Goal: Information Seeking & Learning: Compare options

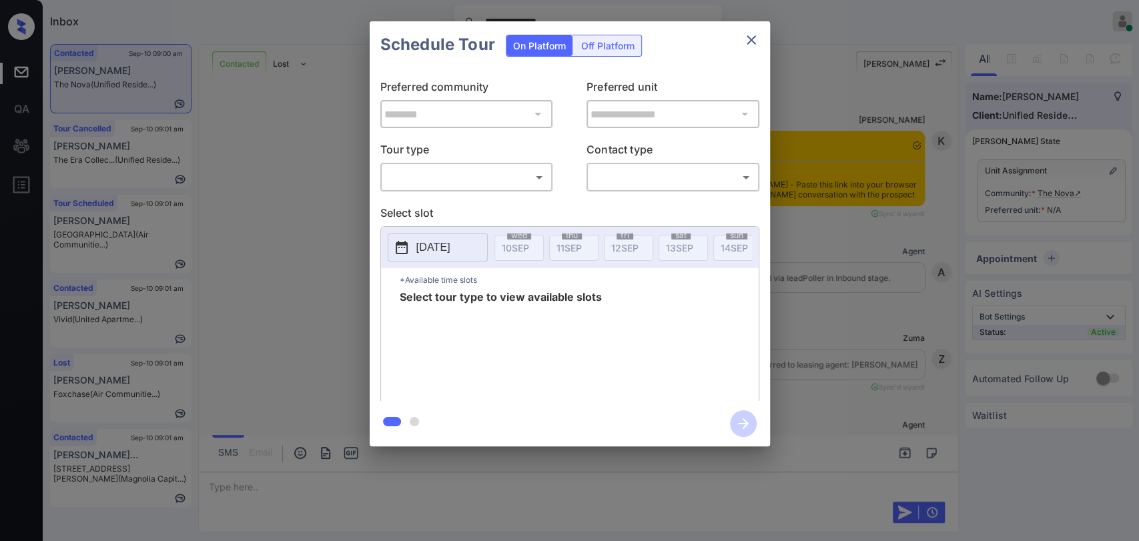
scroll to position [877, 0]
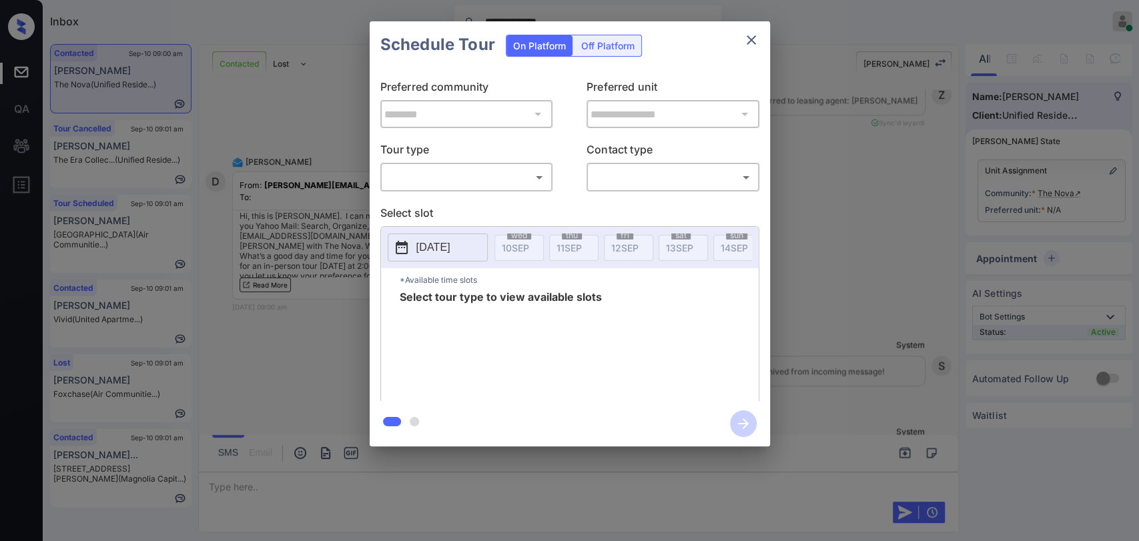
click at [747, 36] on icon "close" at bounding box center [751, 39] width 9 height 9
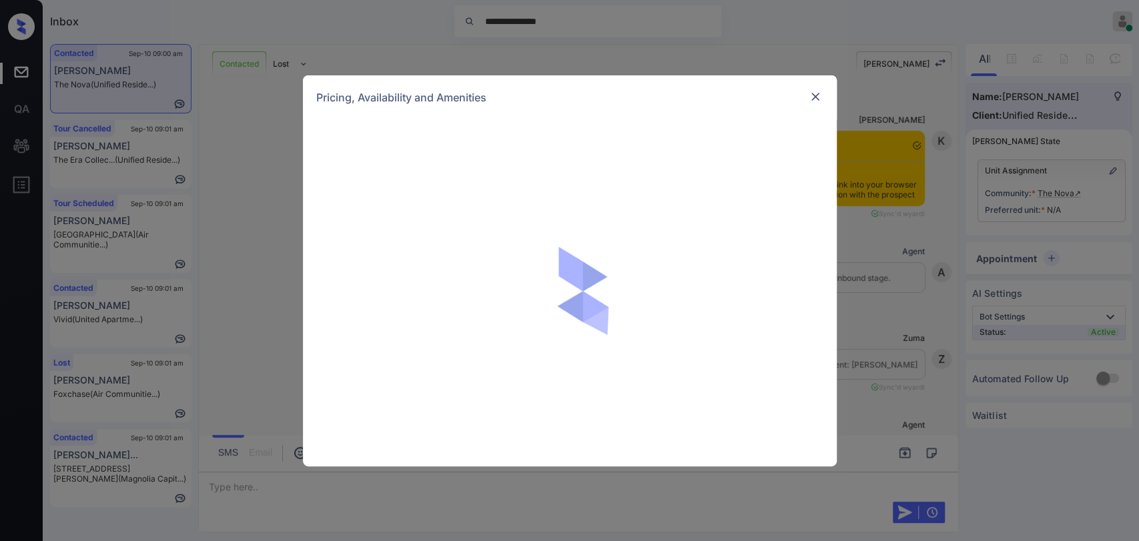
scroll to position [877, 0]
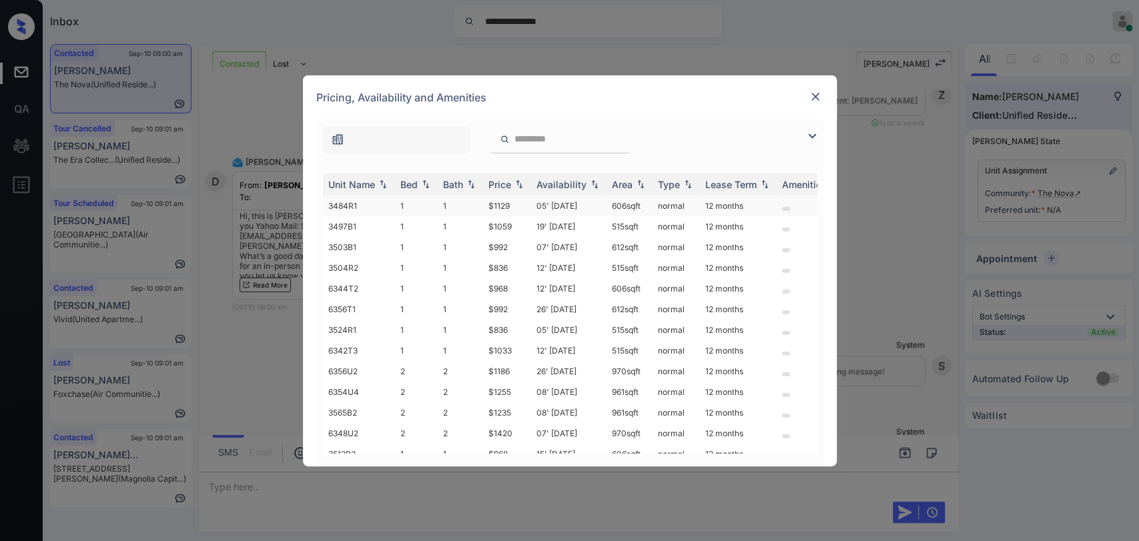
click at [418, 204] on td "1" at bounding box center [416, 205] width 43 height 21
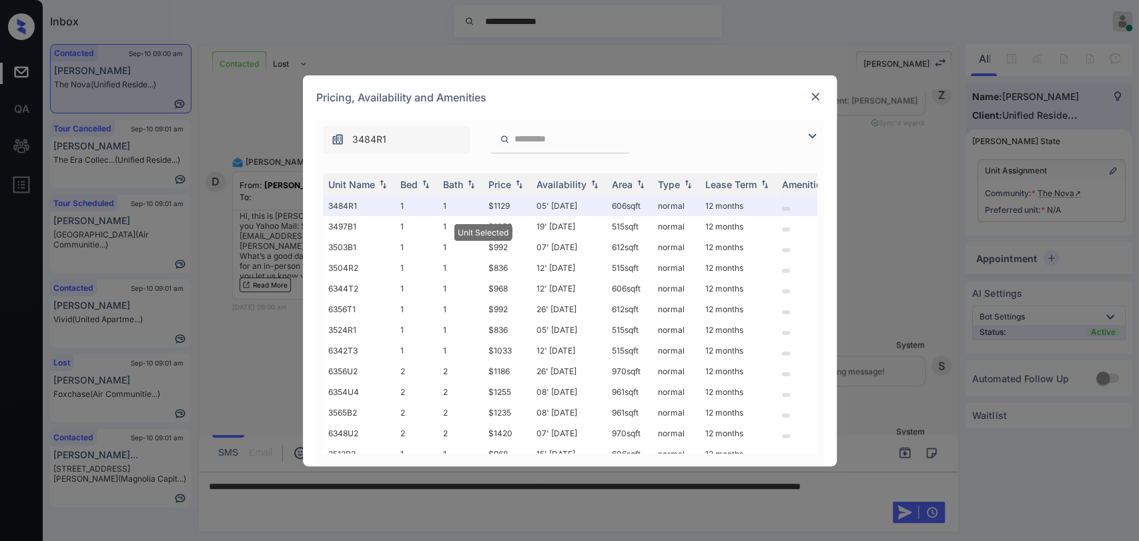
click at [809, 98] on img at bounding box center [815, 96] width 13 height 13
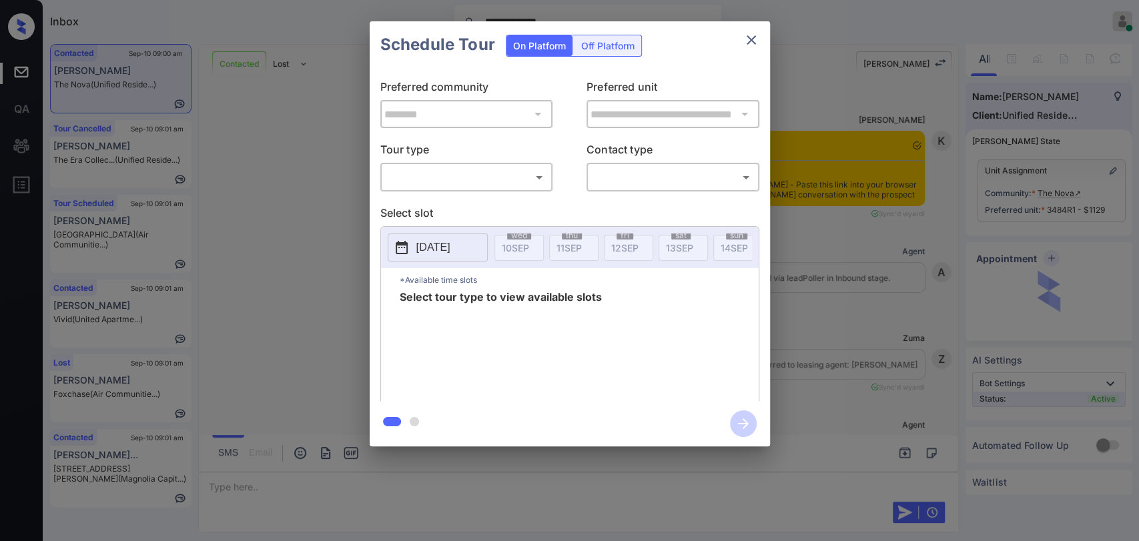
scroll to position [877, 0]
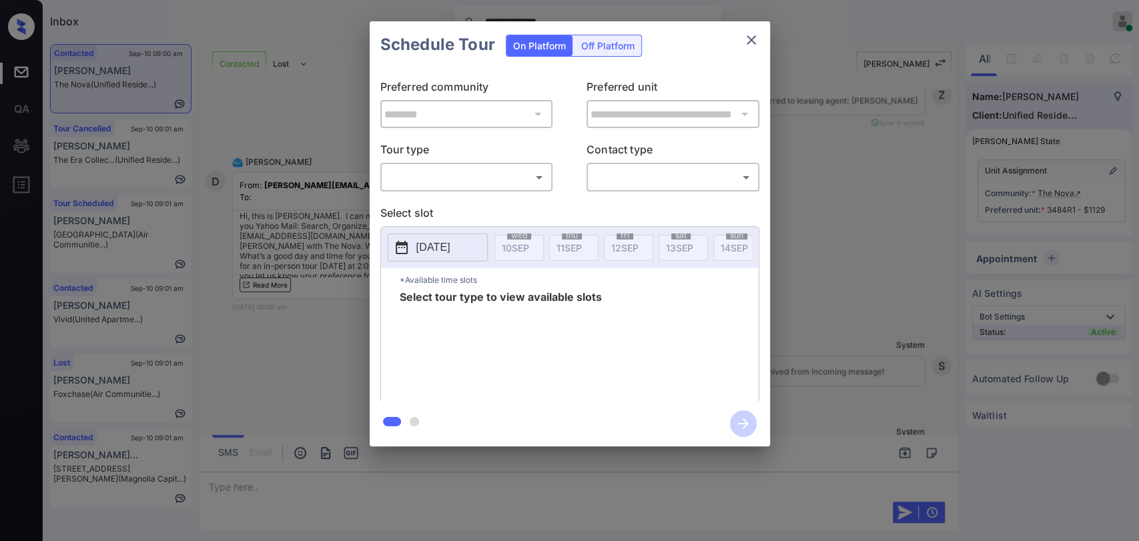
click at [460, 176] on body "**********" at bounding box center [569, 270] width 1139 height 541
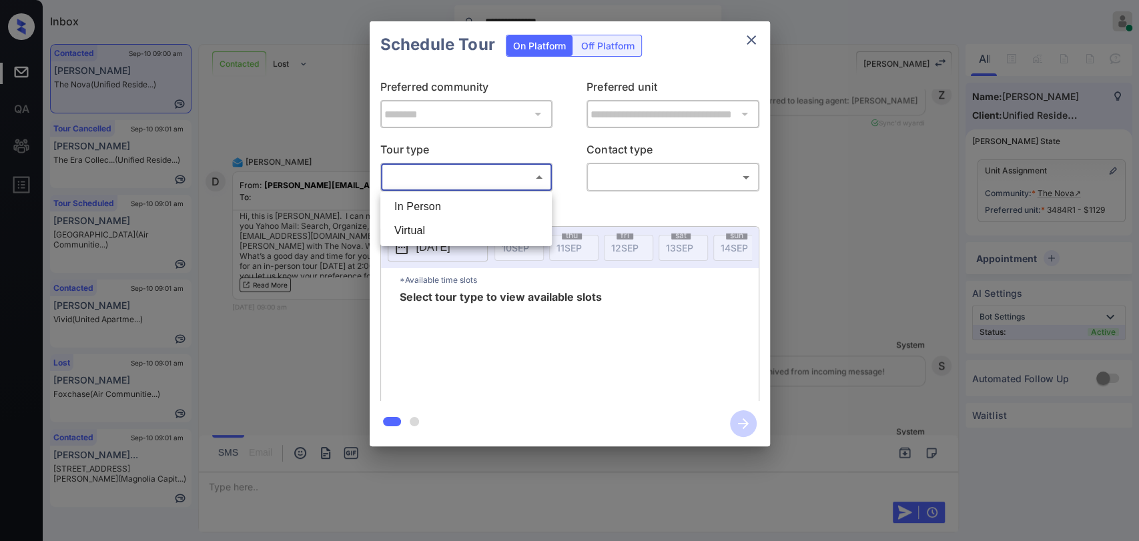
drag, startPoint x: 431, startPoint y: 207, endPoint x: 700, endPoint y: 203, distance: 268.9
click at [431, 206] on li "In Person" at bounding box center [466, 207] width 165 height 24
type input "********"
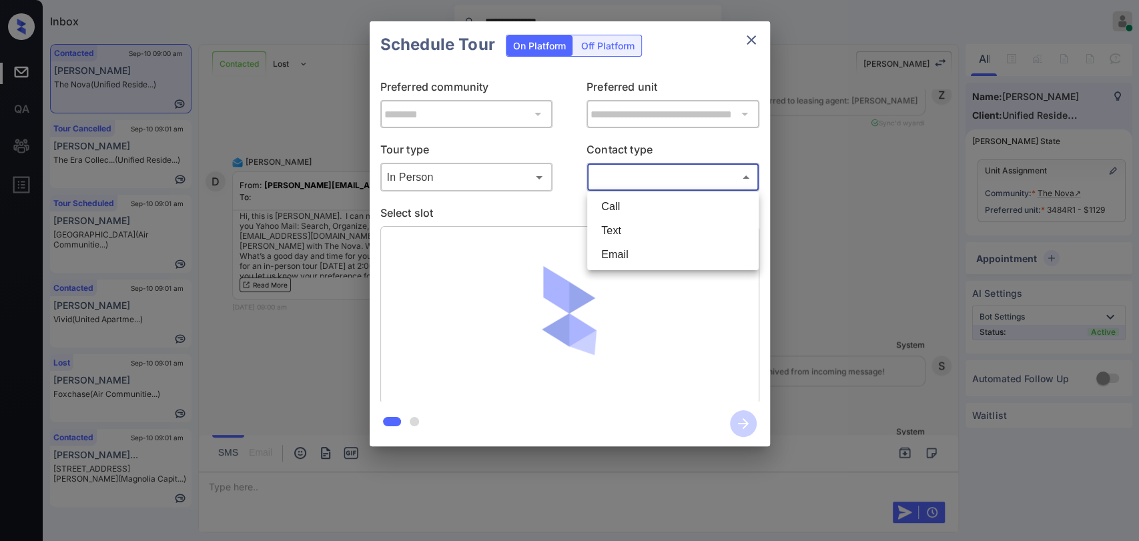
click at [688, 180] on body "**********" at bounding box center [569, 270] width 1139 height 541
click at [614, 230] on li "Text" at bounding box center [672, 231] width 165 height 24
type input "****"
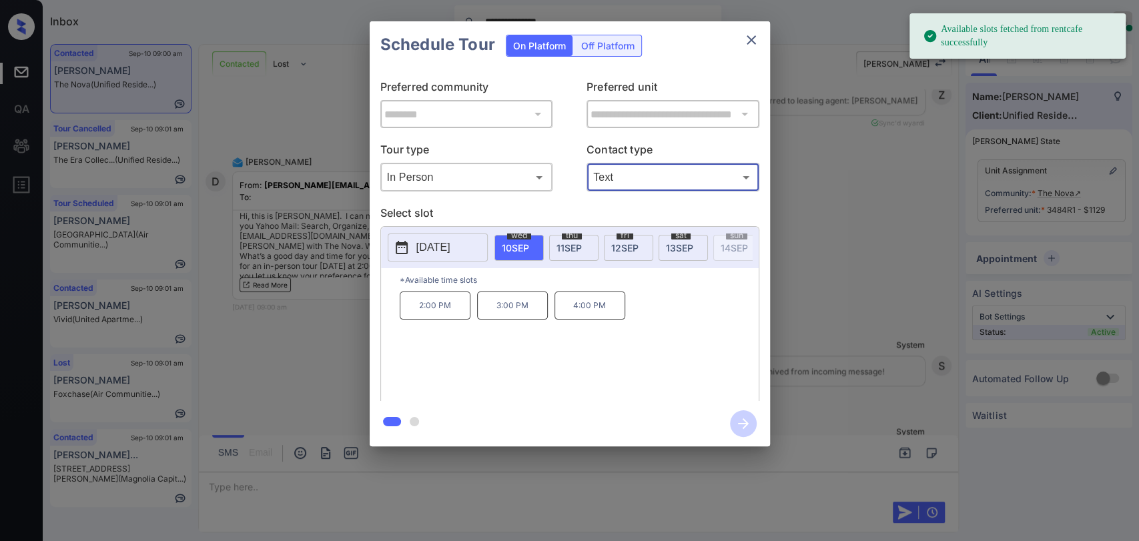
click at [427, 306] on p "2:00 PM" at bounding box center [435, 306] width 71 height 28
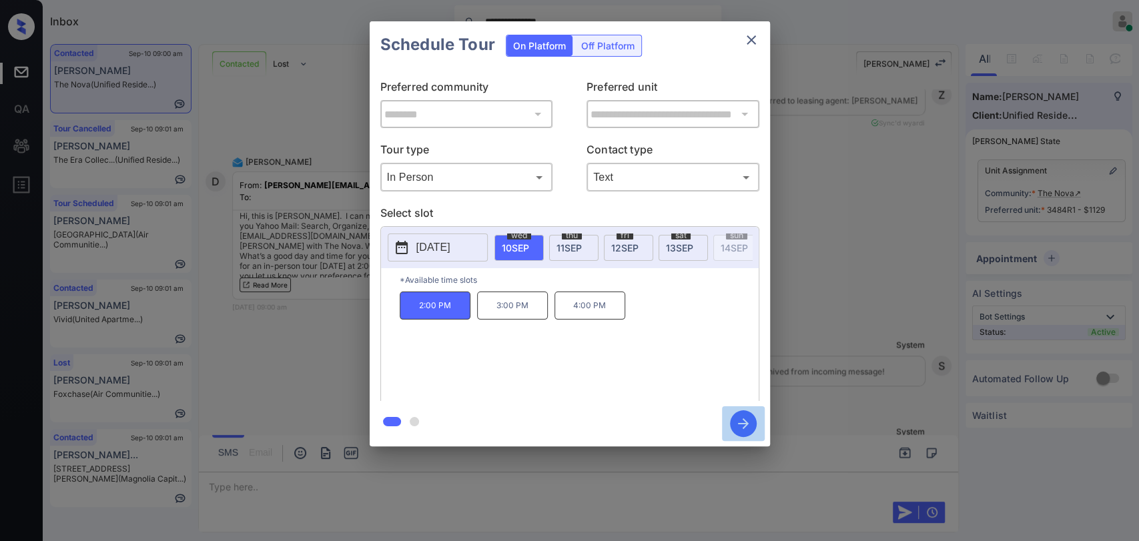
click at [746, 418] on icon "button" at bounding box center [743, 423] width 27 height 27
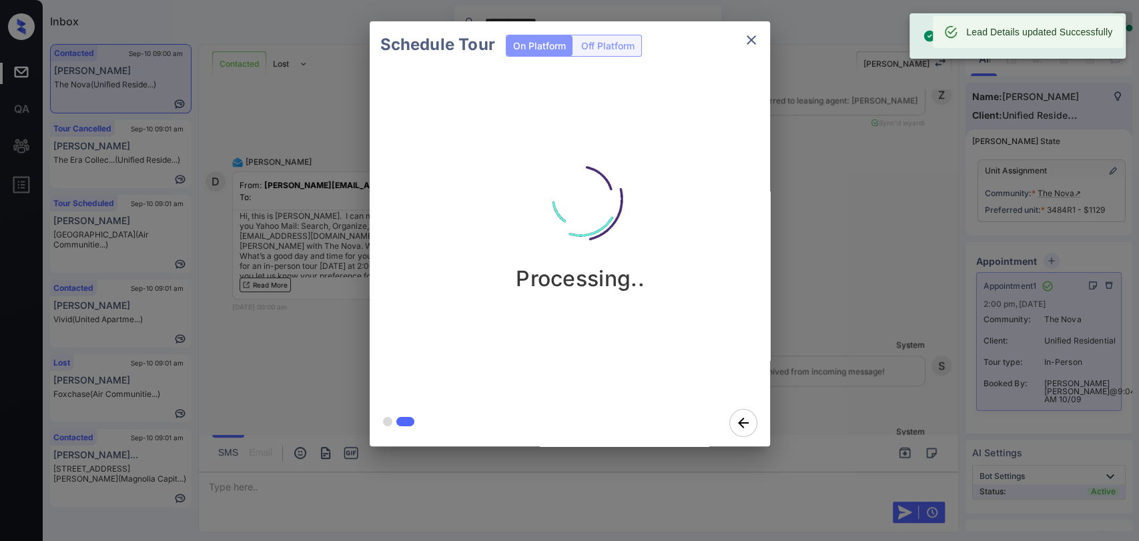
click at [753, 38] on icon "close" at bounding box center [751, 40] width 16 height 16
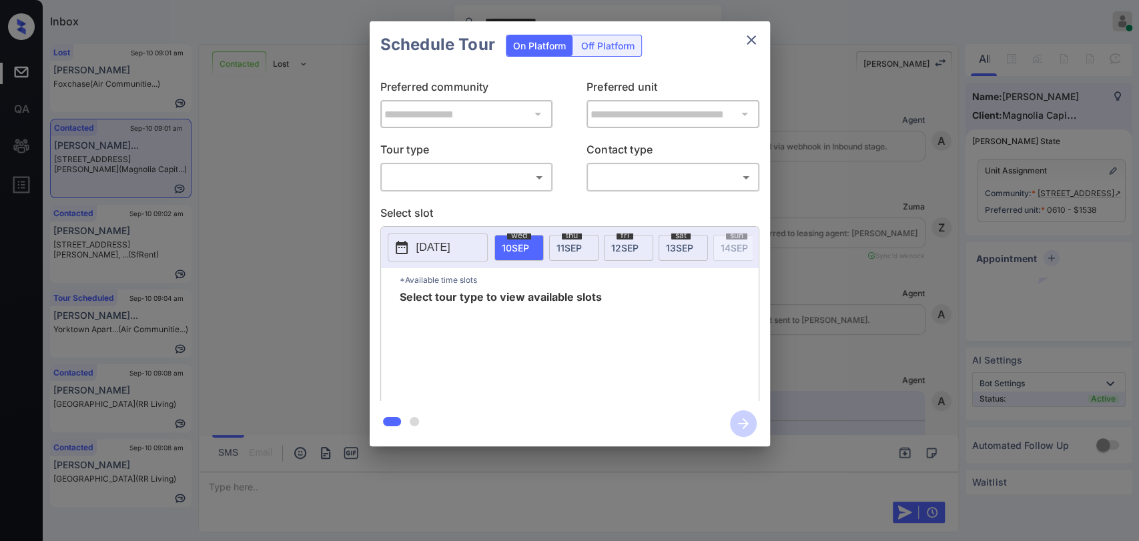
scroll to position [2811, 0]
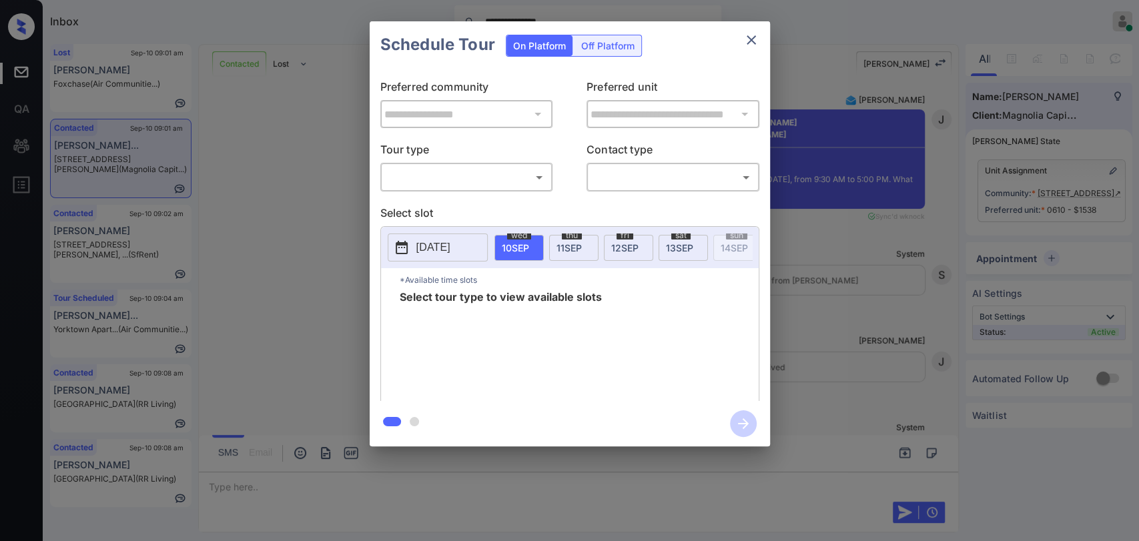
click at [441, 175] on body "**********" at bounding box center [569, 270] width 1139 height 541
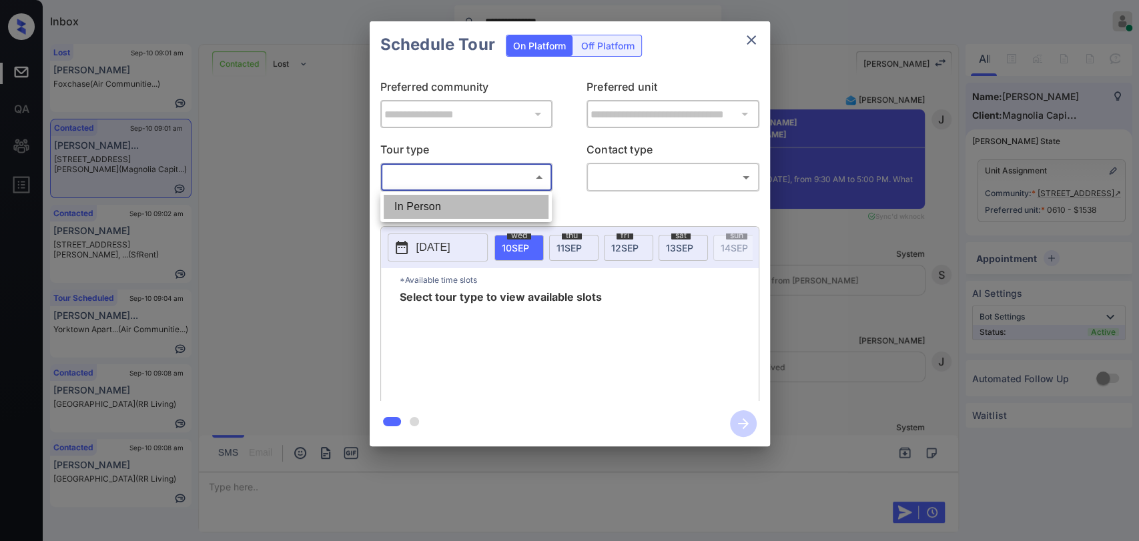
click at [428, 207] on li "In Person" at bounding box center [466, 207] width 165 height 24
type input "********"
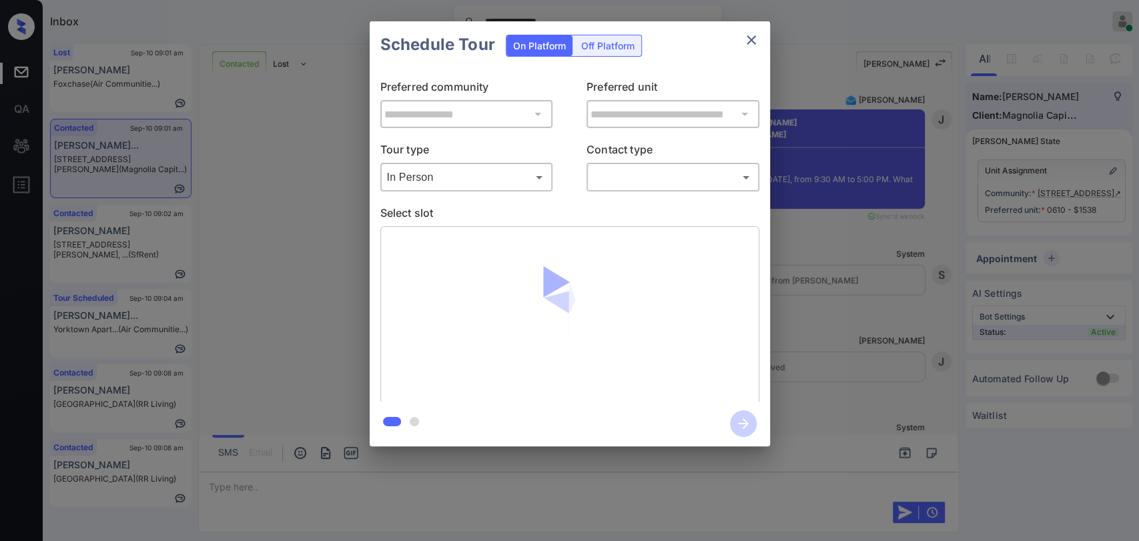
click at [637, 180] on body "**********" at bounding box center [569, 270] width 1139 height 541
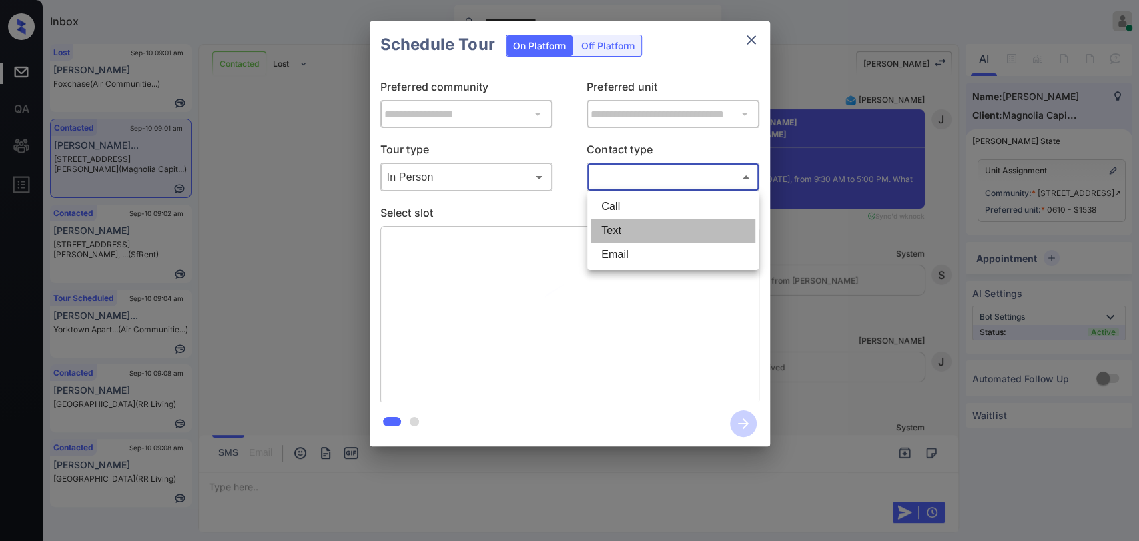
click at [602, 227] on li "Text" at bounding box center [672, 231] width 165 height 24
type input "****"
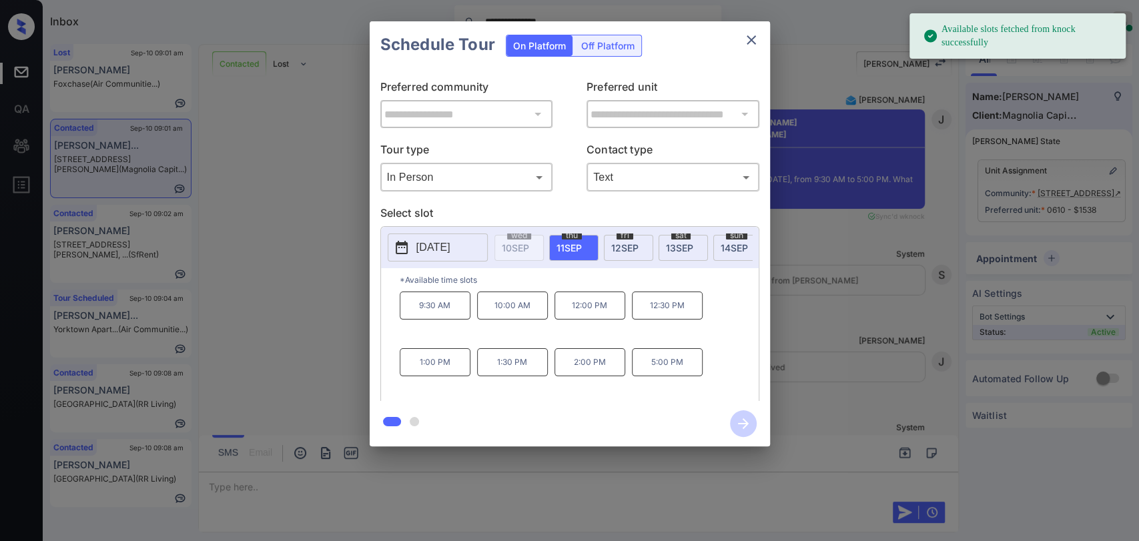
click at [571, 249] on span "11 SEP" at bounding box center [568, 247] width 25 height 11
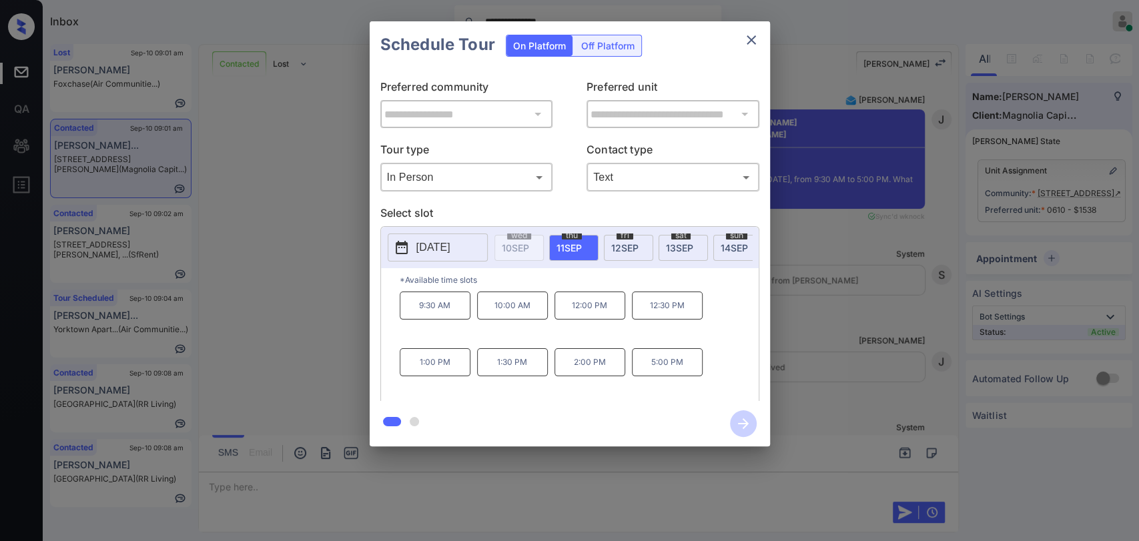
click at [593, 368] on p "2:00 PM" at bounding box center [589, 362] width 71 height 28
click at [743, 420] on icon "button" at bounding box center [743, 423] width 11 height 11
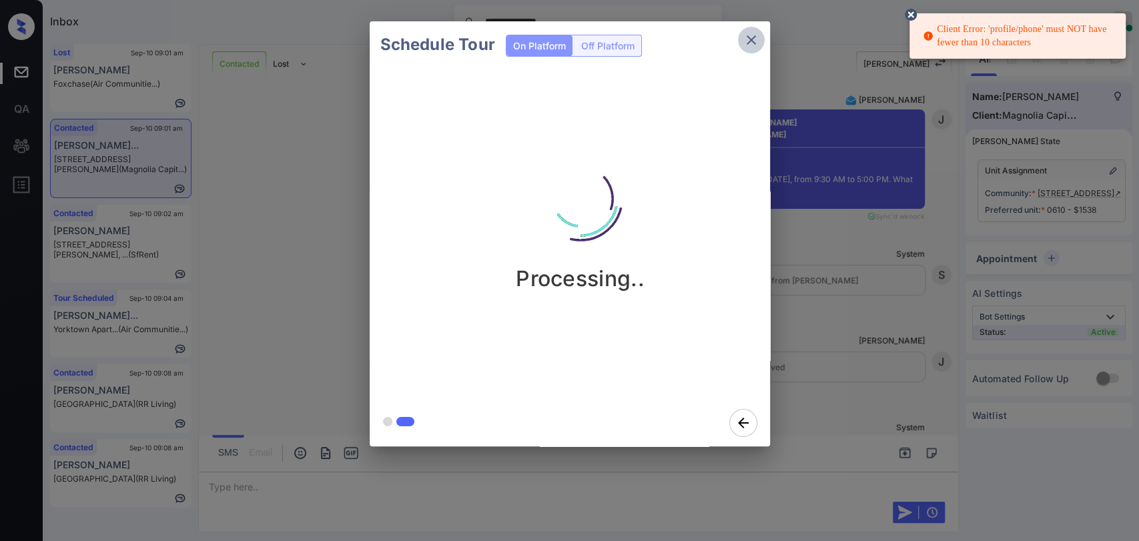
click at [749, 43] on icon "close" at bounding box center [751, 40] width 16 height 16
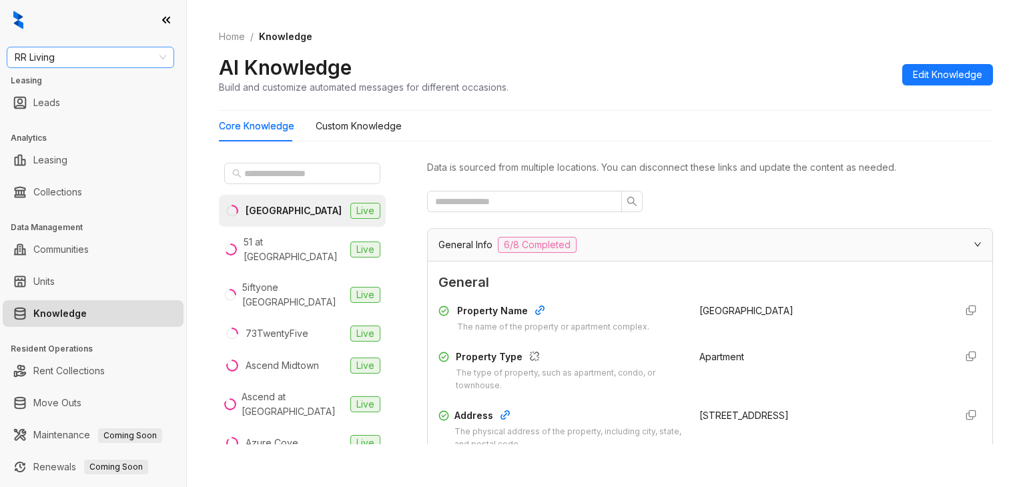
click at [114, 53] on span "RR Living" at bounding box center [90, 57] width 151 height 20
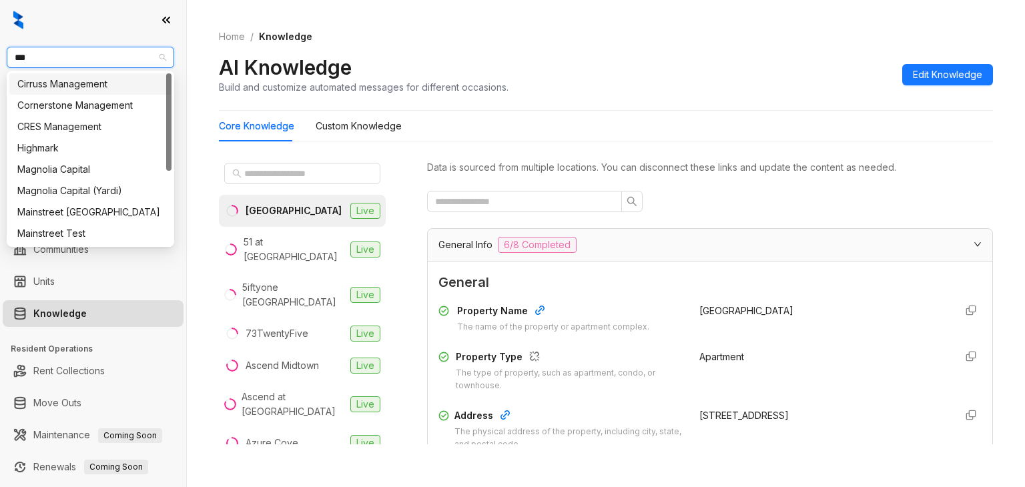
type input "****"
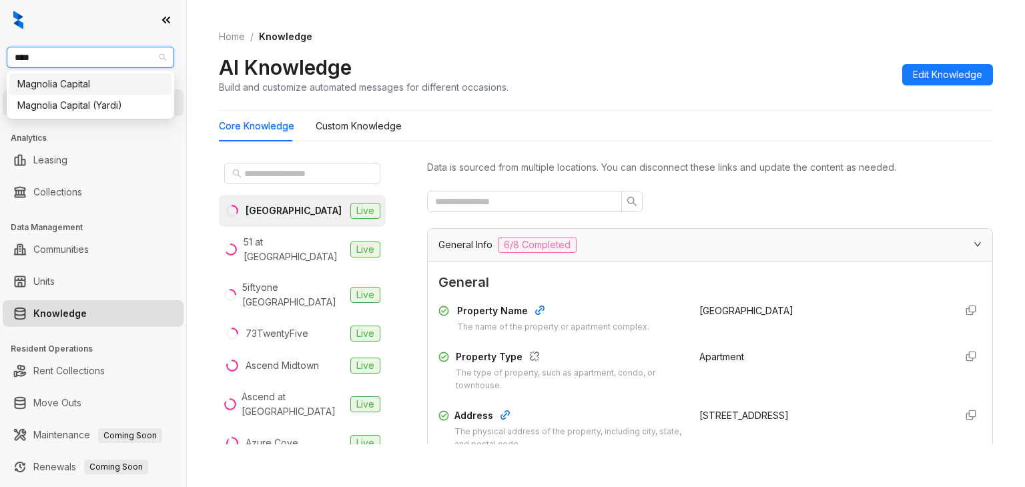
click at [77, 90] on div "Magnolia Capital" at bounding box center [90, 84] width 146 height 15
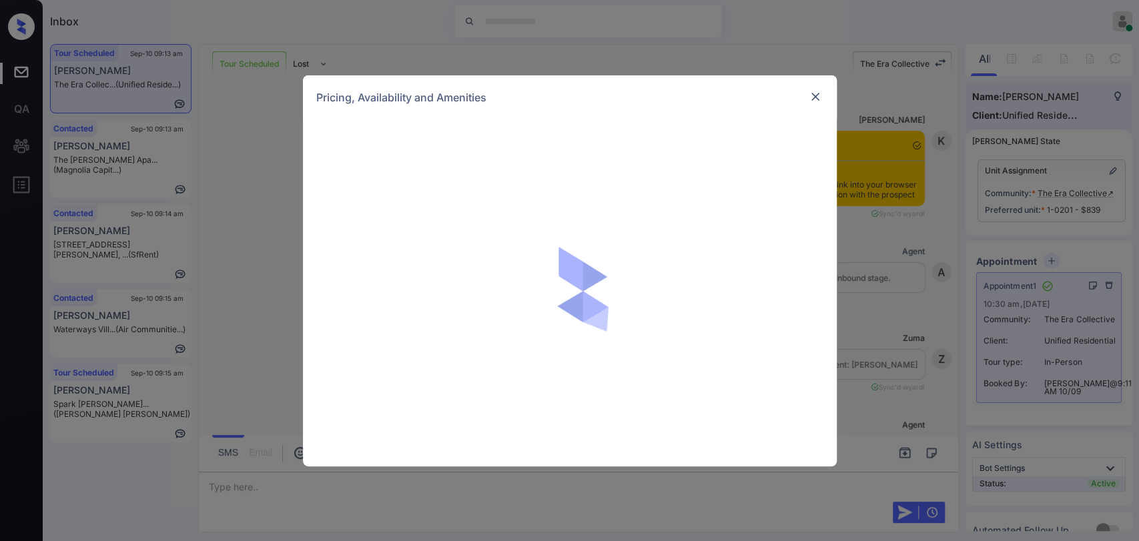
scroll to position [1945, 0]
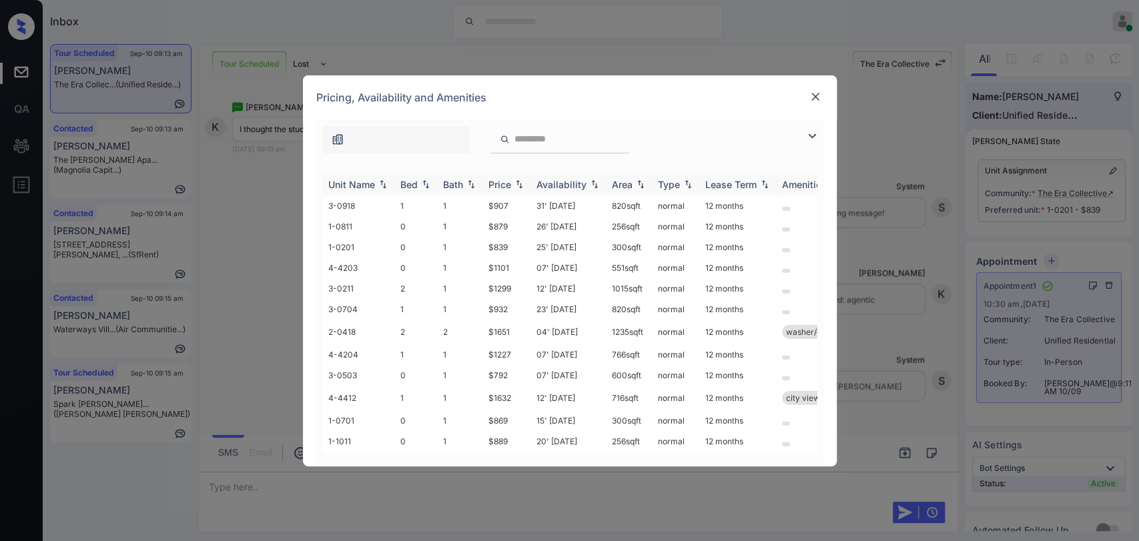
click at [406, 183] on div "Bed" at bounding box center [408, 184] width 17 height 11
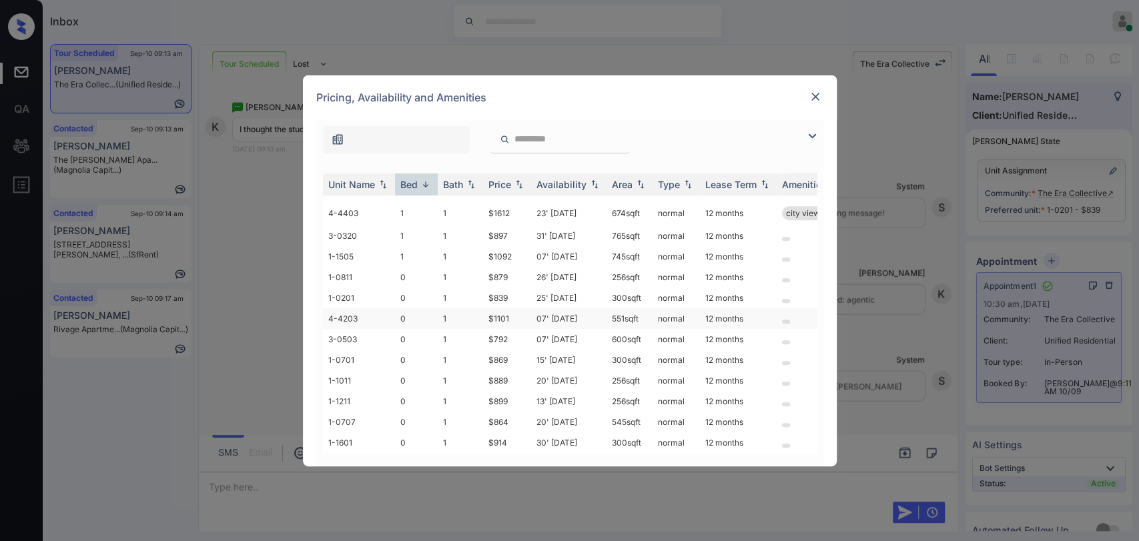
scroll to position [424, 0]
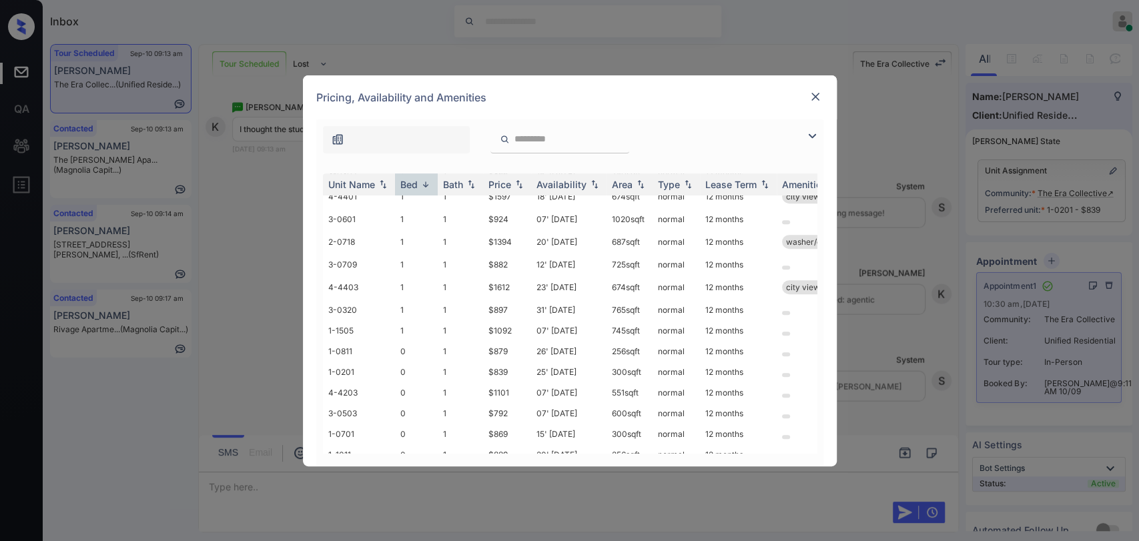
click at [814, 93] on img at bounding box center [815, 96] width 13 height 13
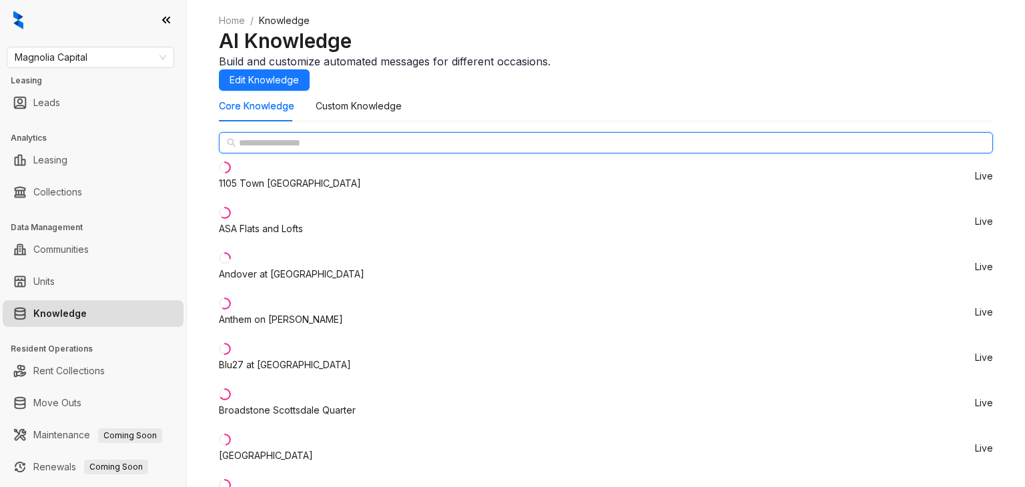
click at [318, 150] on input "text" at bounding box center [606, 142] width 735 height 15
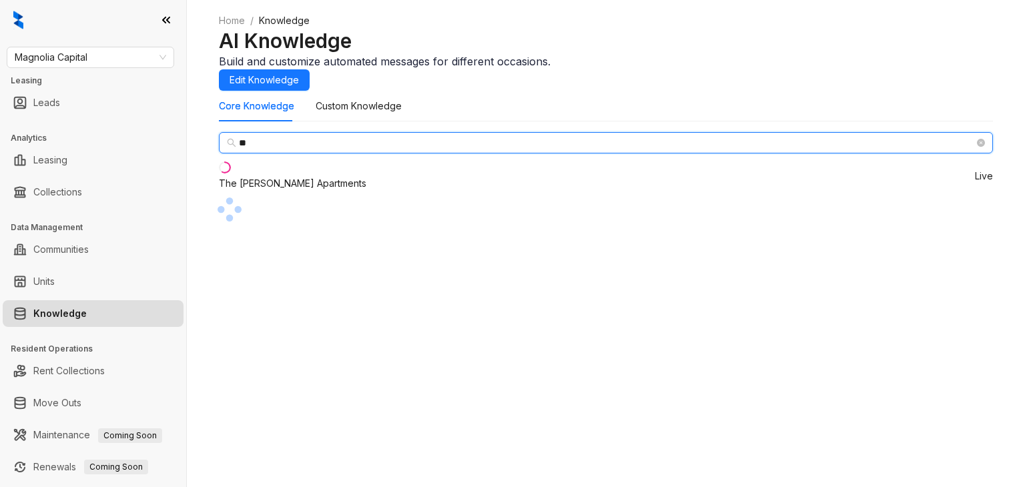
type input "**"
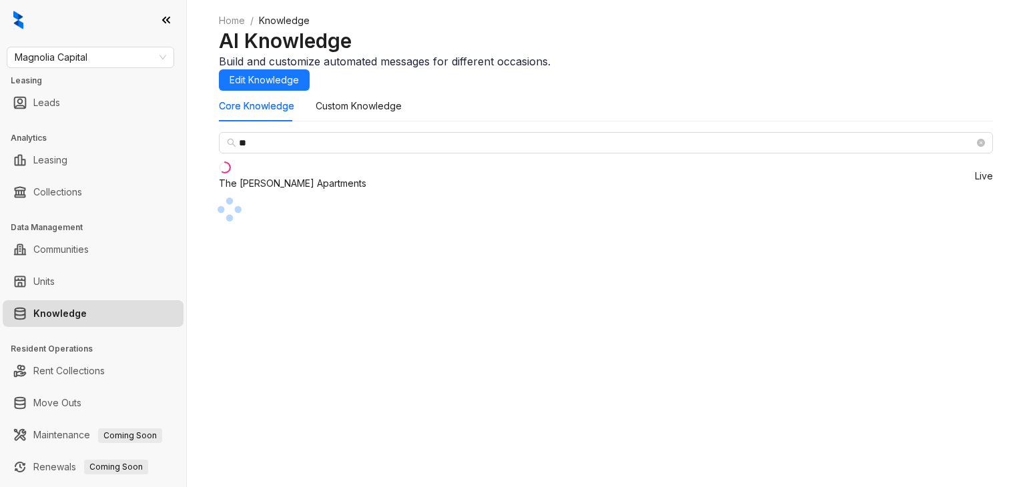
click at [283, 191] on div "The Bailey Apartments" at bounding box center [292, 183] width 147 height 15
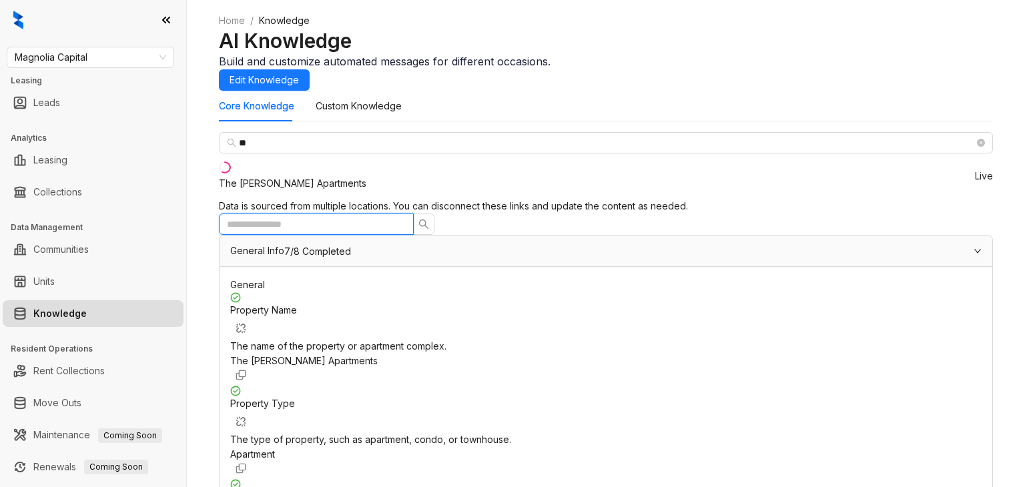
click at [395, 217] on input "text" at bounding box center [311, 224] width 168 height 15
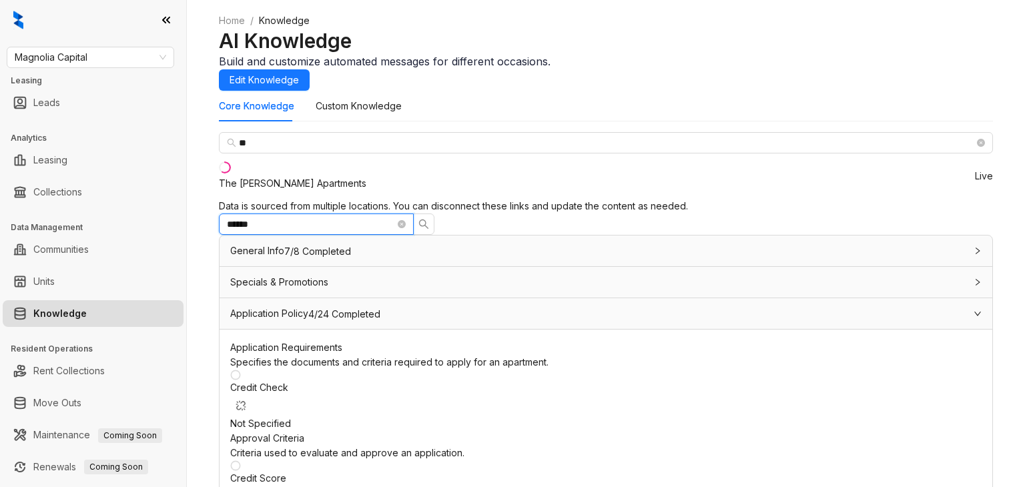
scroll to position [267, 0]
type input "******"
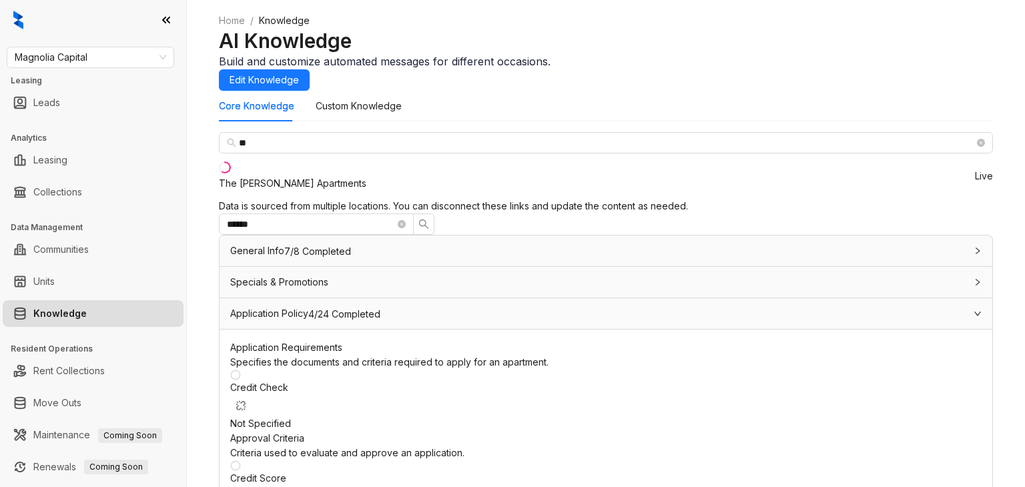
copy div "Our approval process takes into account a number of different factors. Some of …"
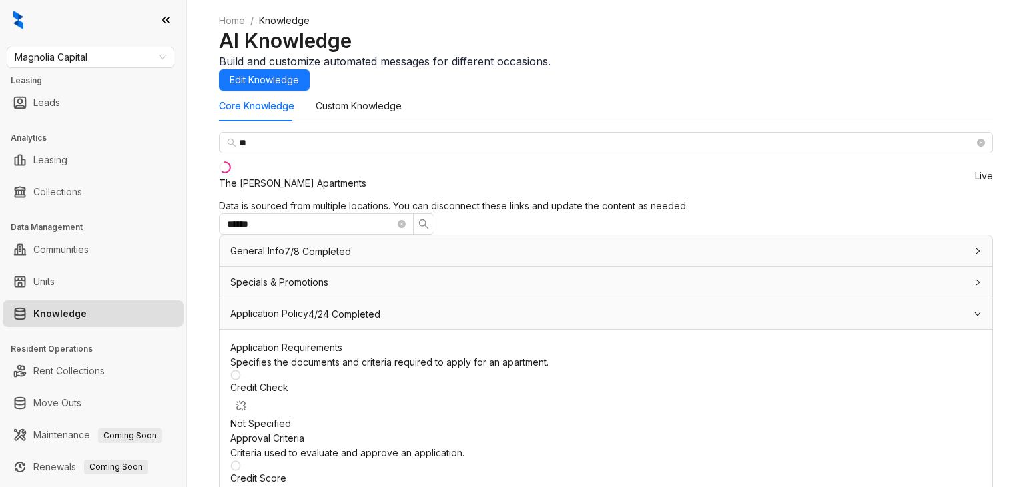
scroll to position [296, 0]
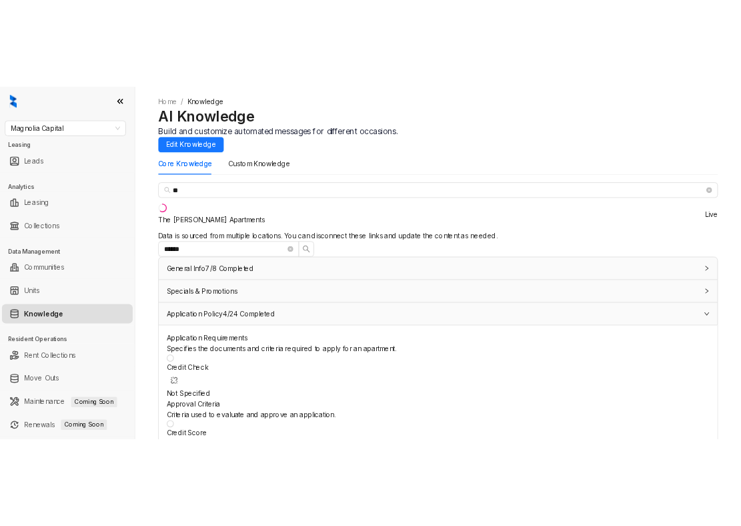
scroll to position [430, 0]
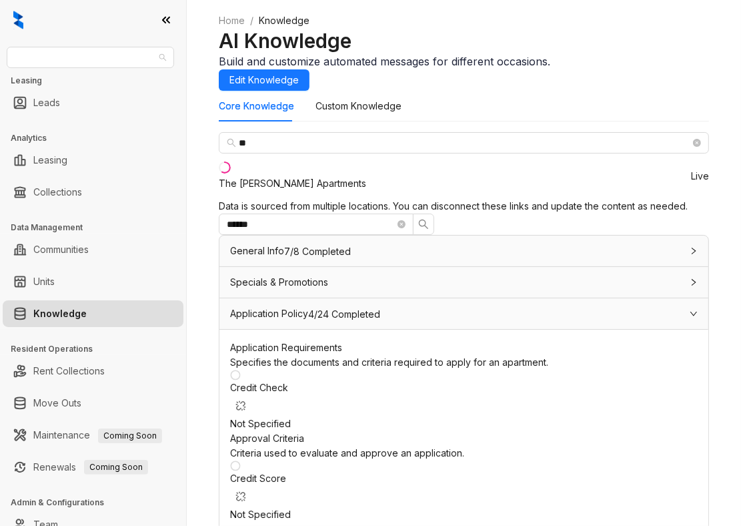
drag, startPoint x: 103, startPoint y: 57, endPoint x: 0, endPoint y: 57, distance: 102.7
click at [0, 57] on div "Magnolia Capital Leasing Leads Analytics Leasing Collections Data Management Co…" at bounding box center [93, 263] width 186 height 526
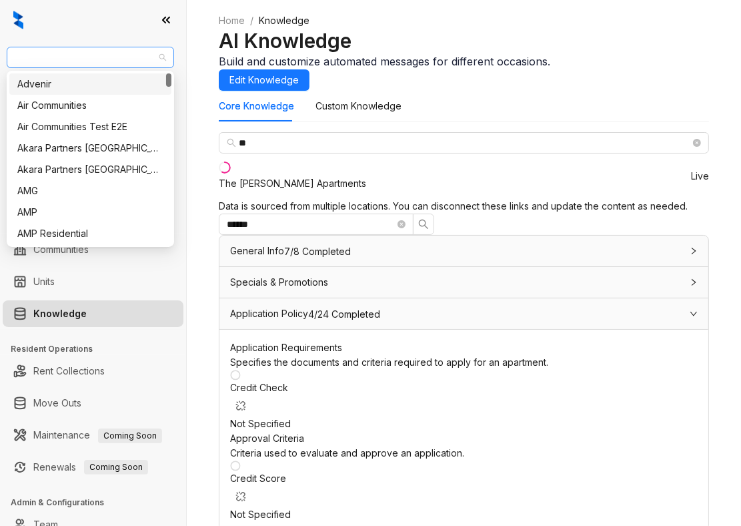
click at [63, 61] on span "Magnolia Capital" at bounding box center [90, 57] width 151 height 20
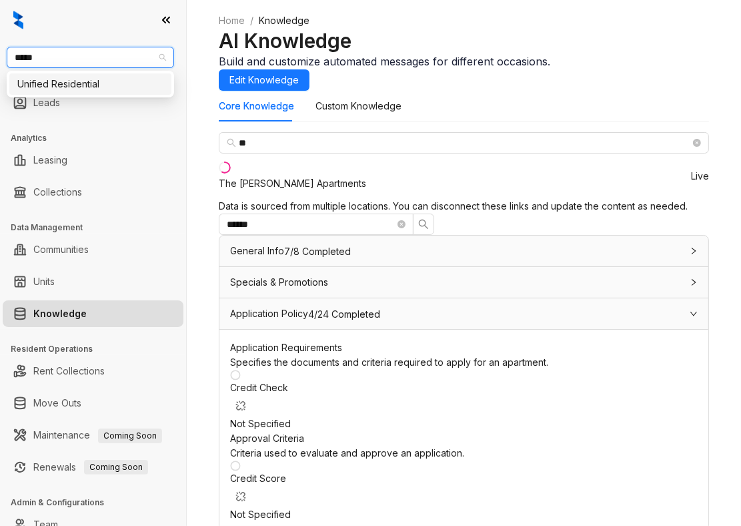
type input "******"
click at [78, 81] on div "Unified Residential" at bounding box center [90, 84] width 146 height 15
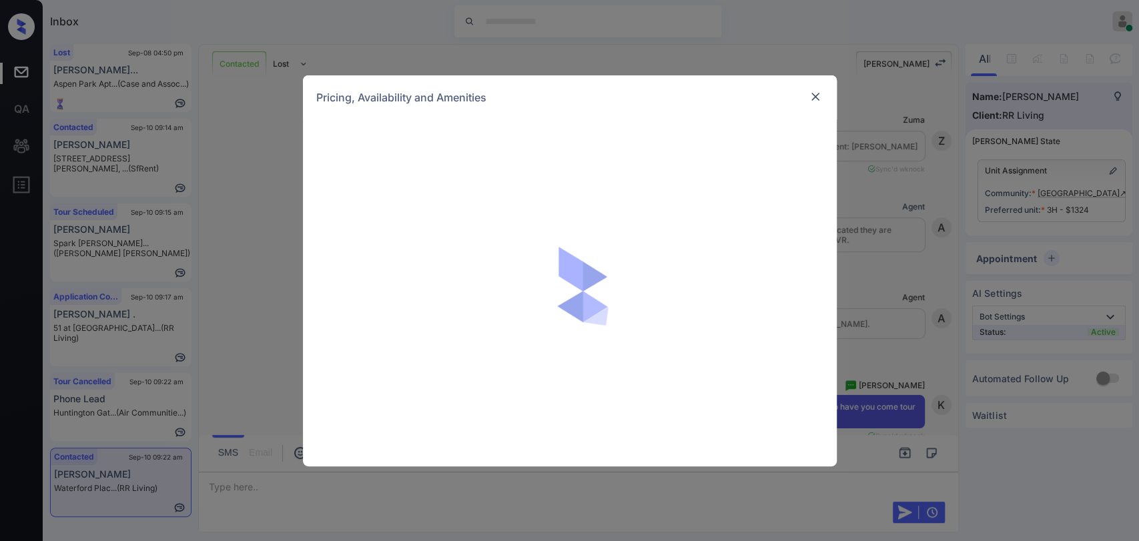
scroll to position [2750, 0]
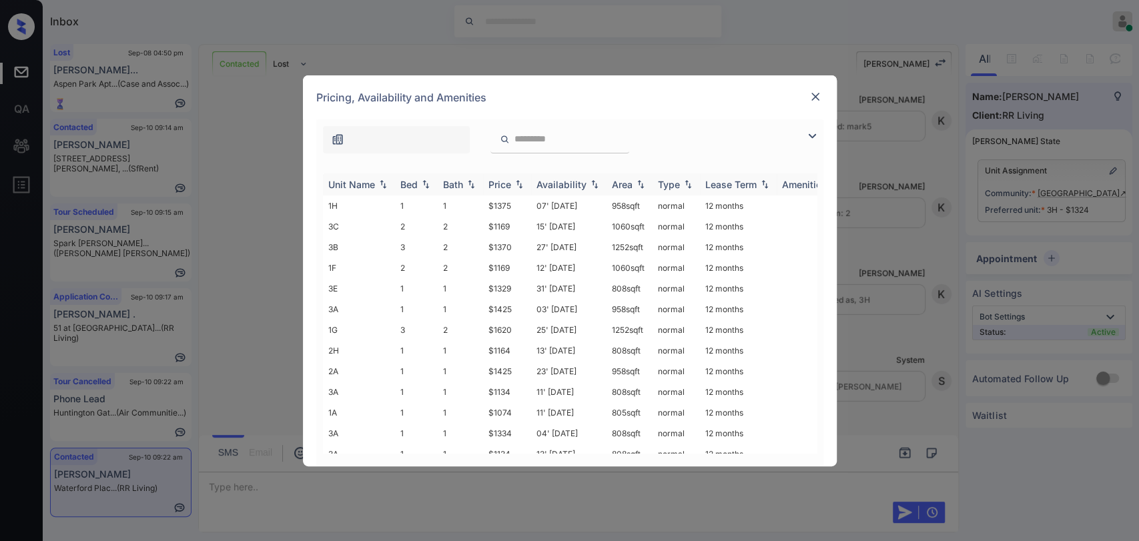
click at [406, 179] on div "Bed" at bounding box center [408, 184] width 17 height 11
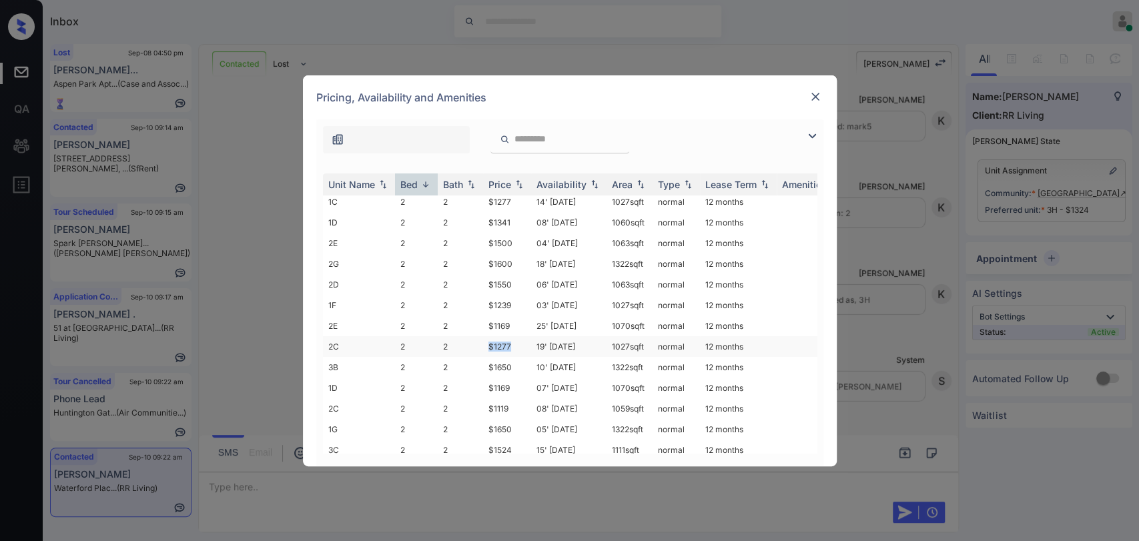
drag, startPoint x: 480, startPoint y: 334, endPoint x: 514, endPoint y: 338, distance: 34.3
click at [514, 338] on tr "2C 2 2 $1277 19' Jul 25 1027 sqft normal 12 months" at bounding box center [671, 346] width 697 height 21
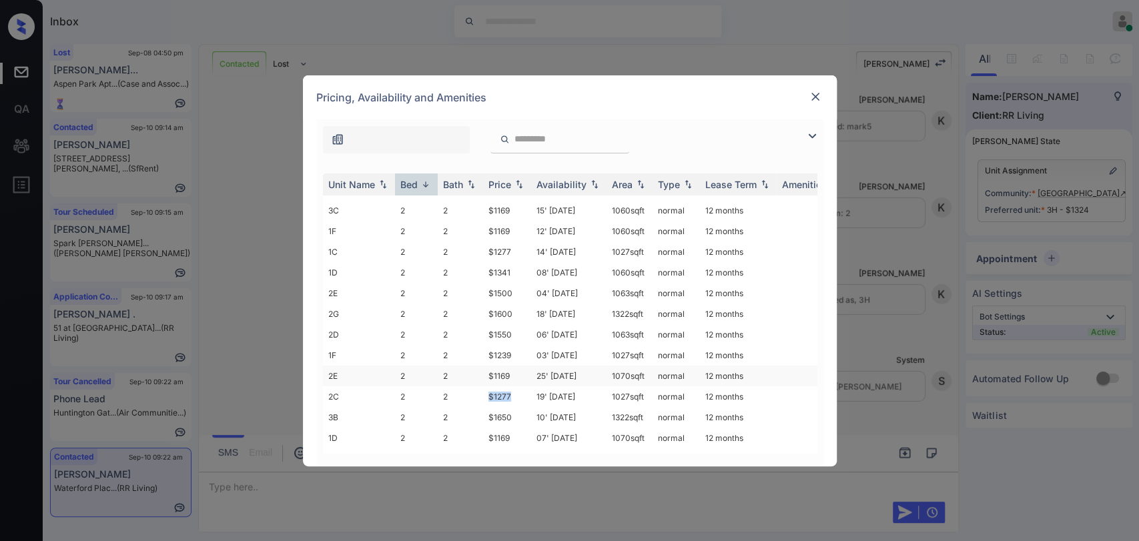
scroll to position [54, 0]
drag, startPoint x: 485, startPoint y: 391, endPoint x: 516, endPoint y: 391, distance: 31.4
click at [516, 391] on td "$1169" at bounding box center [507, 400] width 48 height 21
copy td "$1169"
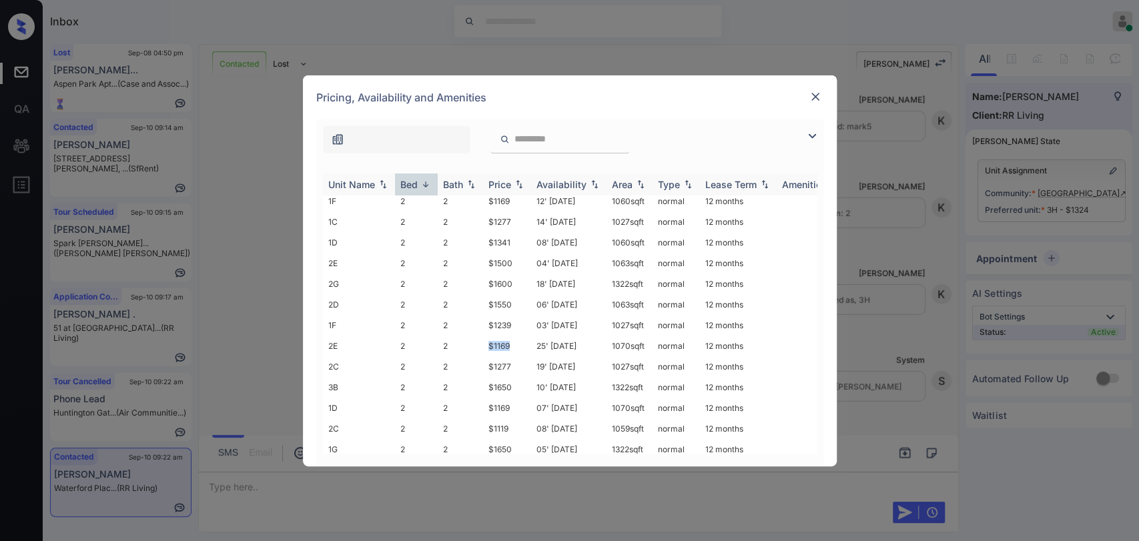
scroll to position [0, 0]
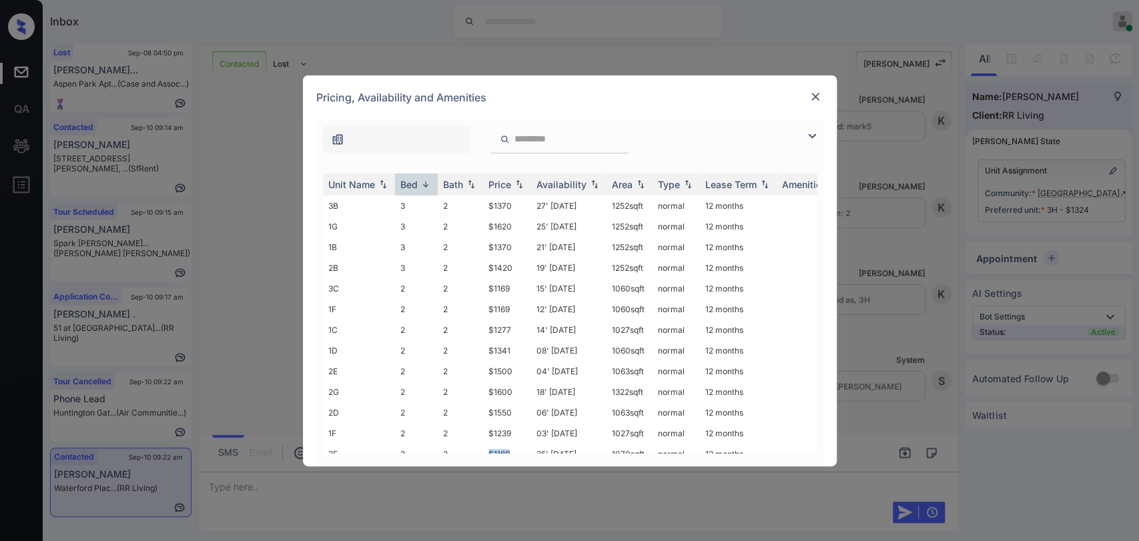
click at [811, 93] on img at bounding box center [815, 96] width 13 height 13
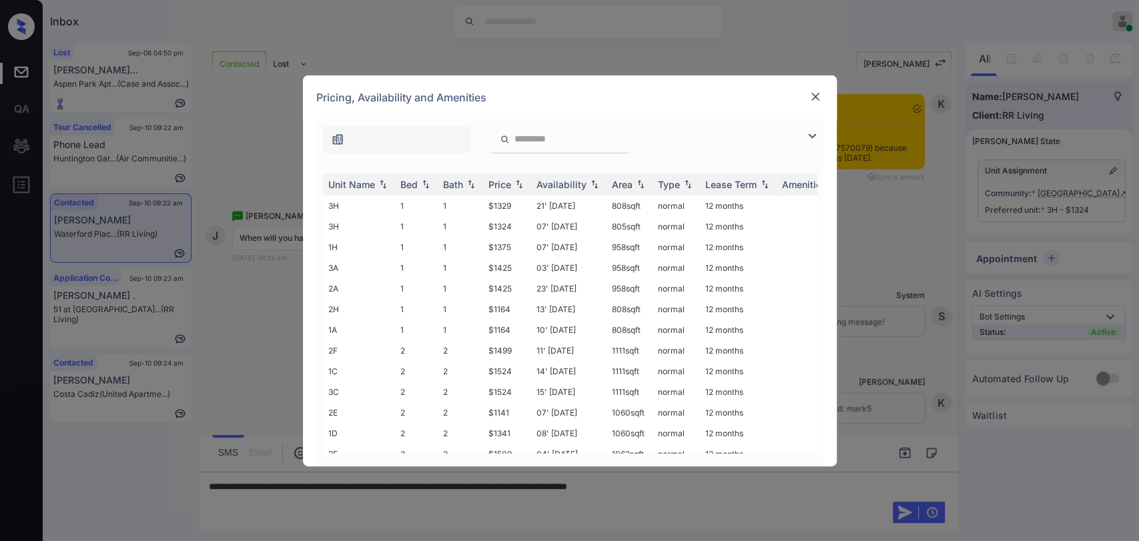
scroll to position [499, 0]
drag, startPoint x: 488, startPoint y: 410, endPoint x: 516, endPoint y: 410, distance: 28.7
click at [516, 420] on td "$1370" at bounding box center [507, 430] width 48 height 21
copy td "$1370"
click at [817, 95] on img at bounding box center [815, 96] width 13 height 13
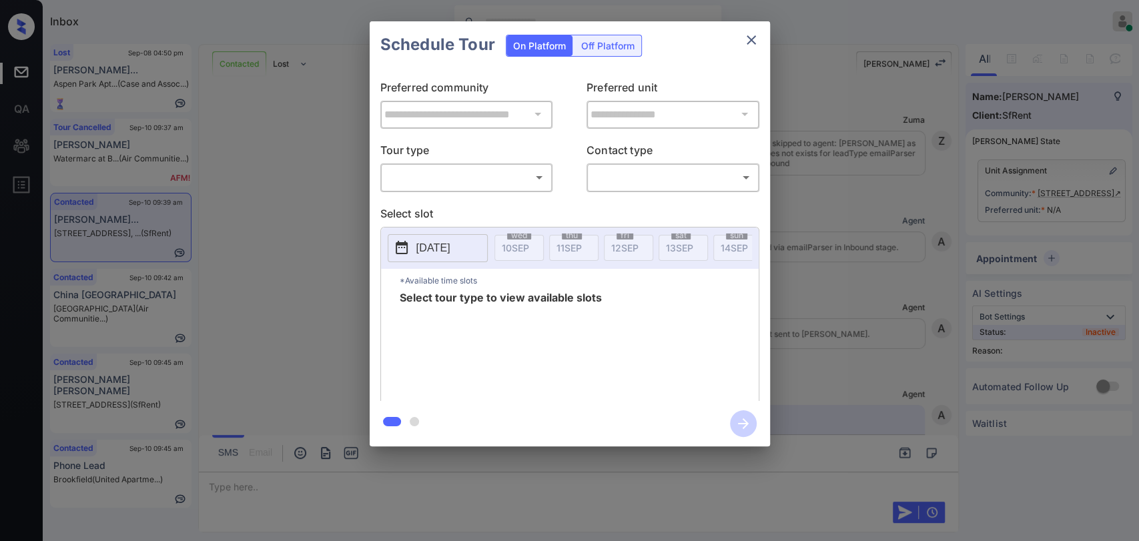
scroll to position [1885, 0]
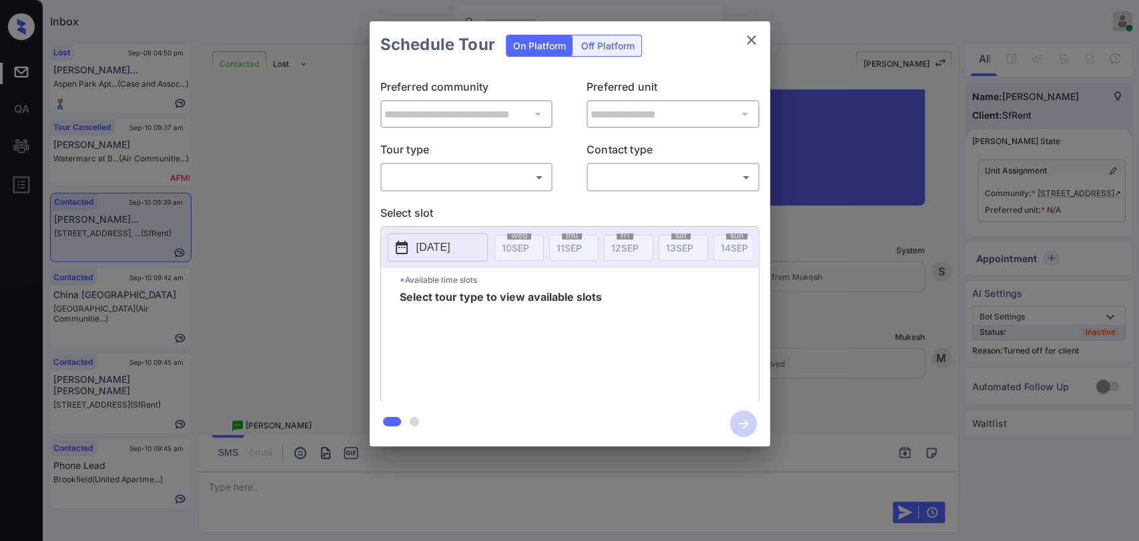
click at [594, 45] on div "Off Platform" at bounding box center [607, 45] width 67 height 21
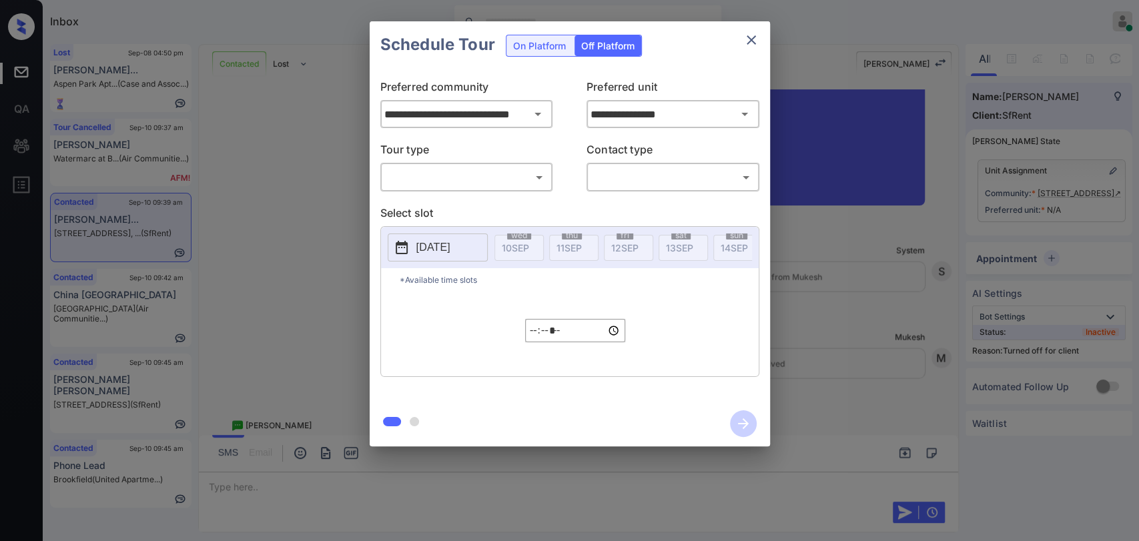
click at [753, 39] on icon "close" at bounding box center [751, 40] width 16 height 16
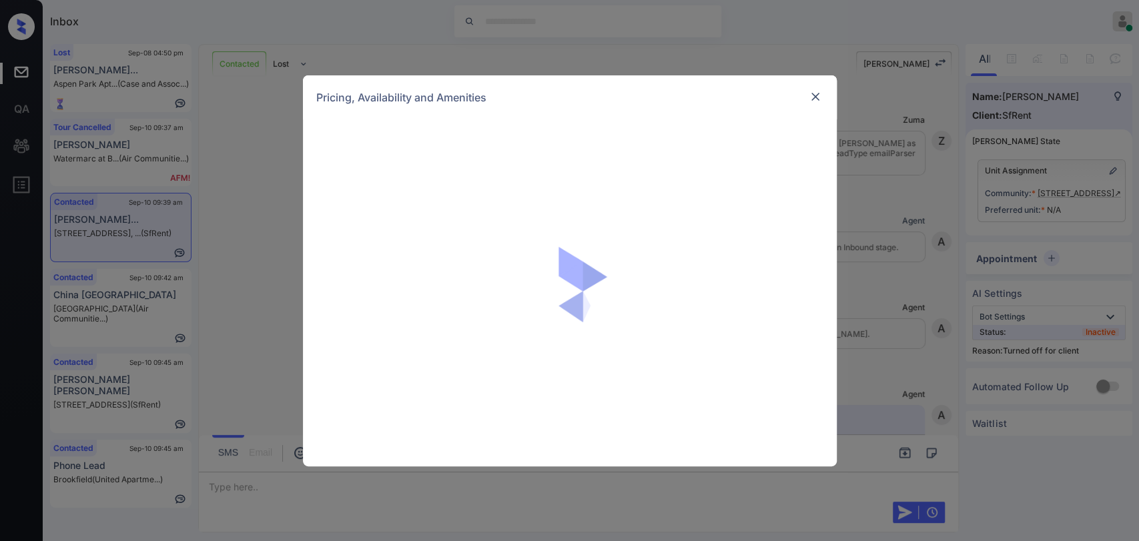
scroll to position [1885, 0]
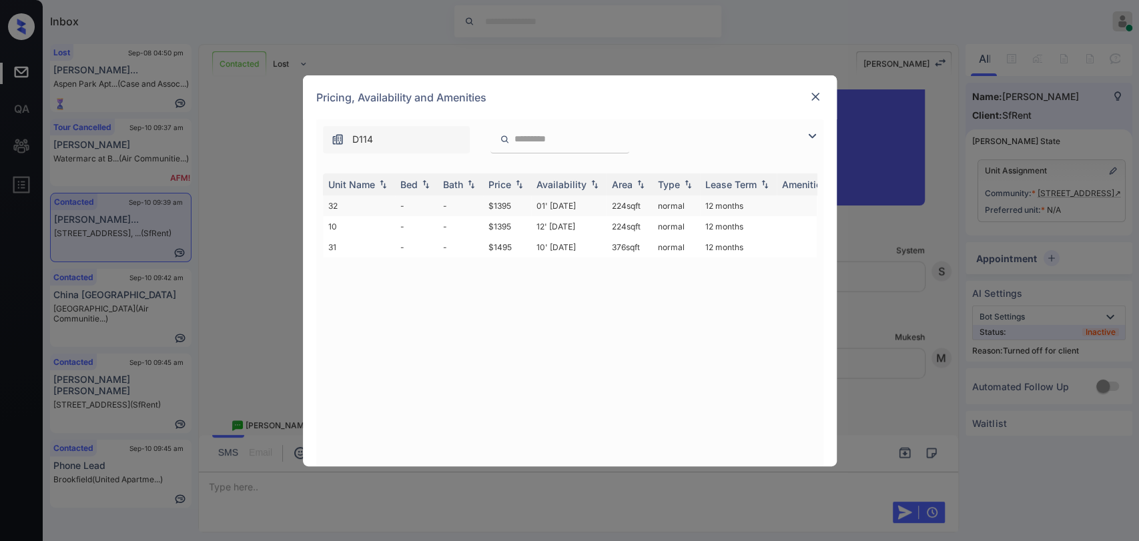
click at [432, 203] on td "-" at bounding box center [416, 205] width 43 height 21
drag, startPoint x: 432, startPoint y: 203, endPoint x: 636, endPoint y: 147, distance: 211.5
click at [432, 201] on td "-" at bounding box center [416, 205] width 43 height 21
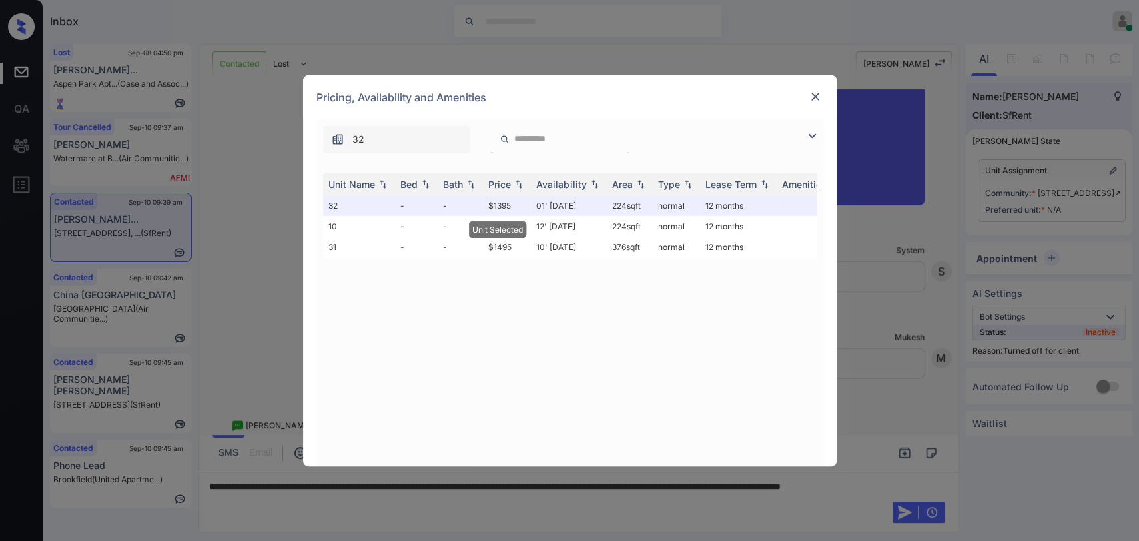
click at [809, 92] on img at bounding box center [815, 96] width 13 height 13
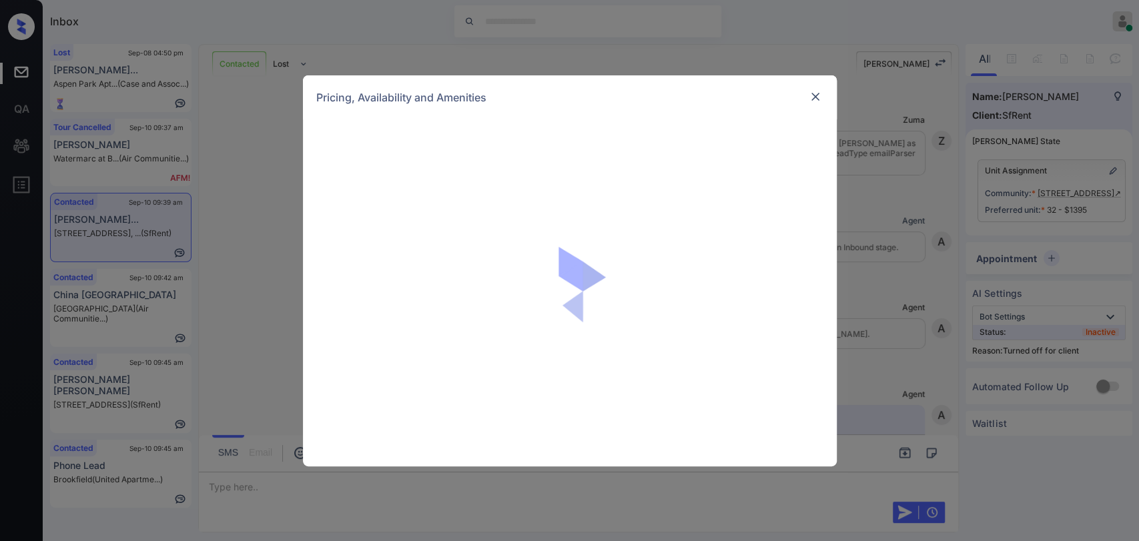
scroll to position [1885, 0]
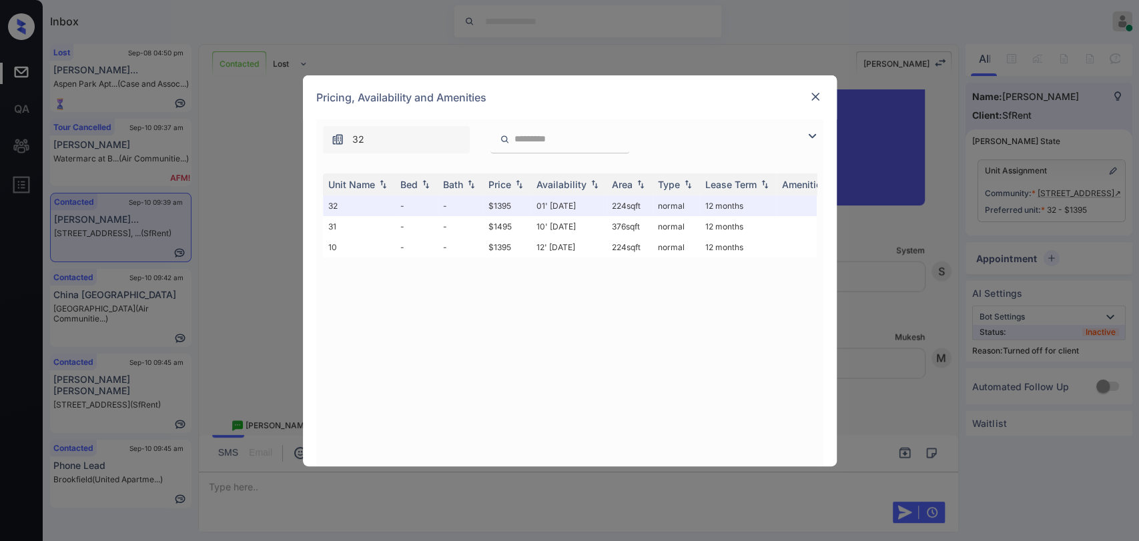
click at [809, 97] on img at bounding box center [815, 96] width 13 height 13
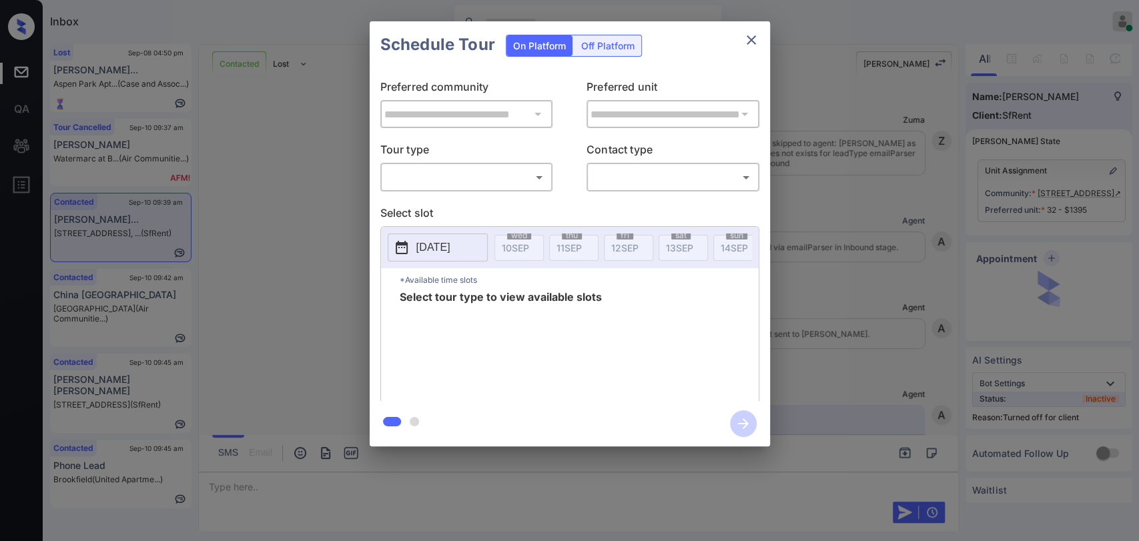
scroll to position [1885, 0]
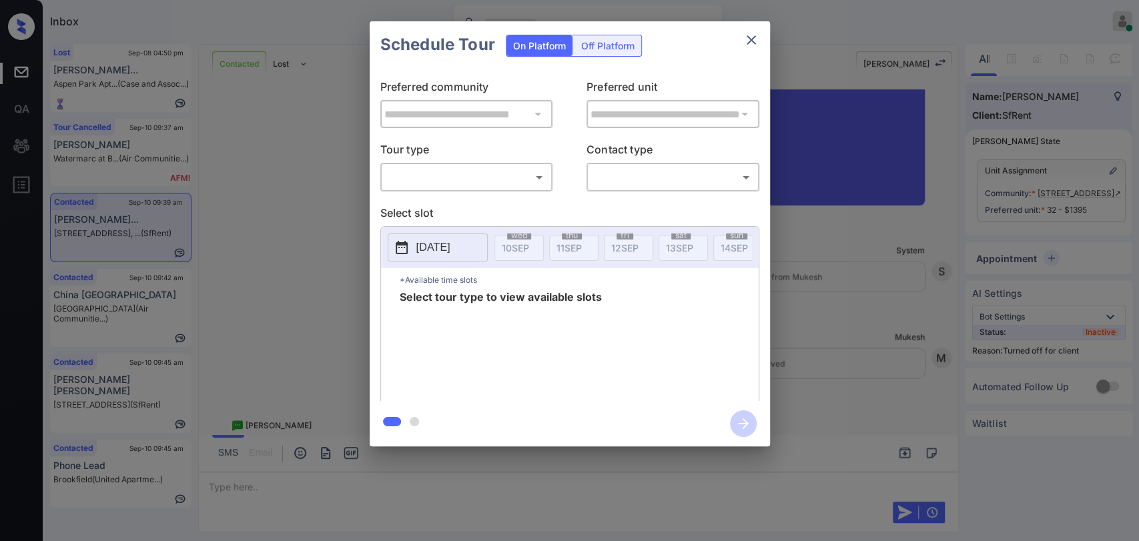
click at [627, 50] on div "Off Platform" at bounding box center [607, 45] width 67 height 21
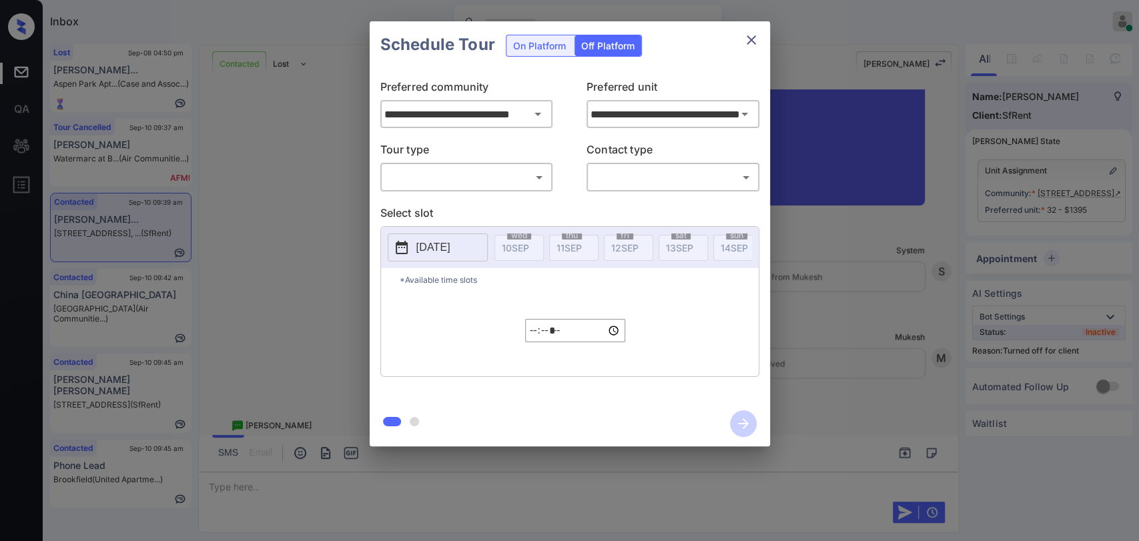
click at [454, 169] on body "Inbox Danielle Dela Cruz Online Set yourself offline Set yourself on break Prof…" at bounding box center [569, 270] width 1139 height 541
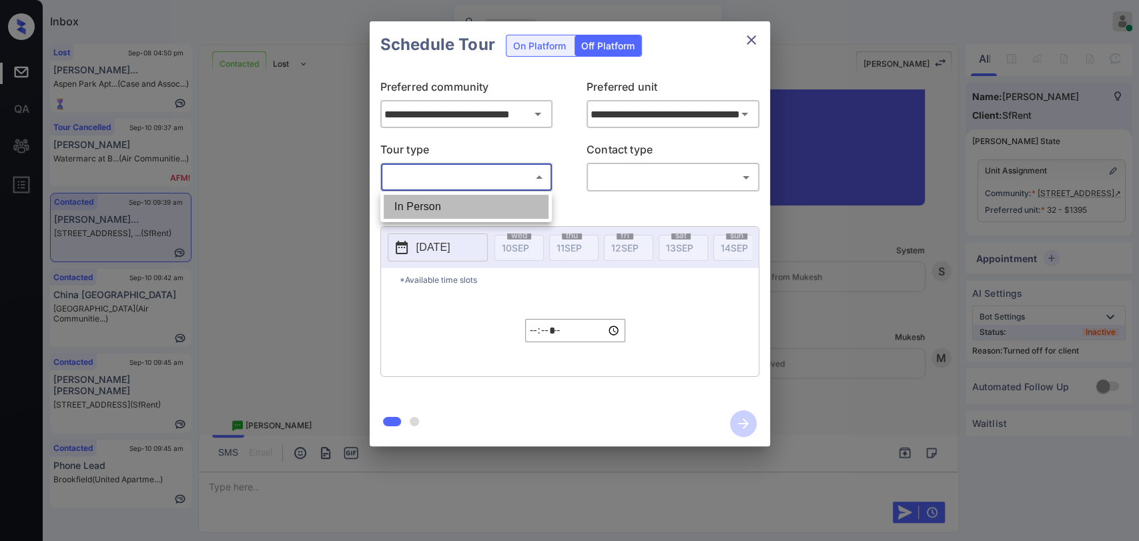
click at [419, 199] on li "In Person" at bounding box center [466, 207] width 165 height 24
type input "********"
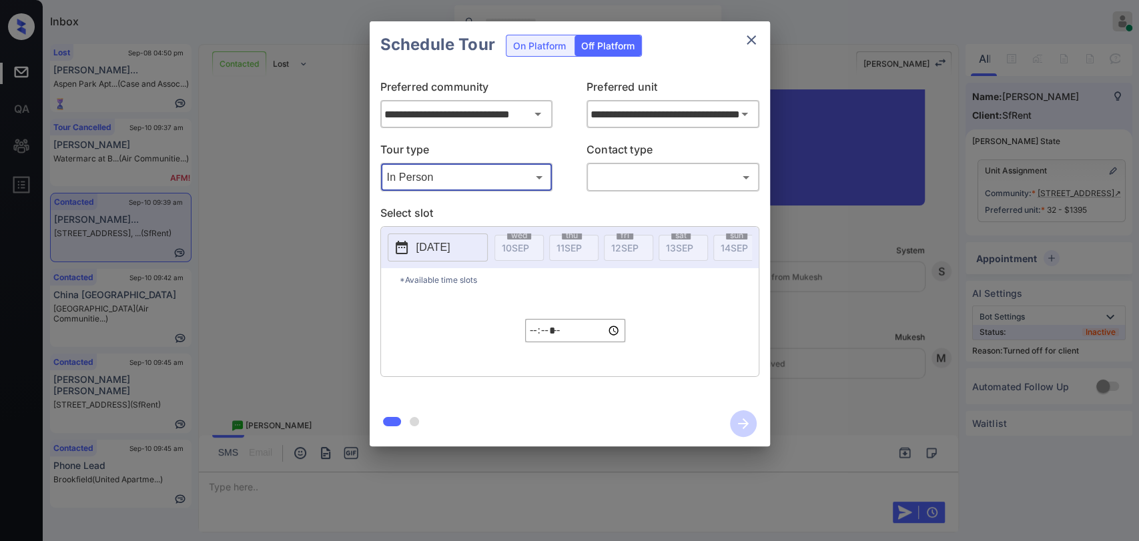
click at [686, 181] on div at bounding box center [569, 270] width 1139 height 541
click at [633, 163] on div "​ ​" at bounding box center [672, 177] width 173 height 29
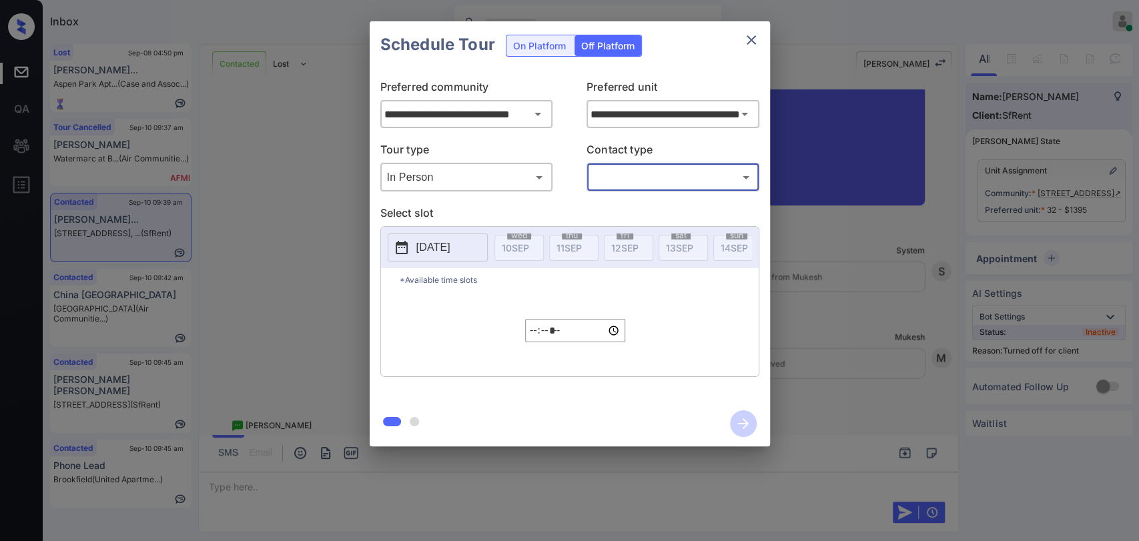
click at [628, 178] on body "Inbox Danielle Dela Cruz Online Set yourself offline Set yourself on break Prof…" at bounding box center [569, 270] width 1139 height 541
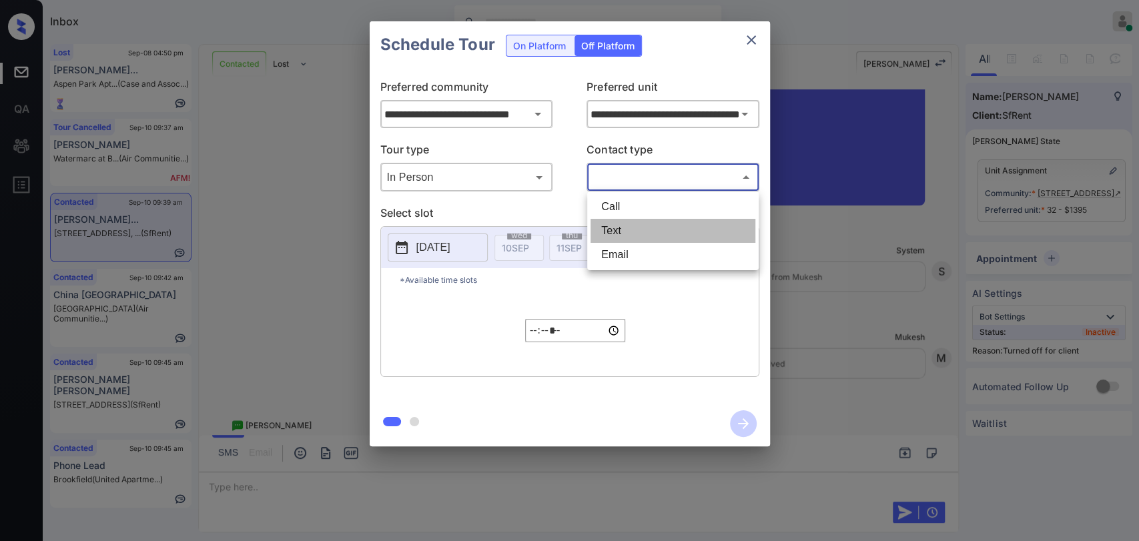
click at [614, 226] on li "Text" at bounding box center [672, 231] width 165 height 24
type input "****"
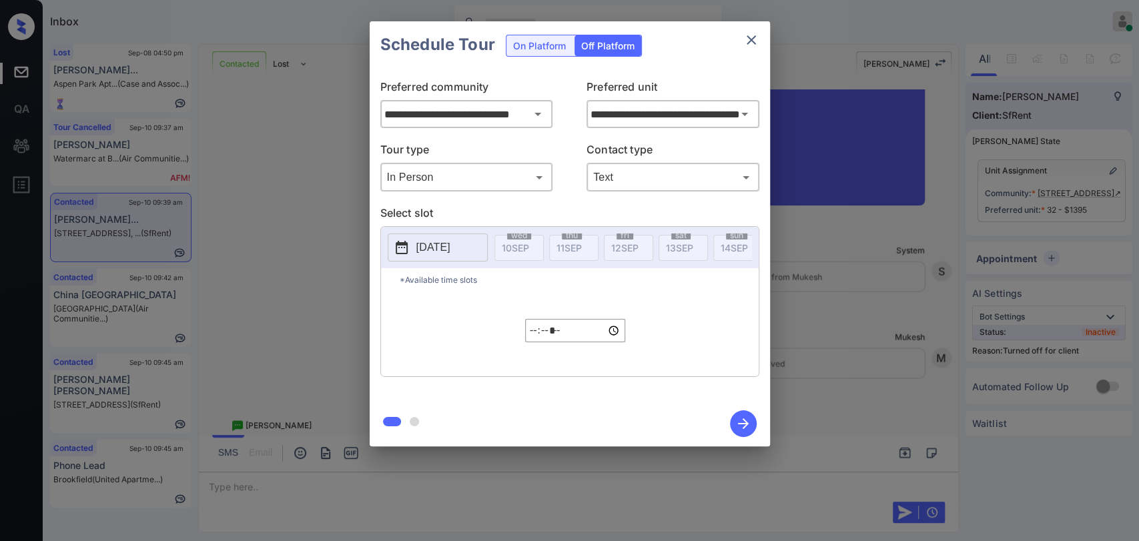
click at [433, 254] on p "2025-09-10" at bounding box center [433, 248] width 34 height 16
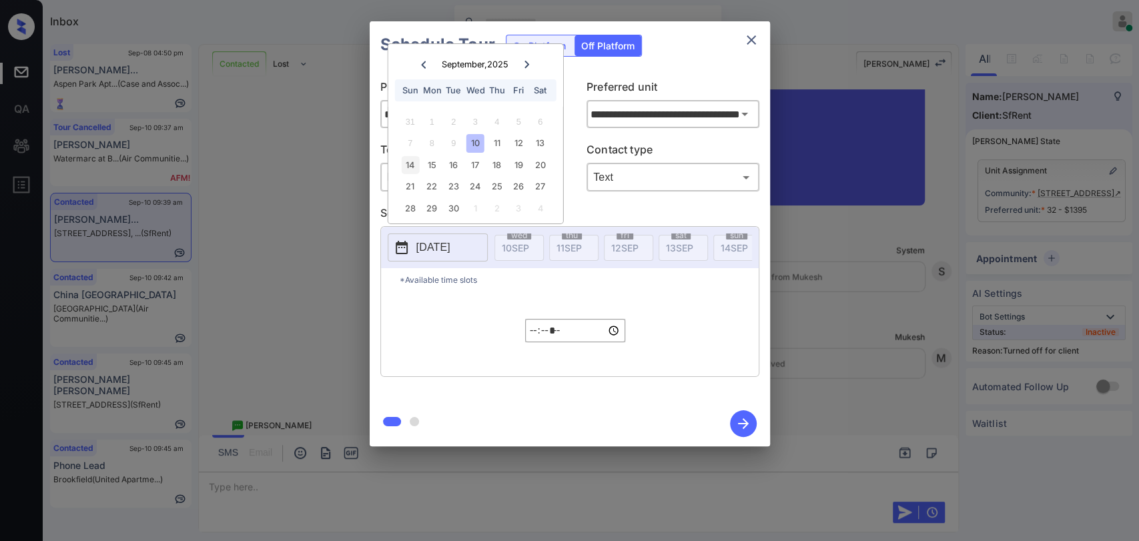
click at [416, 163] on div "14" at bounding box center [410, 165] width 18 height 18
click at [532, 336] on input "*****" at bounding box center [575, 330] width 100 height 23
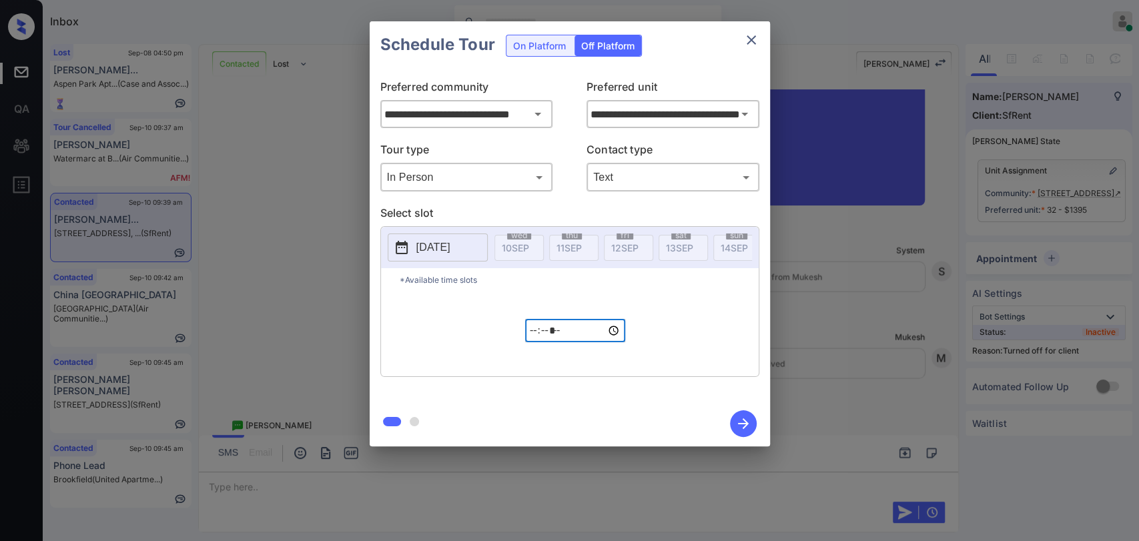
type input "*****"
click at [671, 320] on div "*Available time slots ***** ​" at bounding box center [570, 322] width 378 height 108
click at [746, 418] on icon "button" at bounding box center [743, 423] width 27 height 27
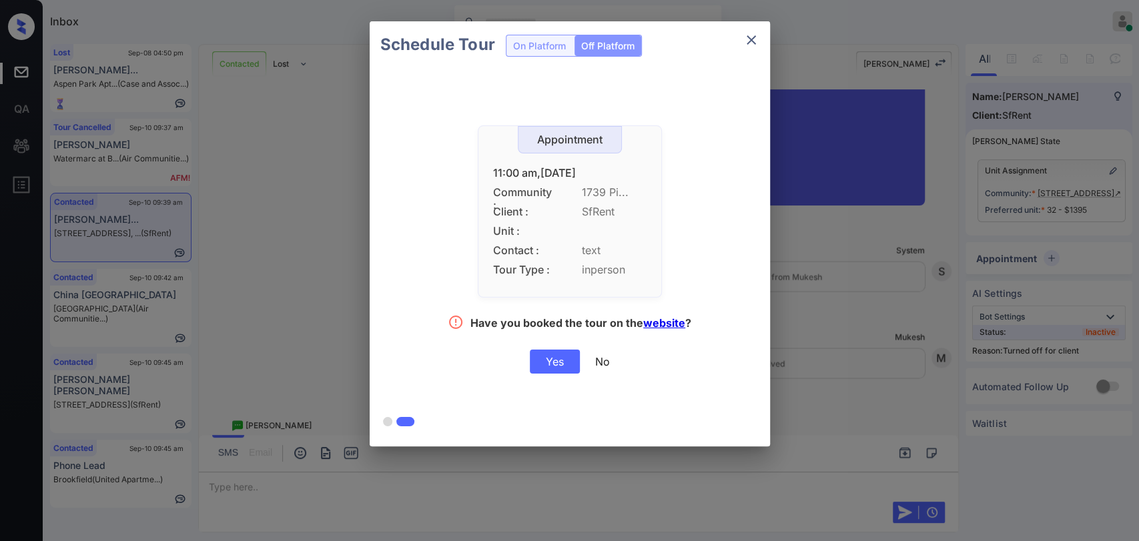
click at [560, 364] on div "Yes" at bounding box center [555, 362] width 50 height 24
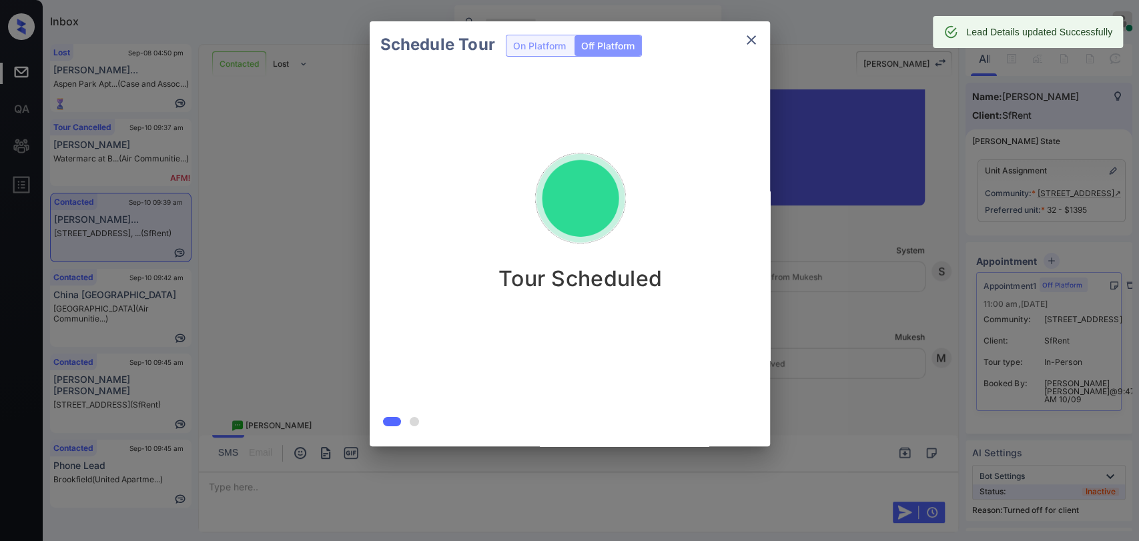
click at [288, 490] on div at bounding box center [569, 270] width 1139 height 541
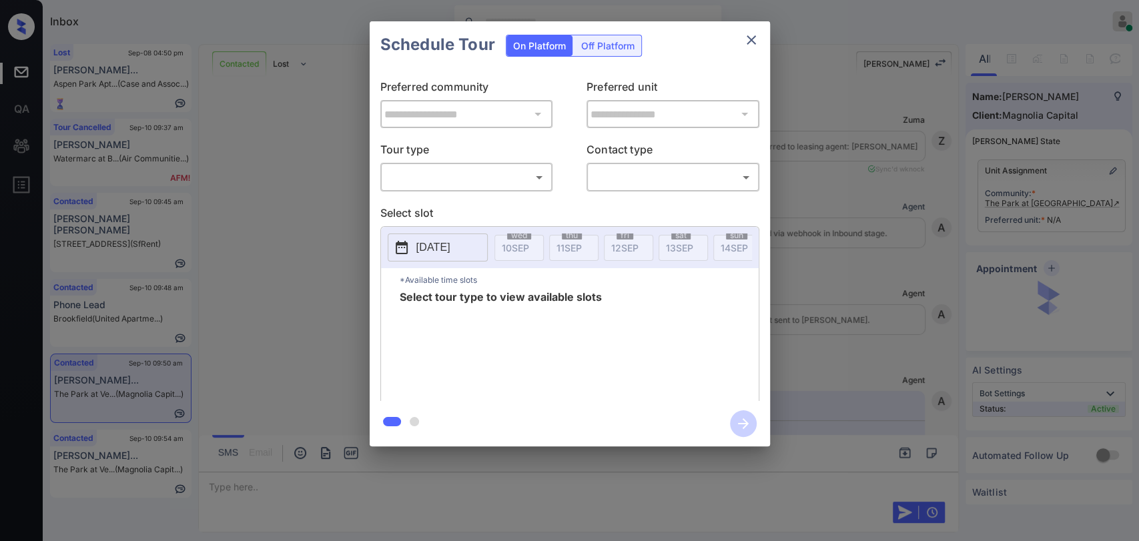
scroll to position [6900, 0]
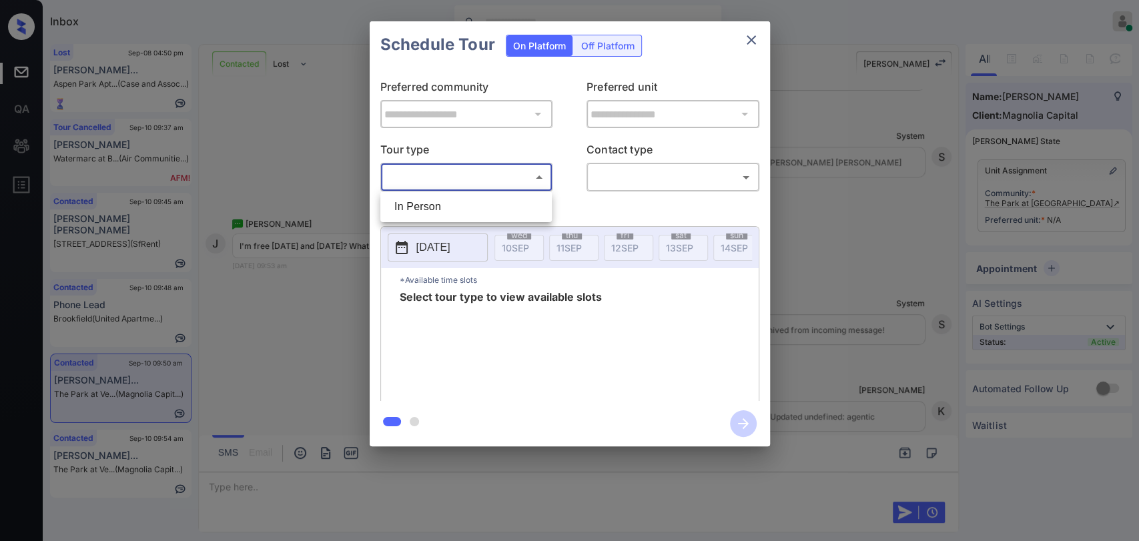
click at [478, 185] on body "Inbox Danielle Dela Cruz Online Set yourself offline Set yourself on break Prof…" at bounding box center [569, 270] width 1139 height 541
click at [429, 204] on li "In Person" at bounding box center [466, 207] width 165 height 24
type input "********"
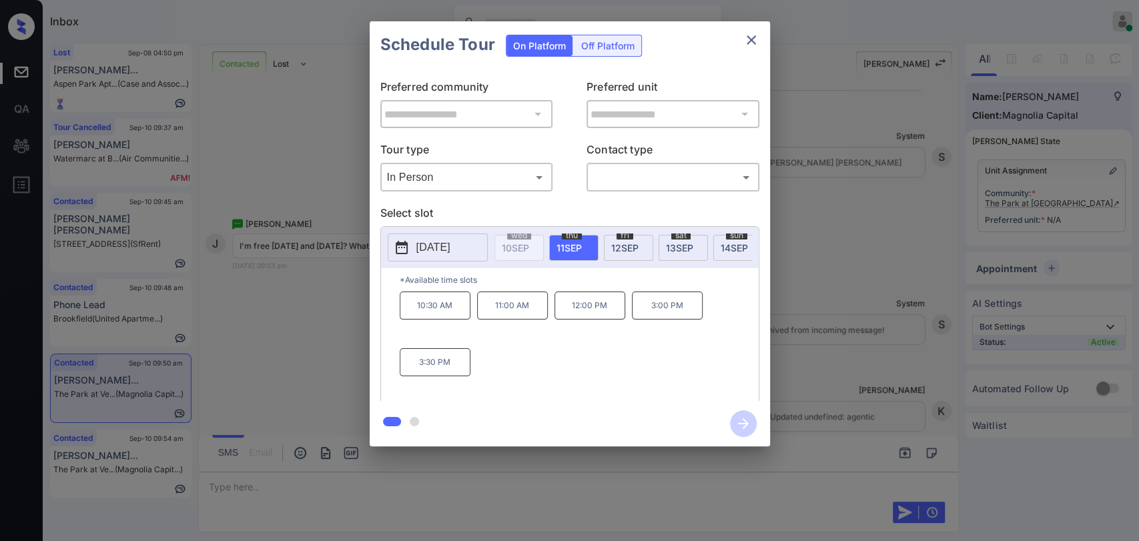
click at [262, 484] on div at bounding box center [569, 270] width 1139 height 541
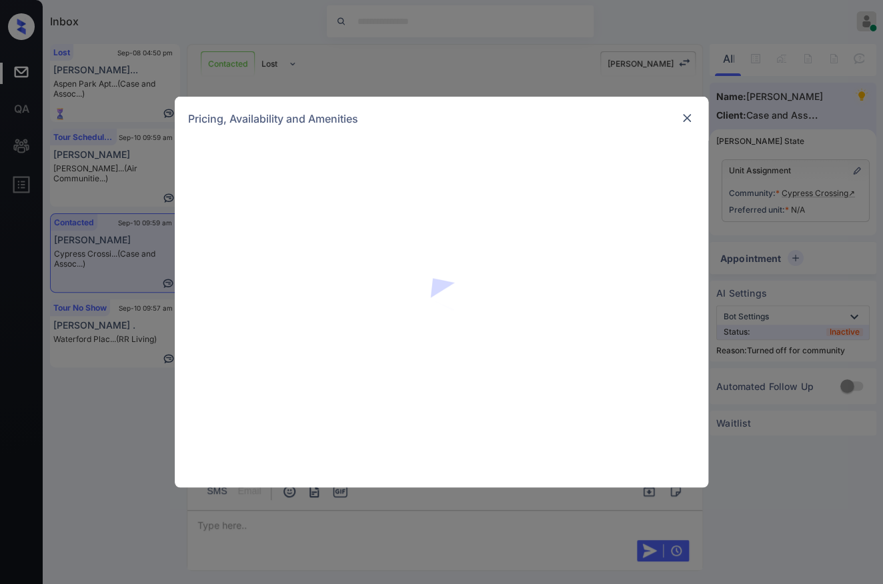
scroll to position [1079, 0]
click at [540, 66] on div "Pricing, Availability and Amenities" at bounding box center [441, 292] width 883 height 584
click at [684, 121] on img at bounding box center [686, 117] width 13 height 13
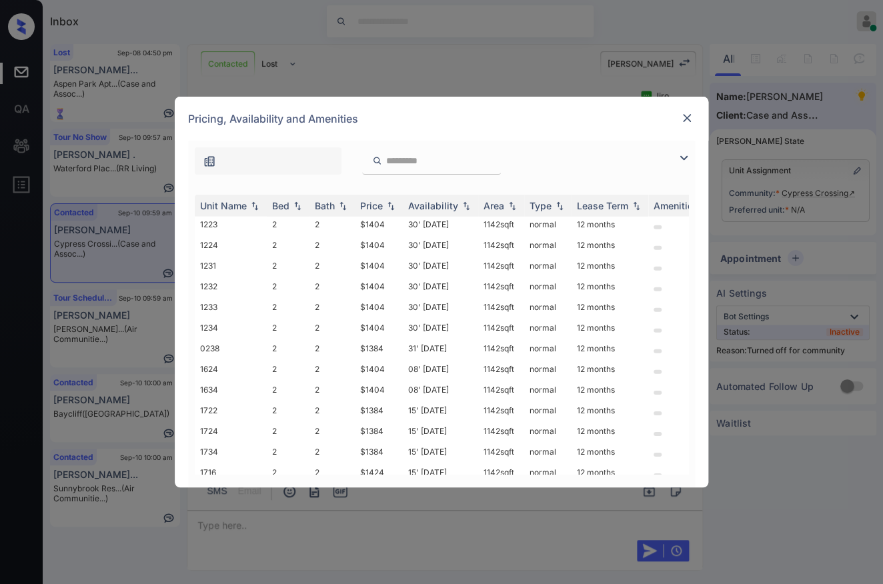
scroll to position [3586, 0]
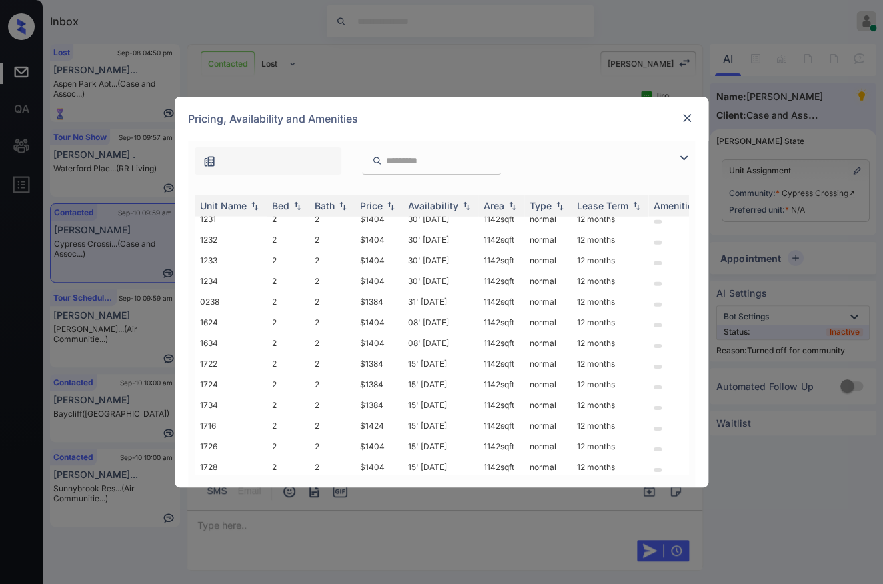
drag, startPoint x: 361, startPoint y: 449, endPoint x: 388, endPoint y: 446, distance: 26.8
click at [388, 498] on td "$1404" at bounding box center [379, 508] width 48 height 21
copy td "$1404"
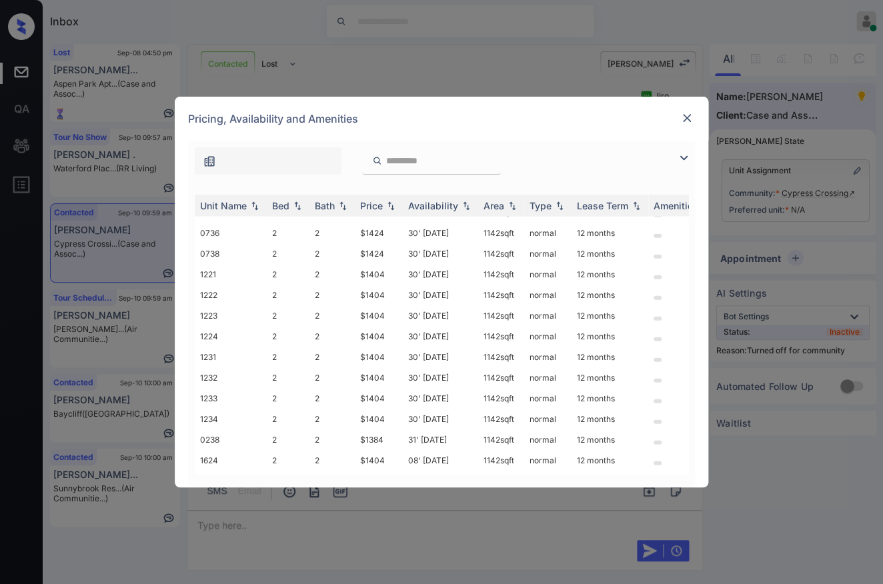
scroll to position [3363, 0]
drag, startPoint x: 360, startPoint y: 310, endPoint x: 393, endPoint y: 302, distance: 33.7
click at [393, 349] on td "$1404" at bounding box center [379, 359] width 48 height 21
copy td "$1404"
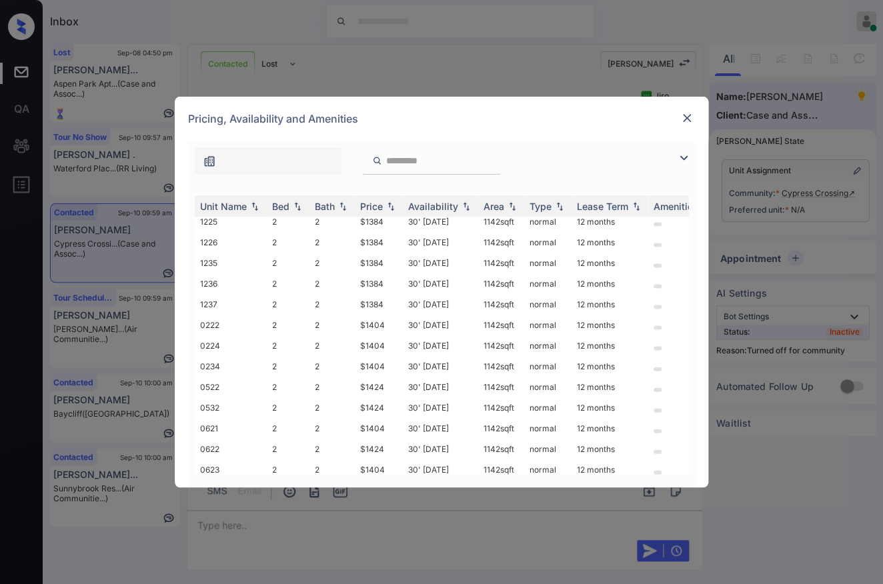
scroll to position [2993, 0]
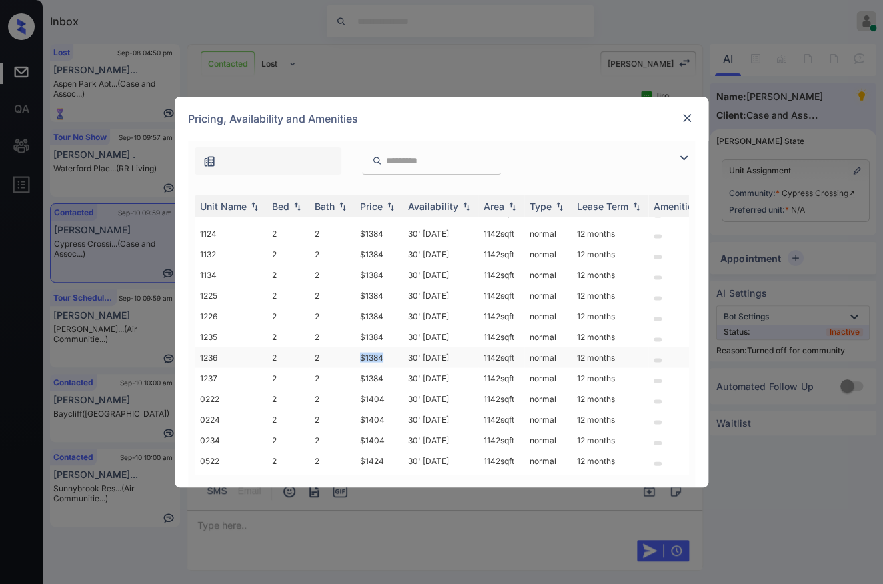
drag, startPoint x: 356, startPoint y: 309, endPoint x: 396, endPoint y: 310, distance: 40.1
click td "$1384"
copy td "$1384"
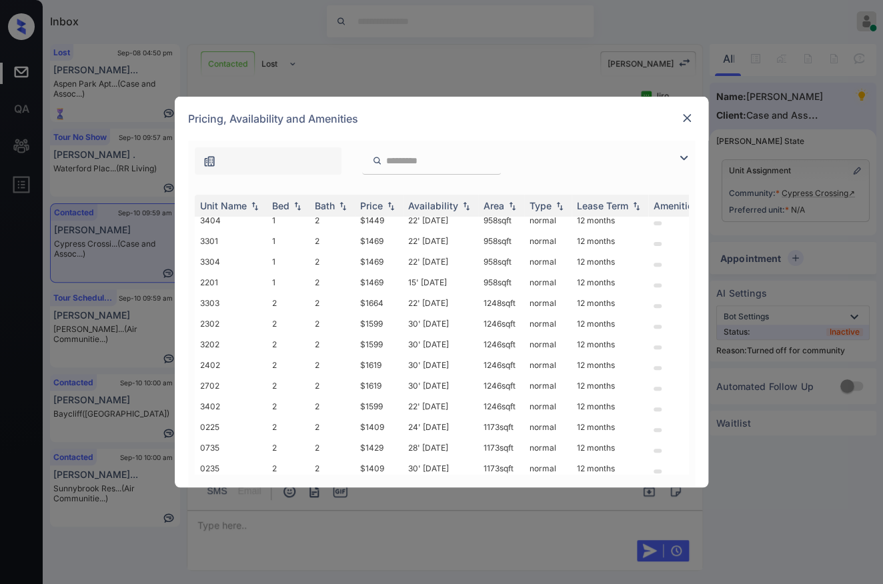
scroll to position [2178, 0]
copy td "$1384"
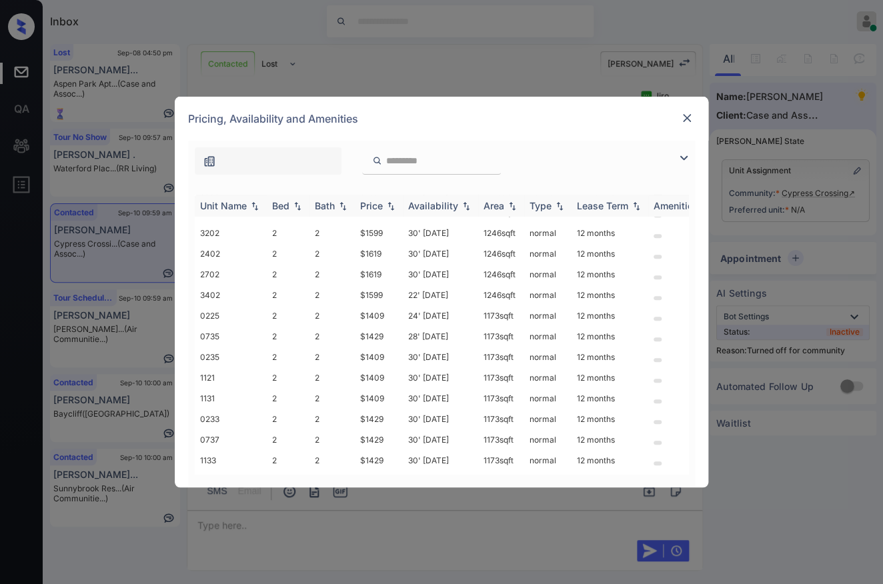
scroll to position [2326, 0]
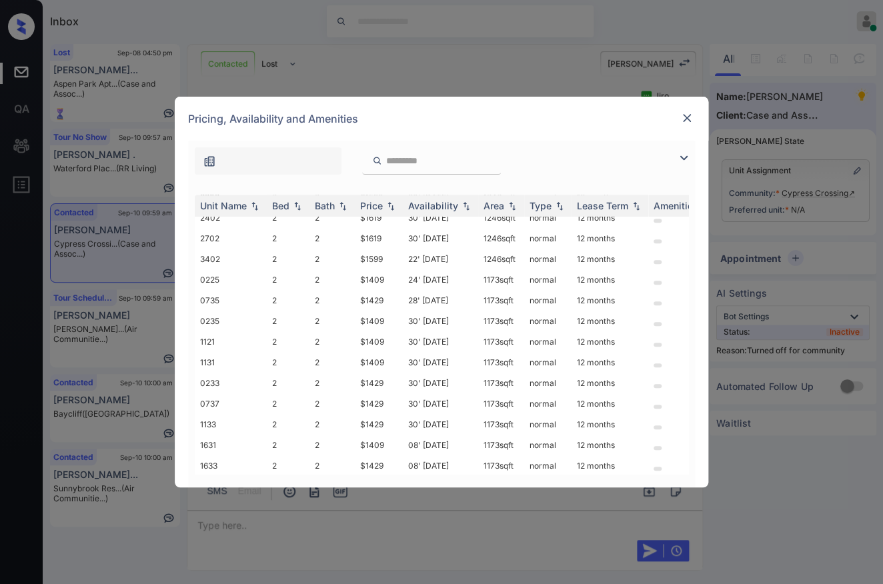
click img
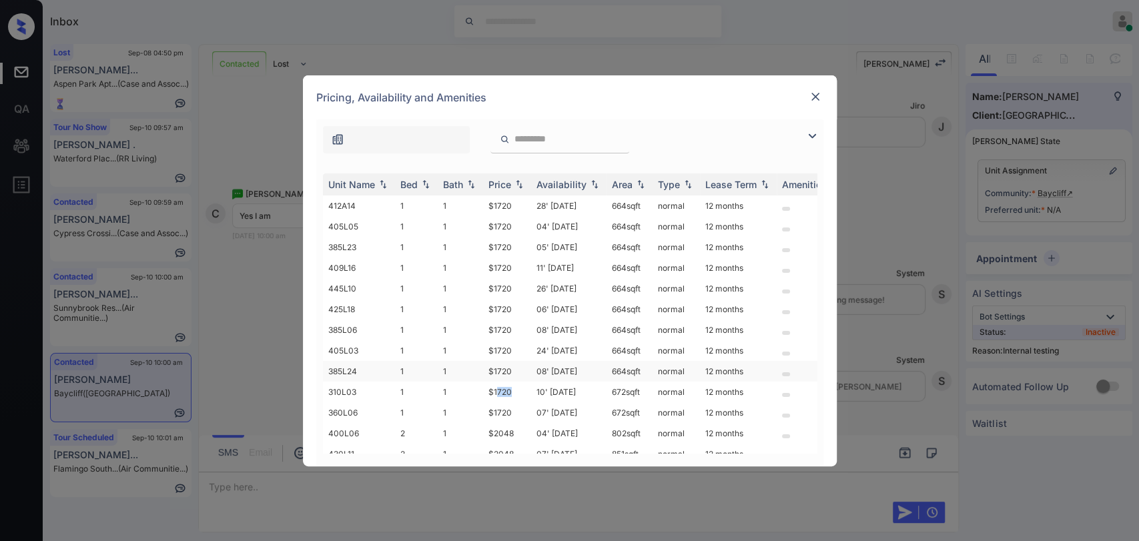
drag, startPoint x: 496, startPoint y: 388, endPoint x: 521, endPoint y: 375, distance: 27.7
click at [512, 383] on td "$1720" at bounding box center [507, 392] width 48 height 21
copy td "720"
drag, startPoint x: 505, startPoint y: 386, endPoint x: 520, endPoint y: 386, distance: 15.3
click at [520, 386] on td "$1720" at bounding box center [507, 392] width 48 height 21
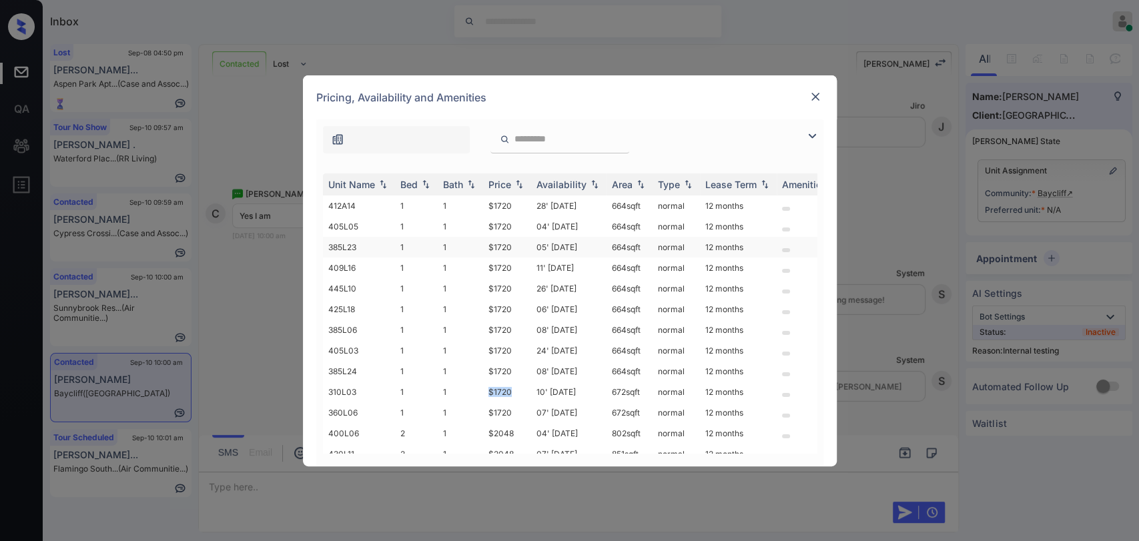
copy td "$1720"
click at [812, 97] on img at bounding box center [815, 96] width 13 height 13
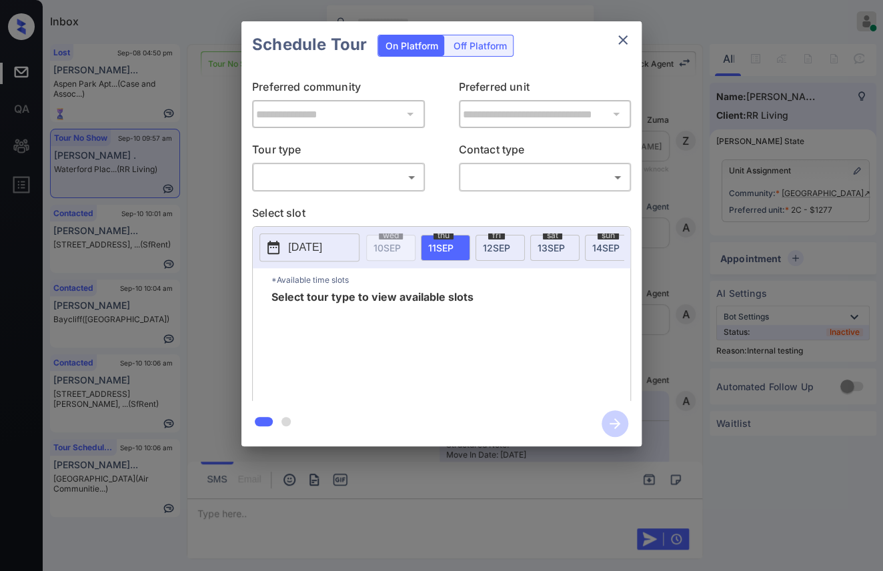
click at [287, 186] on body "Inbox [PERSON_NAME] [PERSON_NAME] Online Set yourself offline Set yourself on b…" at bounding box center [441, 285] width 883 height 571
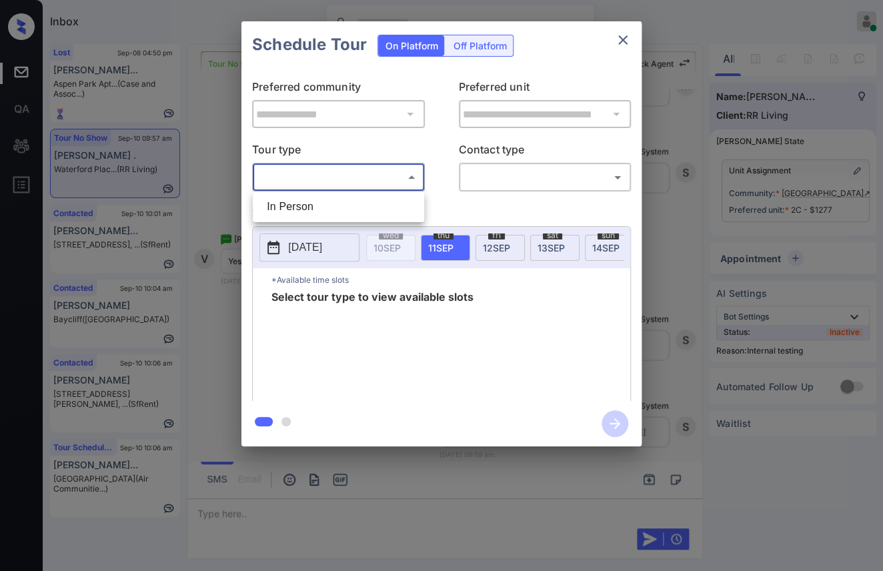
click at [320, 201] on li "In Person" at bounding box center [338, 207] width 165 height 24
type input "********"
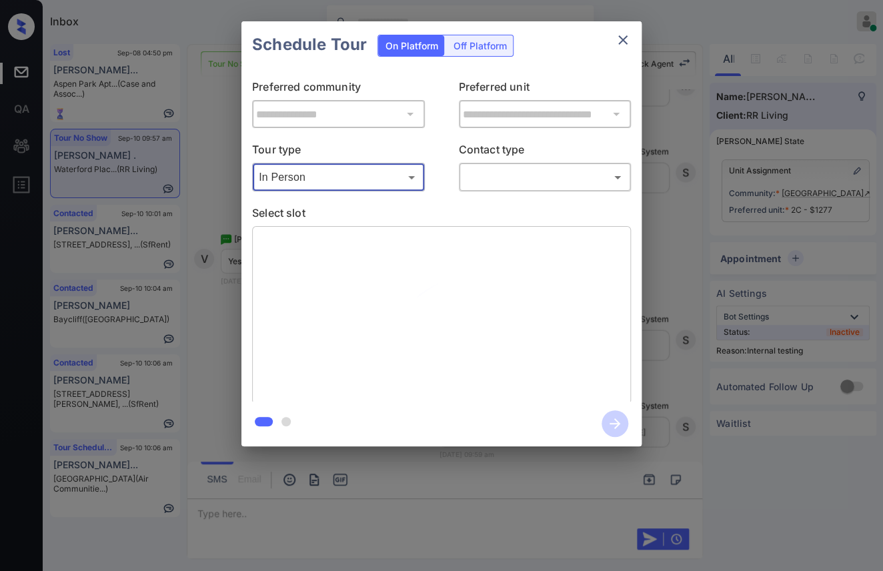
click at [630, 41] on icon "close" at bounding box center [623, 40] width 16 height 16
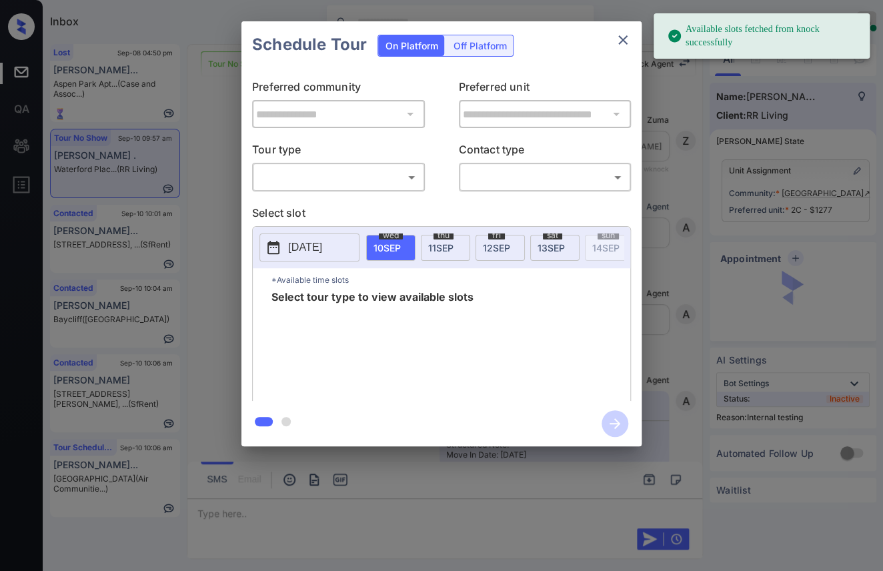
scroll to position [371, 0]
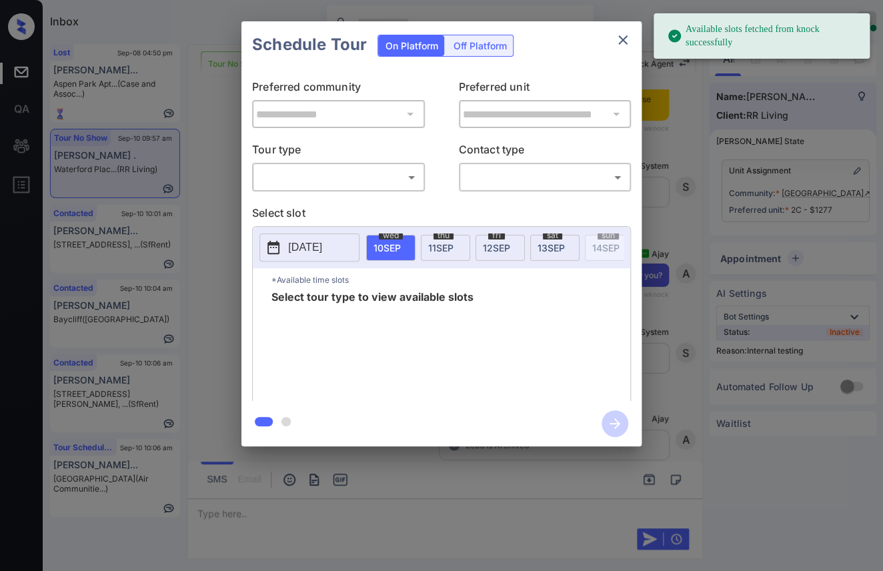
click at [314, 187] on div "​ ​" at bounding box center [338, 177] width 173 height 29
click at [316, 177] on body "Available slots fetched from knock successfully Inbox [PERSON_NAME] [PERSON_NAM…" at bounding box center [441, 285] width 883 height 571
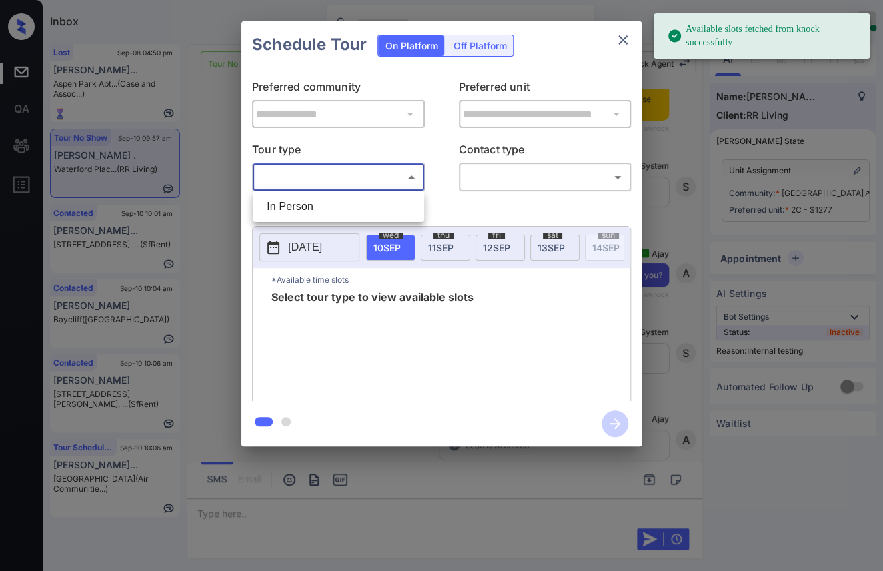
drag, startPoint x: 315, startPoint y: 203, endPoint x: 541, endPoint y: 176, distance: 227.8
click at [315, 203] on li "In Person" at bounding box center [338, 207] width 165 height 24
type input "********"
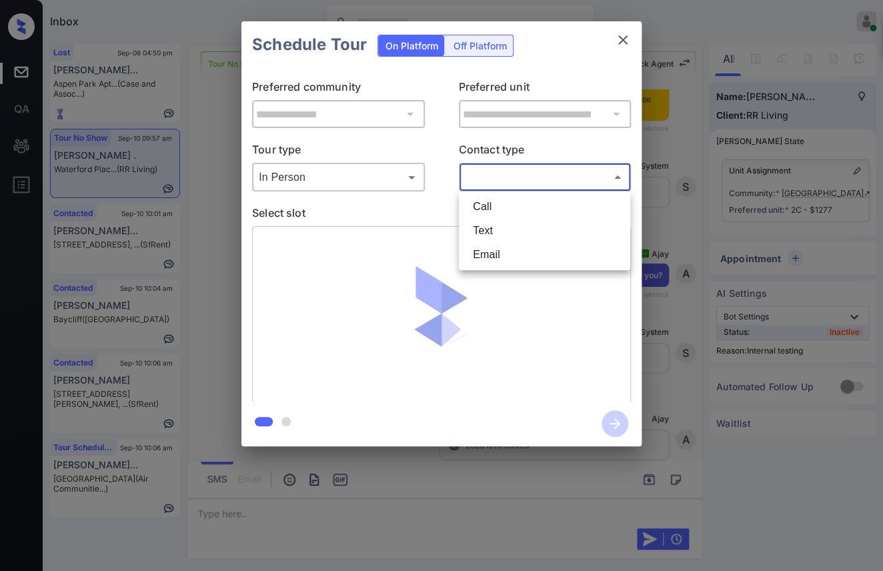
click at [541, 175] on body "Available slots fetched from knock successfully Inbox Danielle Dela Cruz Online…" at bounding box center [441, 285] width 883 height 571
click at [490, 223] on li "Text" at bounding box center [544, 231] width 165 height 24
type input "****"
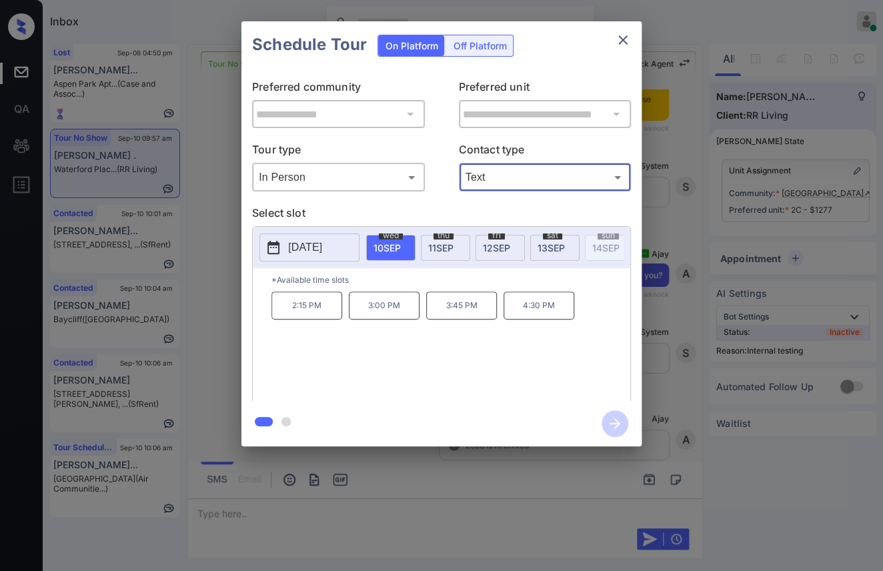
click at [624, 37] on icon "close" at bounding box center [623, 40] width 16 height 16
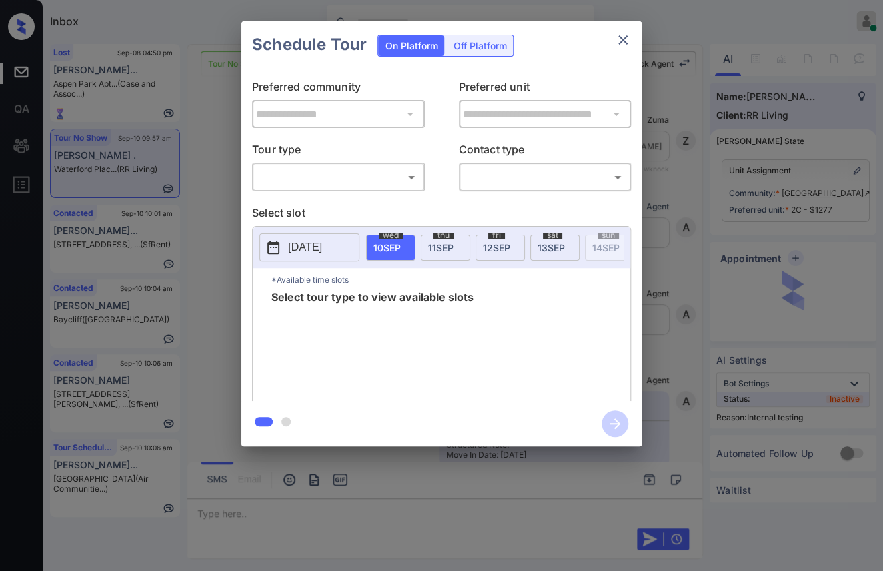
scroll to position [371, 0]
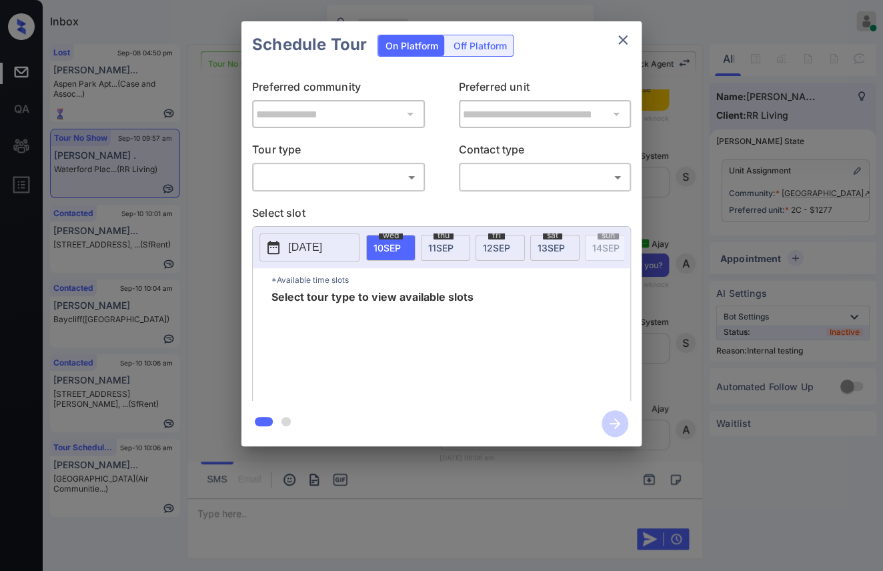
click at [327, 174] on body "Inbox [PERSON_NAME] [PERSON_NAME] Online Set yourself offline Set yourself on b…" at bounding box center [441, 285] width 883 height 571
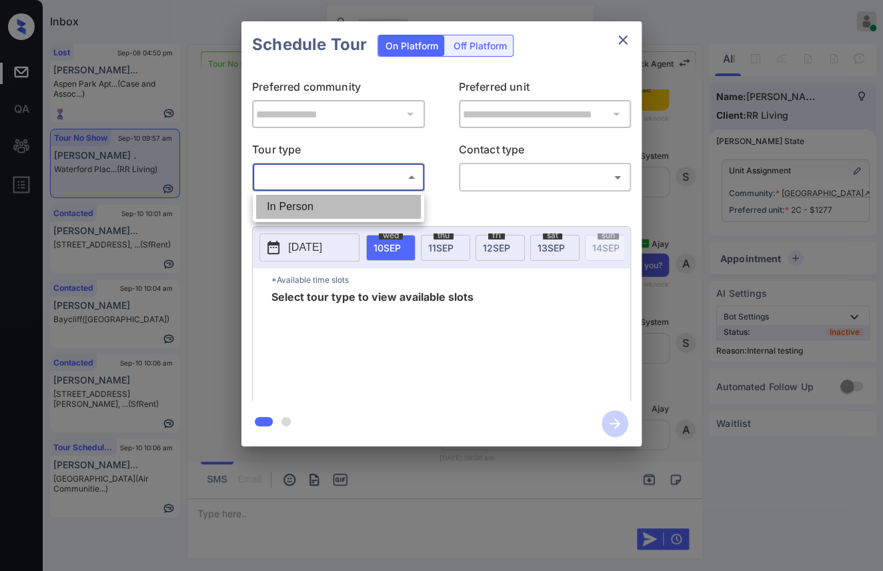
click at [296, 211] on li "In Person" at bounding box center [338, 207] width 165 height 24
type input "********"
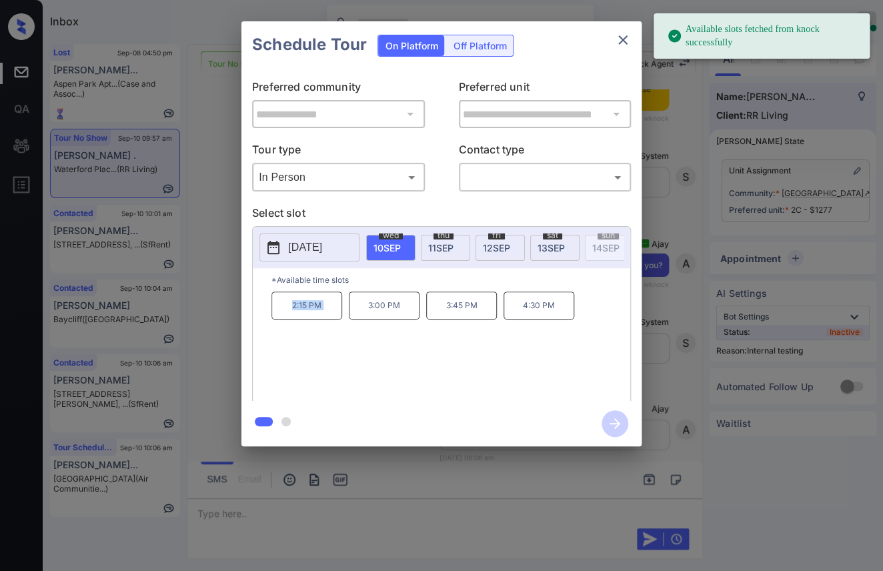
drag, startPoint x: 332, startPoint y: 314, endPoint x: 363, endPoint y: 312, distance: 31.4
click at [366, 313] on div "2:15 PM 3:00 PM 3:45 PM 4:30 PM" at bounding box center [451, 345] width 359 height 107
copy p "2:15 PM"
click at [619, 37] on icon "close" at bounding box center [623, 40] width 16 height 16
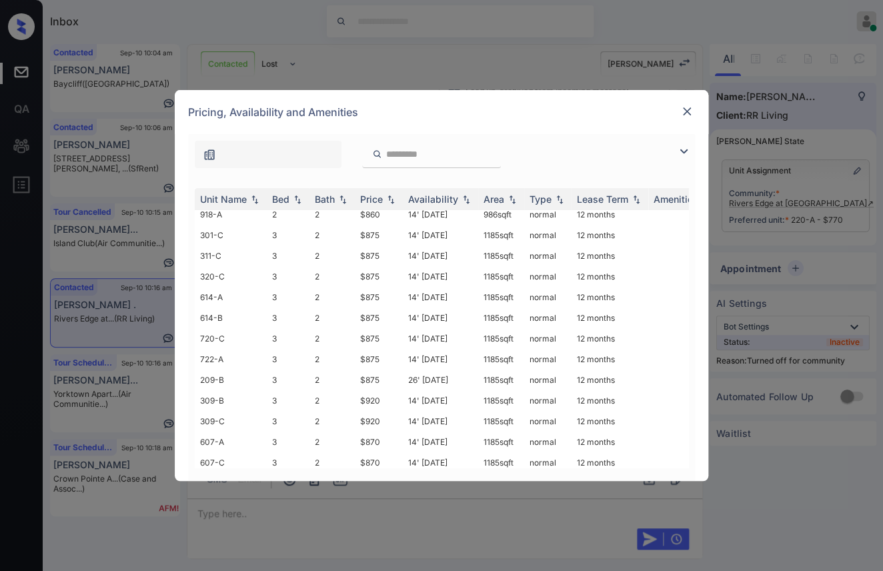
scroll to position [439, 0]
click at [692, 106] on img at bounding box center [686, 111] width 13 height 13
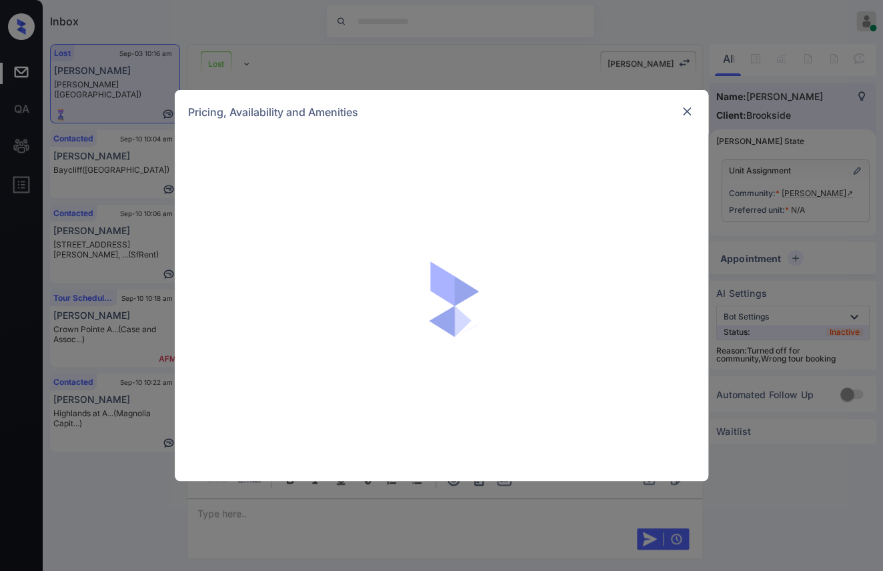
scroll to position [371, 0]
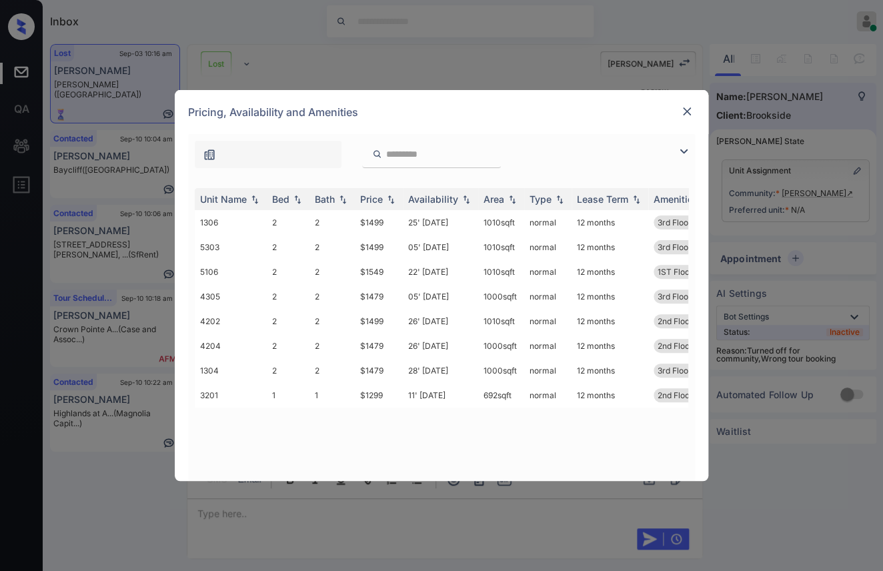
click at [688, 113] on img at bounding box center [686, 111] width 13 height 13
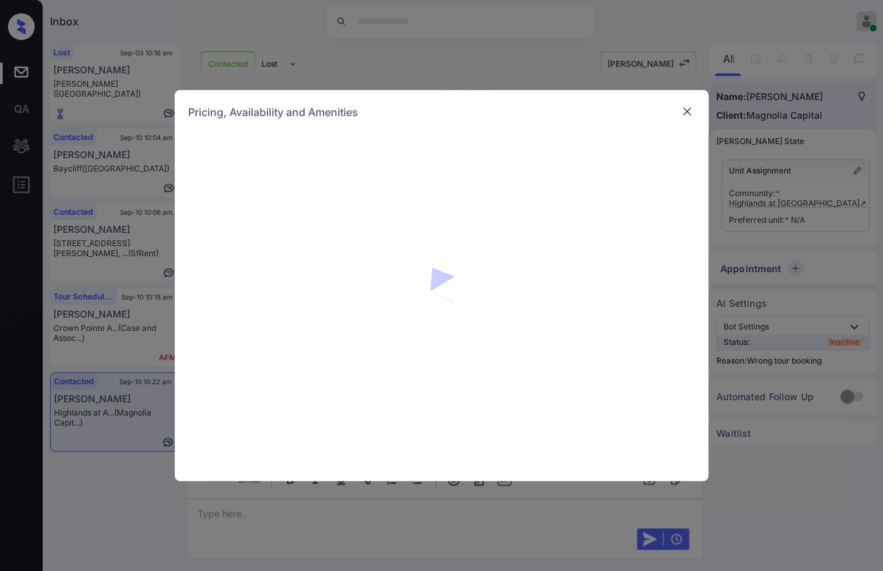
scroll to position [371, 0]
click at [684, 109] on img at bounding box center [686, 111] width 13 height 13
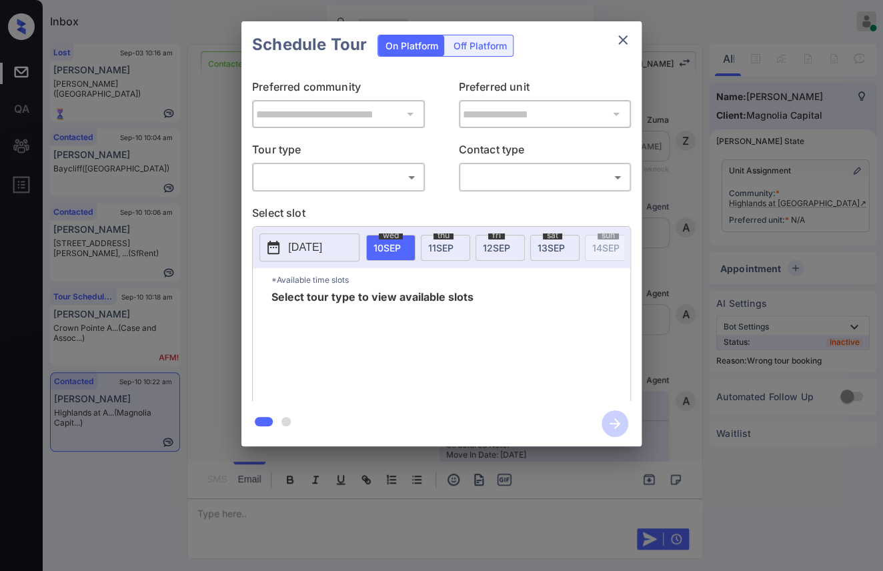
scroll to position [371, 0]
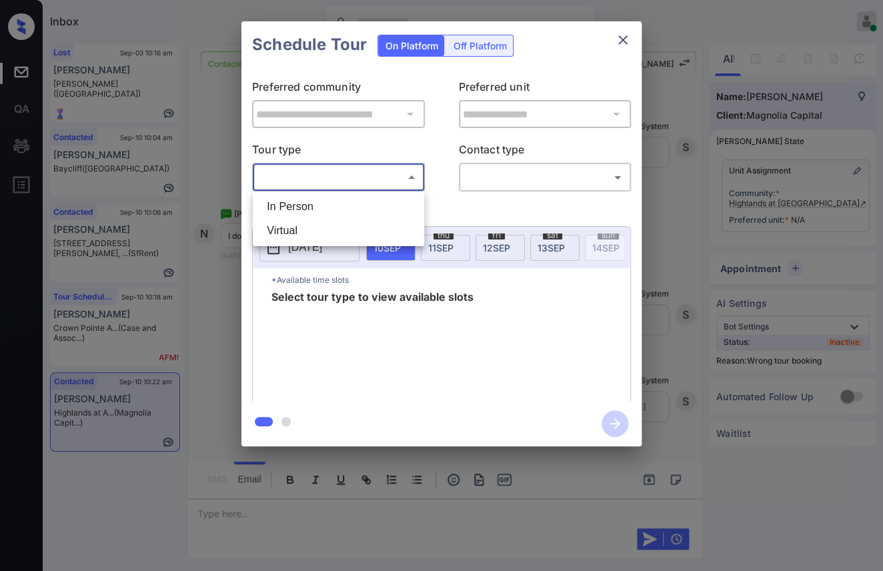
click at [329, 176] on body "Inbox [PERSON_NAME] [PERSON_NAME] Online Set yourself offline Set yourself on b…" at bounding box center [441, 285] width 883 height 571
click at [313, 213] on li "In Person" at bounding box center [338, 207] width 165 height 24
type input "********"
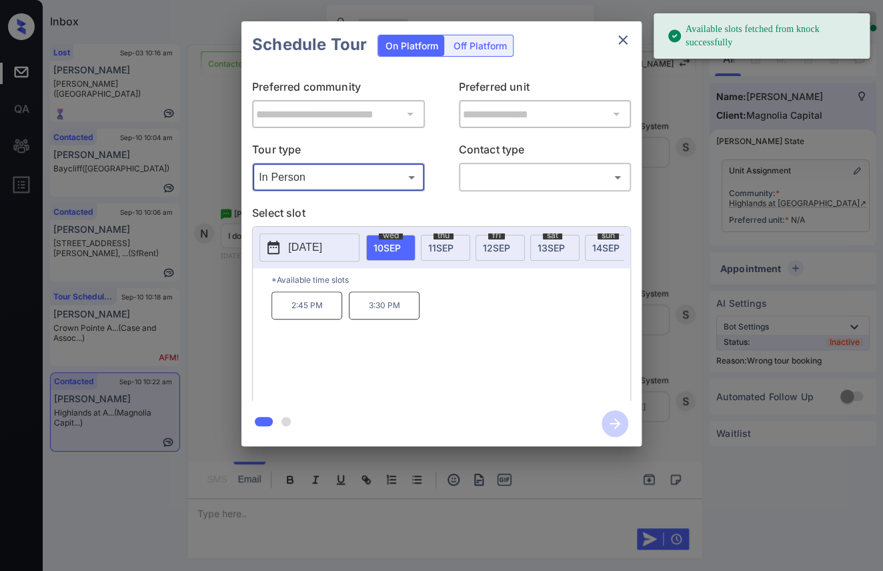
click at [441, 245] on span "[DATE]" at bounding box center [440, 247] width 25 height 11
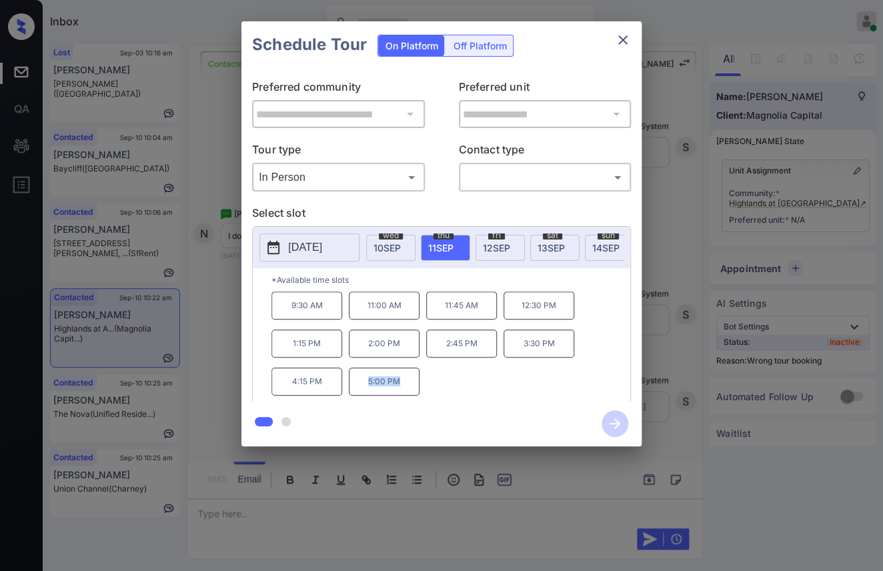
drag, startPoint x: 359, startPoint y: 386, endPoint x: 416, endPoint y: 386, distance: 57.4
click at [416, 386] on p "5:00 PM" at bounding box center [384, 382] width 71 height 28
copy p "5:00 PM"
click at [620, 38] on icon "close" at bounding box center [622, 39] width 9 height 9
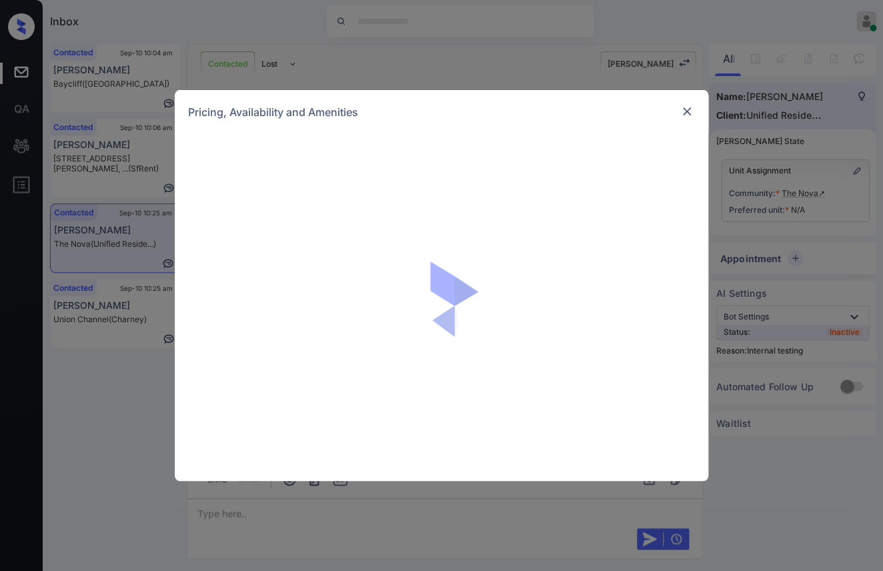
scroll to position [371, 0]
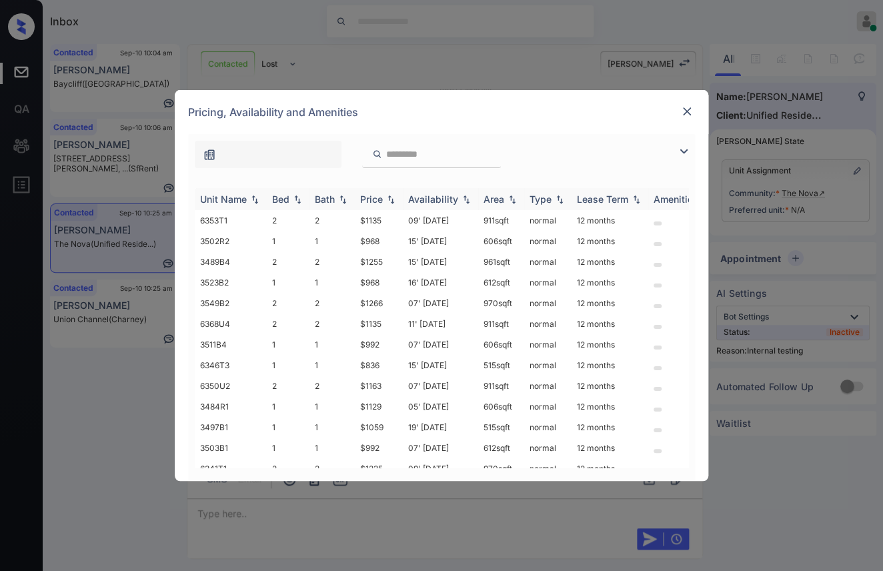
click at [291, 196] on img at bounding box center [297, 199] width 13 height 9
click at [288, 196] on div "Bed" at bounding box center [280, 198] width 17 height 11
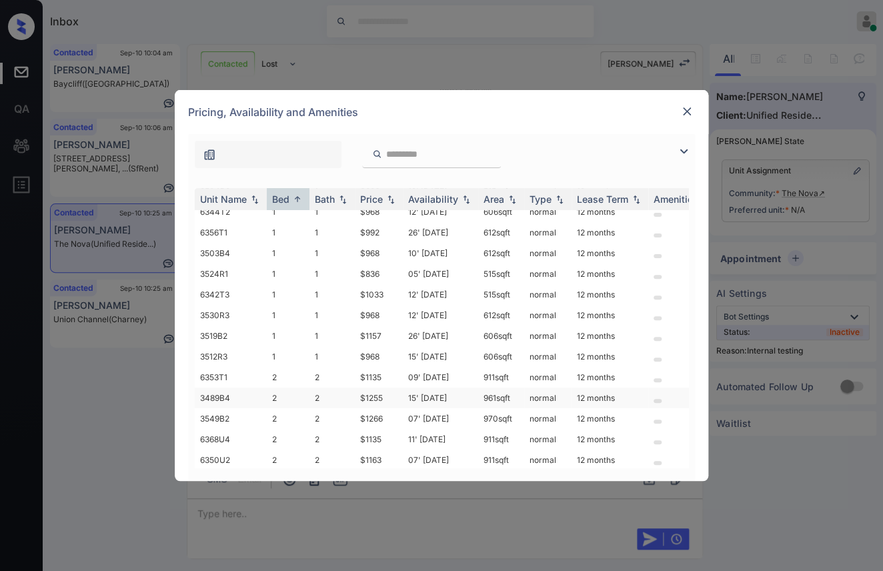
scroll to position [148, 0]
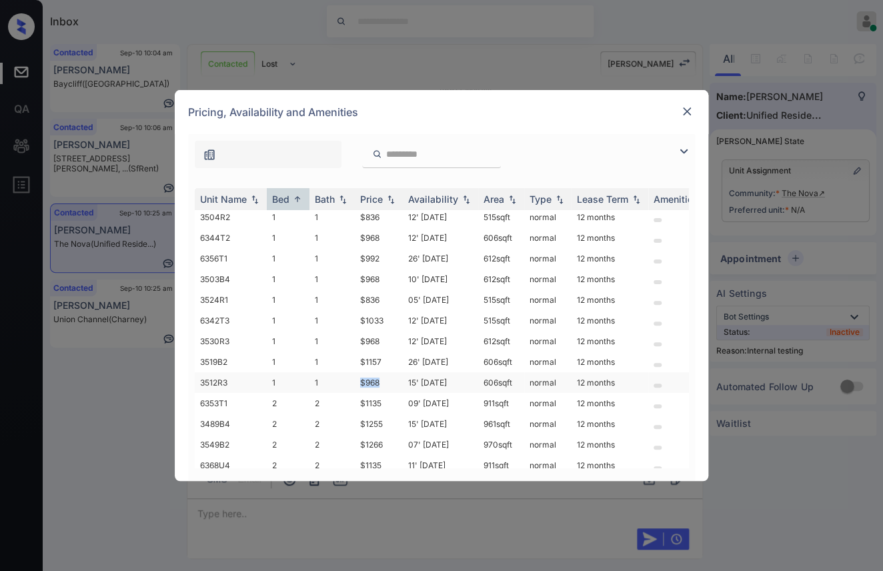
drag, startPoint x: 352, startPoint y: 374, endPoint x: 386, endPoint y: 377, distance: 33.5
click at [386, 377] on tr "3512R3 1 1 $968 15' Sep 25 606 sqft normal 12 months" at bounding box center [543, 382] width 697 height 21
copy tr "$968"
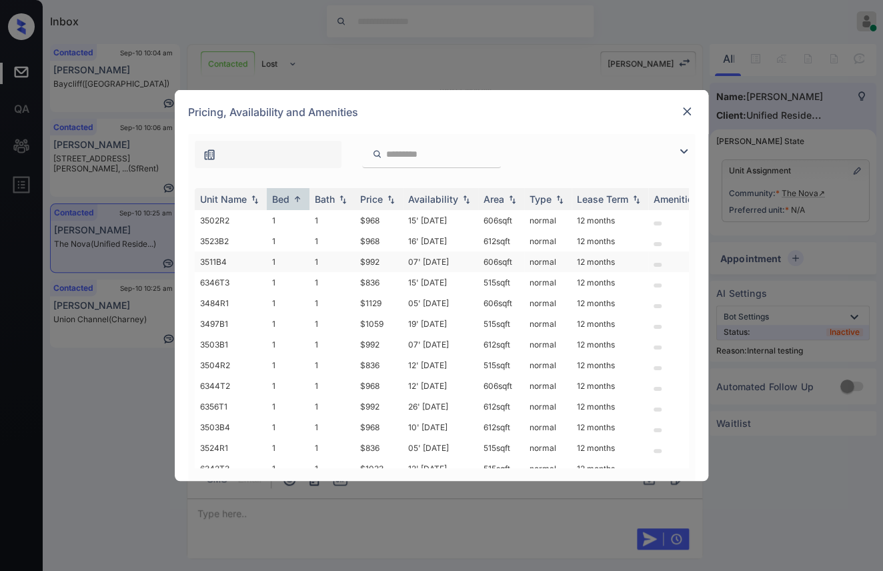
copy tr "$968"
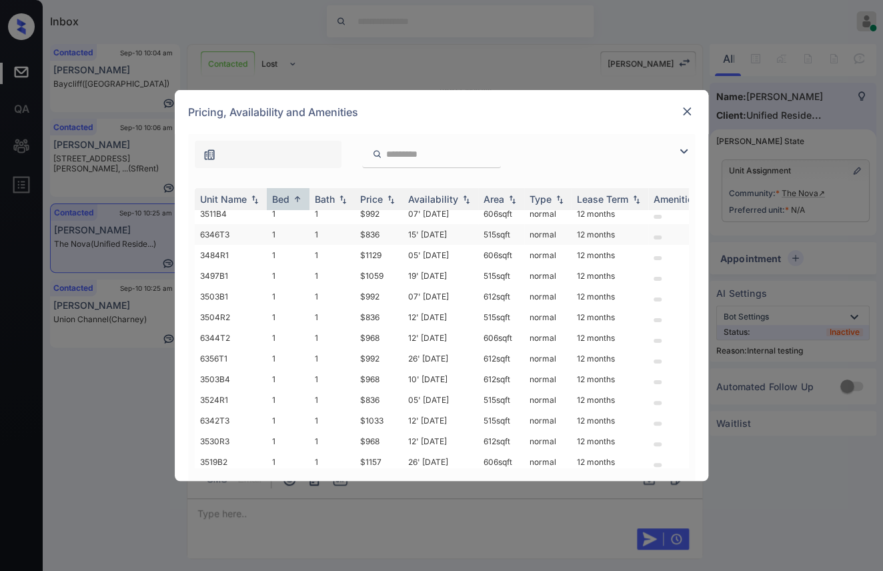
scroll to position [74, 0]
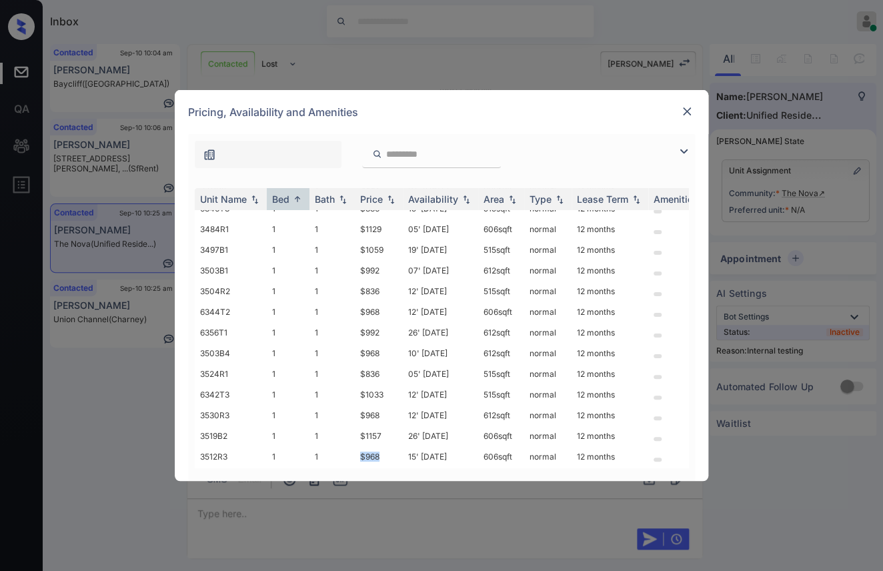
click at [688, 108] on img at bounding box center [686, 111] width 13 height 13
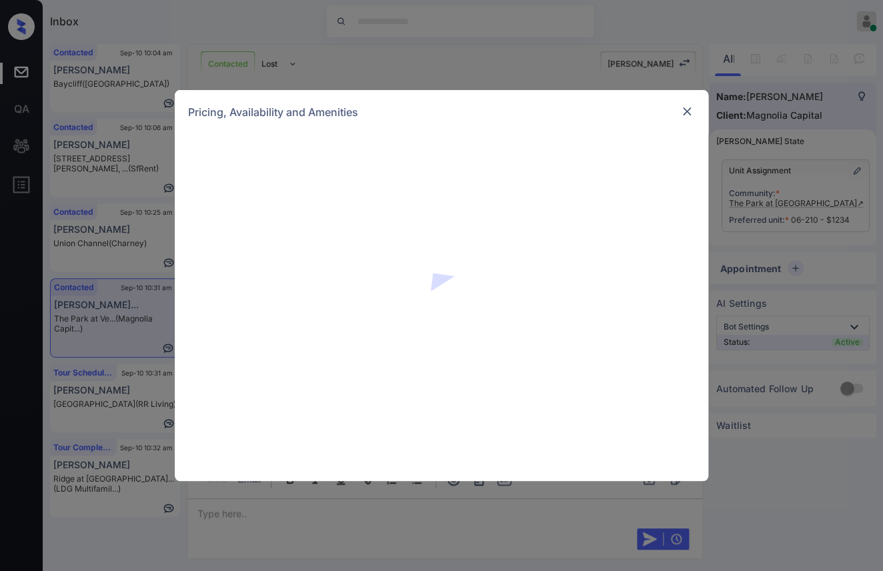
scroll to position [371, 0]
click at [683, 111] on img at bounding box center [686, 111] width 13 height 13
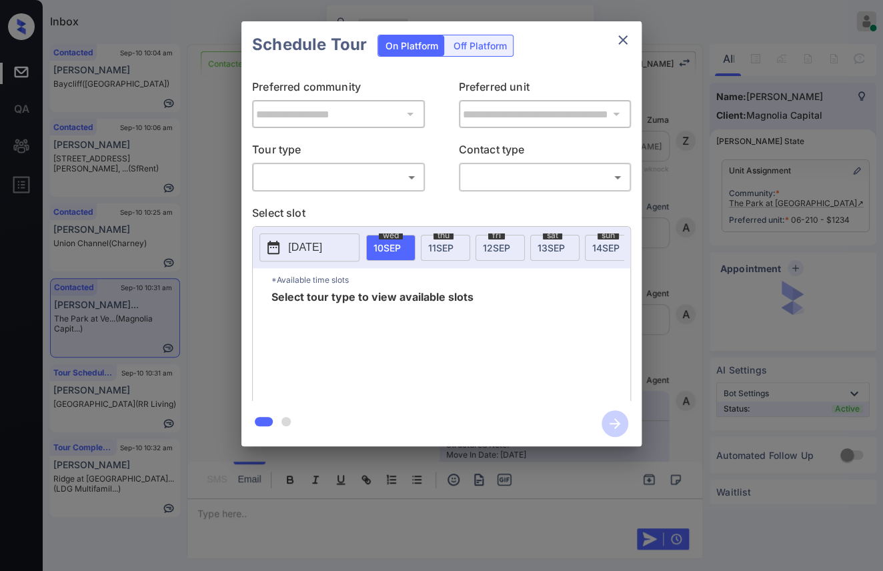
scroll to position [371, 0]
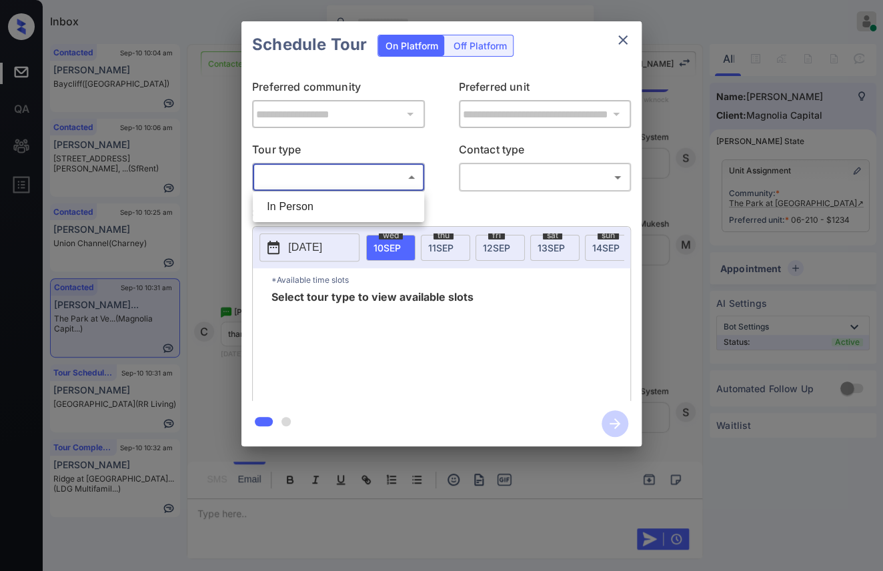
click at [300, 169] on body "Inbox [PERSON_NAME] [PERSON_NAME] Online Set yourself offline Set yourself on b…" at bounding box center [441, 285] width 883 height 571
click at [304, 199] on li "In Person" at bounding box center [338, 207] width 165 height 24
type input "********"
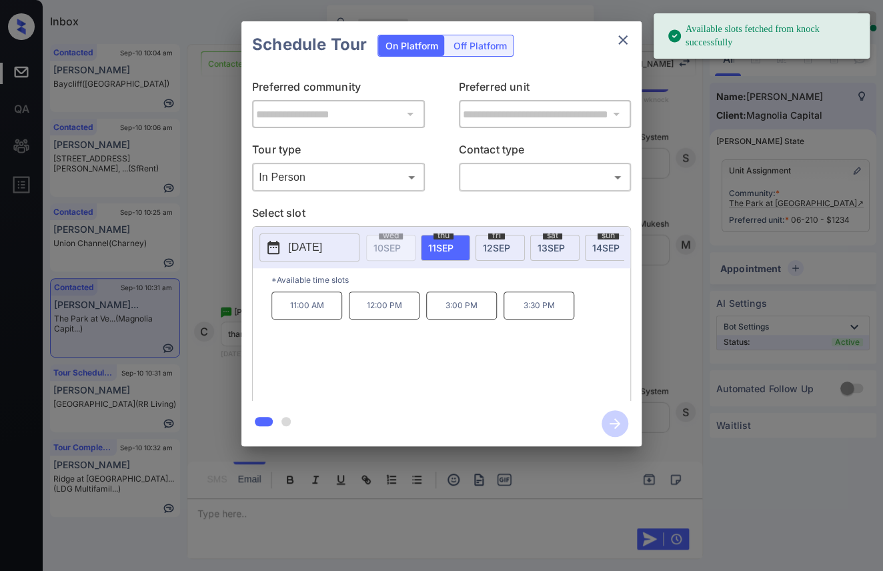
click at [502, 238] on div "[DATE]" at bounding box center [500, 248] width 49 height 26
click at [550, 250] on span "[DATE]" at bounding box center [551, 247] width 27 height 11
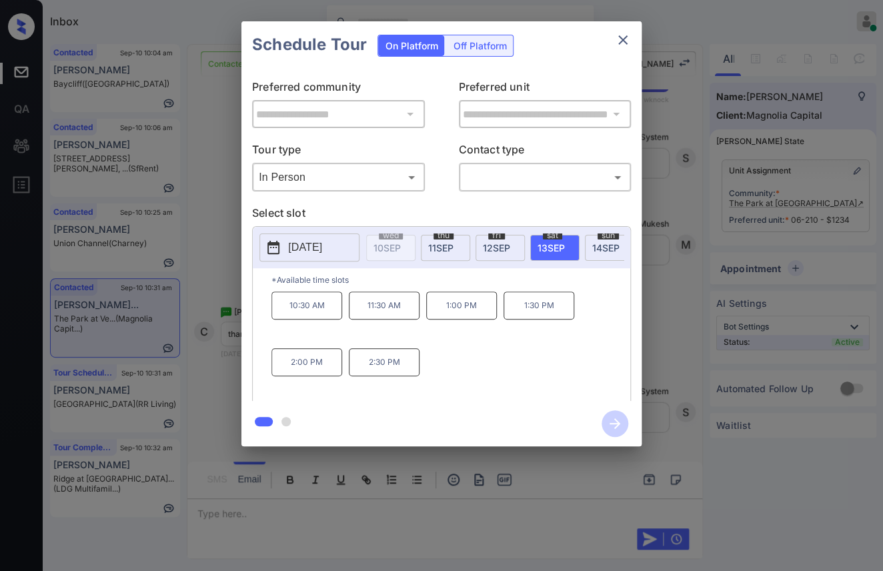
click at [600, 250] on span "[DATE]" at bounding box center [605, 247] width 27 height 11
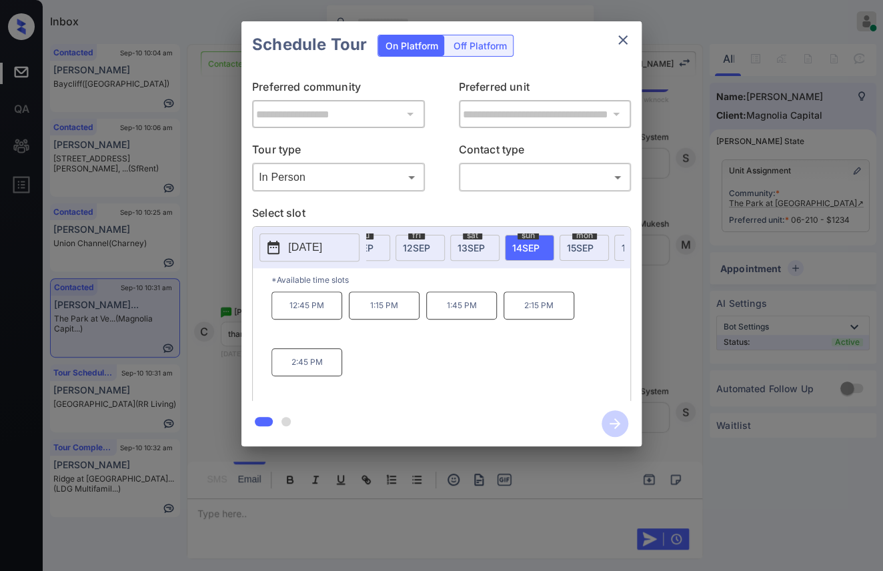
scroll to position [0, 89]
click at [554, 241] on div "mon 15 SEP" at bounding box center [575, 248] width 49 height 26
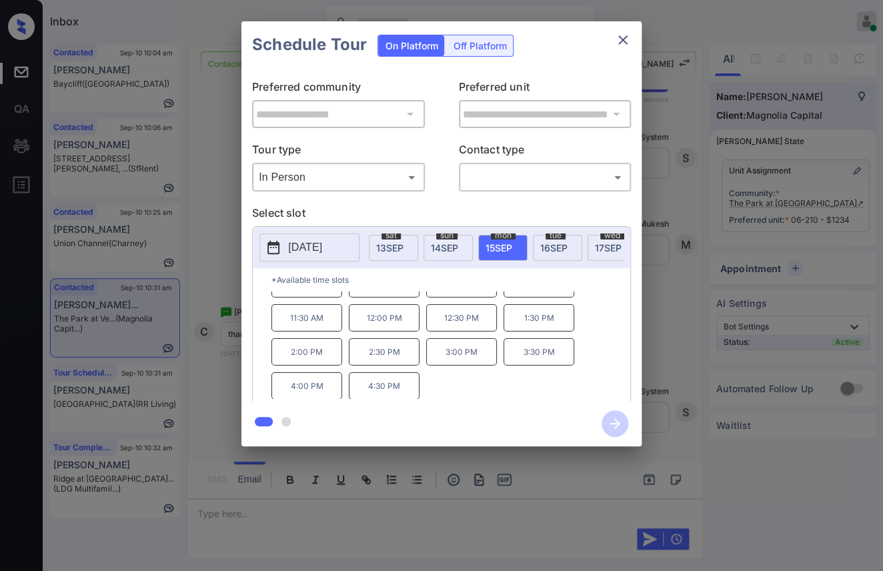
scroll to position [0, 177]
click at [544, 251] on span "16 SEP" at bounding box center [537, 247] width 27 height 11
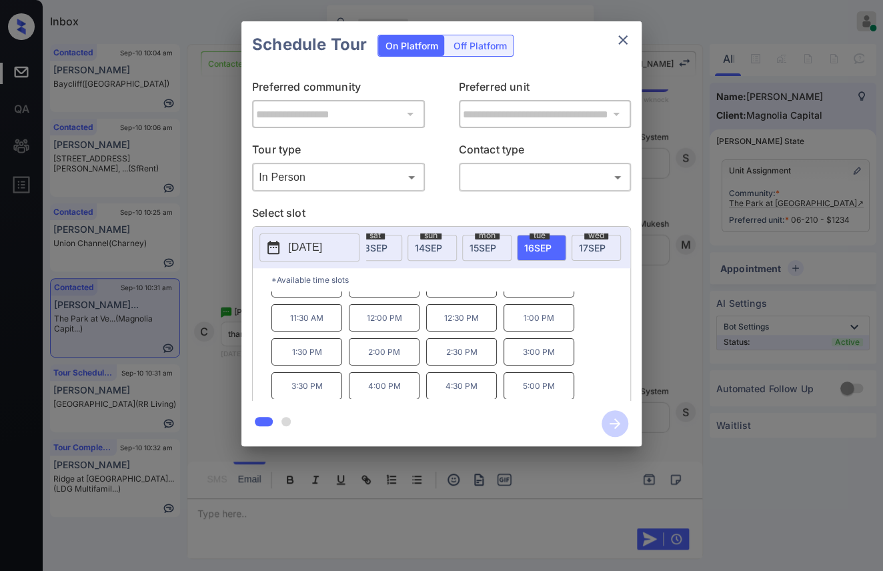
click at [590, 247] on span "17 SEP" at bounding box center [592, 247] width 27 height 11
click at [621, 37] on icon "close" at bounding box center [623, 40] width 16 height 16
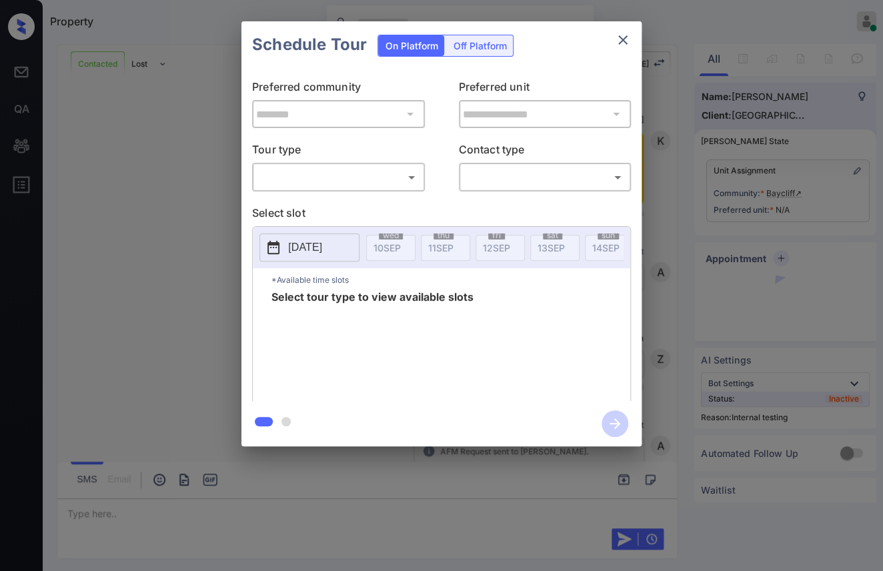
scroll to position [4164, 0]
click at [346, 178] on body "Property [PERSON_NAME] [PERSON_NAME] Online Set yourself offline Set yourself o…" at bounding box center [441, 285] width 883 height 571
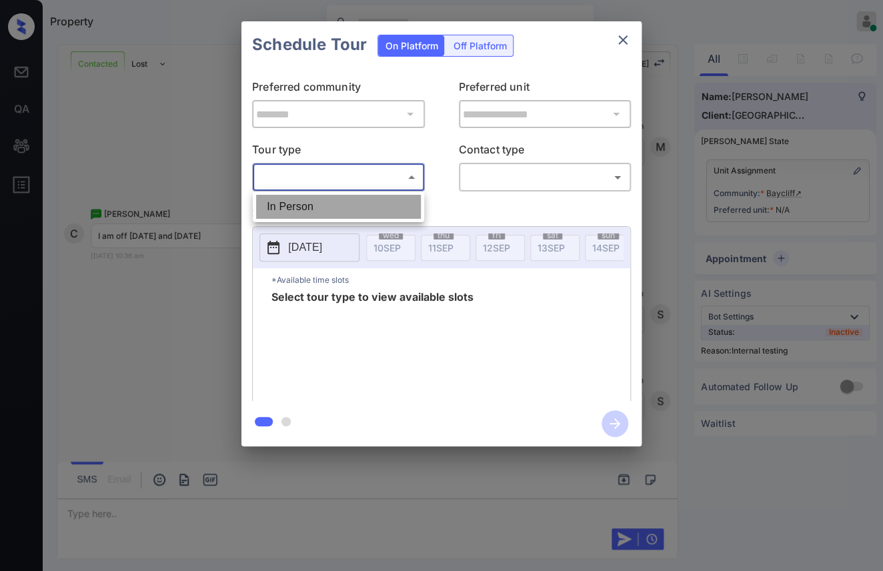
click at [295, 208] on li "In Person" at bounding box center [338, 207] width 165 height 24
type input "********"
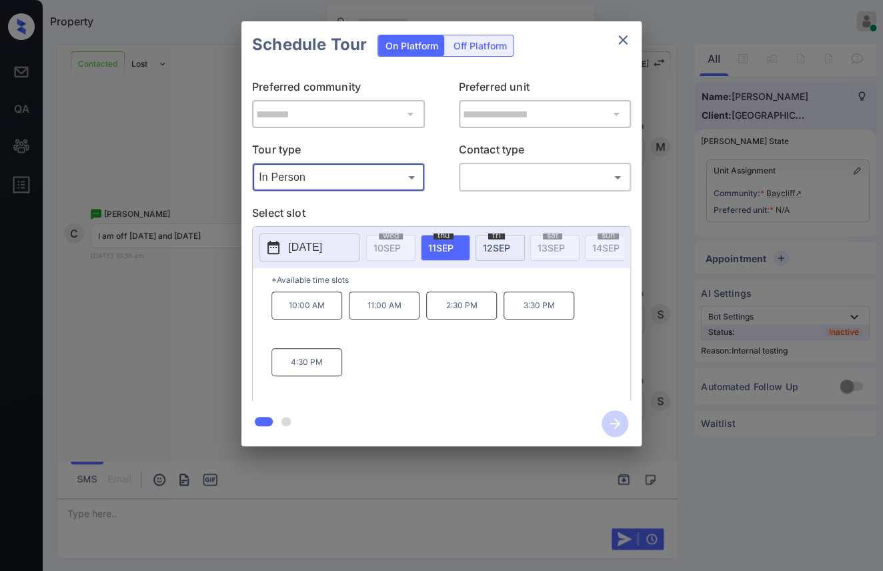
click at [292, 252] on p "[DATE]" at bounding box center [305, 248] width 34 height 16
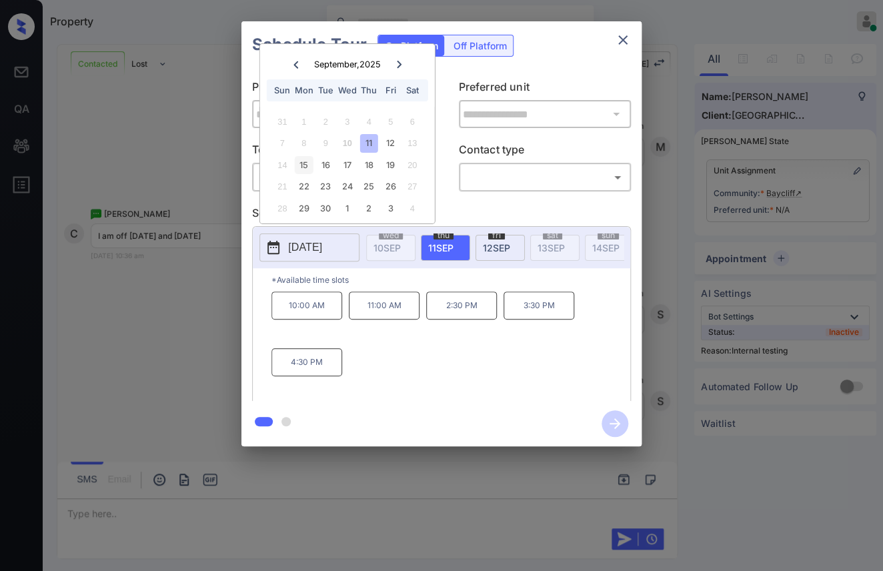
click at [300, 165] on div "15" at bounding box center [304, 165] width 18 height 18
click at [624, 33] on icon "close" at bounding box center [623, 40] width 16 height 16
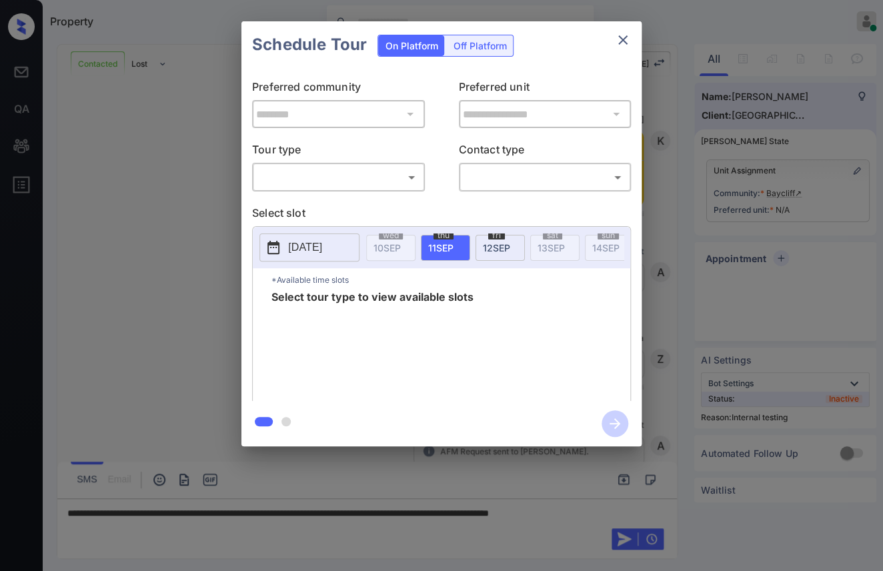
scroll to position [4164, 0]
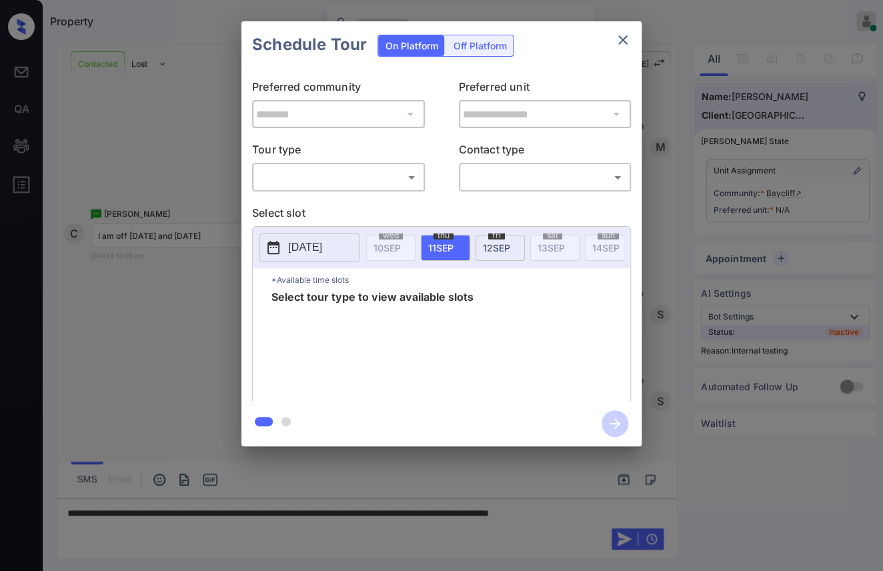
click at [294, 172] on body "Property Danielle Dela Cruz Online Set yourself offline Set yourself on break P…" at bounding box center [441, 285] width 883 height 571
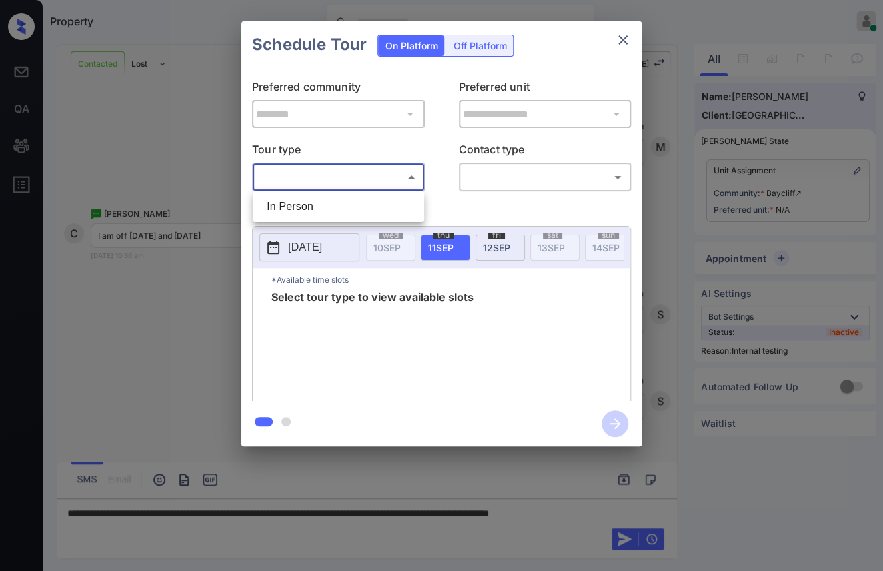
click at [300, 206] on li "In Person" at bounding box center [338, 207] width 165 height 24
type input "********"
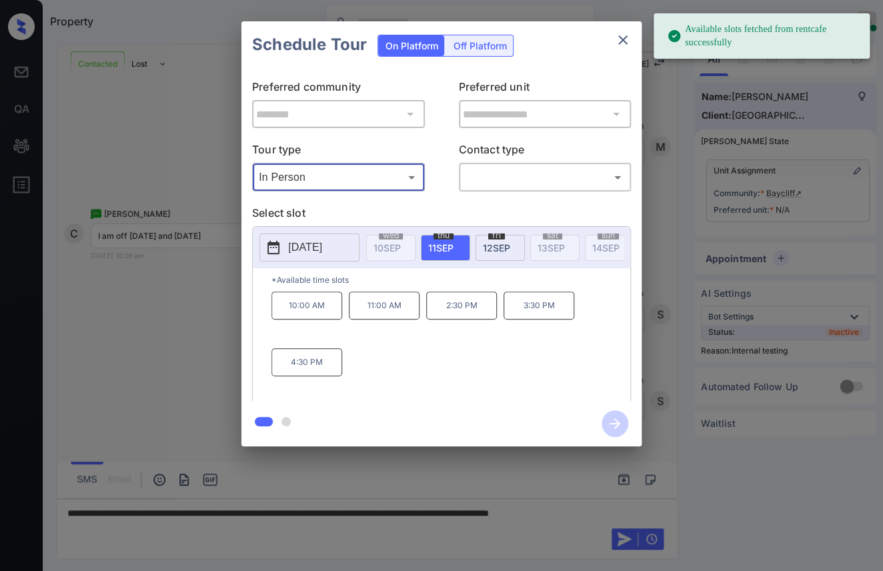
click at [322, 247] on p "2025-09-11" at bounding box center [305, 248] width 34 height 16
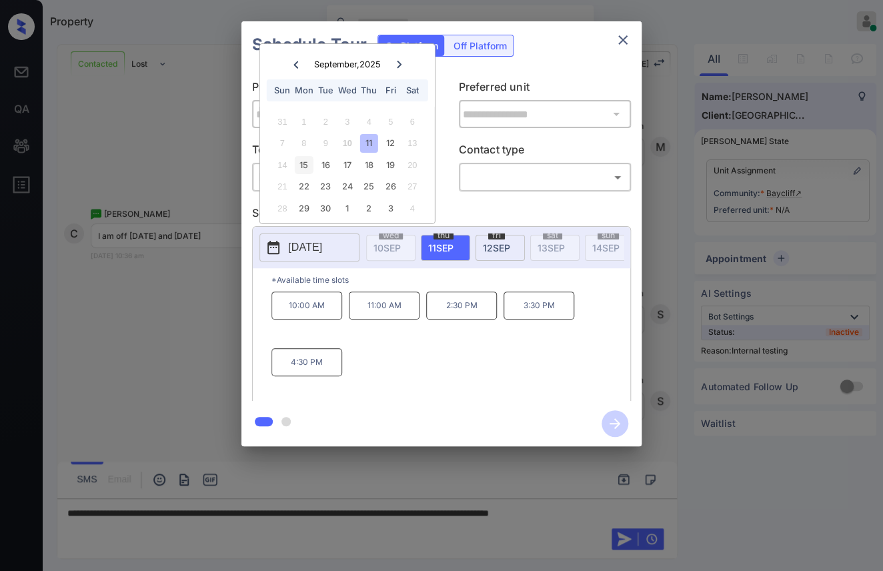
click at [300, 165] on div "15" at bounding box center [304, 165] width 18 height 18
click at [117, 358] on div "**********" at bounding box center [441, 234] width 883 height 468
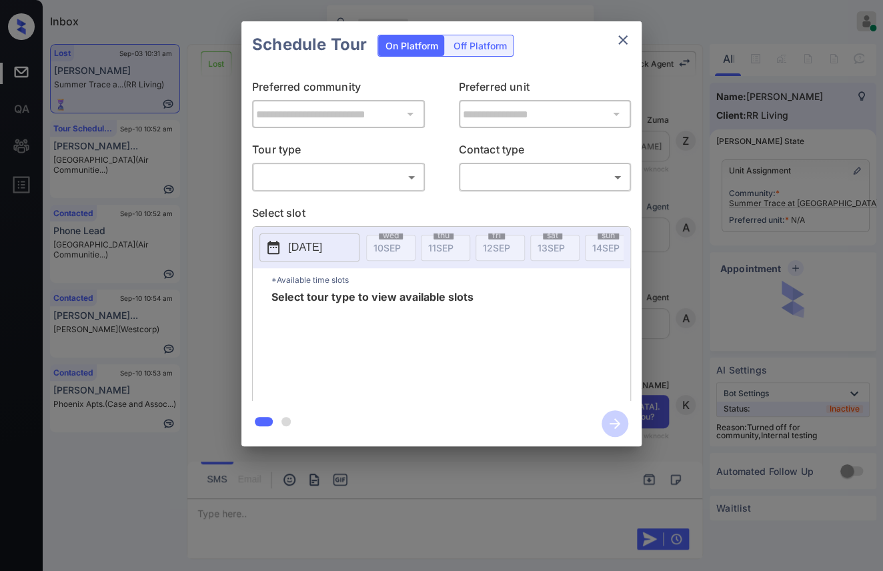
scroll to position [11260, 0]
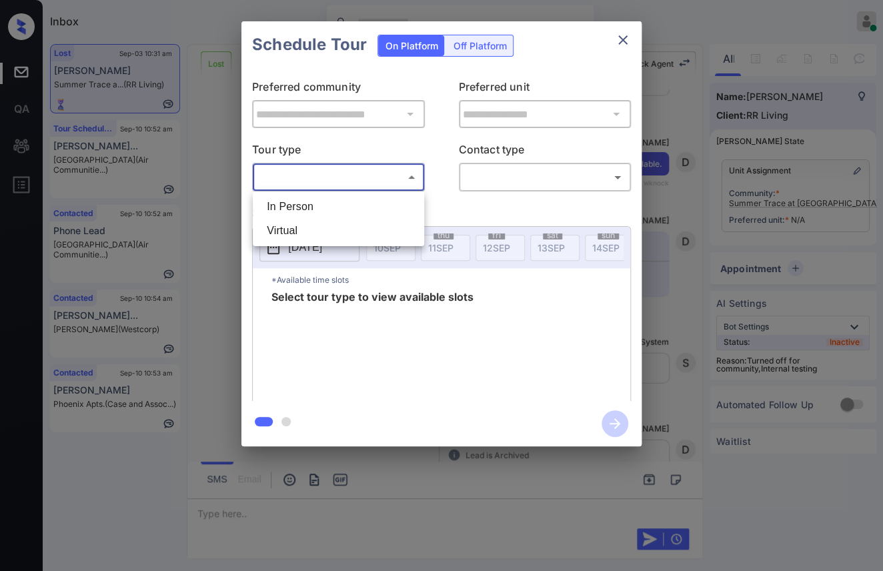
click at [349, 177] on body "Inbox [PERSON_NAME] [PERSON_NAME] Online Set yourself offline Set yourself on b…" at bounding box center [441, 285] width 883 height 571
click at [315, 205] on li "In Person" at bounding box center [338, 207] width 165 height 24
type input "********"
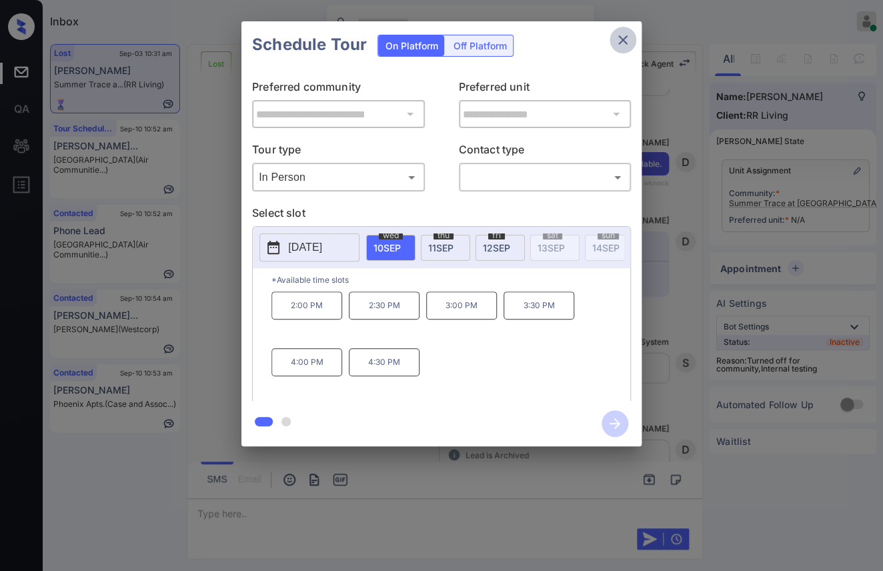
click at [621, 40] on icon "close" at bounding box center [623, 40] width 16 height 16
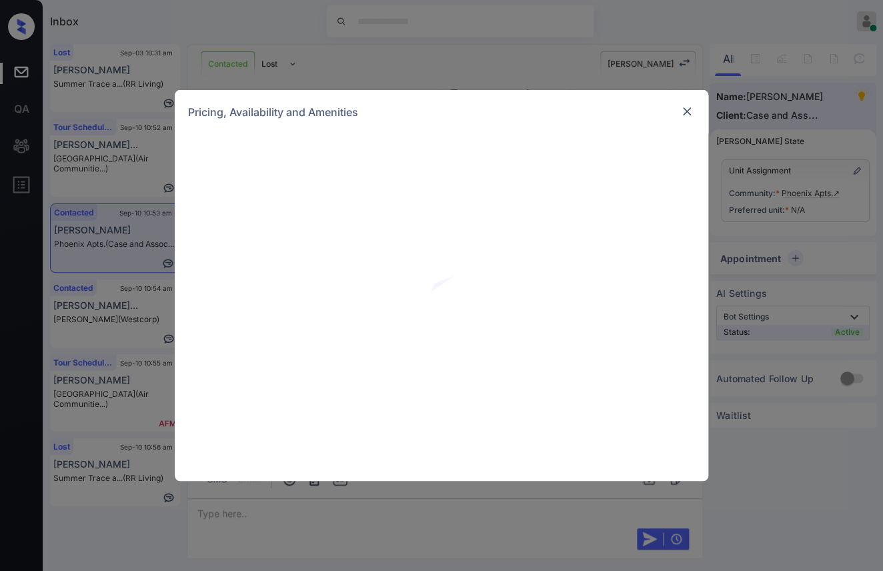
scroll to position [2101, 0]
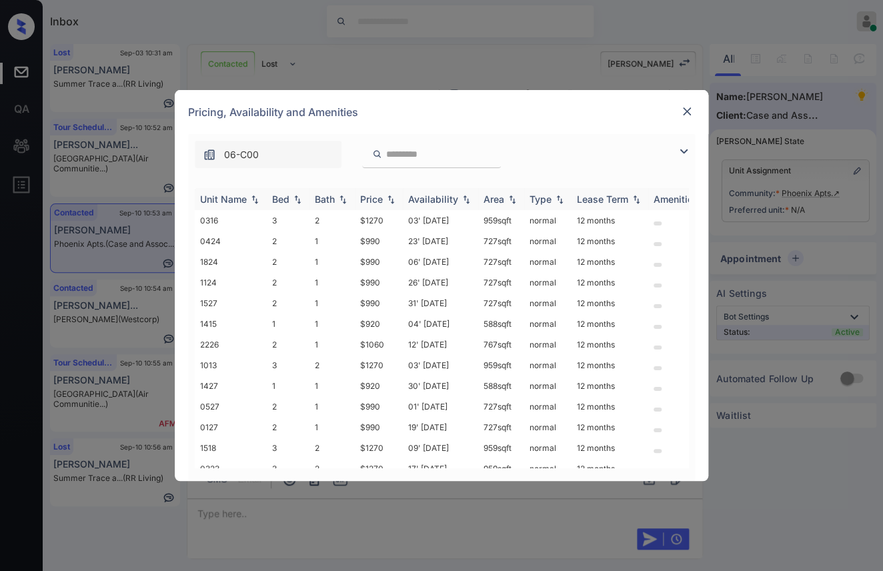
click at [276, 208] on th "Bed" at bounding box center [288, 199] width 43 height 22
click at [289, 195] on div "Bed" at bounding box center [280, 198] width 17 height 11
drag, startPoint x: 357, startPoint y: 300, endPoint x: 386, endPoint y: 300, distance: 28.7
click at [386, 300] on td "$920" at bounding box center [379, 303] width 48 height 21
drag, startPoint x: 362, startPoint y: 279, endPoint x: 381, endPoint y: 279, distance: 19.3
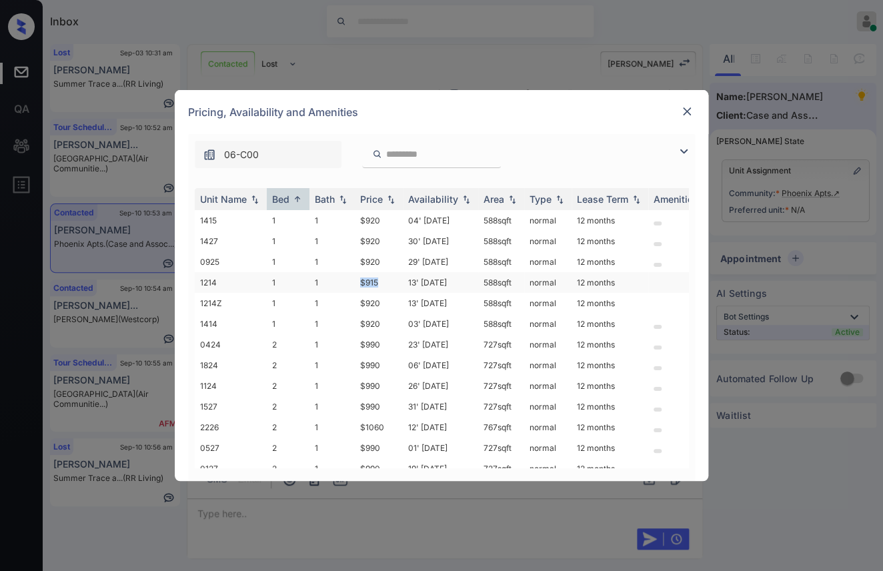
click at [381, 279] on td "$915" at bounding box center [379, 282] width 48 height 21
copy td "$915"
click at [684, 116] on img at bounding box center [686, 111] width 13 height 13
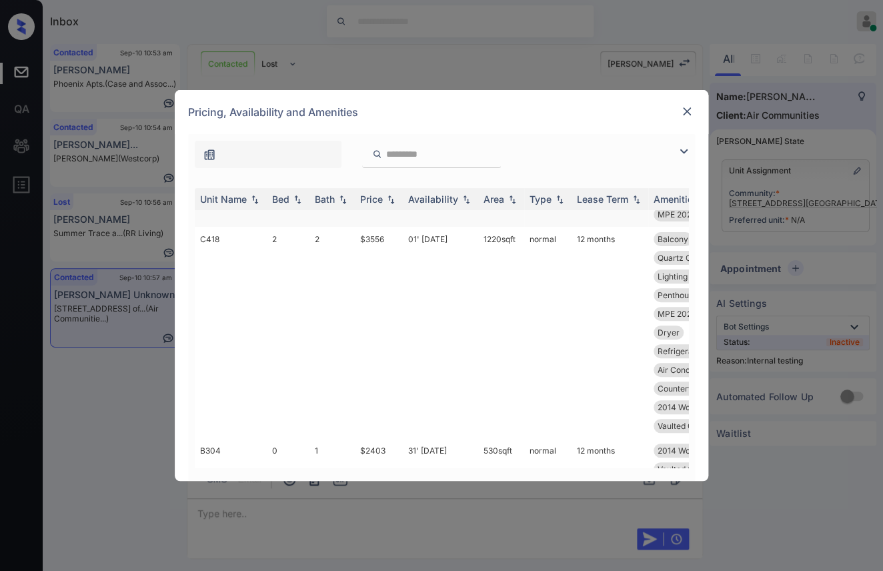
scroll to position [444, 0]
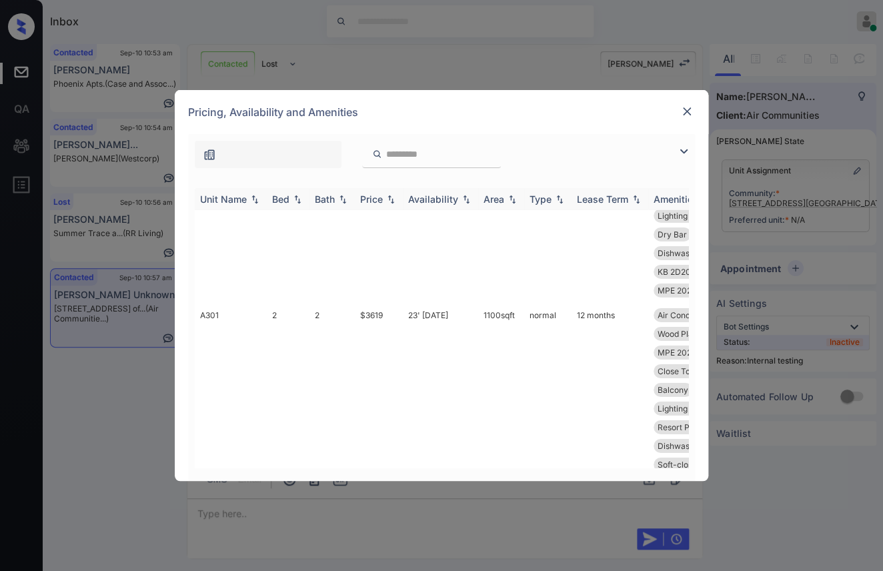
click at [270, 199] on th "Bed" at bounding box center [288, 199] width 43 height 22
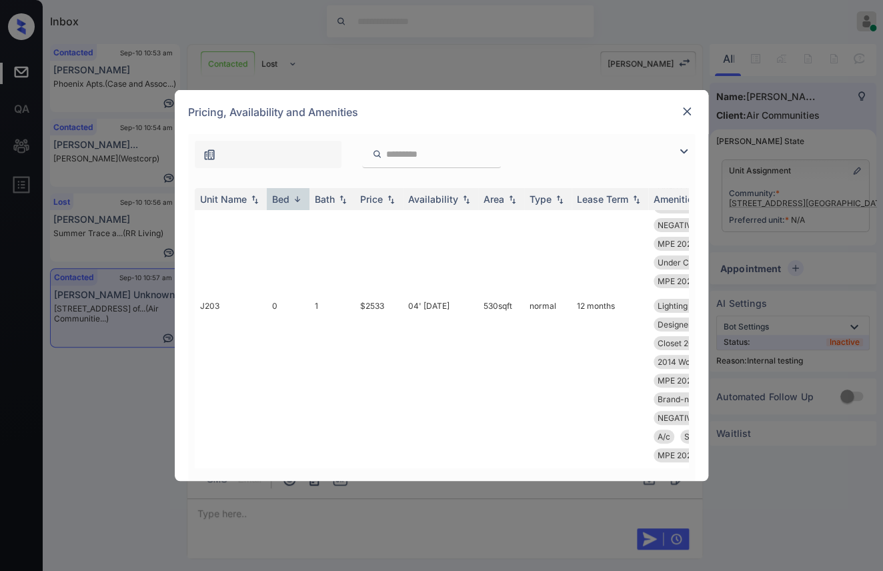
scroll to position [6222, 0]
click at [689, 113] on img at bounding box center [686, 111] width 13 height 13
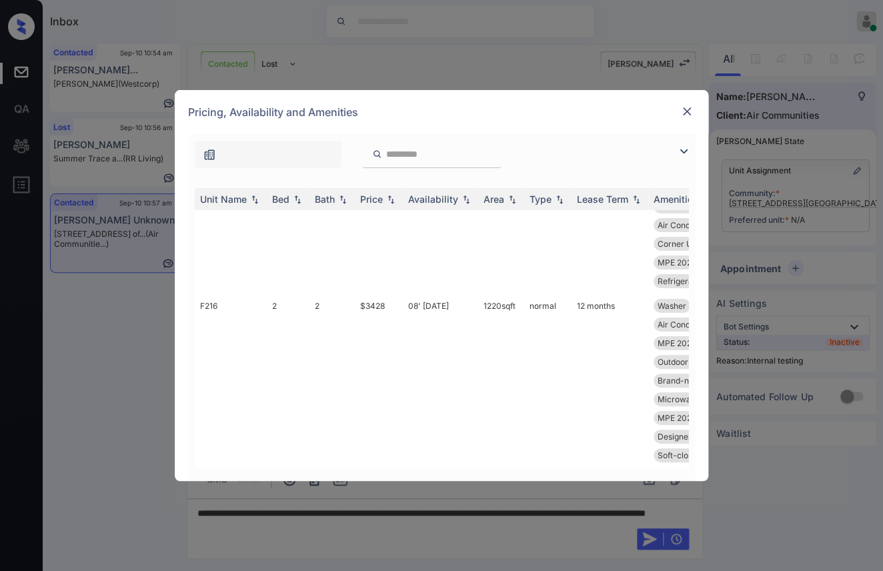
scroll to position [6222, 0]
click at [690, 111] on img at bounding box center [686, 111] width 13 height 13
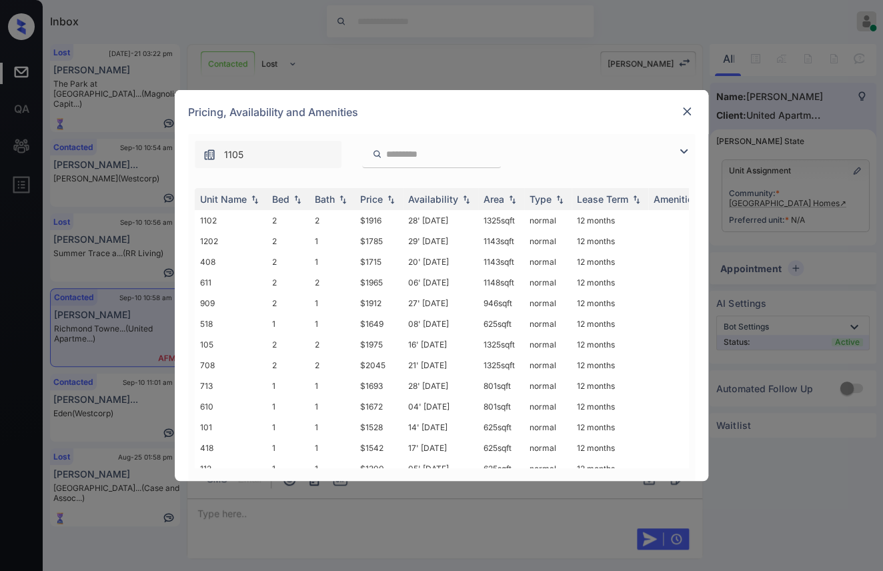
scroll to position [2101, 0]
click at [287, 197] on div "Bed" at bounding box center [280, 198] width 17 height 11
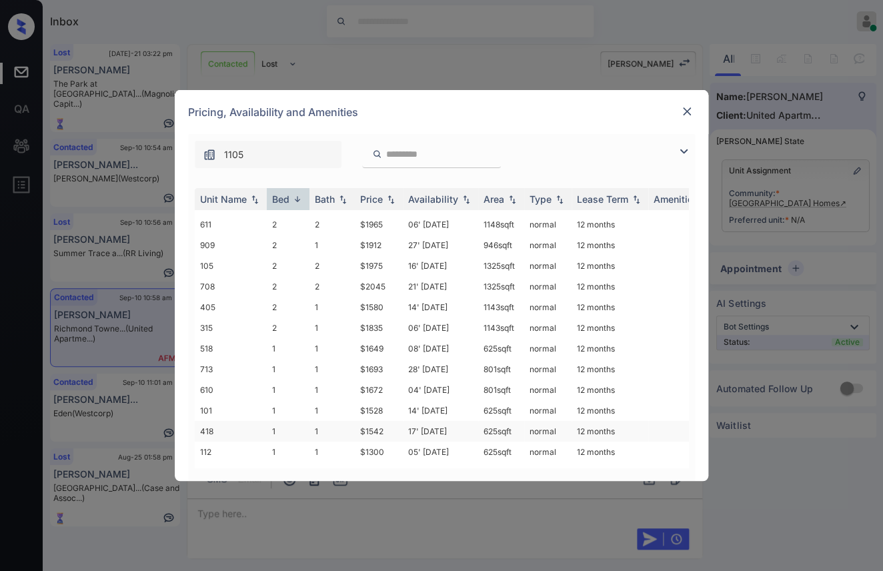
scroll to position [117, 0]
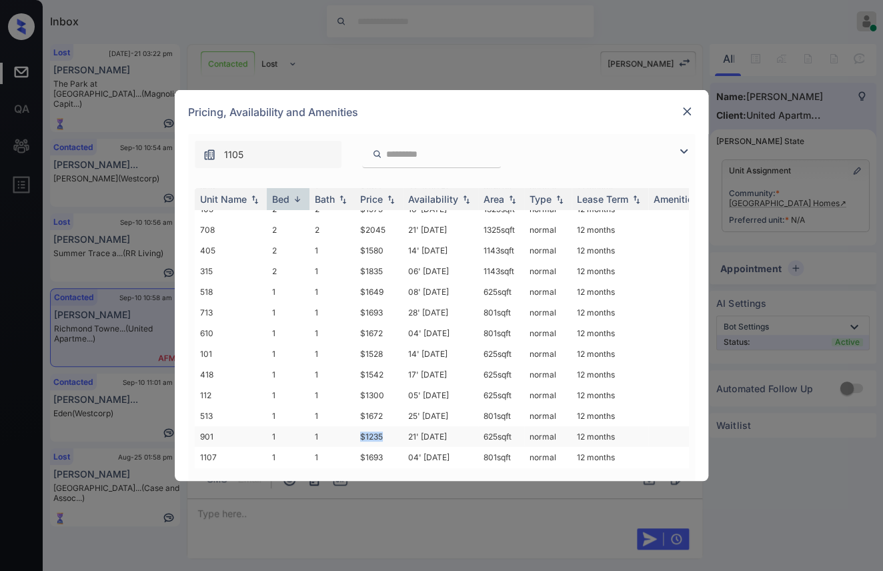
drag, startPoint x: 358, startPoint y: 424, endPoint x: 395, endPoint y: 422, distance: 37.4
click at [395, 426] on td "$1235" at bounding box center [379, 436] width 48 height 21
copy td "$1235"
click at [687, 112] on img at bounding box center [686, 111] width 13 height 13
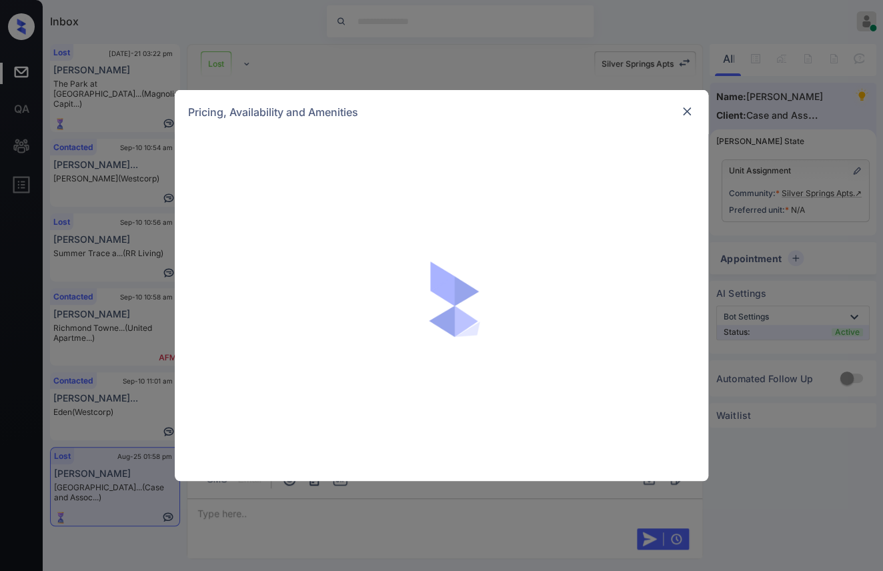
scroll to position [2101, 0]
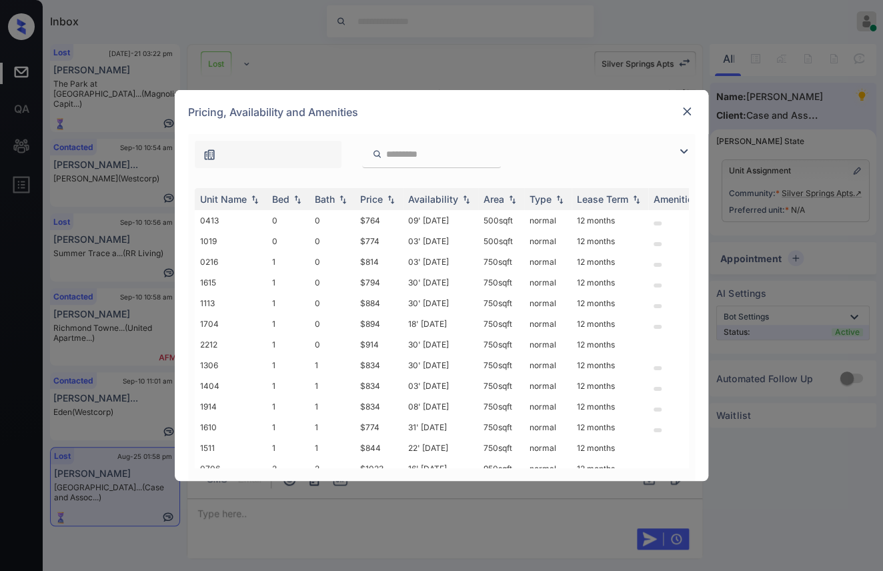
click at [687, 113] on img at bounding box center [686, 111] width 13 height 13
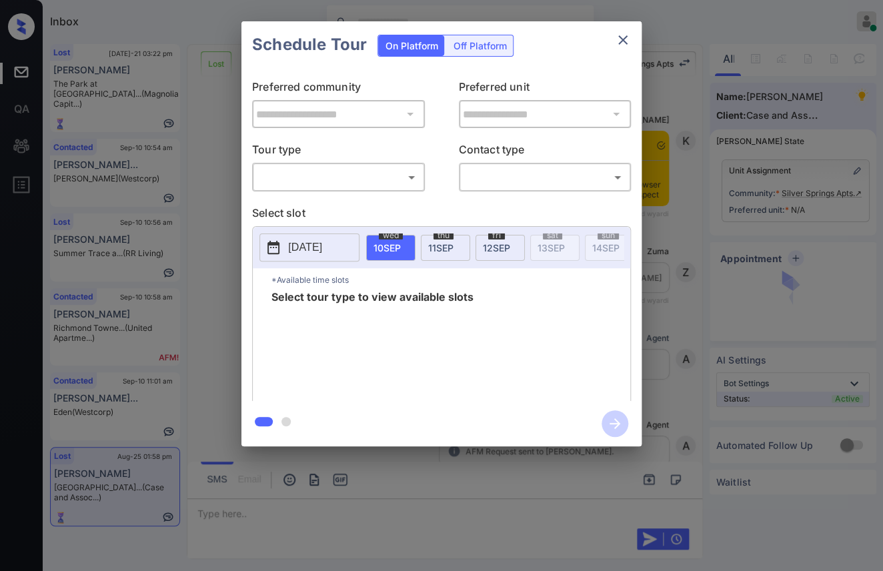
scroll to position [2101, 0]
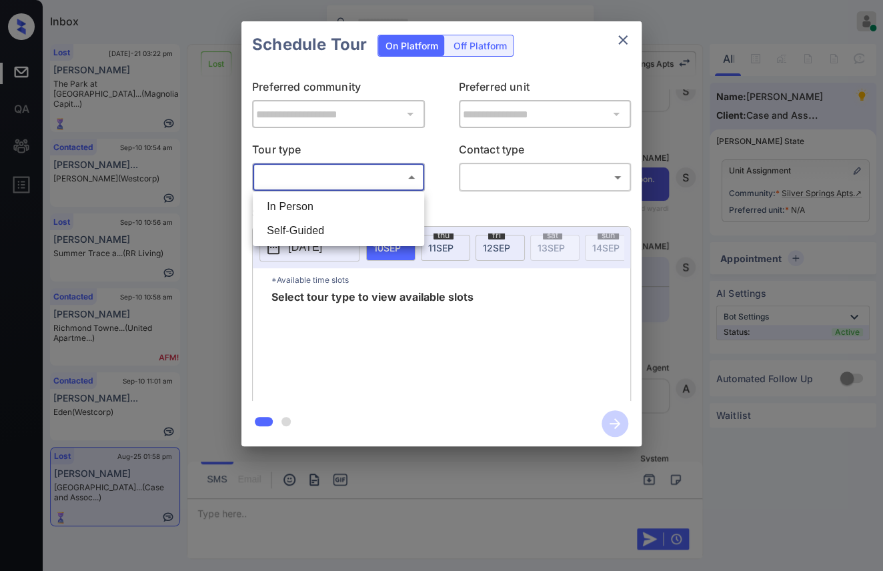
click at [294, 175] on body "Inbox Danielle Dela Cruz Online Set yourself offline Set yourself on break Prof…" at bounding box center [441, 285] width 883 height 571
click at [295, 204] on li "In Person" at bounding box center [338, 207] width 165 height 24
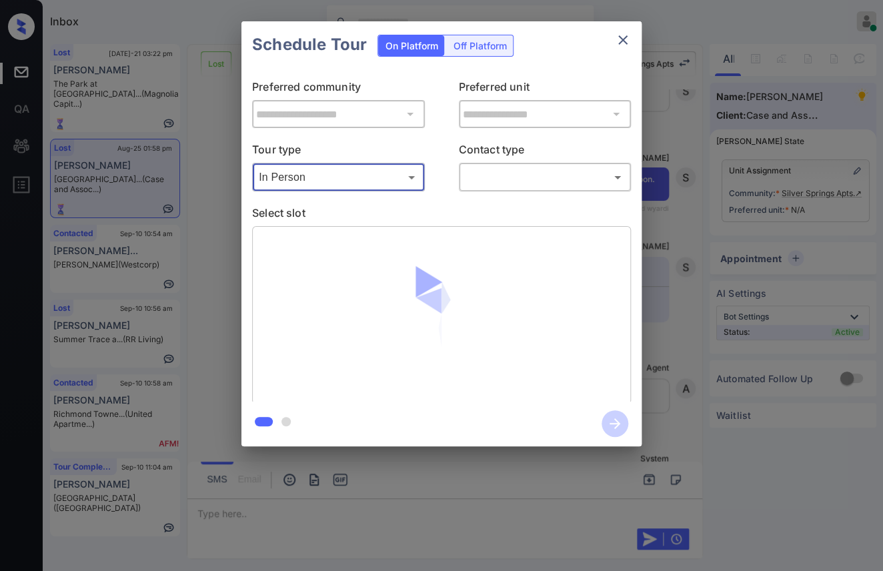
type input "********"
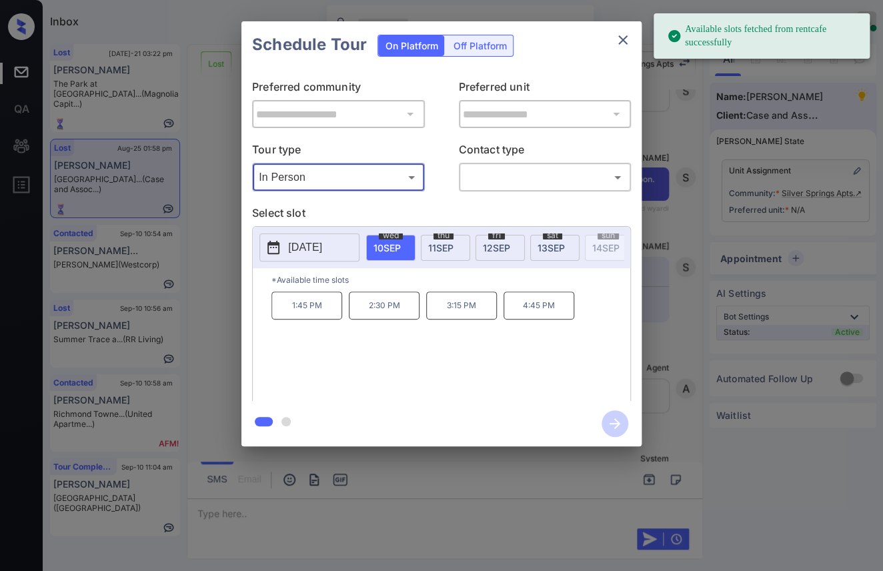
click at [283, 314] on p "1:45 PM" at bounding box center [307, 306] width 71 height 28
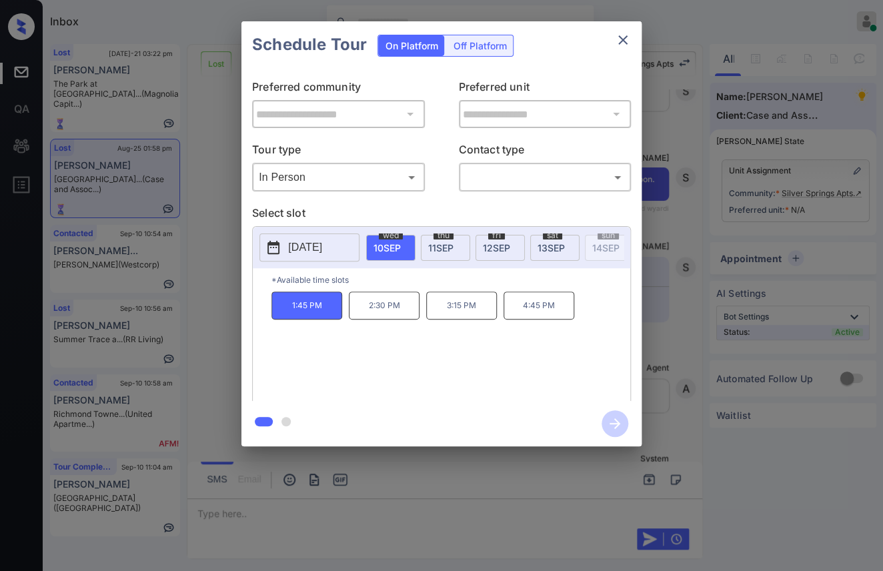
click at [622, 37] on icon "close" at bounding box center [623, 40] width 16 height 16
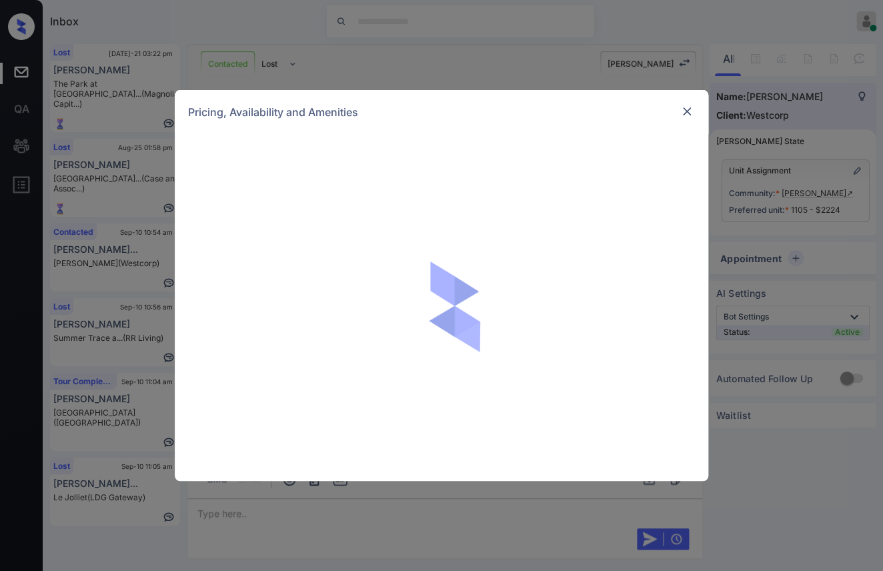
scroll to position [2101, 0]
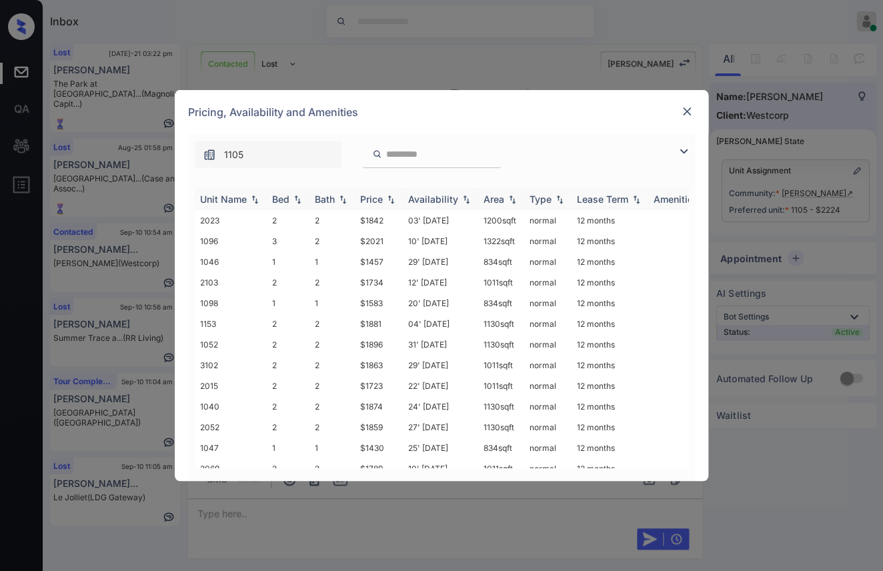
click at [280, 197] on div "Bed" at bounding box center [280, 198] width 17 height 11
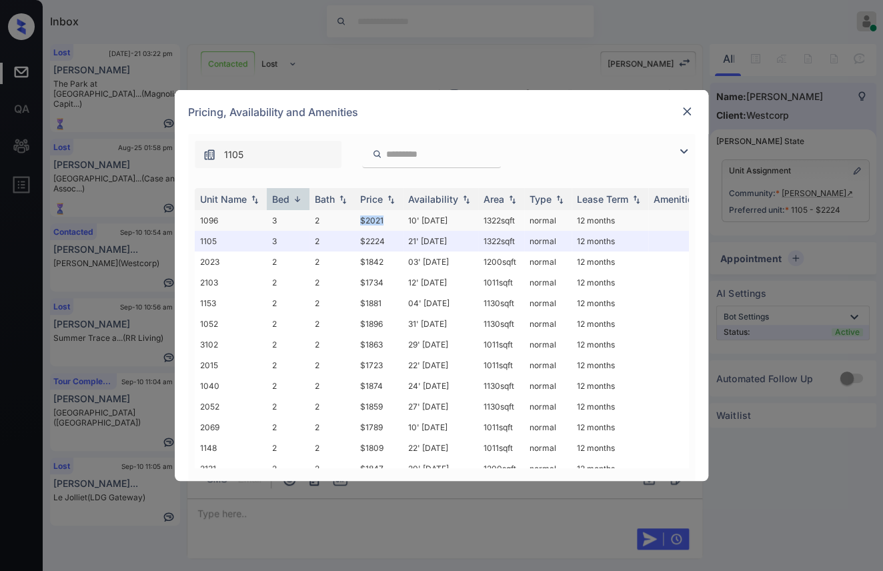
drag, startPoint x: 355, startPoint y: 218, endPoint x: 391, endPoint y: 218, distance: 36.0
click at [391, 218] on td "$2021" at bounding box center [379, 220] width 48 height 21
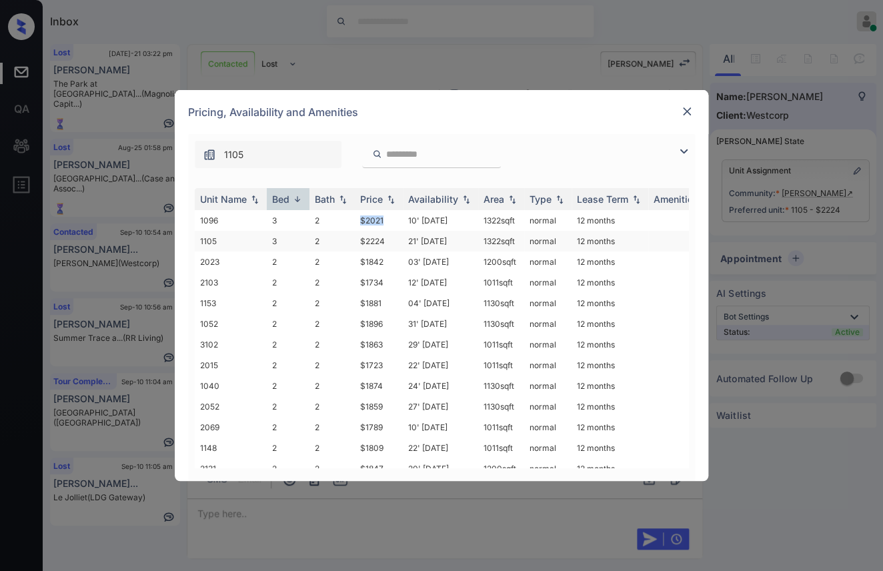
copy td "$2021"
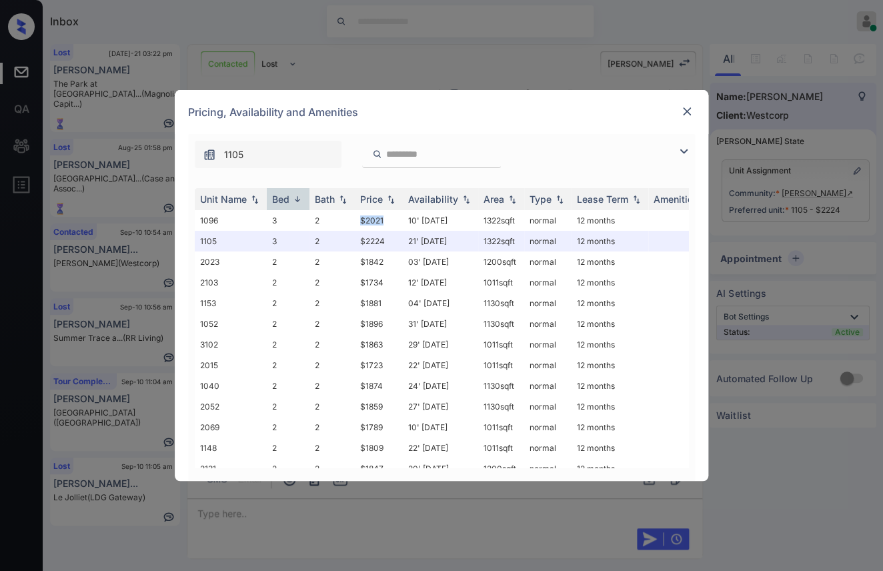
click at [691, 106] on img at bounding box center [686, 111] width 13 height 13
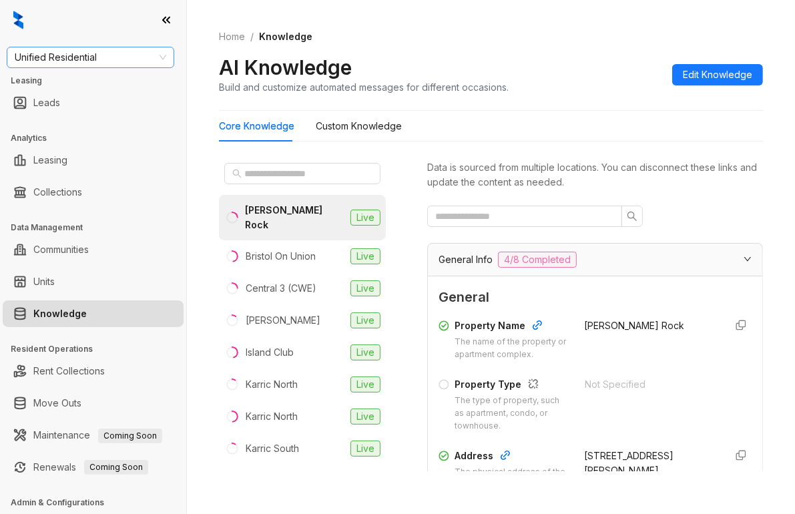
click at [119, 61] on span "Unified Residential" at bounding box center [90, 57] width 151 height 20
type input "***"
click at [69, 85] on div "Westcorp" at bounding box center [90, 84] width 146 height 15
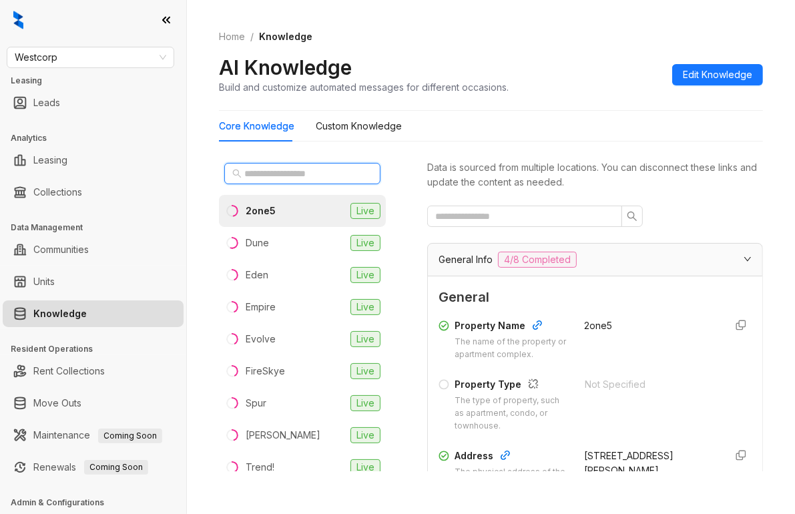
click at [312, 174] on input "text" at bounding box center [302, 173] width 117 height 15
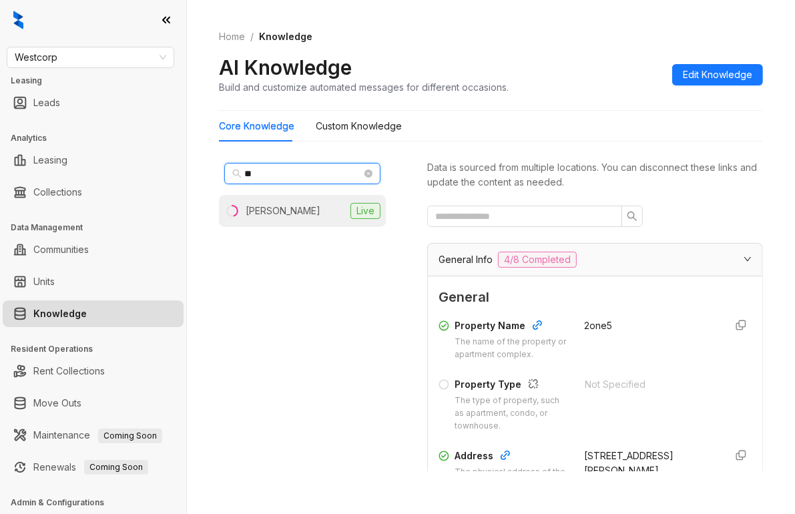
type input "**"
click at [270, 201] on li "[PERSON_NAME] Live" at bounding box center [302, 211] width 167 height 32
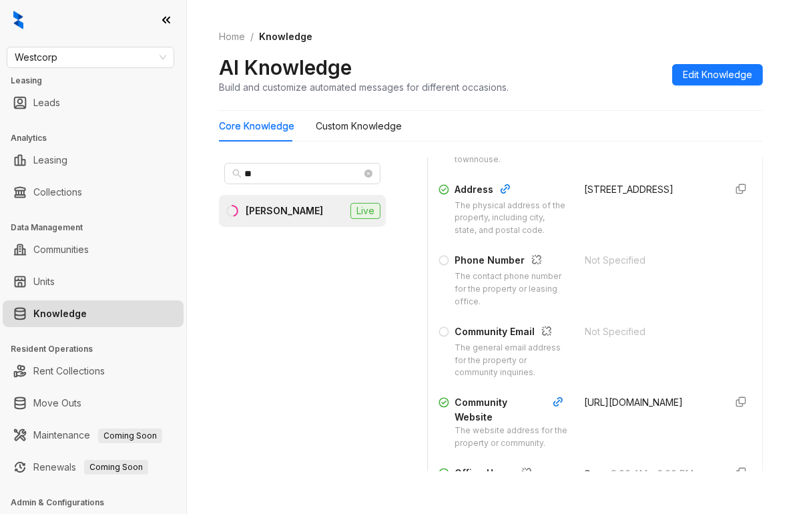
scroll to position [267, 0]
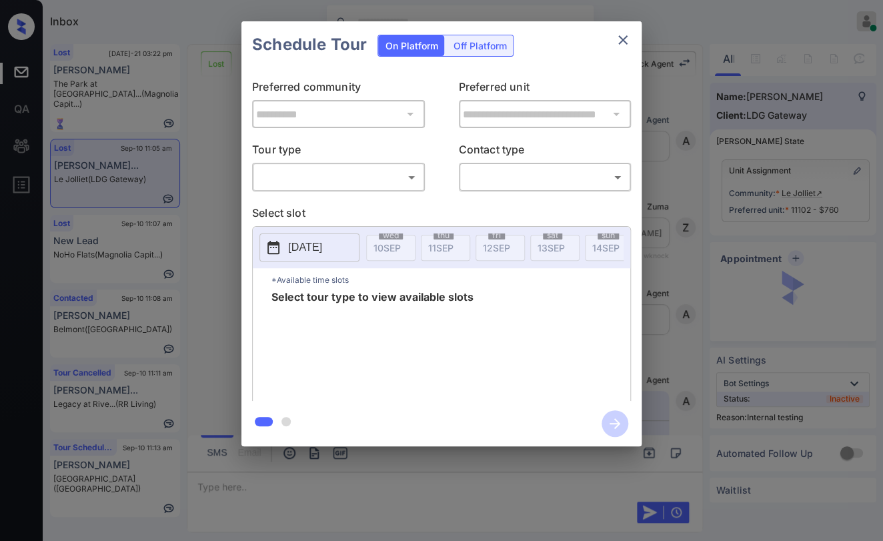
scroll to position [6263, 0]
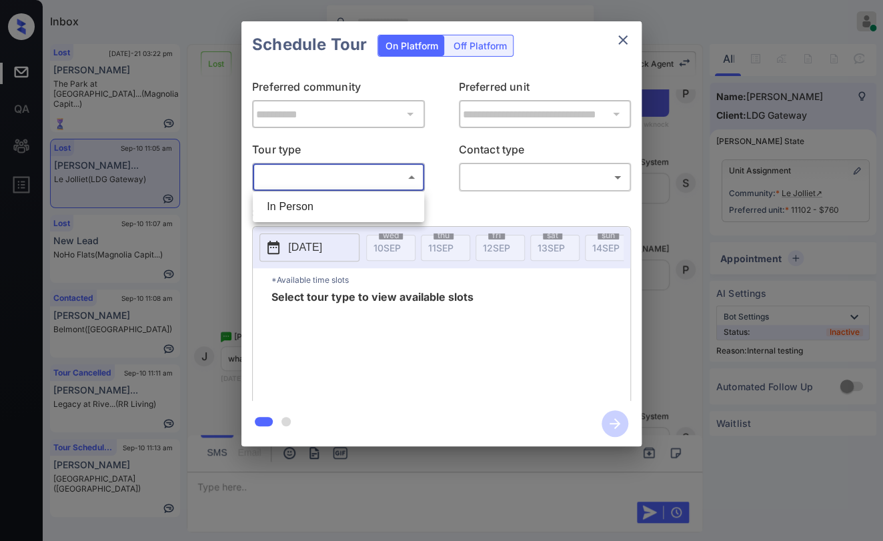
click at [374, 187] on body "Inbox [PERSON_NAME] [PERSON_NAME] Online Set yourself offline Set yourself on b…" at bounding box center [441, 270] width 883 height 541
click at [330, 203] on li "In Person" at bounding box center [338, 207] width 165 height 24
type input "********"
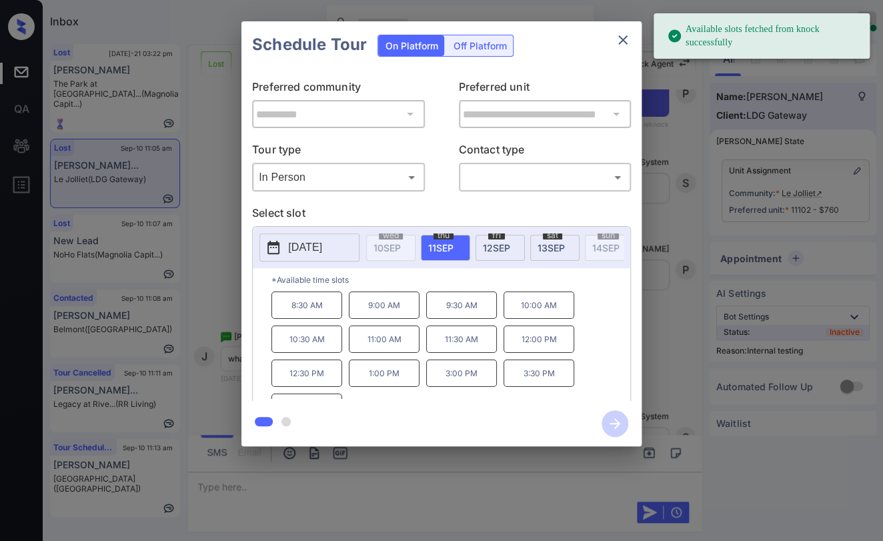
click at [296, 246] on p "[DATE]" at bounding box center [305, 248] width 34 height 16
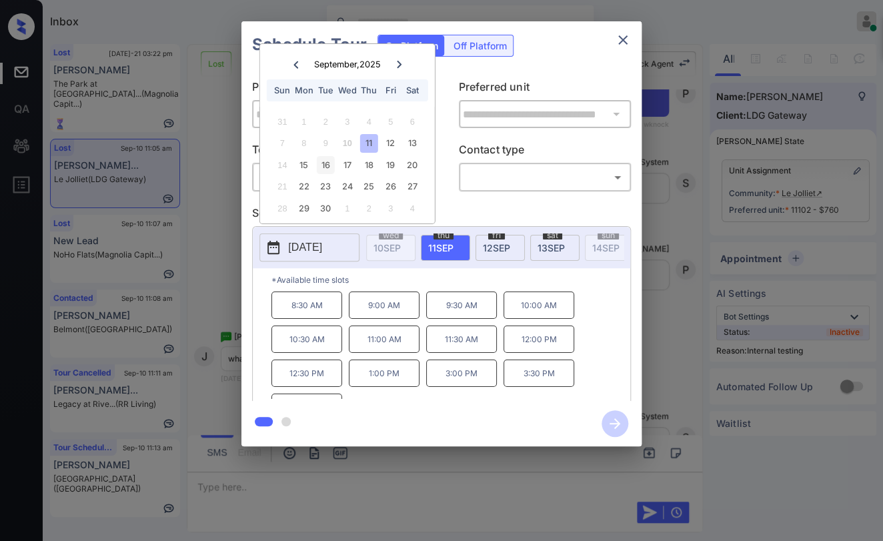
click at [329, 163] on div "16" at bounding box center [326, 165] width 18 height 18
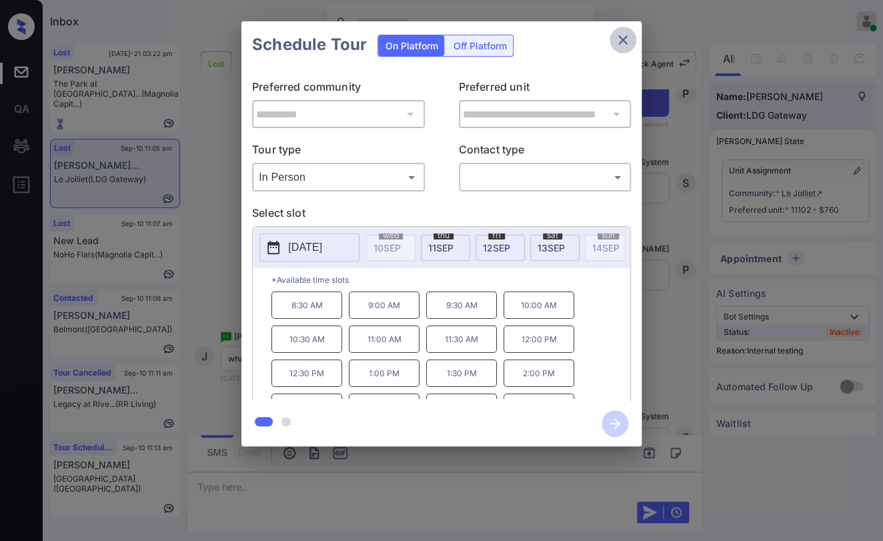
click at [624, 39] on icon "close" at bounding box center [623, 40] width 16 height 16
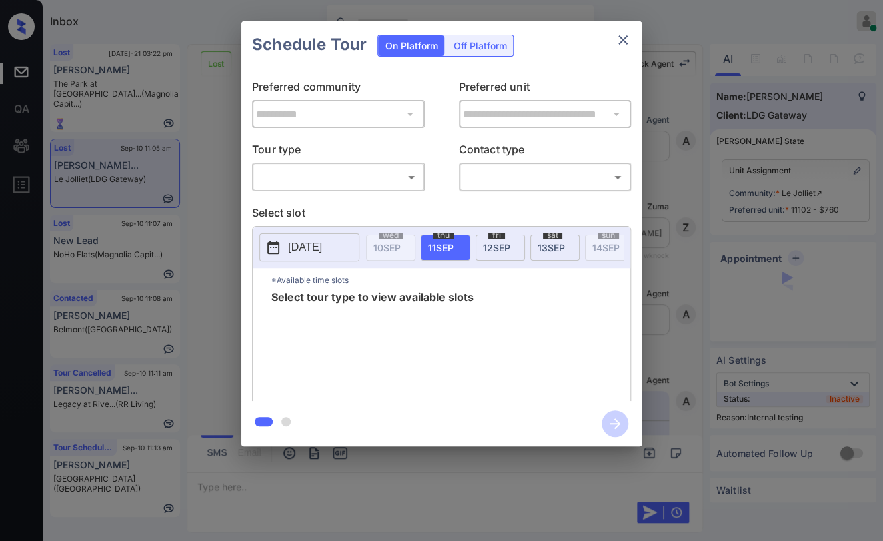
scroll to position [6188, 0]
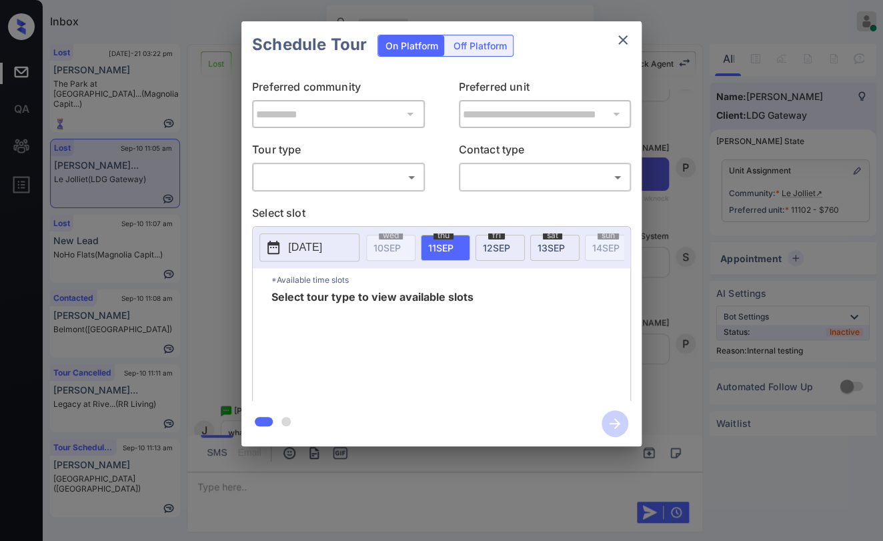
click at [347, 242] on button "2025-09-11" at bounding box center [310, 248] width 100 height 28
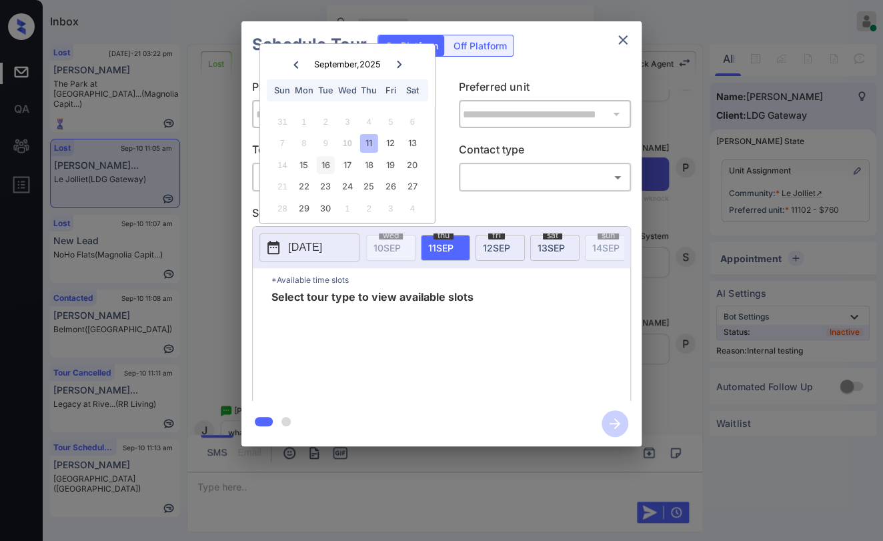
click at [326, 167] on div "16" at bounding box center [326, 165] width 18 height 18
click at [523, 177] on body "Inbox Danielle Dela Cruz Online Set yourself offline Set yourself on break Prof…" at bounding box center [441, 270] width 883 height 541
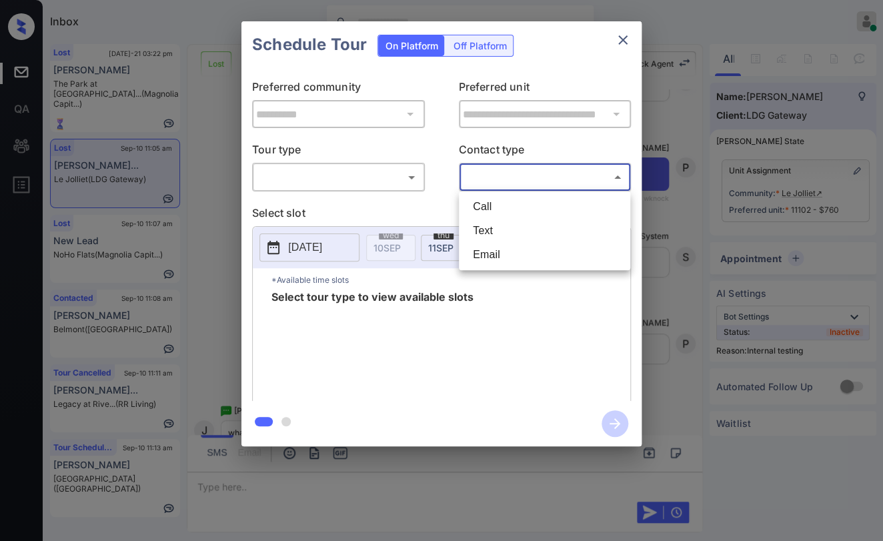
click at [395, 187] on div at bounding box center [441, 270] width 883 height 541
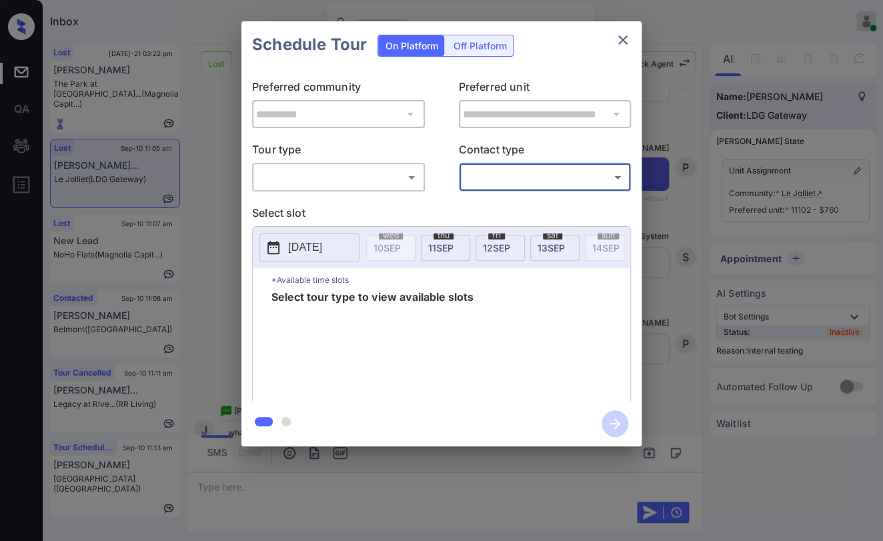
click at [390, 175] on body "Inbox Danielle Dela Cruz Online Set yourself offline Set yourself on break Prof…" at bounding box center [441, 270] width 883 height 541
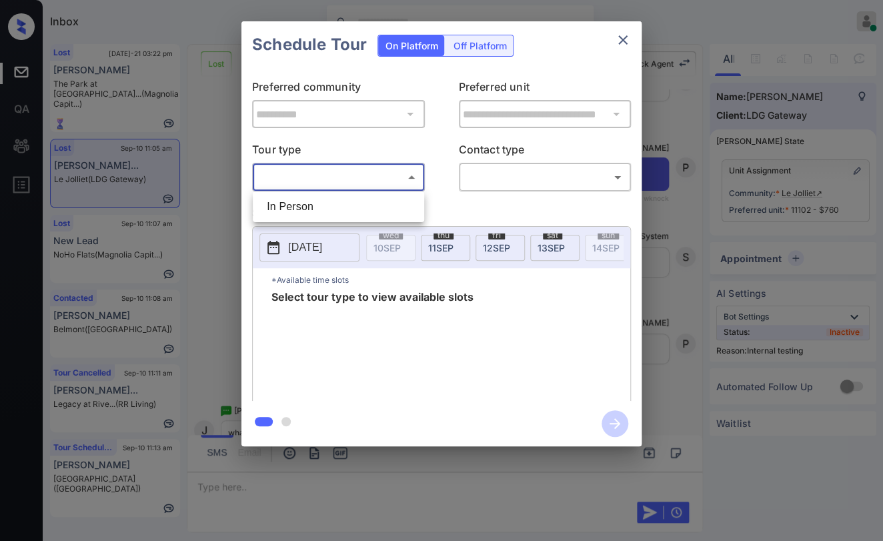
drag, startPoint x: 318, startPoint y: 201, endPoint x: 328, endPoint y: 201, distance: 10.0
click at [318, 201] on li "In Person" at bounding box center [338, 207] width 165 height 24
type input "********"
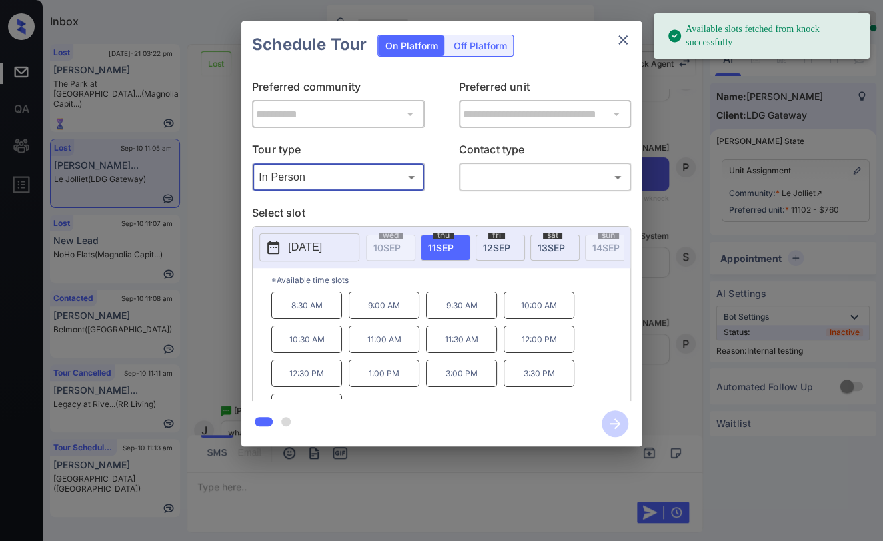
click at [320, 246] on p "2025-09-11" at bounding box center [305, 248] width 34 height 16
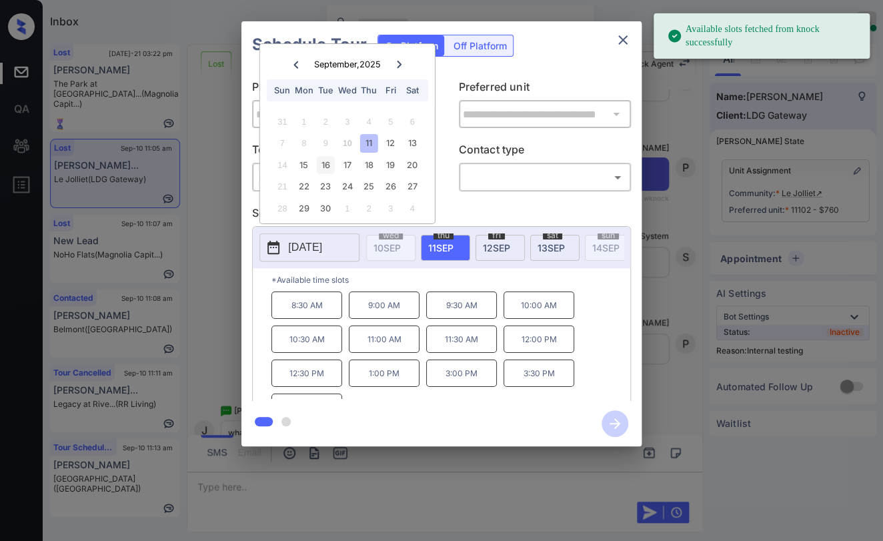
click at [326, 161] on div "16" at bounding box center [326, 165] width 18 height 18
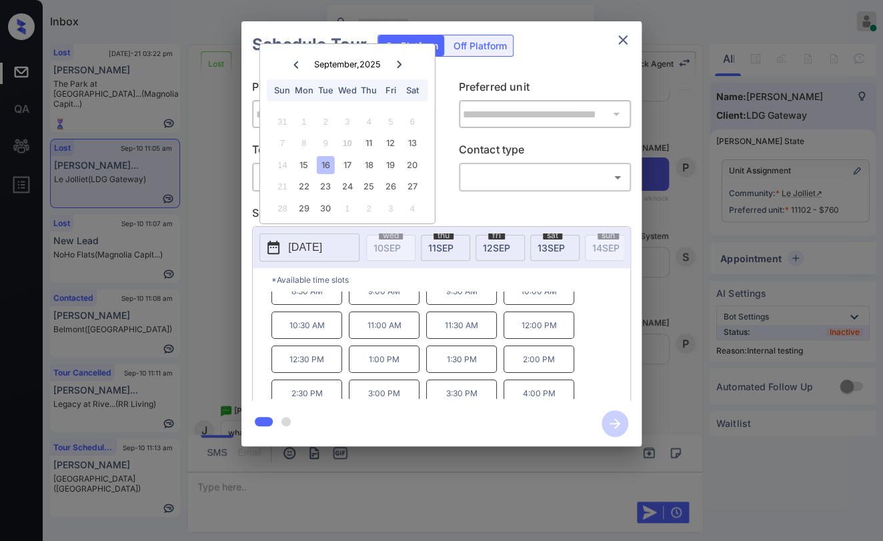
scroll to position [21, 0]
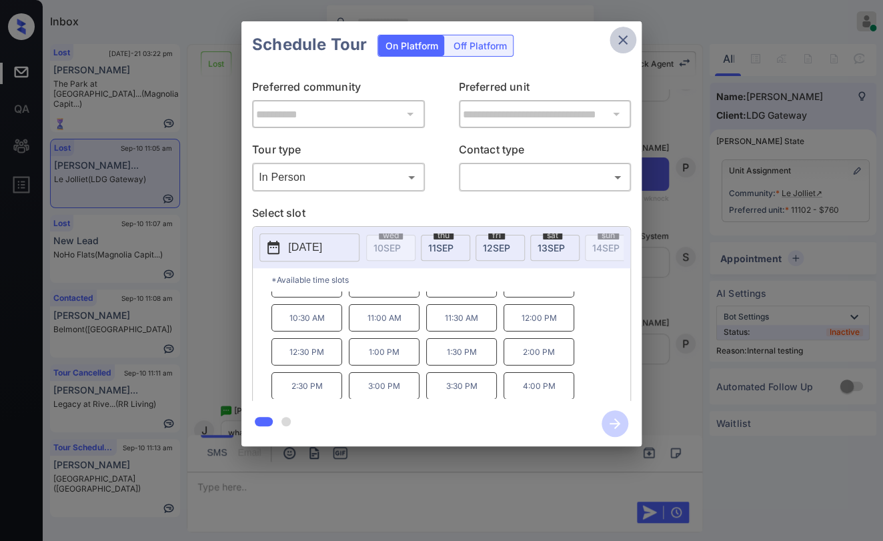
click at [617, 35] on icon "close" at bounding box center [623, 40] width 16 height 16
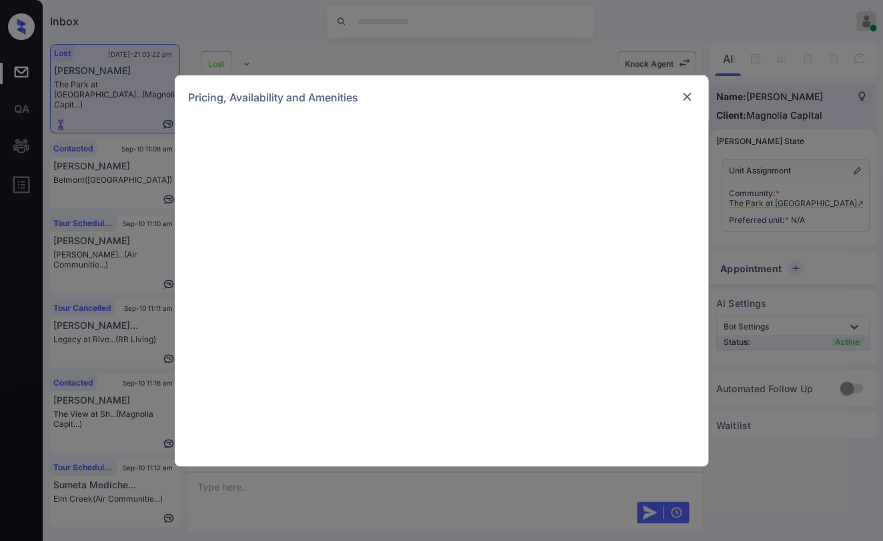
scroll to position [856, 0]
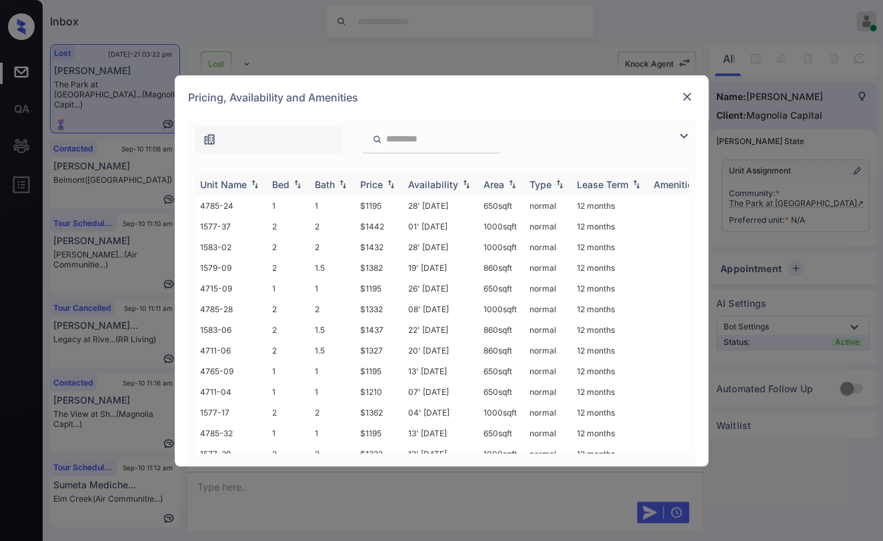
click at [288, 180] on div "Bed" at bounding box center [280, 184] width 17 height 11
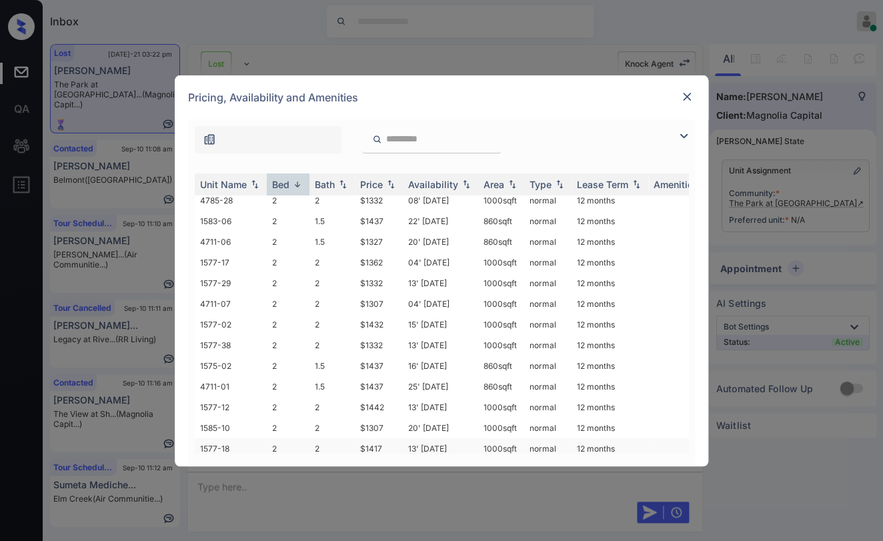
scroll to position [41, 0]
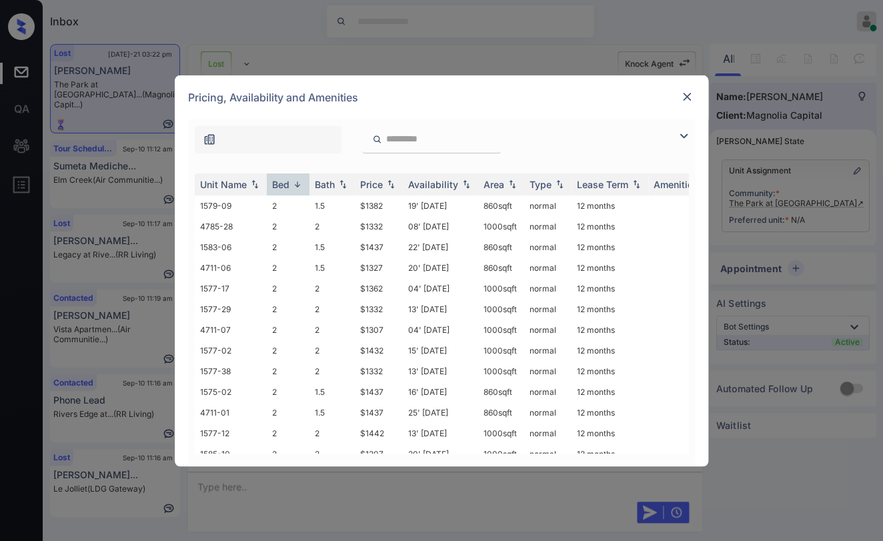
click at [682, 97] on img at bounding box center [686, 96] width 13 height 13
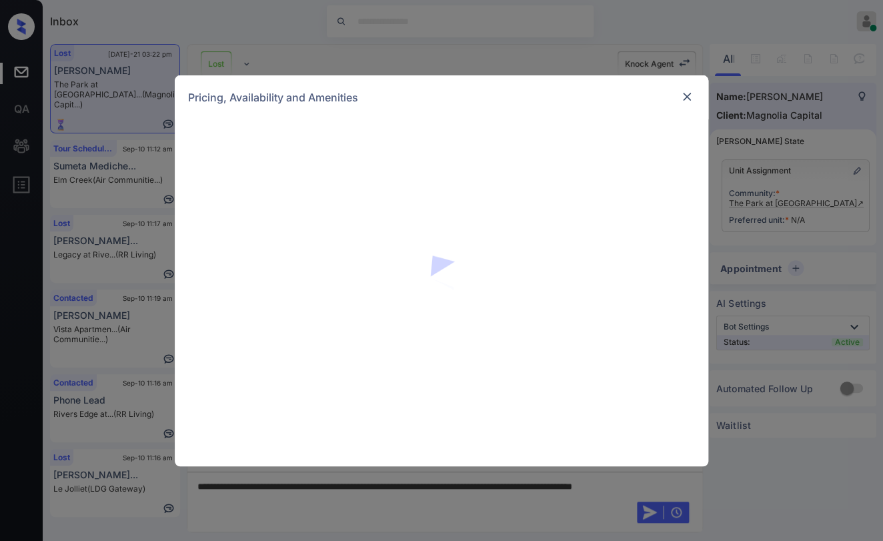
scroll to position [1968, 0]
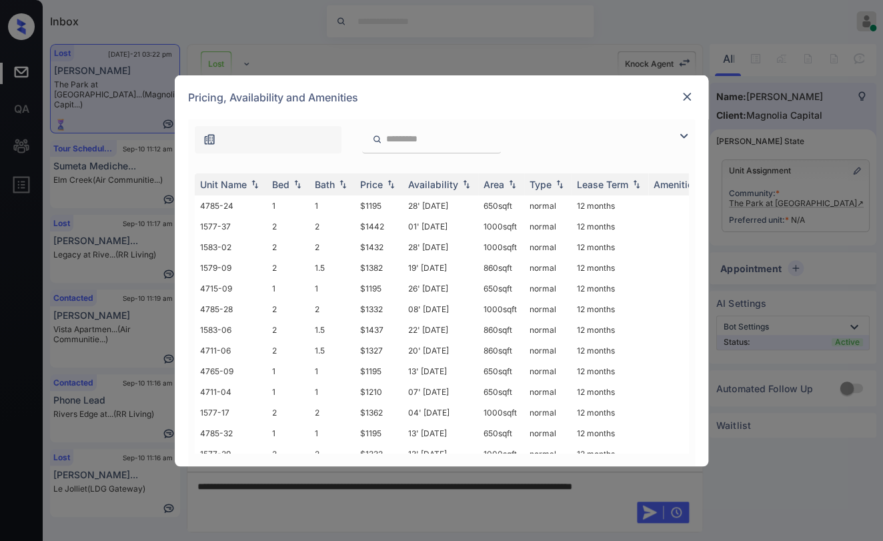
click at [692, 92] on img at bounding box center [686, 96] width 13 height 13
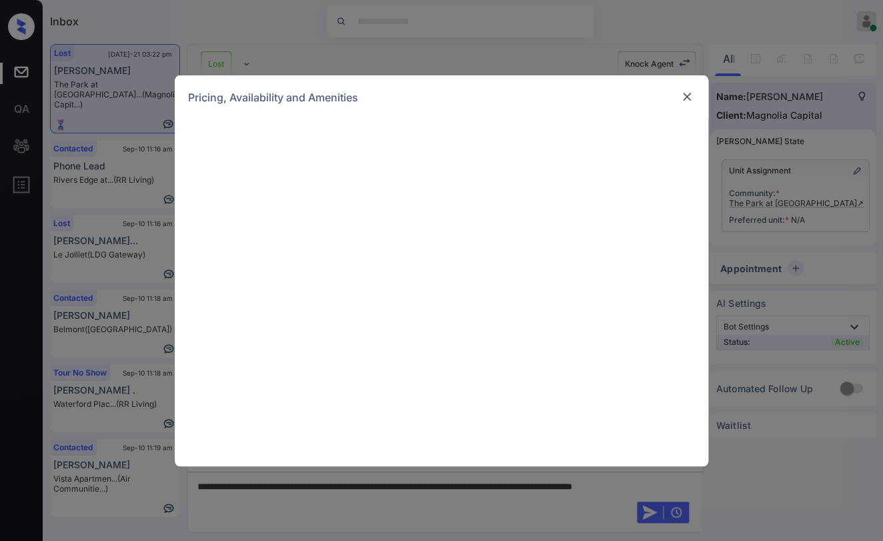
scroll to position [1449, 0]
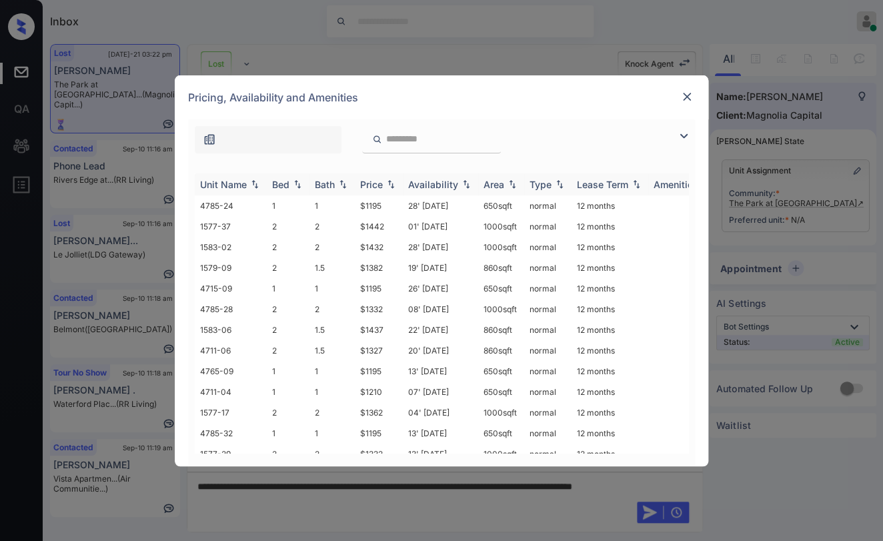
click at [274, 180] on div "Bed" at bounding box center [280, 184] width 17 height 11
drag, startPoint x: 355, startPoint y: 265, endPoint x: 386, endPoint y: 266, distance: 31.4
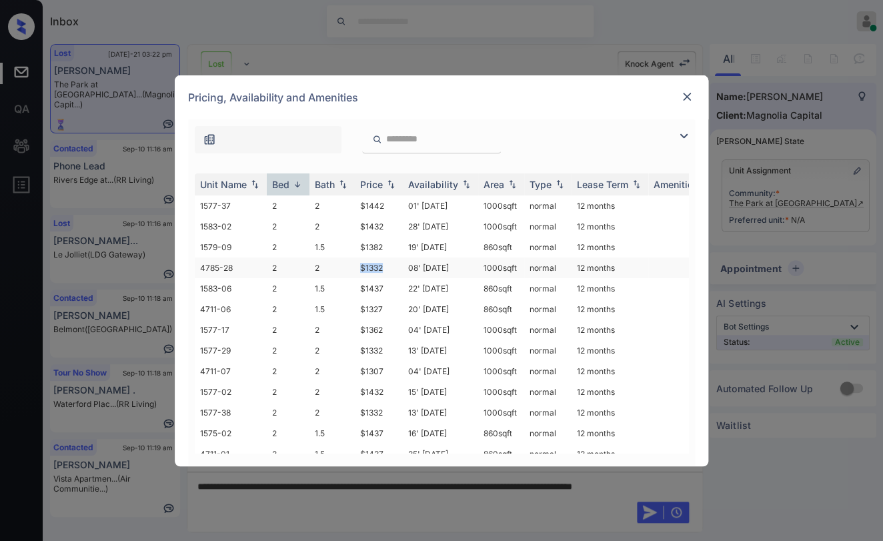
click at [386, 266] on td "$1332" at bounding box center [379, 268] width 48 height 21
copy td "$1332"
click at [684, 97] on img at bounding box center [686, 96] width 13 height 13
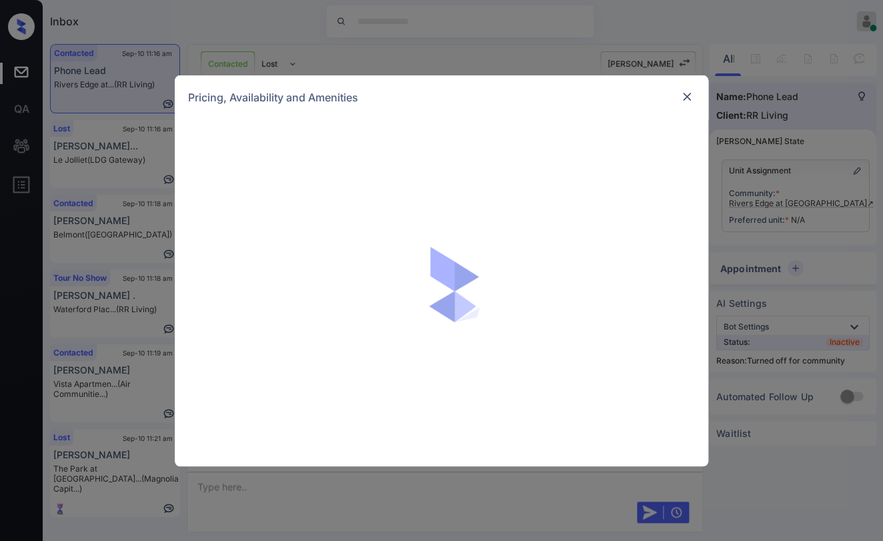
scroll to position [1465, 0]
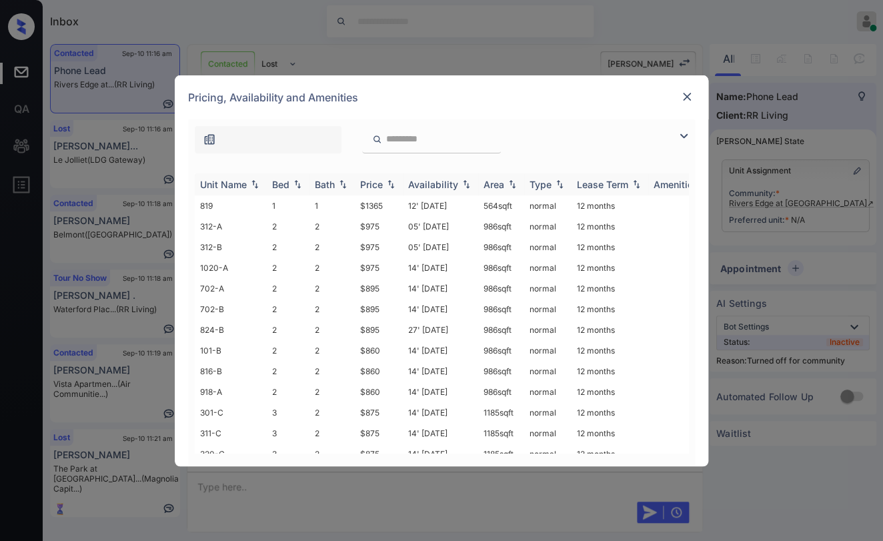
click at [282, 177] on th "Bed" at bounding box center [288, 184] width 43 height 22
click at [280, 177] on th "Bed" at bounding box center [288, 184] width 43 height 22
drag, startPoint x: 351, startPoint y: 203, endPoint x: 394, endPoint y: 203, distance: 42.7
click at [394, 203] on tr "819 1 1 $1365 12' Aug 25 564 sqft normal 12 months" at bounding box center [543, 205] width 697 height 21
copy tr "$1365"
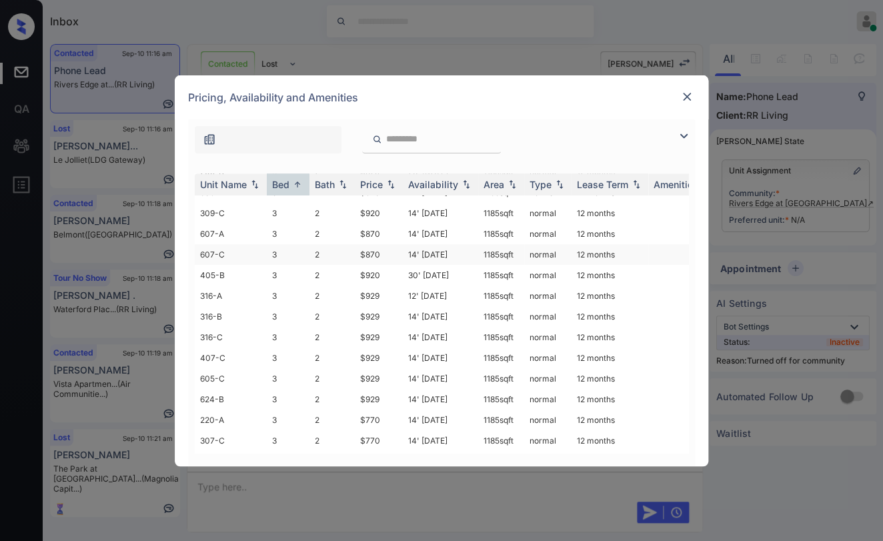
scroll to position [438, 0]
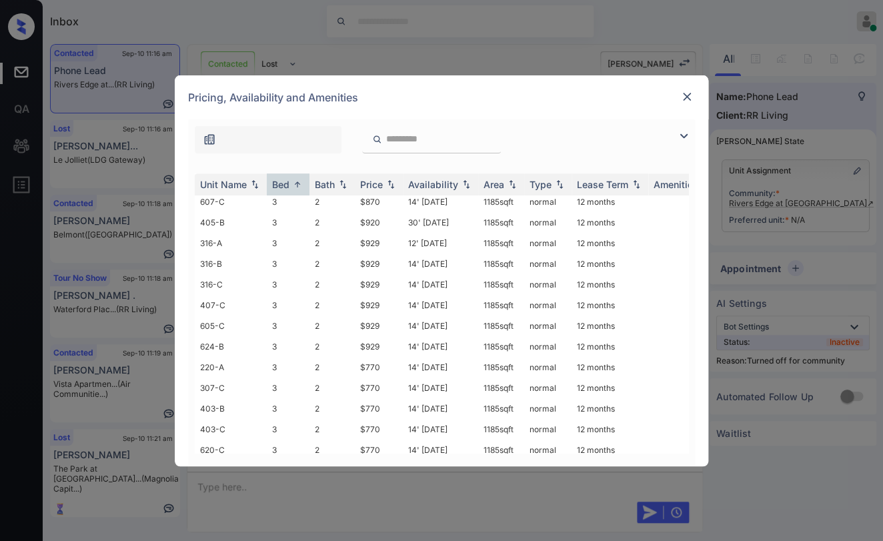
click at [688, 96] on img at bounding box center [686, 96] width 13 height 13
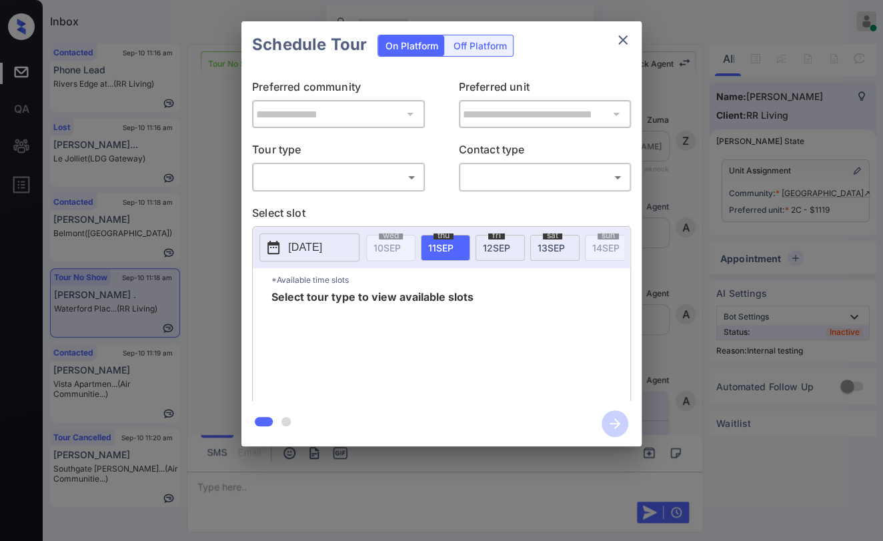
scroll to position [9767, 0]
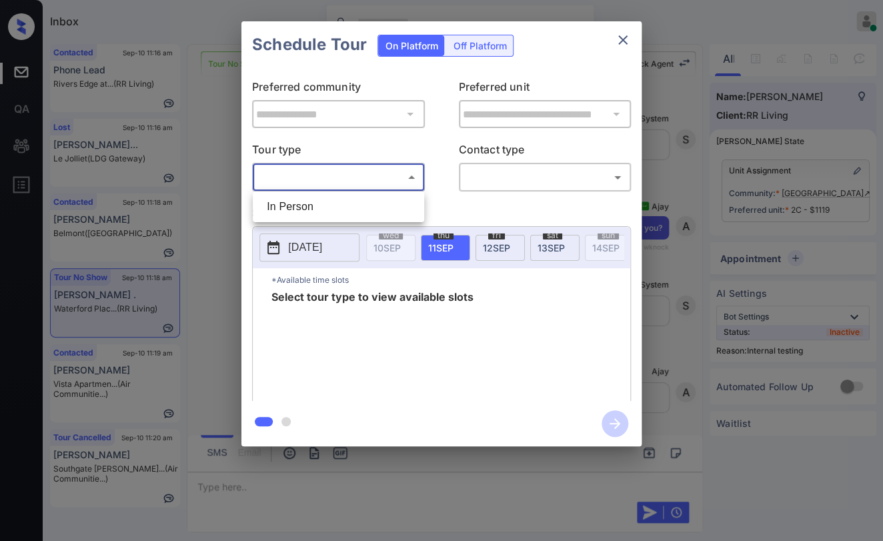
click at [352, 169] on body "Inbox Danielle Dela Cruz Online Set yourself offline Set yourself on break Prof…" at bounding box center [441, 270] width 883 height 541
click at [304, 199] on li "In Person" at bounding box center [338, 207] width 165 height 24
type input "********"
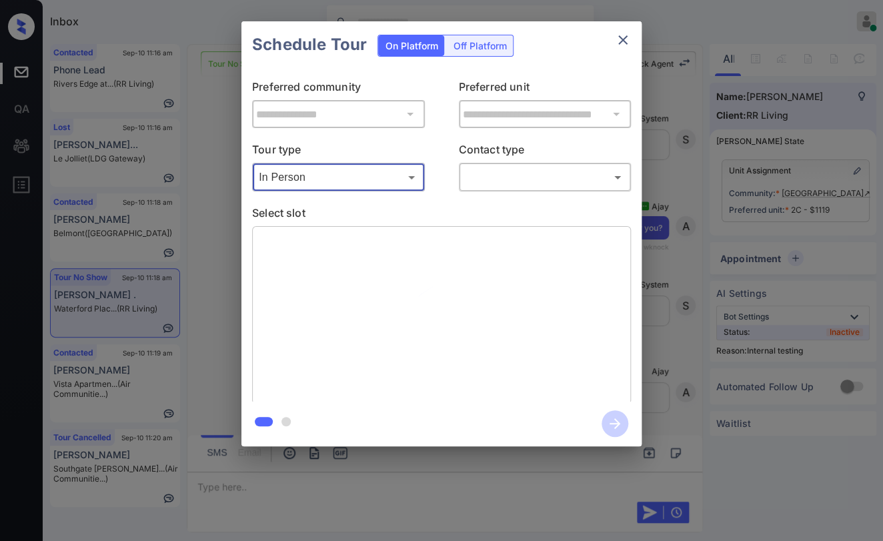
click at [519, 169] on body "Inbox Danielle Dela Cruz Online Set yourself offline Set yourself on break Prof…" at bounding box center [441, 270] width 883 height 541
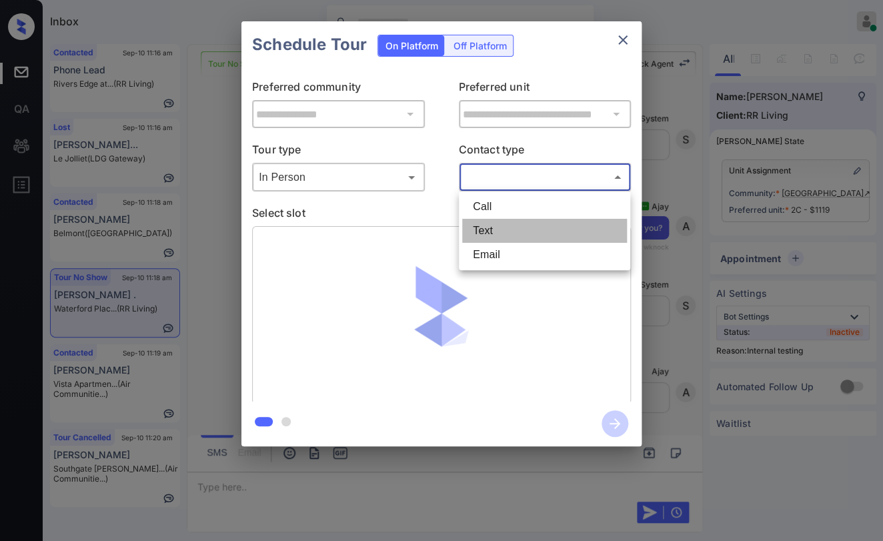
click at [487, 232] on li "Text" at bounding box center [544, 231] width 165 height 24
type input "****"
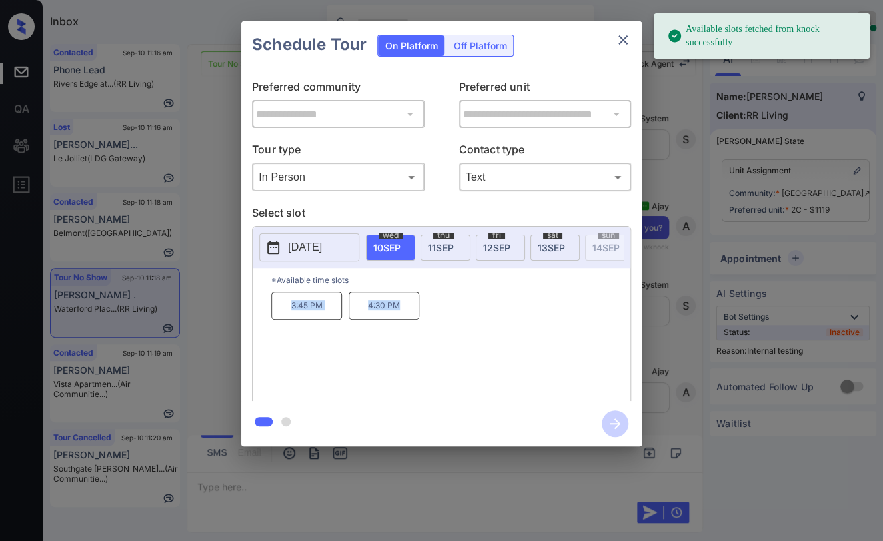
drag, startPoint x: 288, startPoint y: 313, endPoint x: 450, endPoint y: 313, distance: 161.4
click at [450, 313] on div "3:45 PM 4:30 PM" at bounding box center [451, 345] width 359 height 107
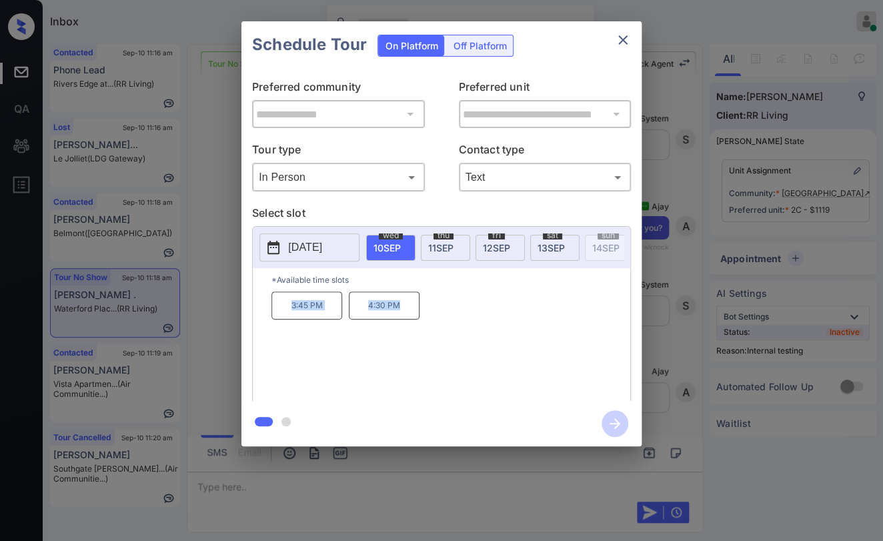
copy div "3:45 PM 4:30 PM"
click at [628, 43] on icon "close" at bounding box center [623, 40] width 16 height 16
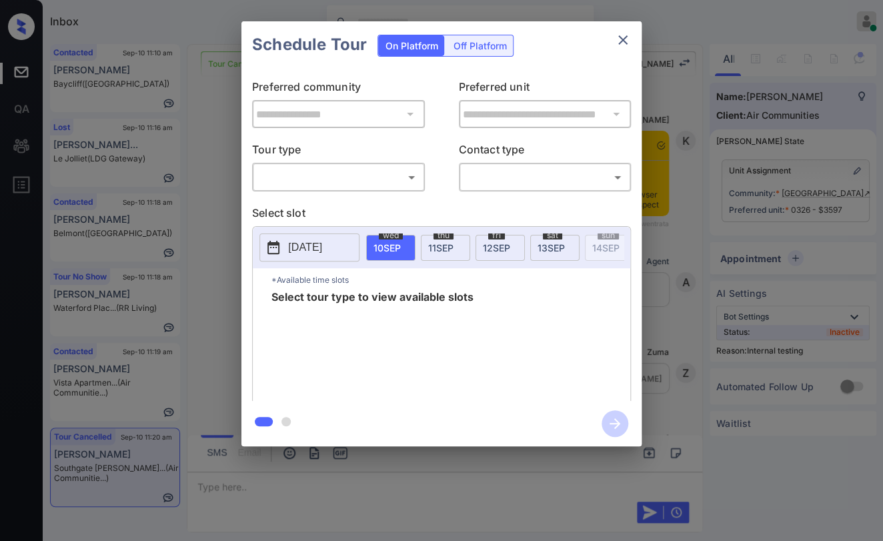
scroll to position [6036, 0]
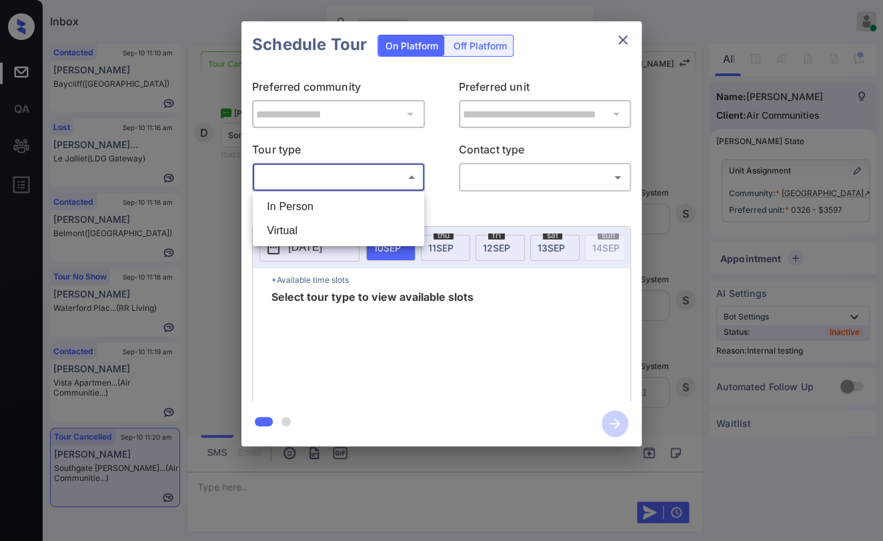
click at [344, 175] on body "Inbox [PERSON_NAME] [PERSON_NAME] Online Set yourself offline Set yourself on b…" at bounding box center [441, 270] width 883 height 541
click at [303, 209] on li "In Person" at bounding box center [338, 207] width 165 height 24
type input "********"
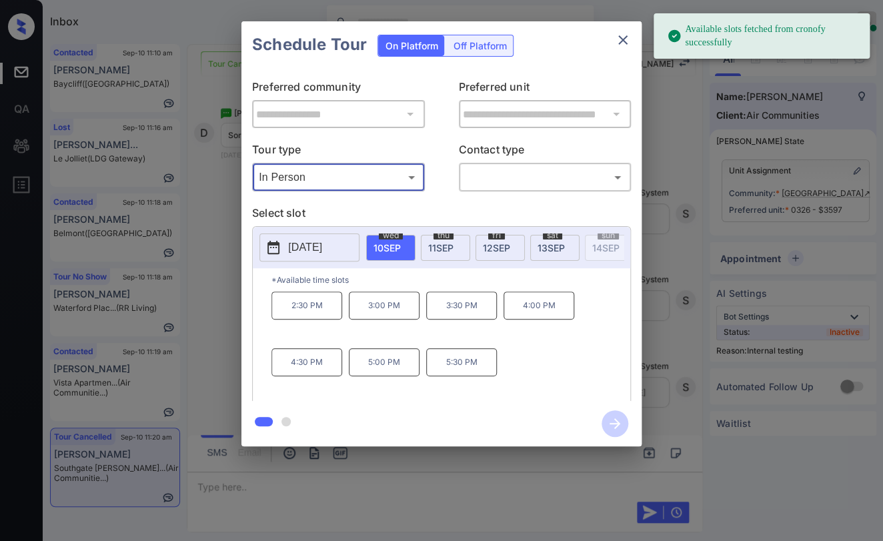
click at [233, 227] on div "**********" at bounding box center [441, 234] width 883 height 468
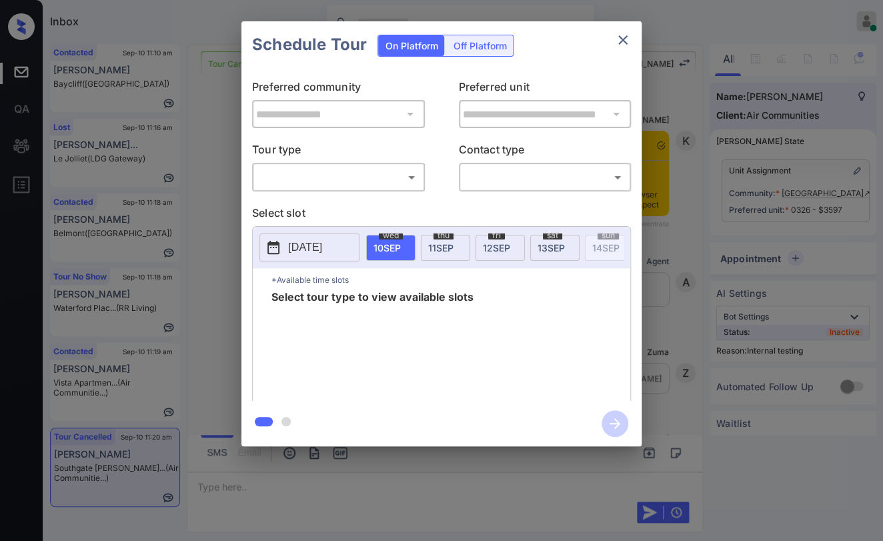
scroll to position [6036, 0]
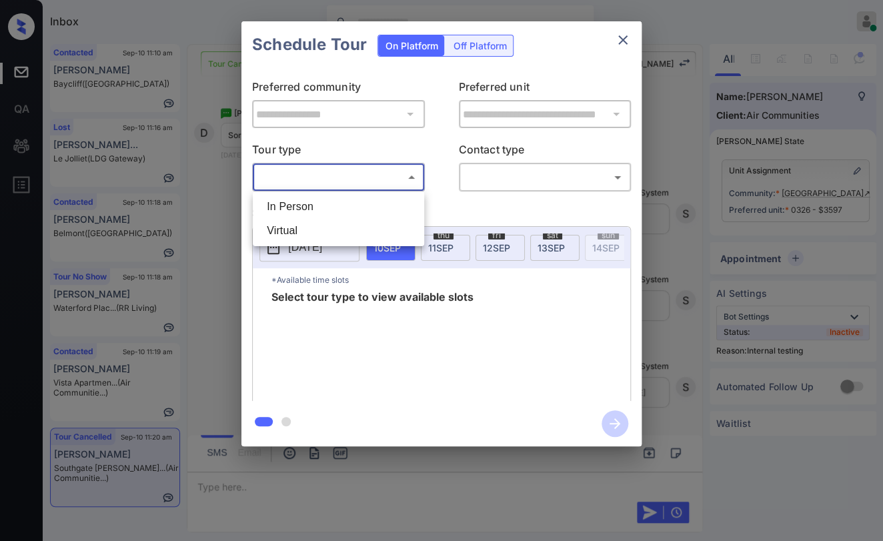
click at [396, 173] on body "Inbox [PERSON_NAME] [PERSON_NAME] Online Set yourself offline Set yourself on b…" at bounding box center [441, 270] width 883 height 541
click at [327, 209] on li "In Person" at bounding box center [338, 207] width 165 height 24
type input "********"
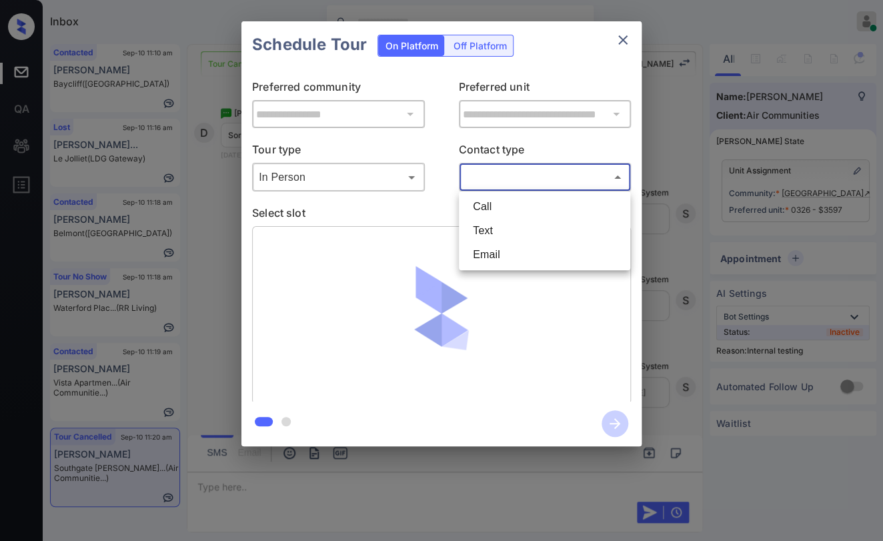
click at [544, 179] on body "Inbox [PERSON_NAME] [PERSON_NAME] Online Set yourself offline Set yourself on b…" at bounding box center [441, 270] width 883 height 541
click at [502, 227] on li "Text" at bounding box center [544, 231] width 165 height 24
type input "****"
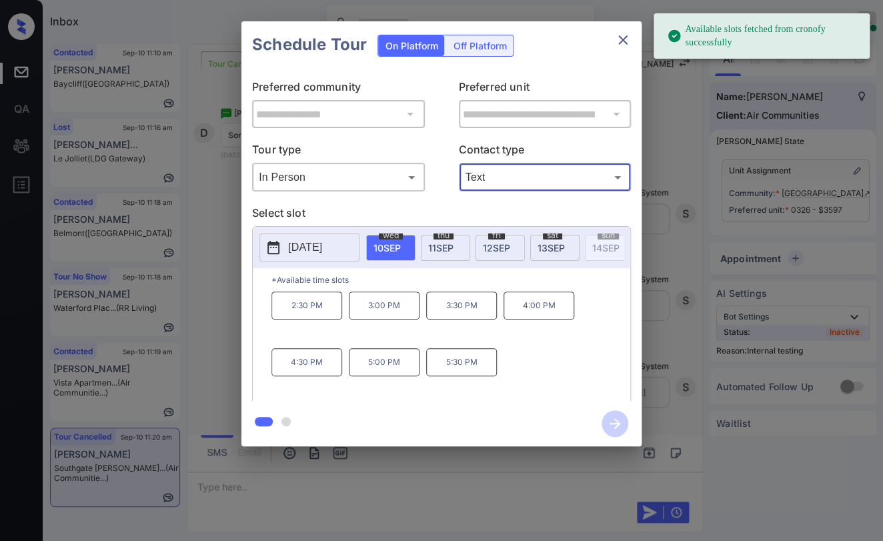
click at [307, 258] on button "[DATE]" at bounding box center [310, 248] width 100 height 28
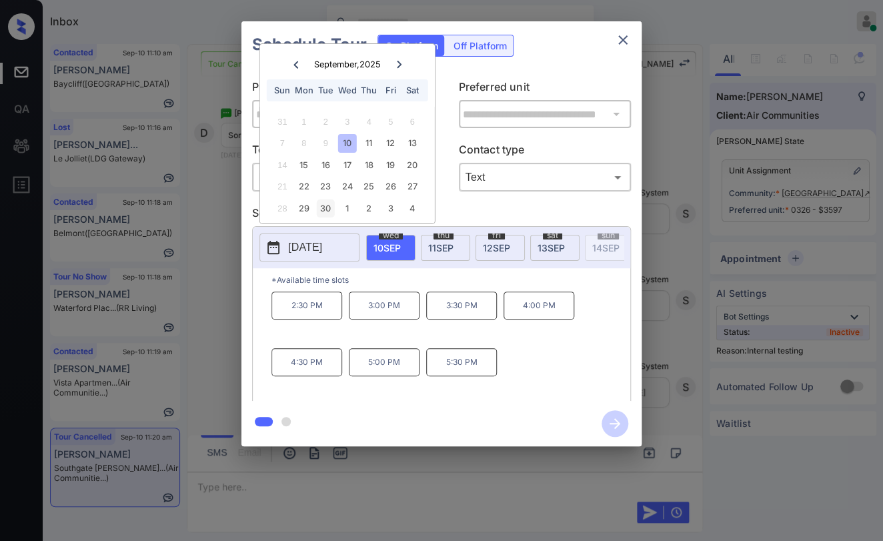
click at [324, 211] on div "30" at bounding box center [326, 208] width 18 height 18
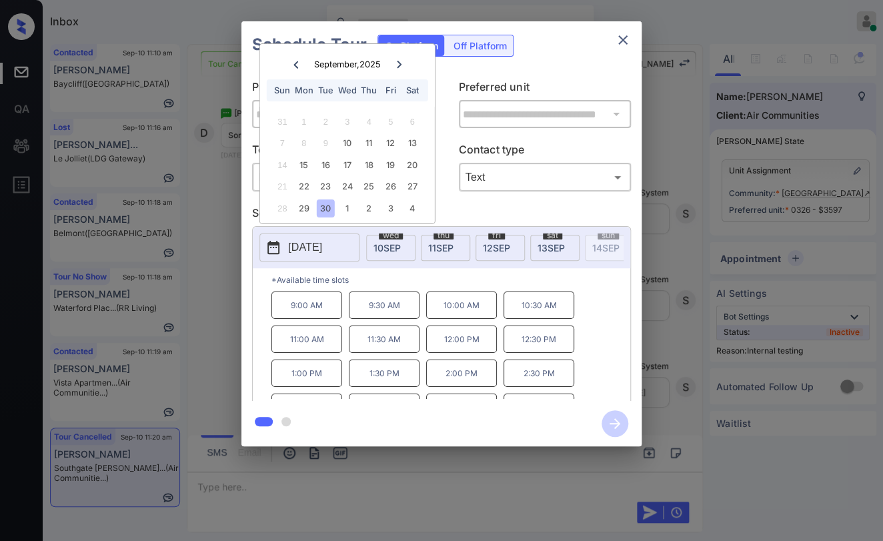
click at [464, 316] on p "10:00 AM" at bounding box center [461, 305] width 71 height 27
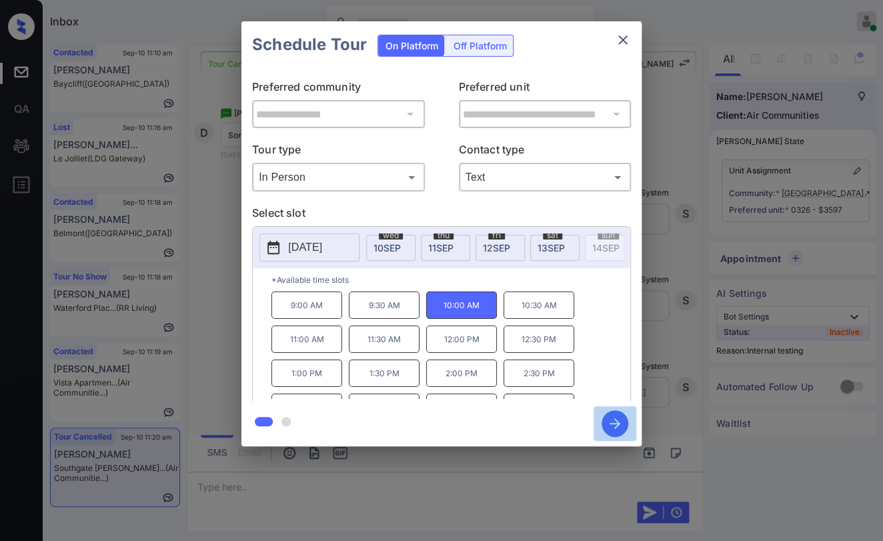
click at [612, 424] on icon "button" at bounding box center [615, 423] width 11 height 11
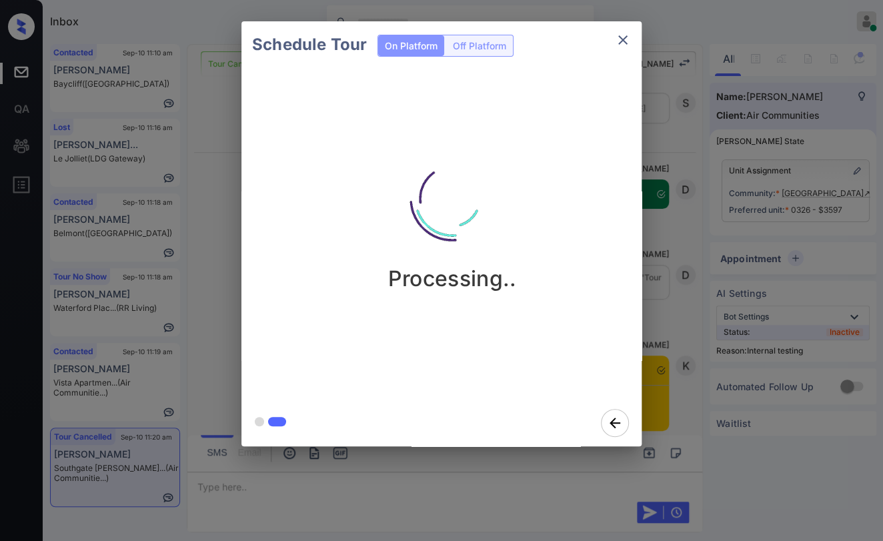
scroll to position [6341, 0]
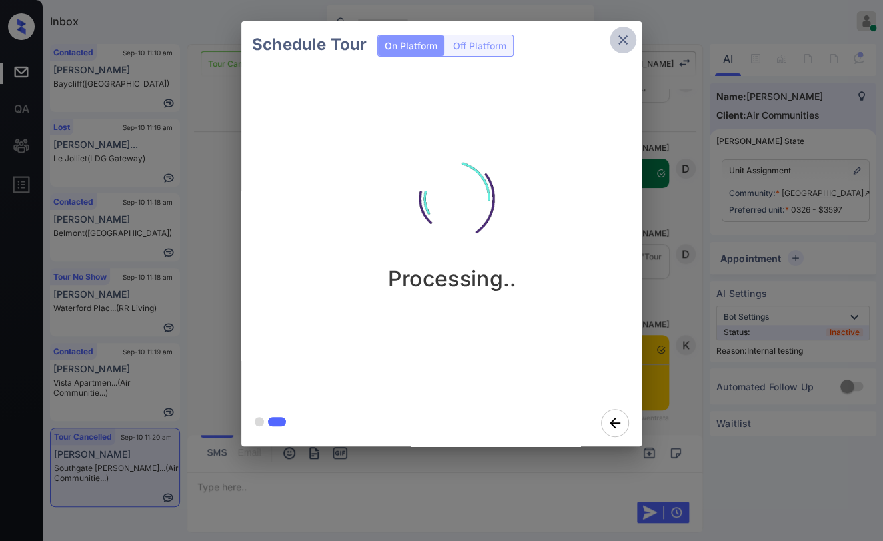
click at [626, 35] on icon "close" at bounding box center [622, 39] width 9 height 9
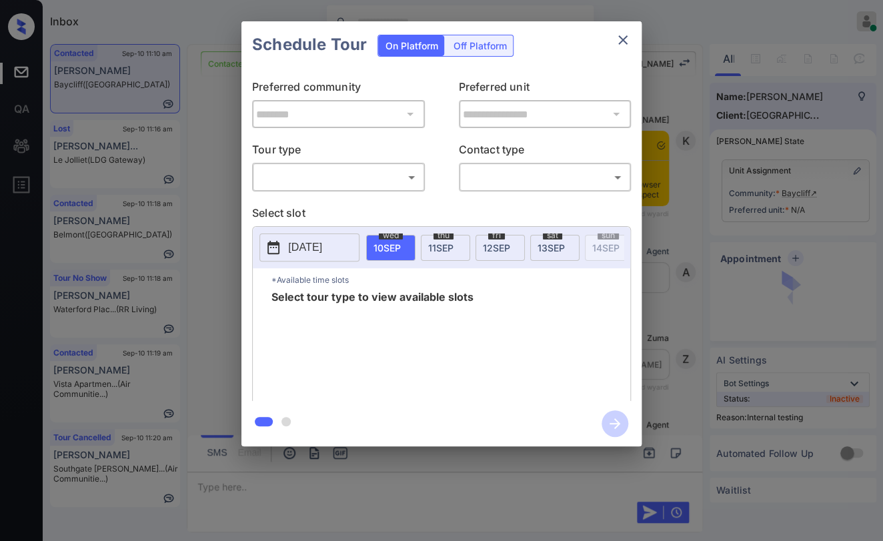
scroll to position [4442, 0]
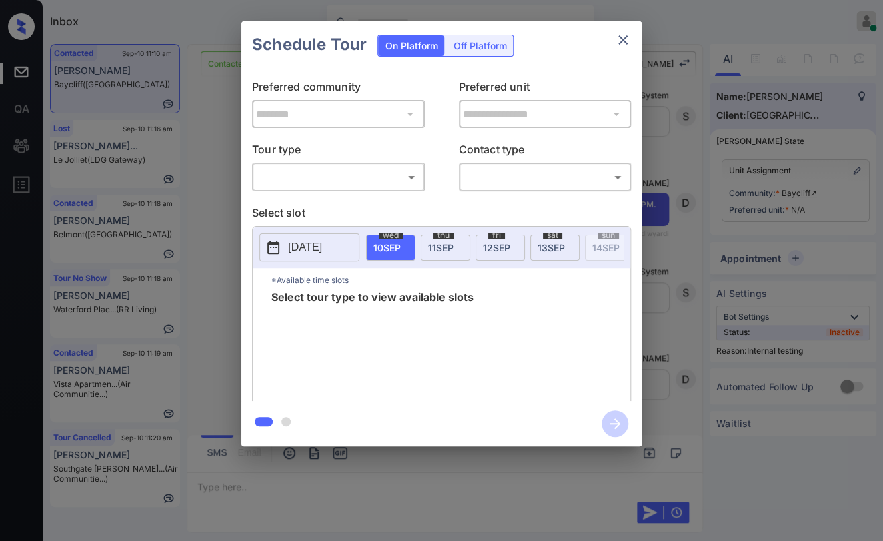
click at [617, 39] on icon "close" at bounding box center [623, 40] width 16 height 16
click at [297, 167] on body "Inbox Danielle Dela Cruz Online Set yourself offline Set yourself on break Prof…" at bounding box center [441, 270] width 883 height 541
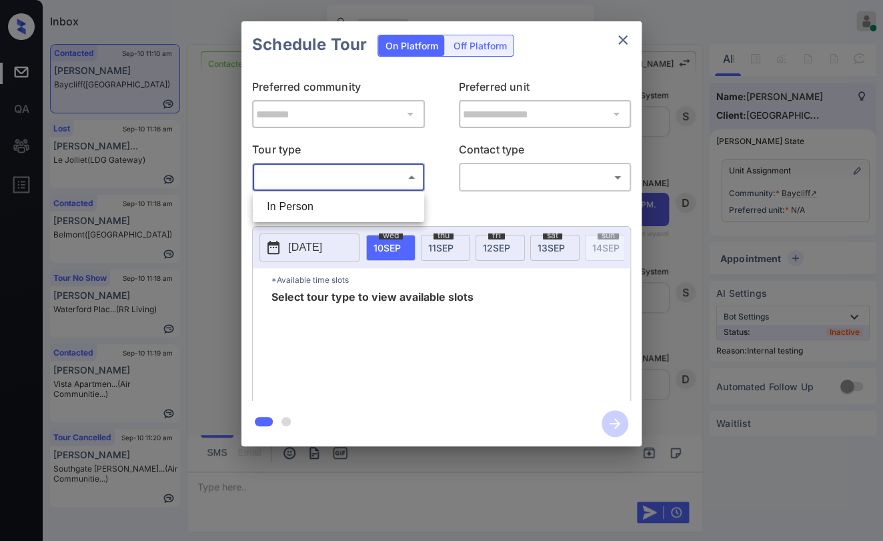
click at [300, 209] on li "In Person" at bounding box center [338, 207] width 165 height 24
type input "********"
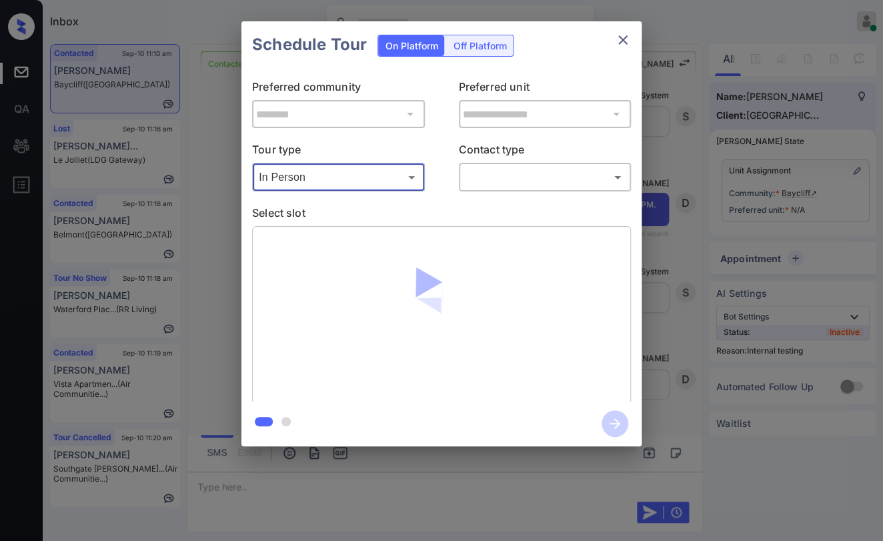
click at [518, 182] on body "Inbox Danielle Dela Cruz Online Set yourself offline Set yourself on break Prof…" at bounding box center [441, 270] width 883 height 541
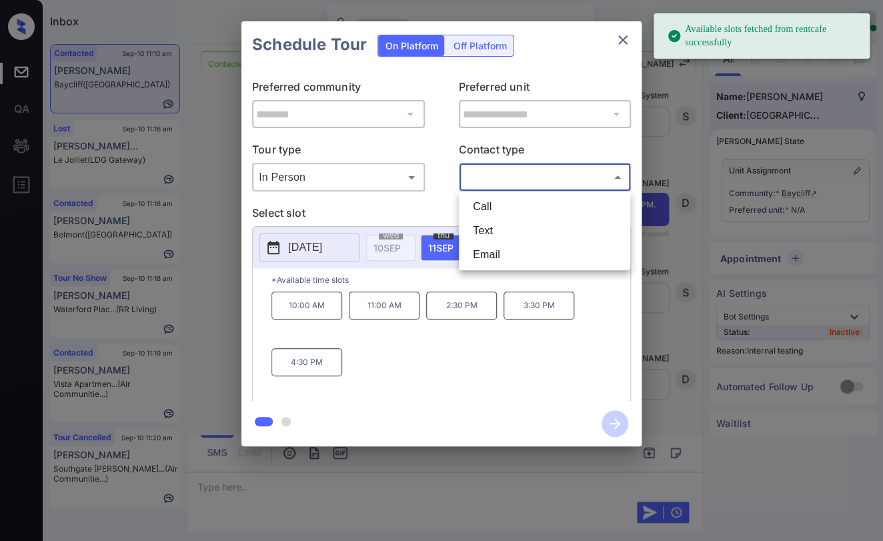
click at [627, 41] on div at bounding box center [441, 270] width 883 height 541
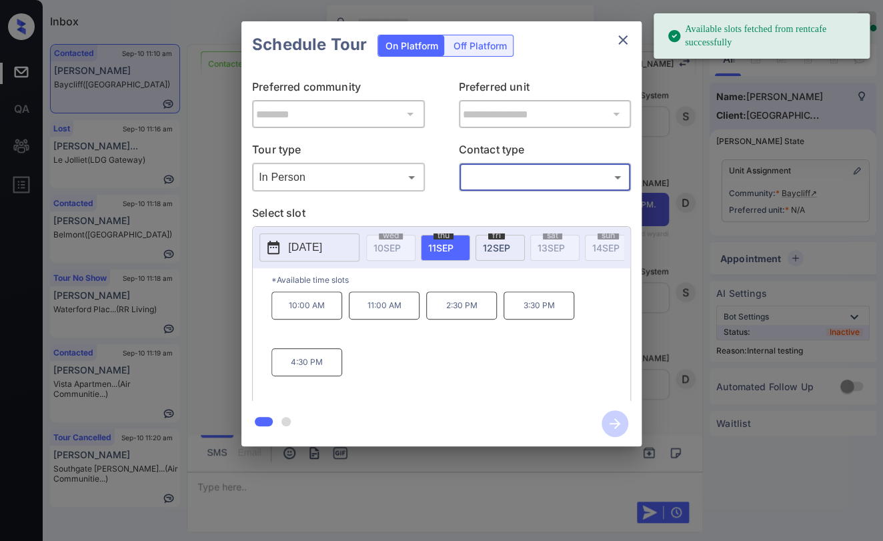
click at [855, 171] on div "**********" at bounding box center [441, 234] width 883 height 468
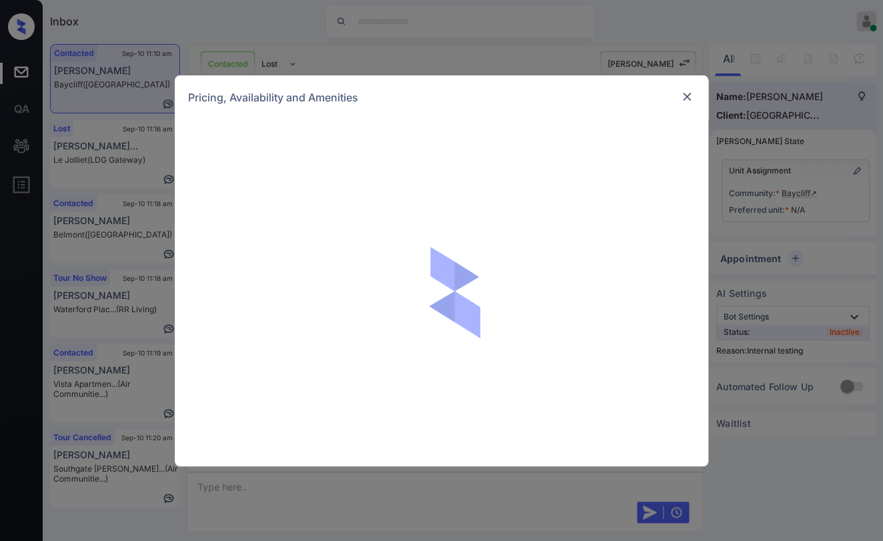
scroll to position [4442, 0]
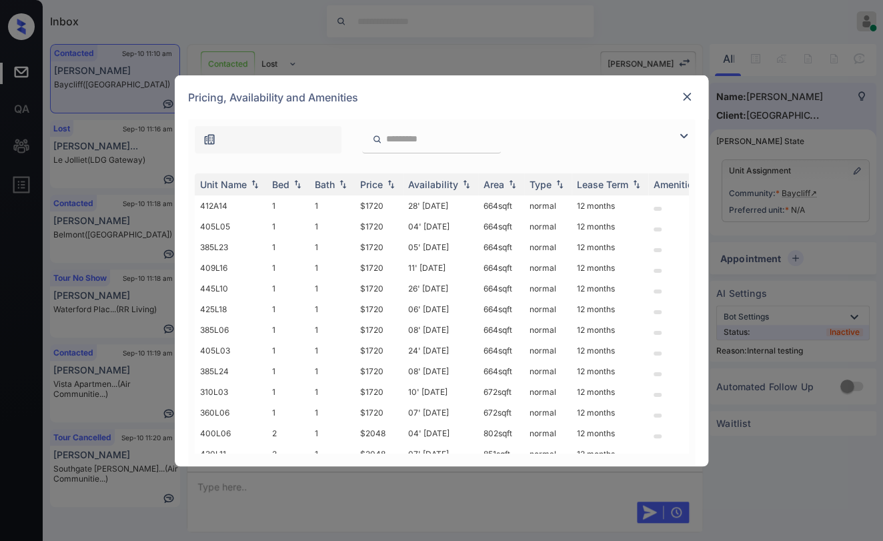
click at [686, 95] on img at bounding box center [686, 96] width 13 height 13
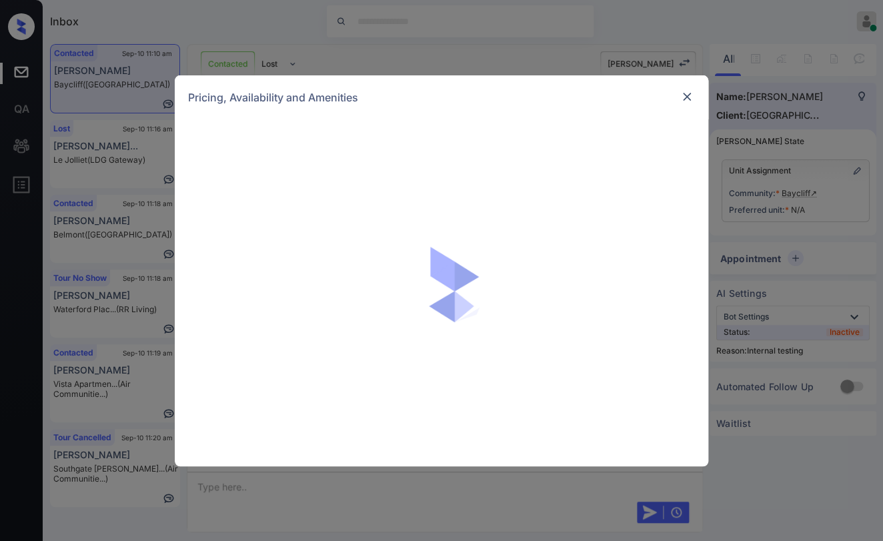
scroll to position [2959, 0]
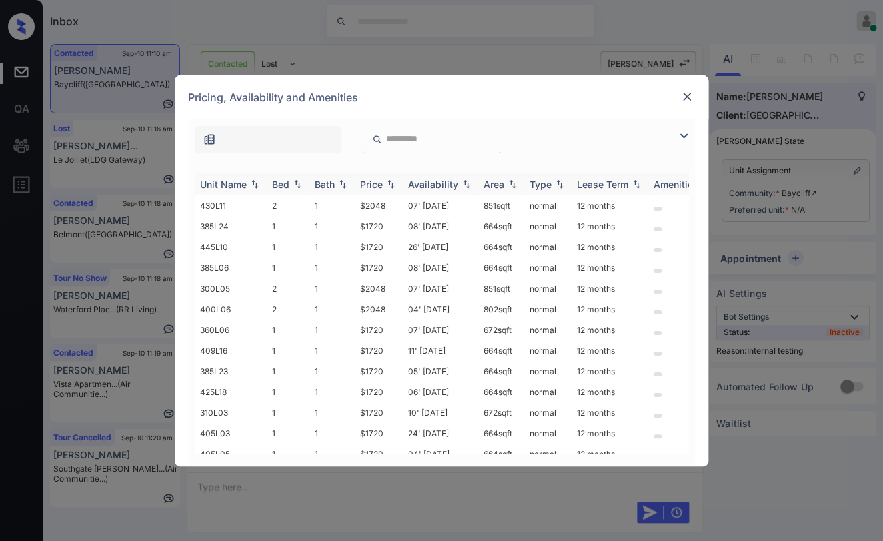
click at [268, 183] on th "Bed" at bounding box center [288, 184] width 43 height 22
click at [686, 97] on img at bounding box center [686, 96] width 13 height 13
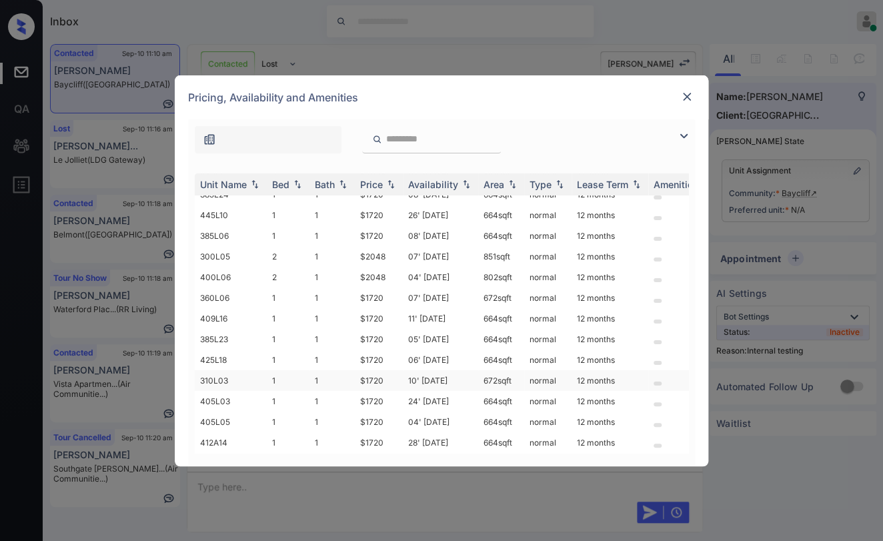
click at [294, 370] on td "1" at bounding box center [288, 380] width 43 height 21
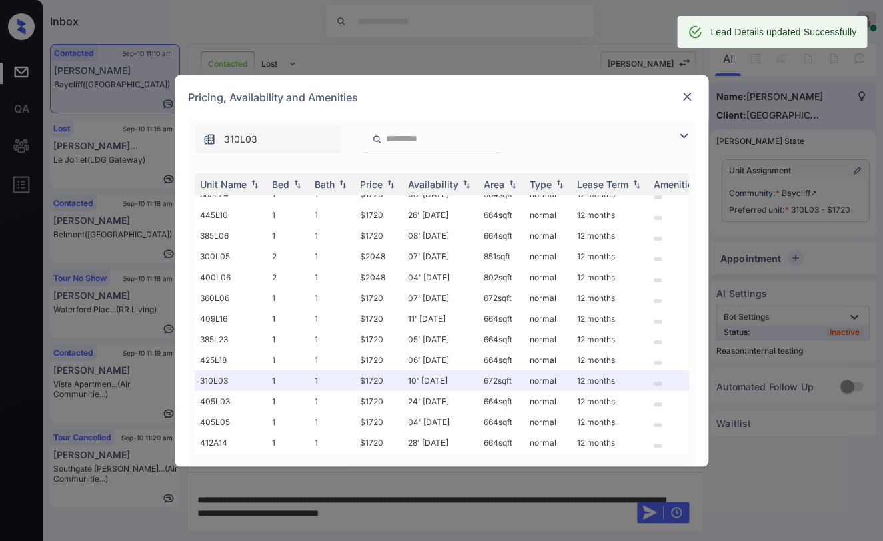
click at [682, 103] on div at bounding box center [687, 97] width 16 height 16
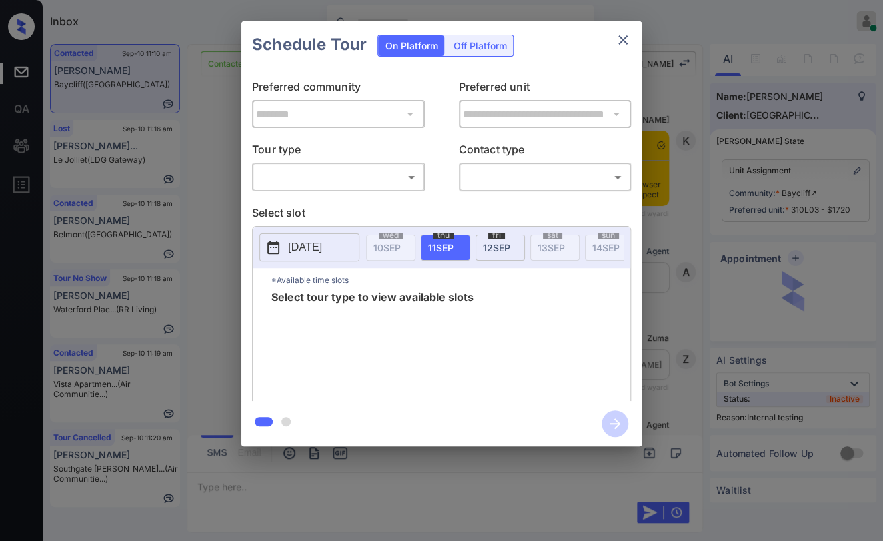
scroll to position [2959, 0]
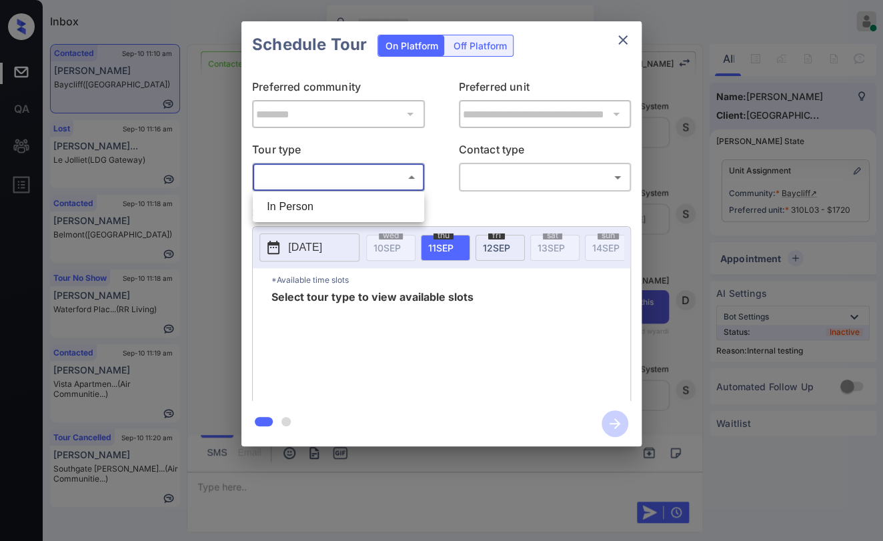
click at [356, 169] on body "Inbox [PERSON_NAME] [PERSON_NAME] Online Set yourself offline Set yourself on b…" at bounding box center [441, 270] width 883 height 541
click at [223, 199] on div at bounding box center [441, 270] width 883 height 541
click at [619, 42] on icon "close" at bounding box center [623, 40] width 16 height 16
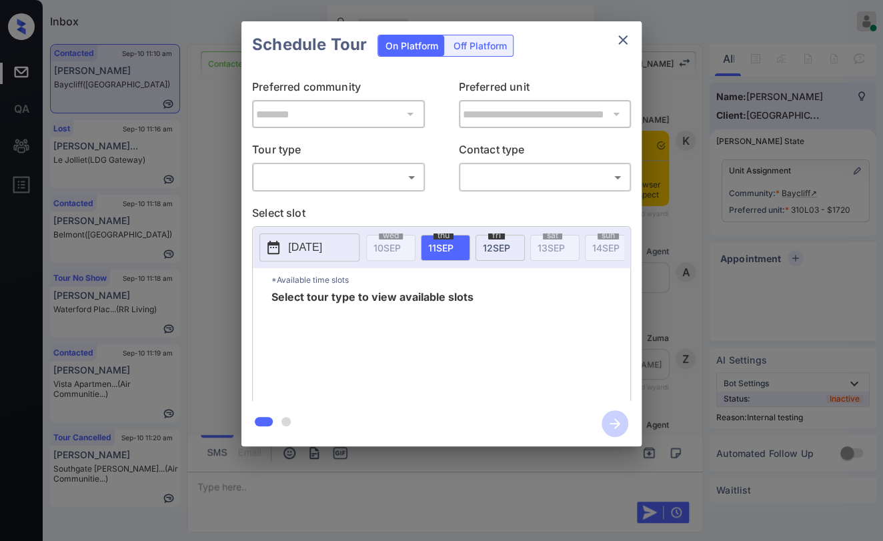
scroll to position [4455, 0]
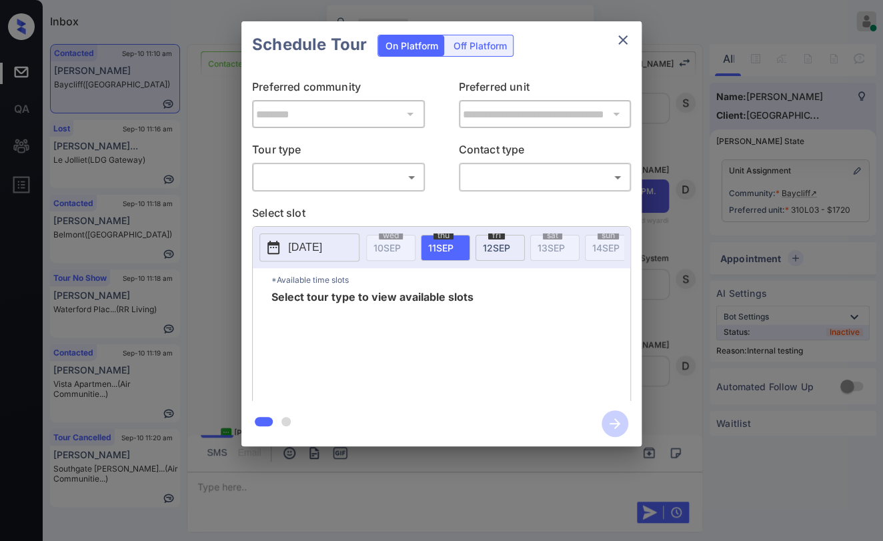
click at [299, 171] on body "Inbox Danielle Dela Cruz Online Set yourself offline Set yourself on break Prof…" at bounding box center [441, 270] width 883 height 541
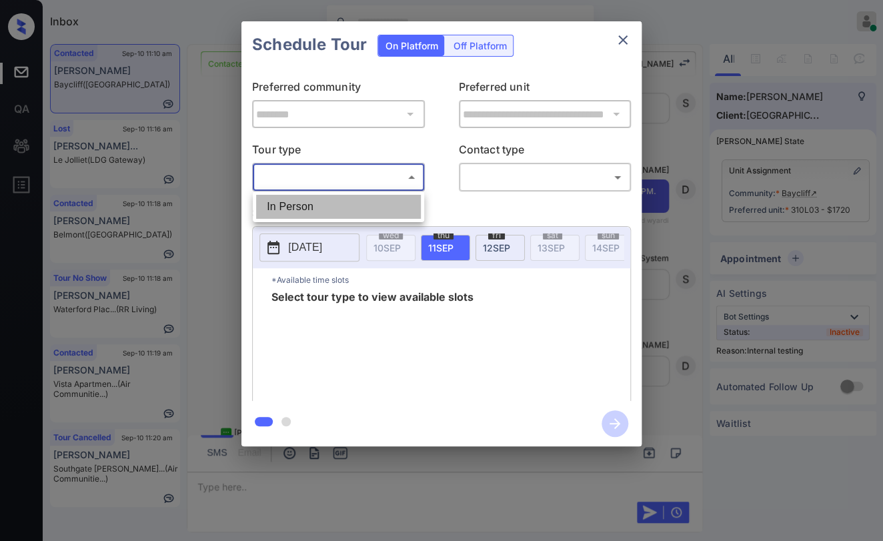
click at [304, 205] on li "In Person" at bounding box center [338, 207] width 165 height 24
type input "********"
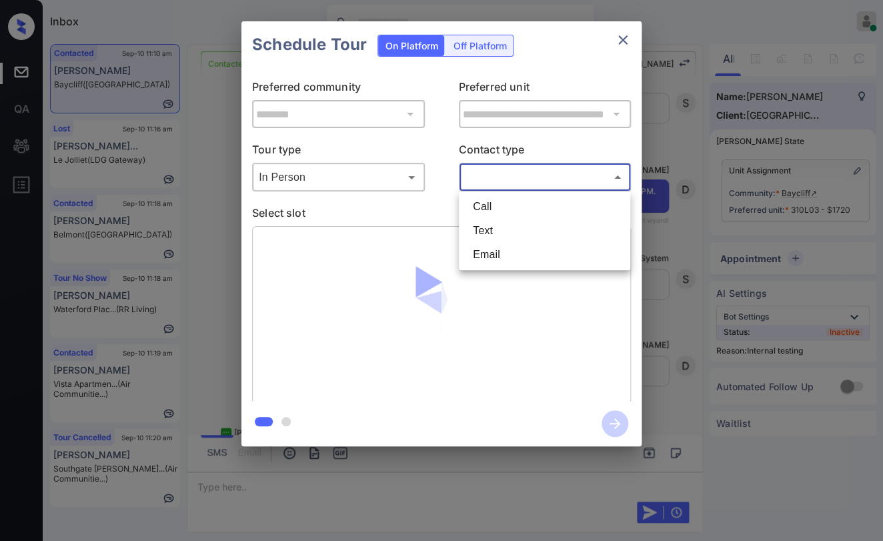
click at [479, 185] on body "Inbox Danielle Dela Cruz Online Set yourself offline Set yourself on break Prof…" at bounding box center [441, 270] width 883 height 541
click at [493, 232] on li "Text" at bounding box center [544, 231] width 165 height 24
type input "****"
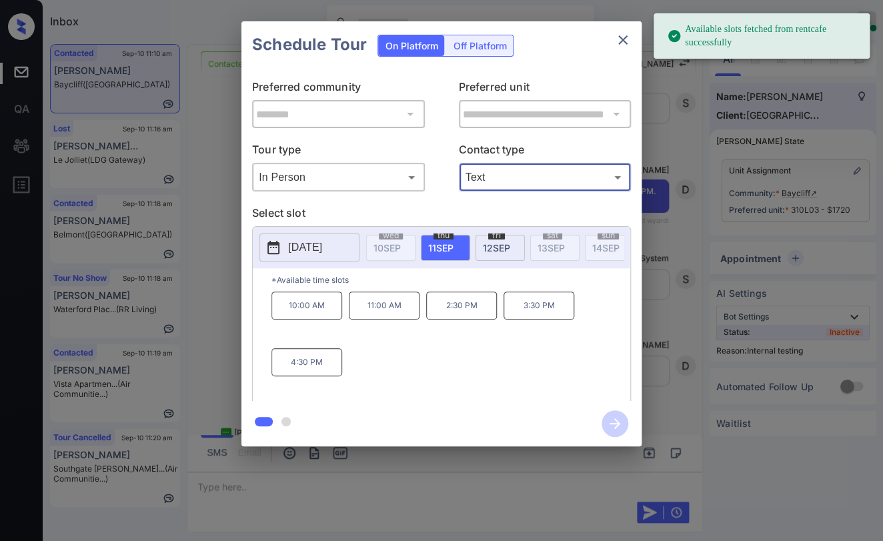
click at [308, 241] on p "2025-09-11" at bounding box center [305, 248] width 34 height 16
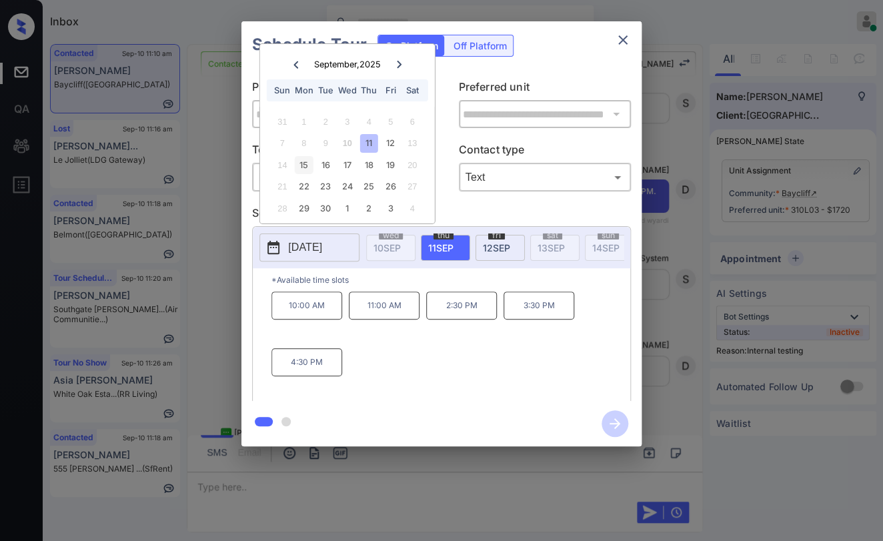
click at [306, 166] on div "15" at bounding box center [304, 165] width 18 height 18
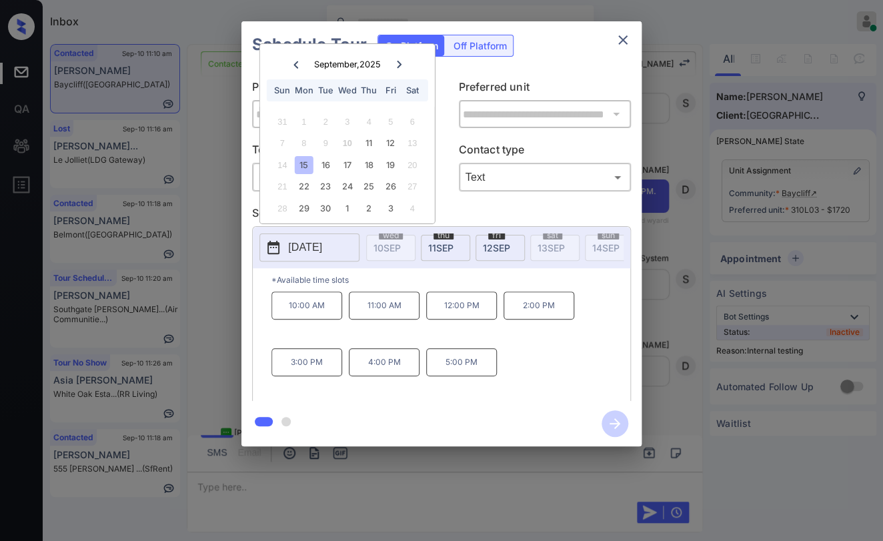
click p "12:00 PM"
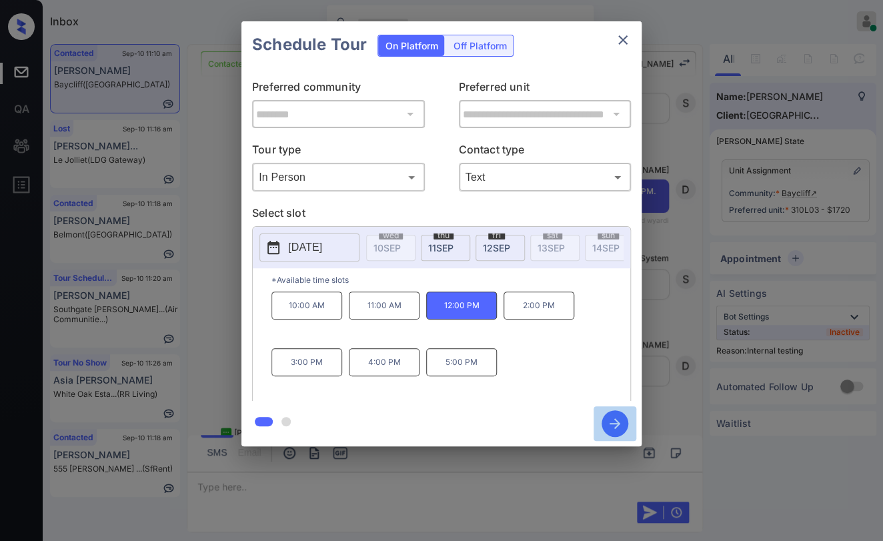
click icon "button"
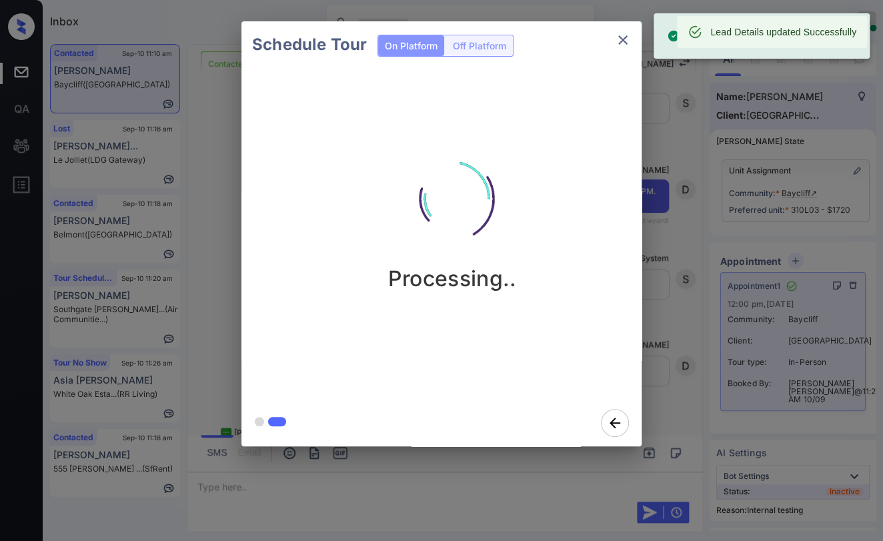
click icon "close"
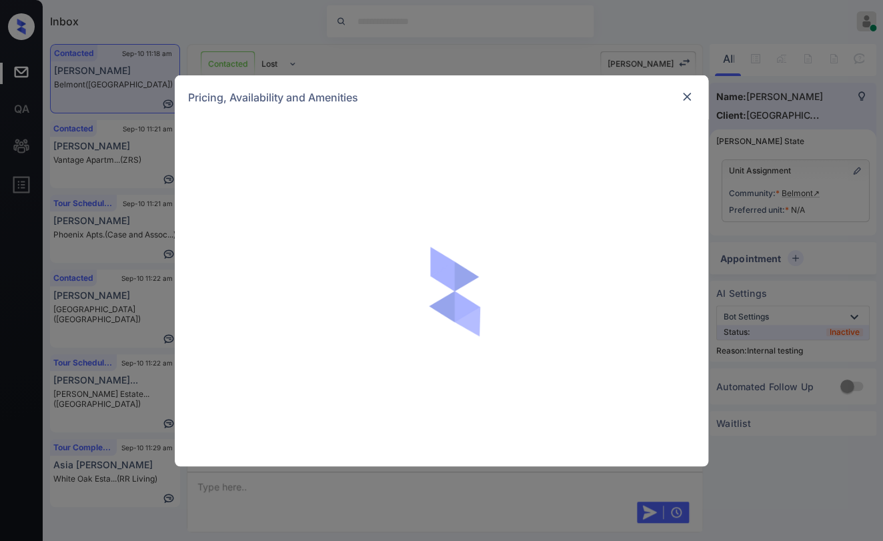
scroll to position [3027, 0]
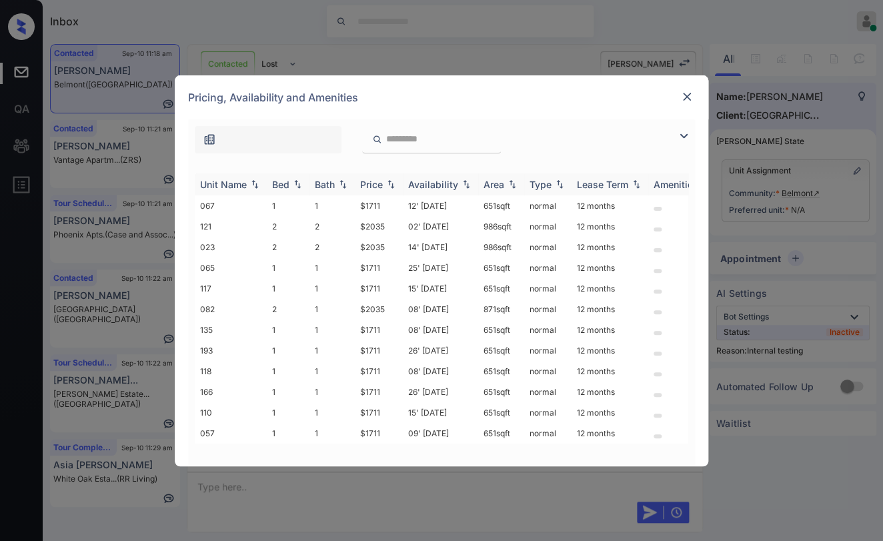
click at [288, 181] on div "Bed" at bounding box center [280, 184] width 17 height 11
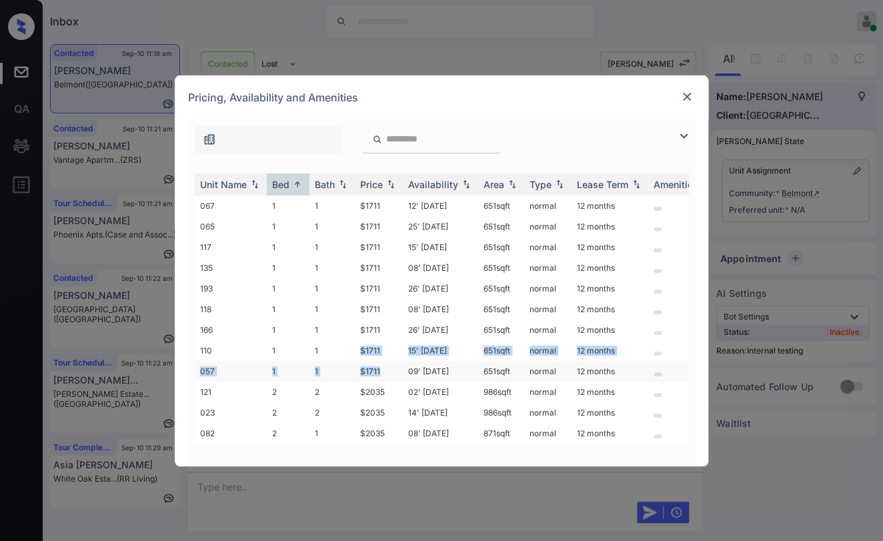
click at [388, 364] on tbody "067 1 1 $1711 12' [DATE] 651 sqft normal 12 months 065 1 1 $1711 25' [DATE] 651…" at bounding box center [543, 319] width 697 height 248
click at [370, 368] on td "$1711" at bounding box center [379, 371] width 48 height 21
drag, startPoint x: 356, startPoint y: 366, endPoint x: 388, endPoint y: 368, distance: 32.1
click at [388, 368] on td "$1711" at bounding box center [379, 371] width 48 height 21
copy td "$1711"
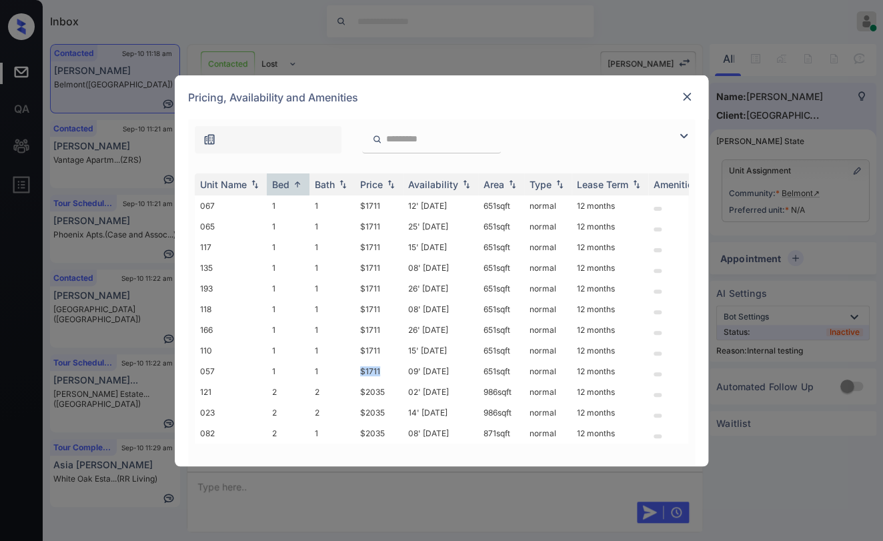
click at [688, 97] on img at bounding box center [686, 96] width 13 height 13
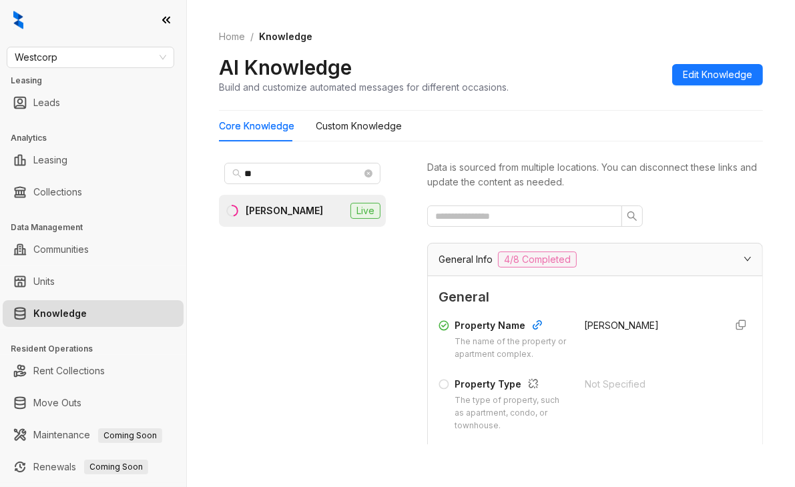
scroll to position [267, 0]
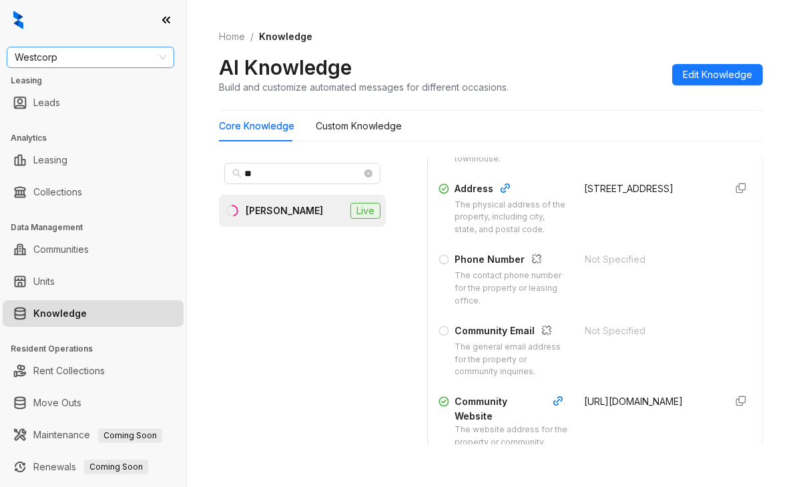
click at [104, 59] on span "Westcorp" at bounding box center [90, 57] width 151 height 20
type input "****"
click at [52, 82] on div "[GEOGRAPHIC_DATA]" at bounding box center [90, 84] width 146 height 15
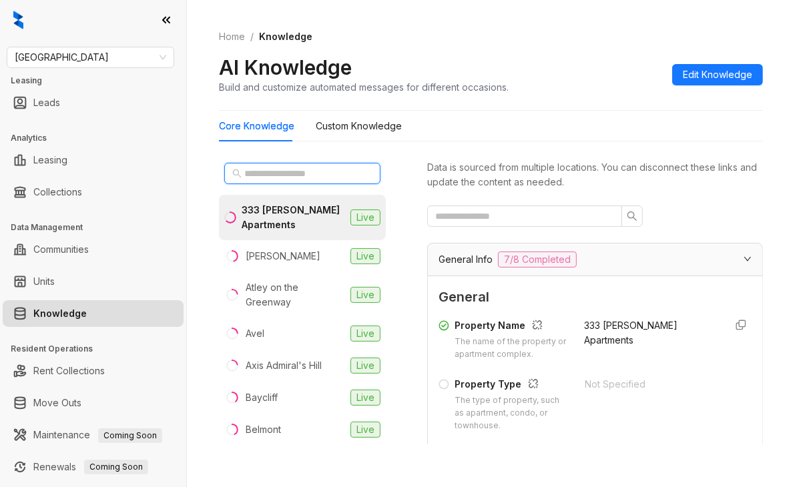
click at [292, 174] on input "text" at bounding box center [302, 173] width 117 height 15
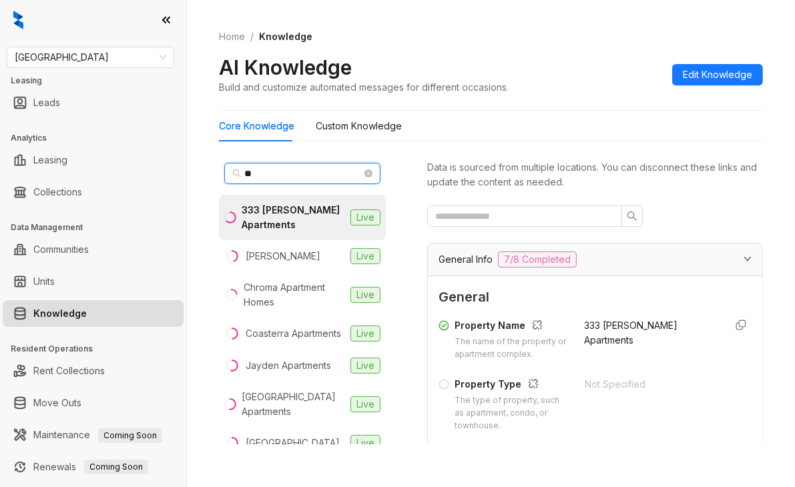
type input "*"
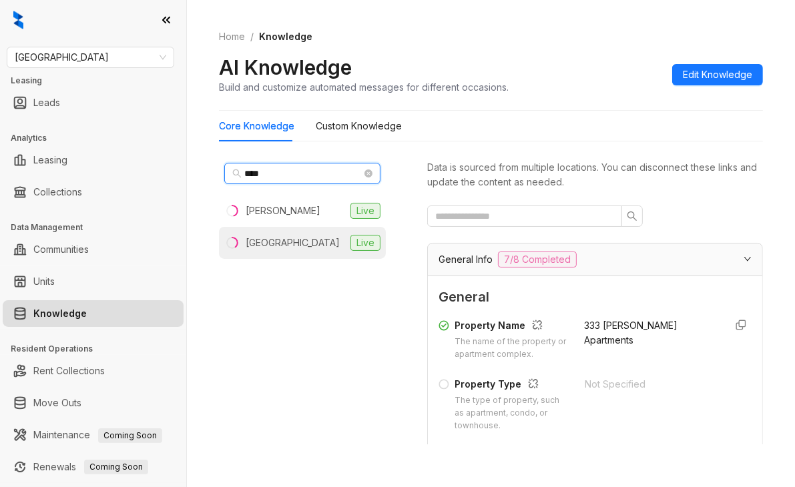
type input "****"
click at [273, 243] on div "[GEOGRAPHIC_DATA]" at bounding box center [293, 243] width 94 height 15
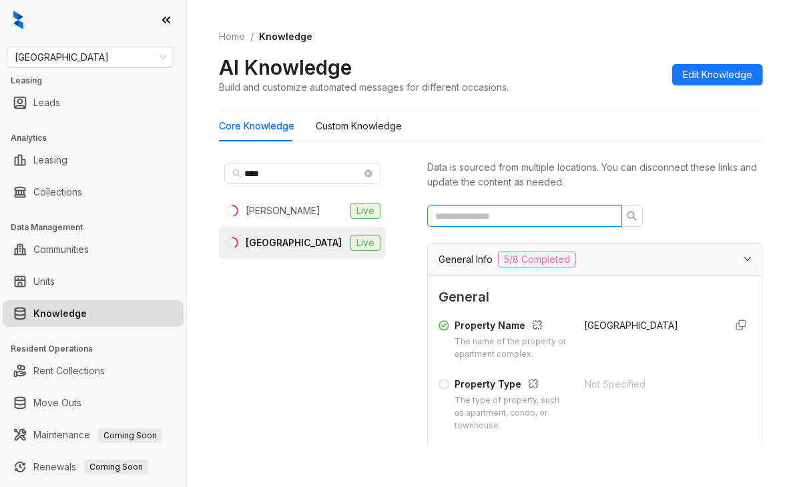
click at [505, 217] on input "text" at bounding box center [519, 216] width 168 height 15
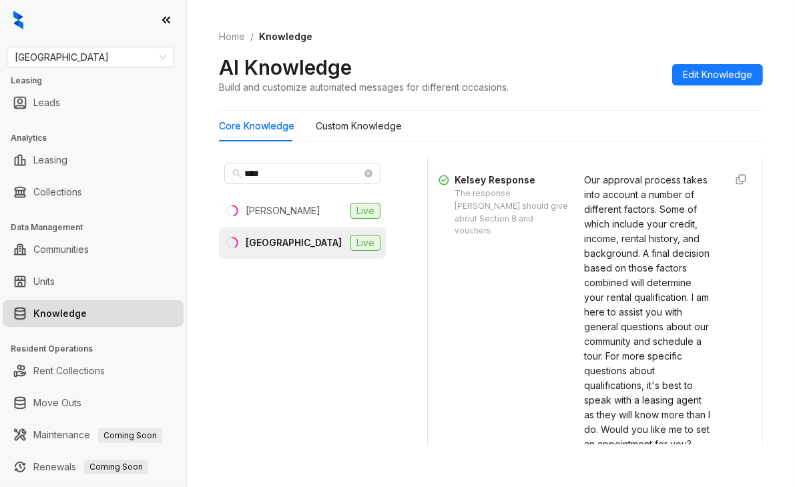
scroll to position [734, 0]
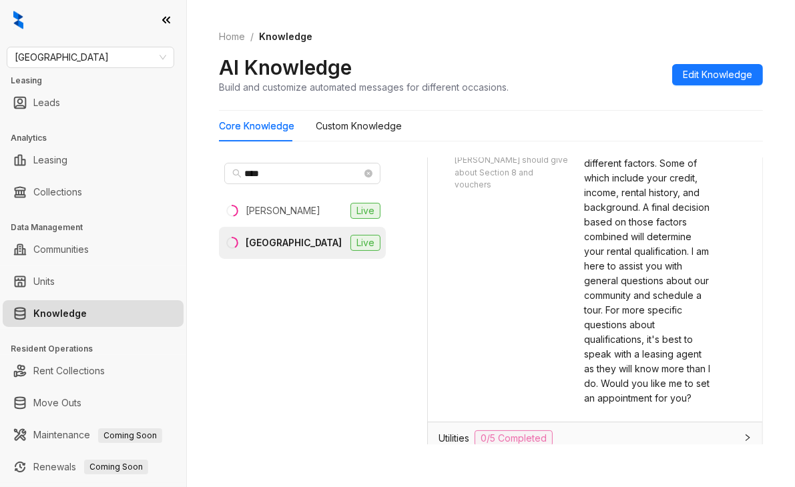
type input "******"
click at [603, 268] on div "Our approval process takes into account a number of different factors. Some of …" at bounding box center [649, 266] width 130 height 279
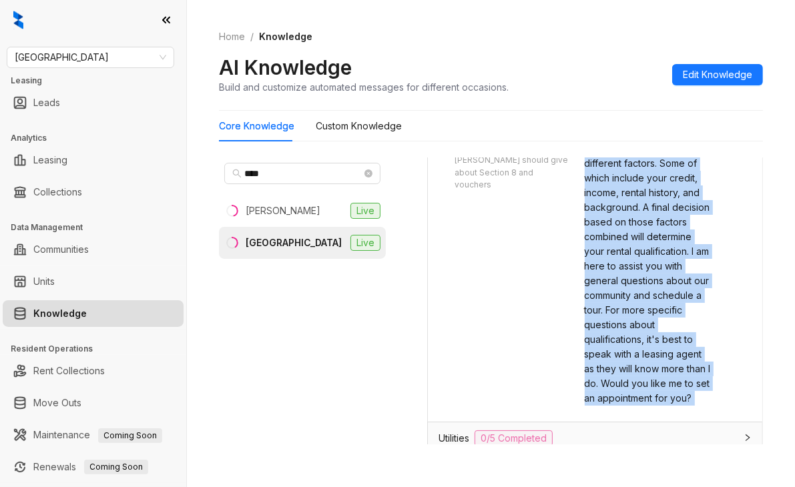
click at [603, 268] on div "Our approval process takes into account a number of different factors. Some of …" at bounding box center [649, 266] width 130 height 279
copy div "Our approval process takes into account a number of different factors. Some of …"
click at [113, 58] on span "[GEOGRAPHIC_DATA]" at bounding box center [90, 57] width 151 height 20
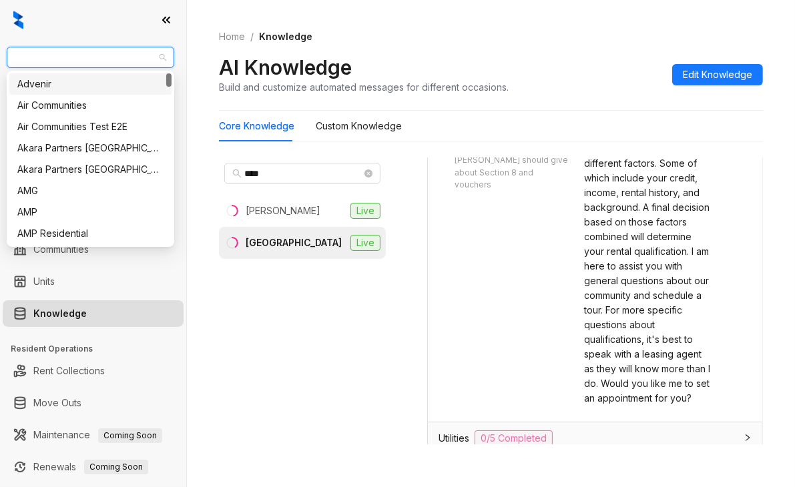
click at [113, 58] on span "[GEOGRAPHIC_DATA]" at bounding box center [90, 57] width 151 height 20
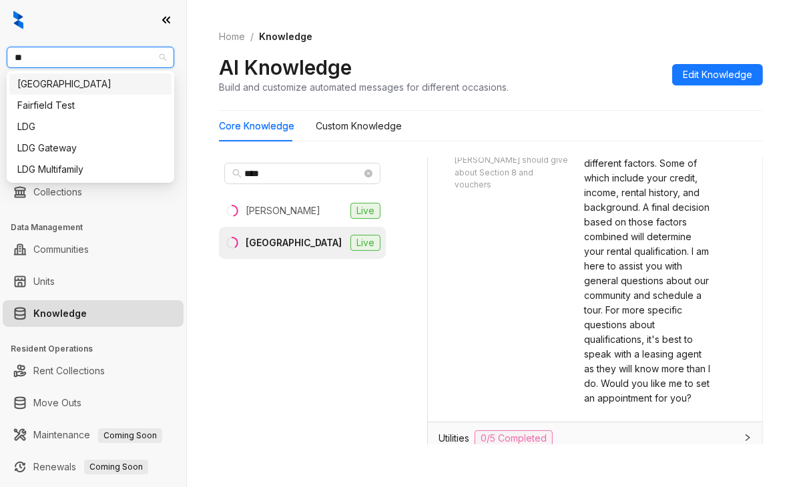
type input "***"
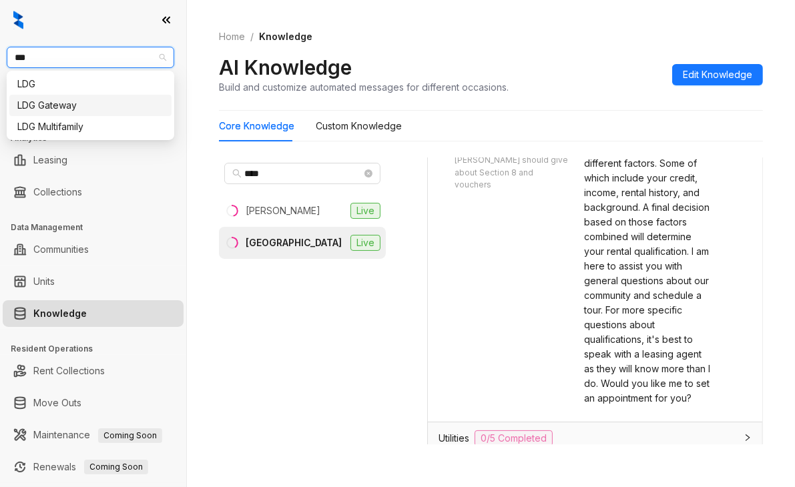
click at [61, 102] on div "LDG Gateway" at bounding box center [90, 105] width 146 height 15
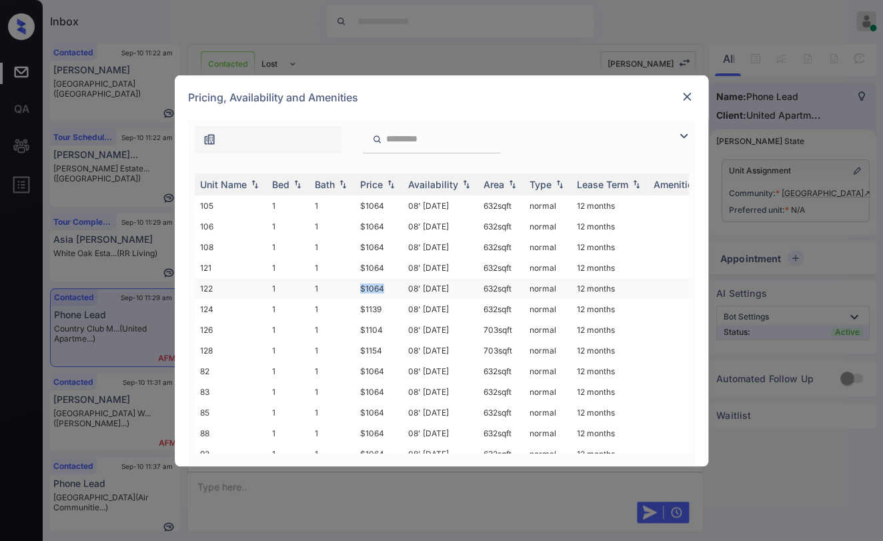
drag, startPoint x: 360, startPoint y: 286, endPoint x: 392, endPoint y: 285, distance: 32.1
click at [392, 285] on td "$1064" at bounding box center [379, 288] width 48 height 21
copy td "$1064"
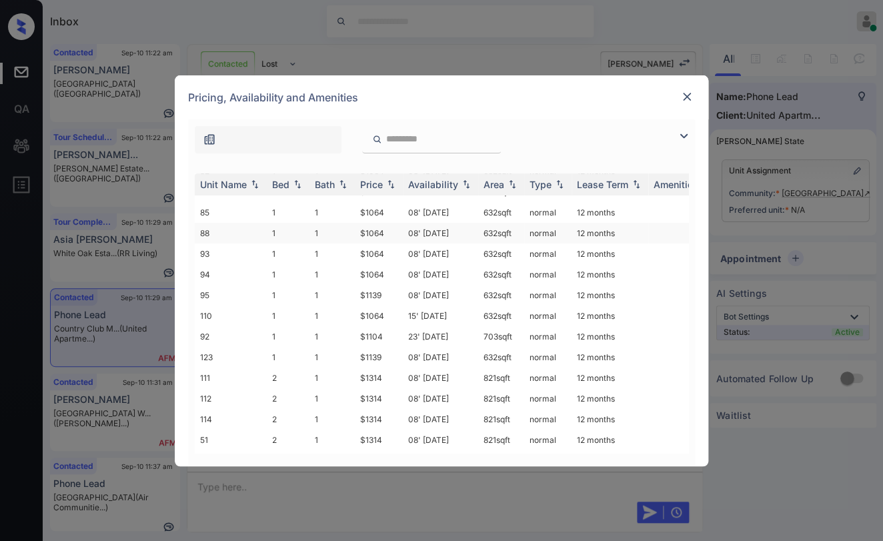
scroll to position [222, 0]
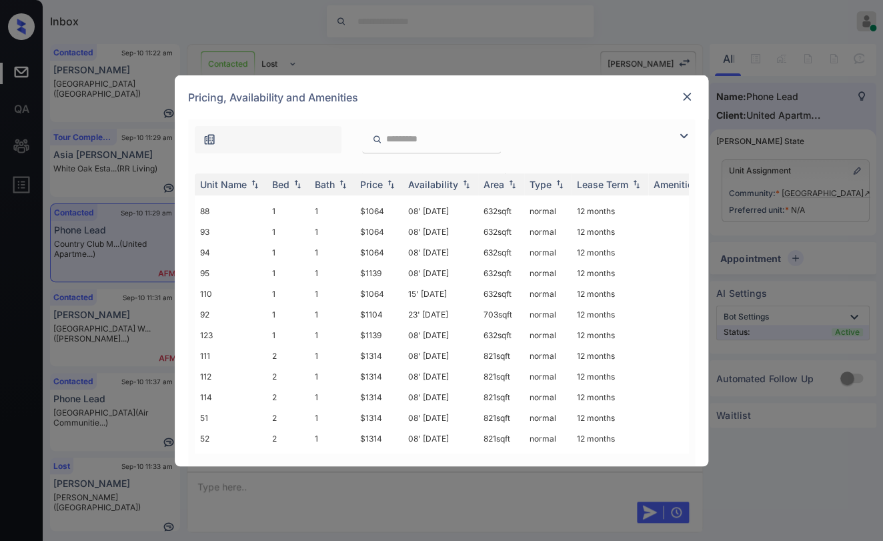
click at [687, 103] on img at bounding box center [686, 96] width 13 height 13
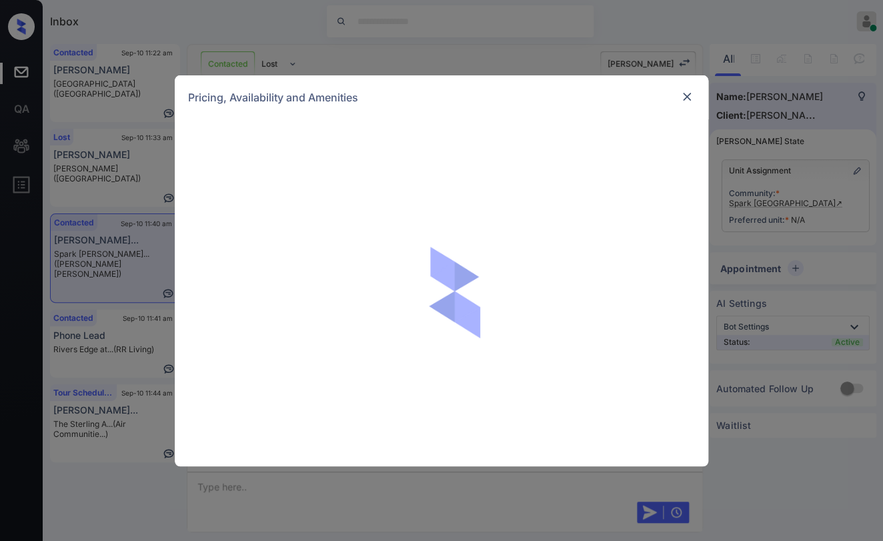
scroll to position [998, 0]
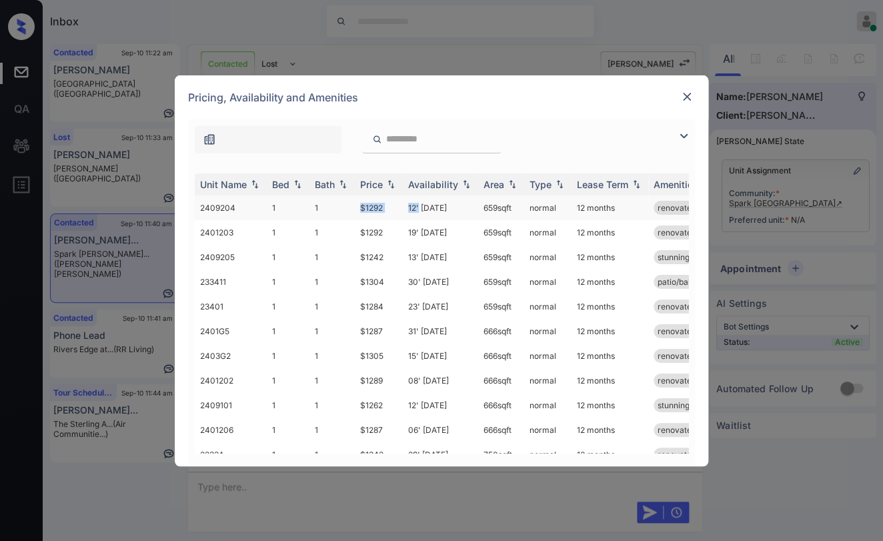
drag, startPoint x: 359, startPoint y: 205, endPoint x: 420, endPoint y: 205, distance: 60.7
click at [420, 205] on tr "2409204 1 1 $1292 12' [DATE] 659 sqft normal 12 months renovated stunning views…" at bounding box center [543, 207] width 697 height 25
drag, startPoint x: 362, startPoint y: 328, endPoint x: 382, endPoint y: 324, distance: 21.2
click at [380, 329] on td "$1287" at bounding box center [379, 331] width 48 height 25
drag, startPoint x: 365, startPoint y: 304, endPoint x: 388, endPoint y: 305, distance: 22.7
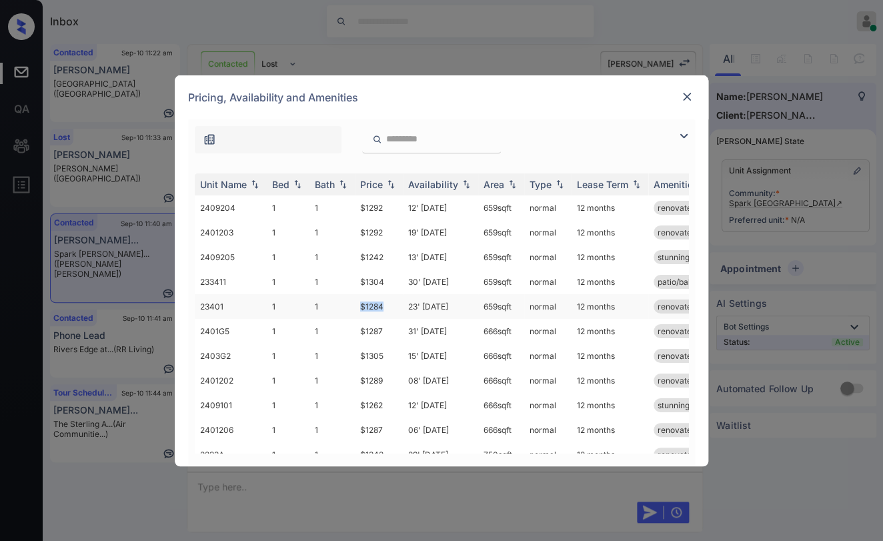
click at [388, 305] on td "$1284" at bounding box center [379, 306] width 48 height 25
copy td "$1284"
click at [684, 101] on img at bounding box center [686, 96] width 13 height 13
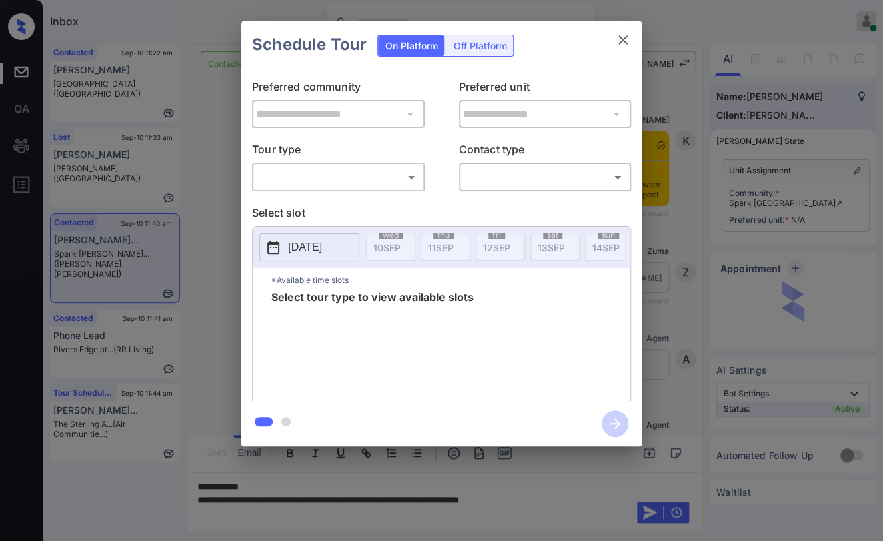
scroll to position [998, 0]
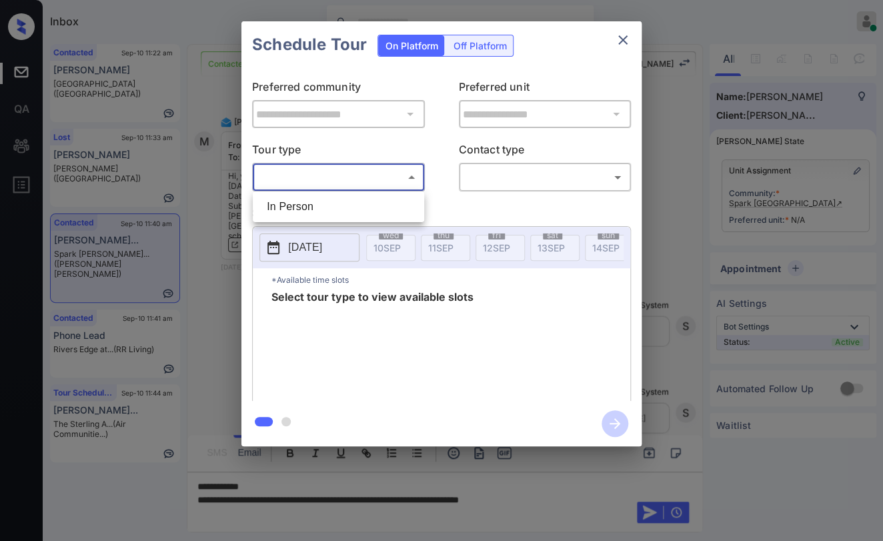
click at [322, 183] on body "Inbox Danielle Dela Cruz Online Set yourself offline Set yourself on break Prof…" at bounding box center [441, 270] width 883 height 541
click at [311, 203] on li "In Person" at bounding box center [338, 207] width 165 height 24
type input "********"
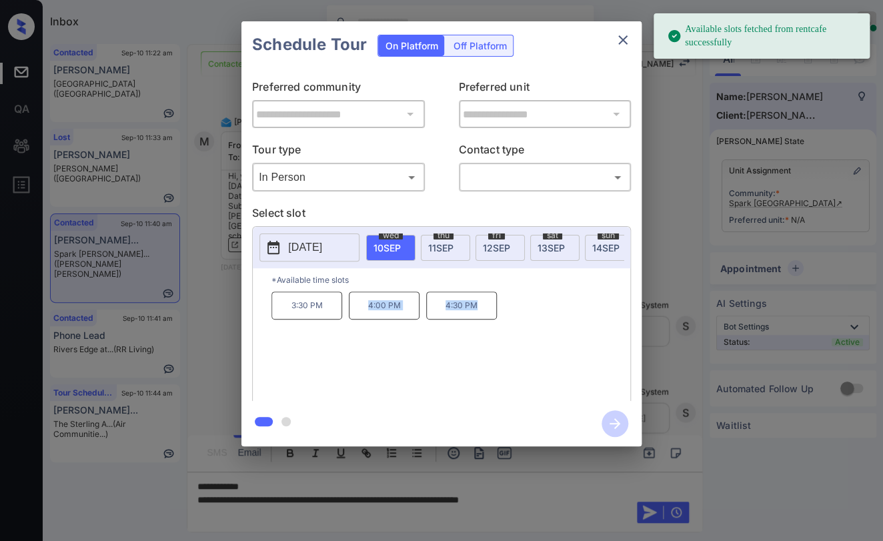
drag, startPoint x: 355, startPoint y: 317, endPoint x: 482, endPoint y: 317, distance: 127.4
click at [482, 317] on div "3:30 PM 4:00 PM 4:30 PM" at bounding box center [451, 345] width 359 height 107
copy div "4:00 PM 4:30 PM"
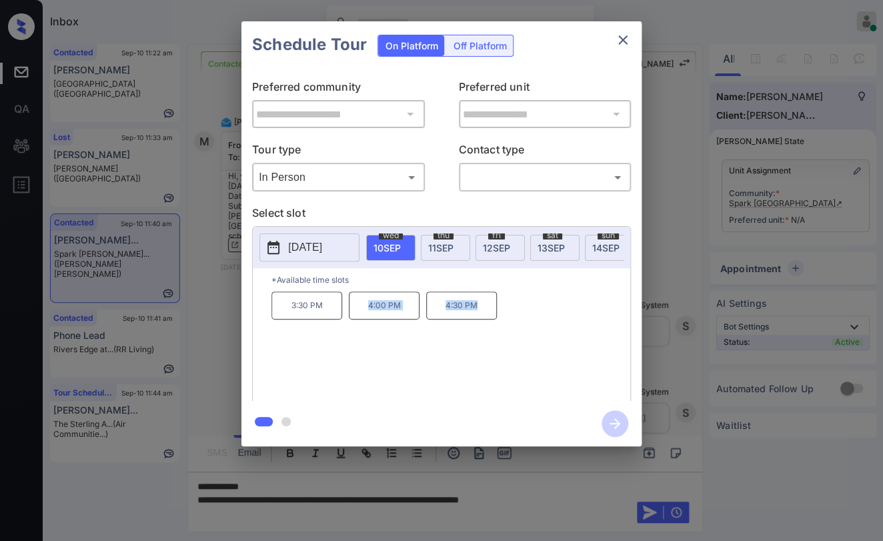
click at [626, 36] on icon "close" at bounding box center [622, 39] width 9 height 9
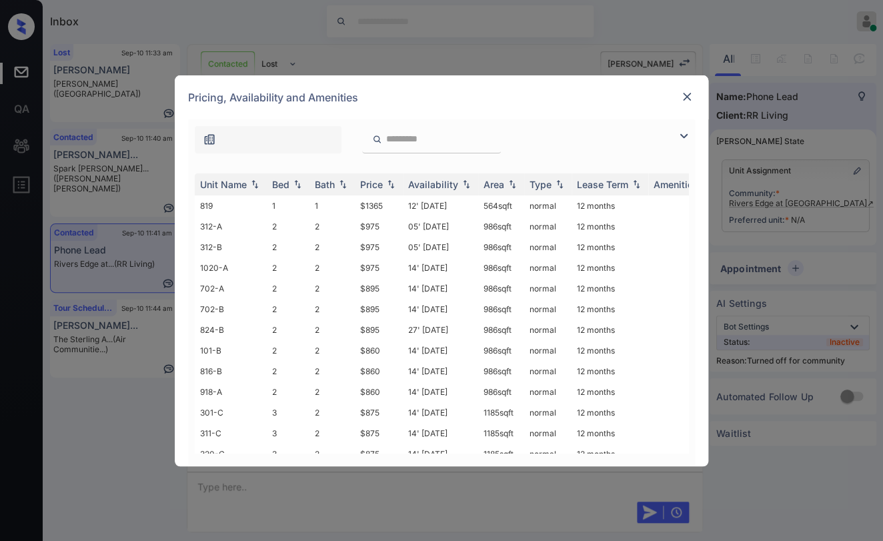
click at [688, 97] on img at bounding box center [686, 96] width 13 height 13
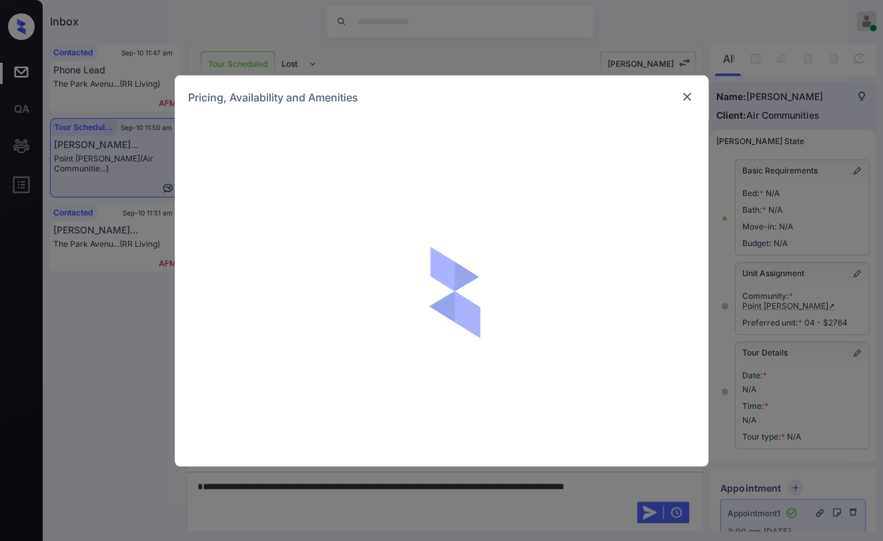
scroll to position [74, 0]
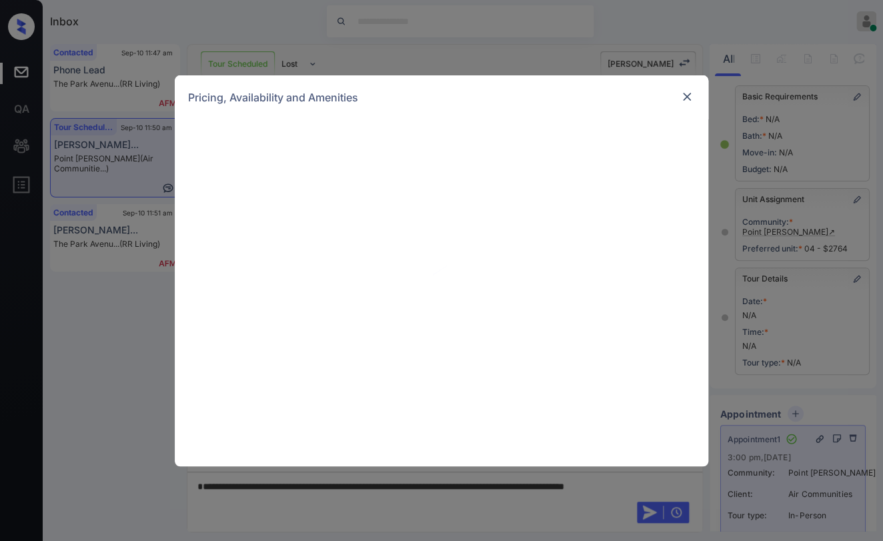
click at [686, 95] on img at bounding box center [686, 96] width 13 height 13
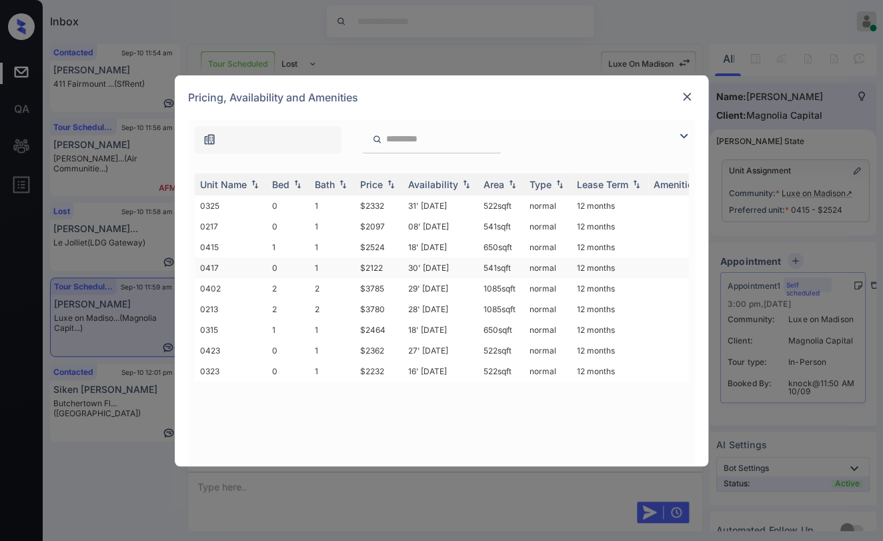
scroll to position [1531, 0]
click at [686, 97] on img at bounding box center [686, 96] width 13 height 13
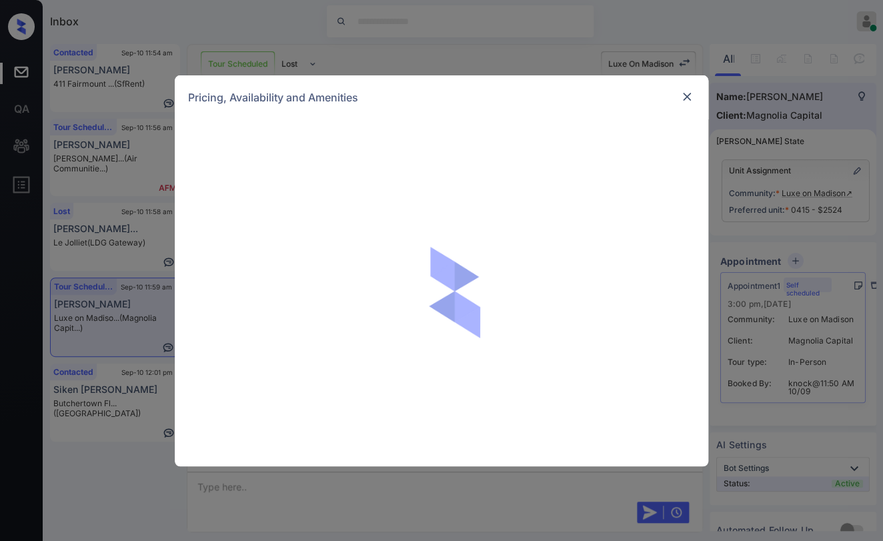
scroll to position [1531, 0]
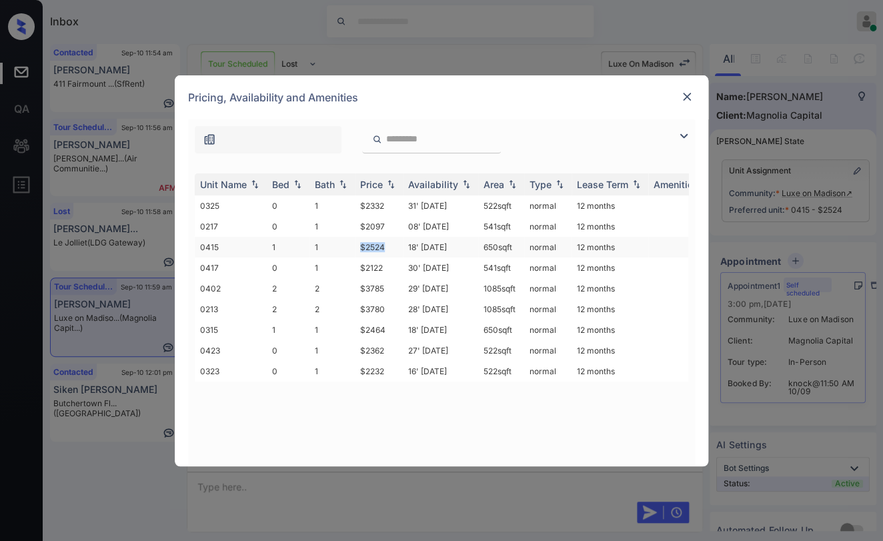
drag, startPoint x: 356, startPoint y: 238, endPoint x: 395, endPoint y: 241, distance: 38.8
click at [395, 241] on td "$2524" at bounding box center [379, 247] width 48 height 21
click at [277, 185] on div "Bed" at bounding box center [280, 184] width 17 height 11
drag, startPoint x: 356, startPoint y: 265, endPoint x: 390, endPoint y: 264, distance: 33.4
click at [390, 264] on td "$2464" at bounding box center [379, 268] width 48 height 21
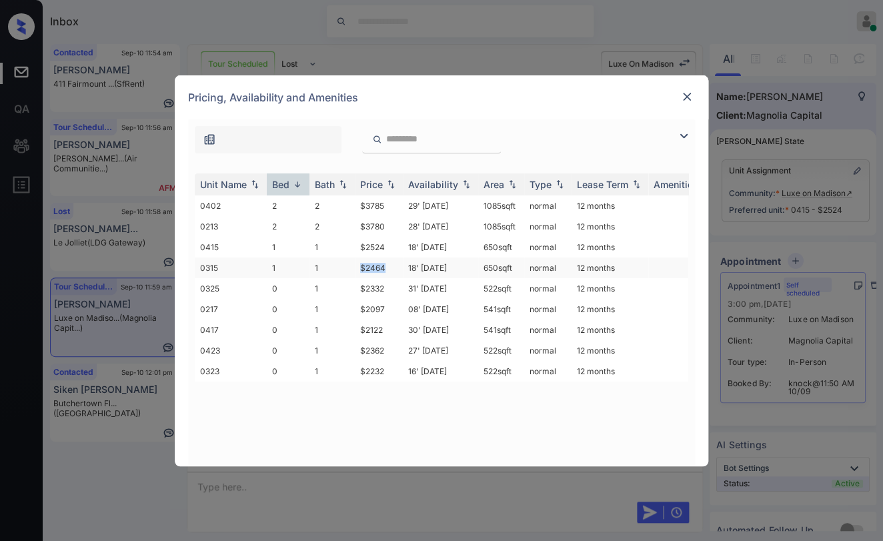
copy td "$2464"
click at [688, 100] on img at bounding box center [686, 96] width 13 height 13
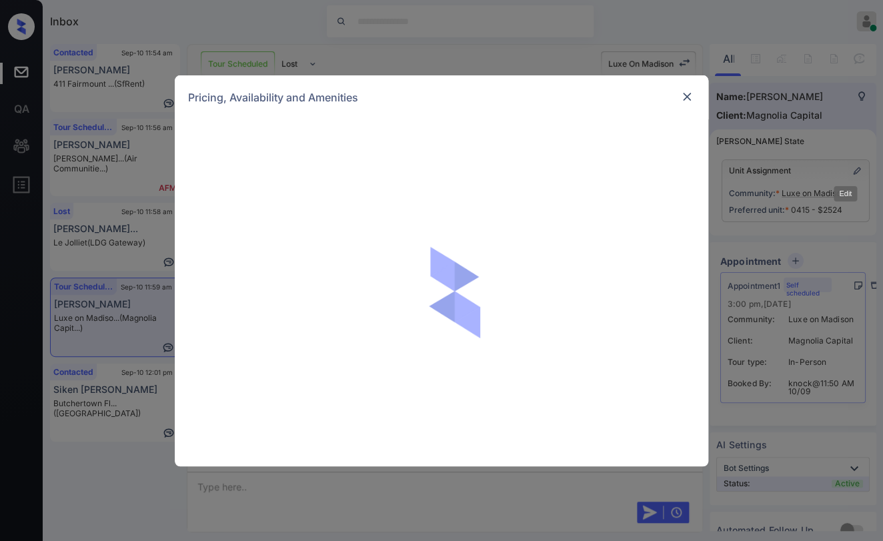
scroll to position [1827, 0]
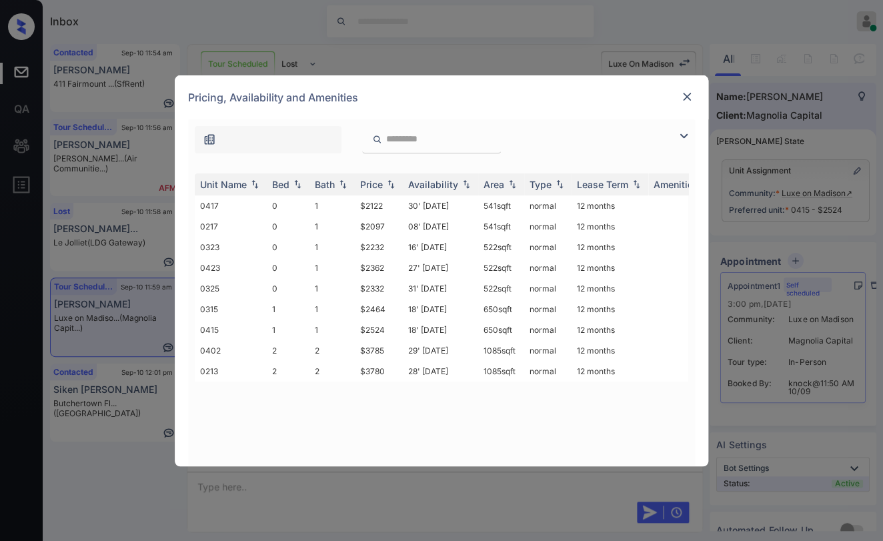
click at [686, 94] on img at bounding box center [686, 96] width 13 height 13
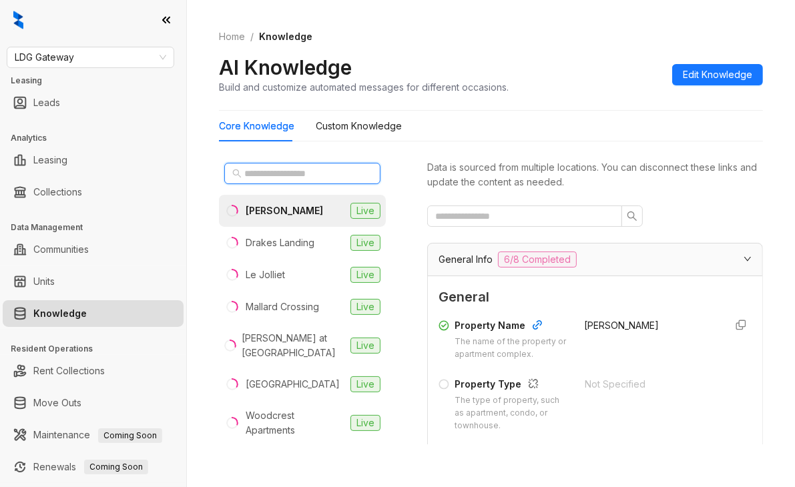
click at [316, 169] on input "text" at bounding box center [302, 173] width 117 height 15
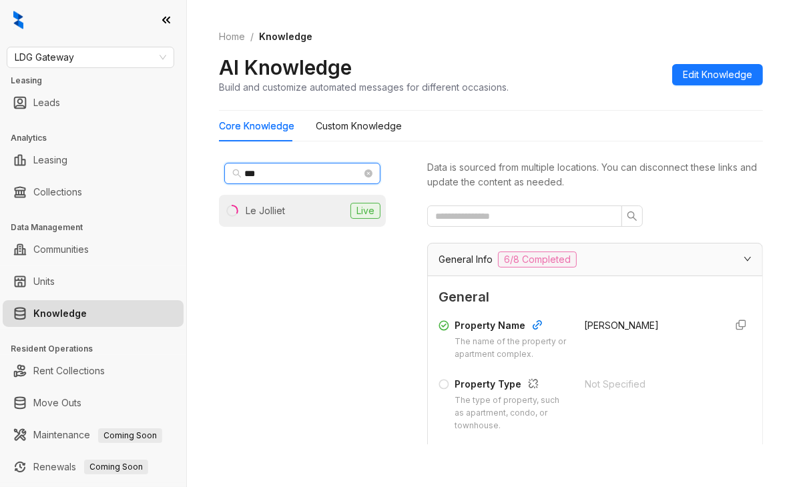
type input "**"
click at [283, 213] on div "Le Jolliet" at bounding box center [265, 210] width 39 height 15
click at [277, 306] on div "** Le Jolliet Live" at bounding box center [302, 300] width 167 height 287
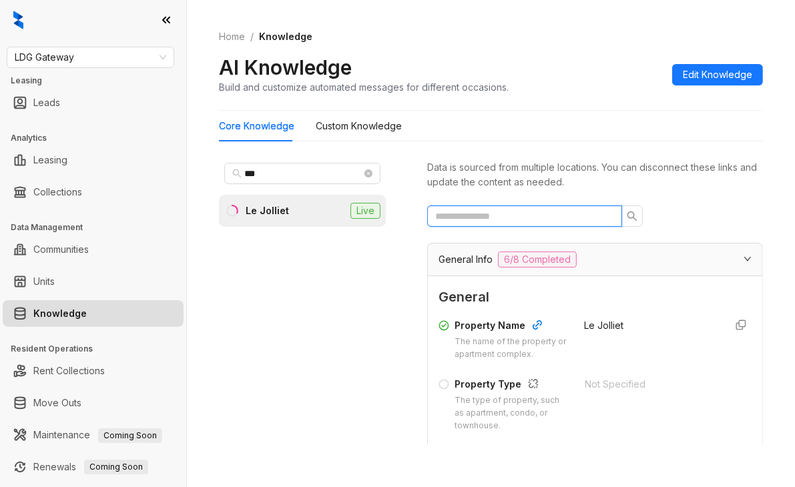
click at [526, 212] on input "text" at bounding box center [519, 216] width 168 height 15
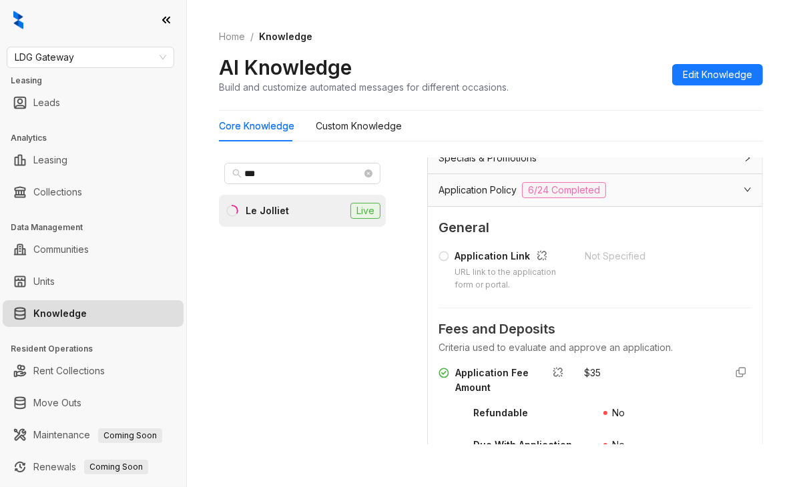
scroll to position [267, 0]
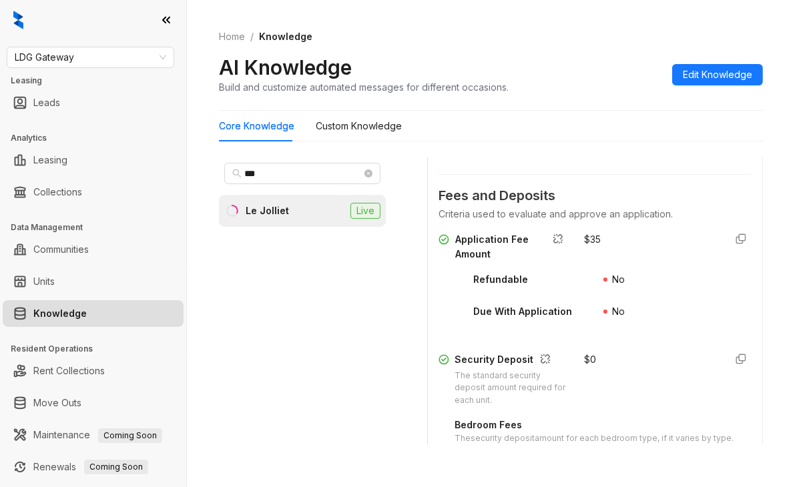
type input "****"
drag, startPoint x: 588, startPoint y: 236, endPoint x: 602, endPoint y: 236, distance: 14.0
click at [602, 236] on div "Application Fee Amount $ 35" at bounding box center [594, 246] width 313 height 29
copy div "$ 35"
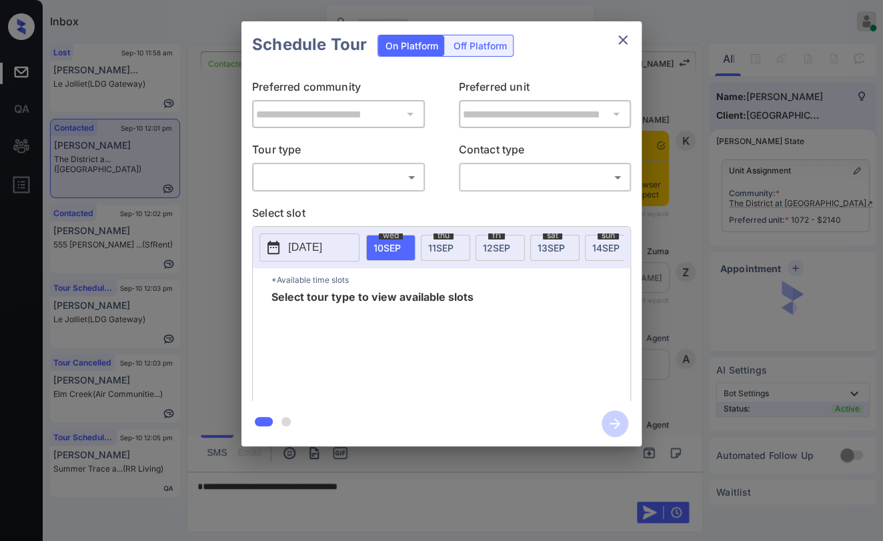
scroll to position [1006, 0]
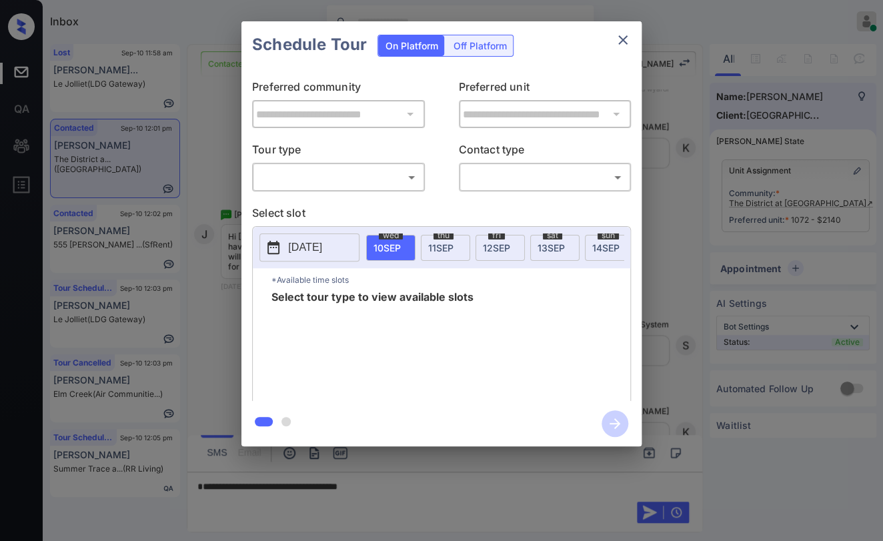
click at [379, 168] on body "Inbox [PERSON_NAME] [PERSON_NAME] Online Set yourself offline Set yourself on b…" at bounding box center [441, 270] width 883 height 541
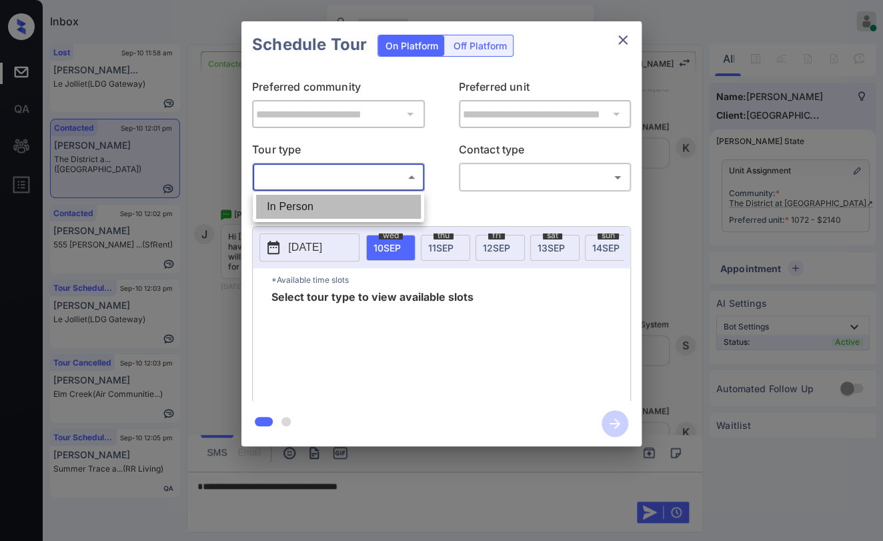
click at [310, 201] on li "In Person" at bounding box center [338, 207] width 165 height 24
type input "********"
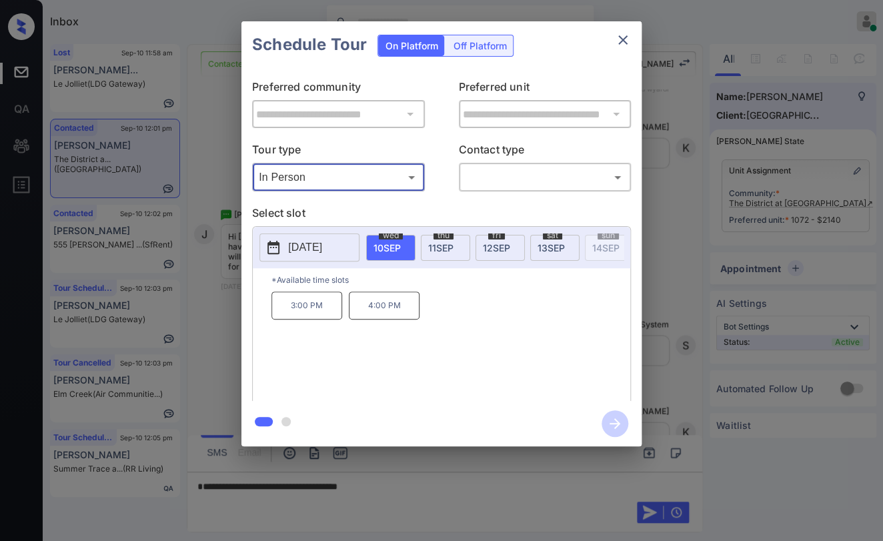
click at [625, 41] on icon "close" at bounding box center [623, 40] width 16 height 16
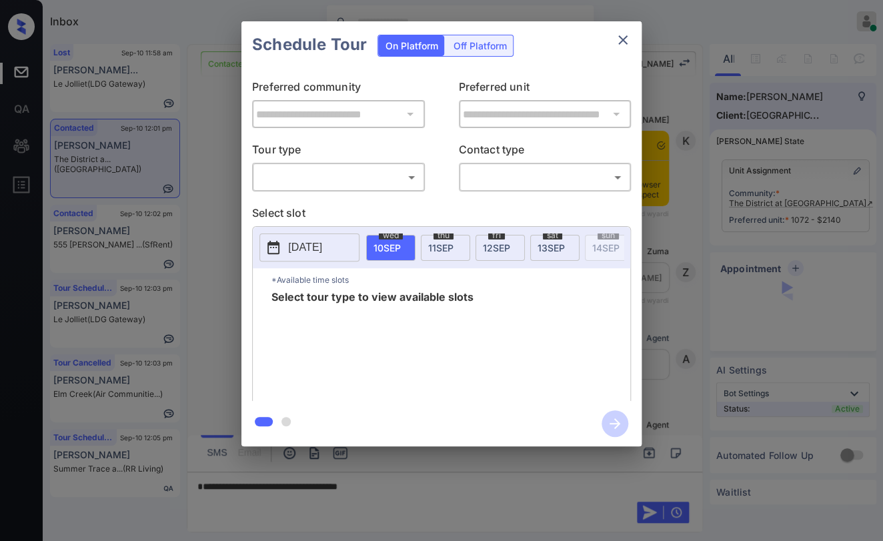
scroll to position [1006, 0]
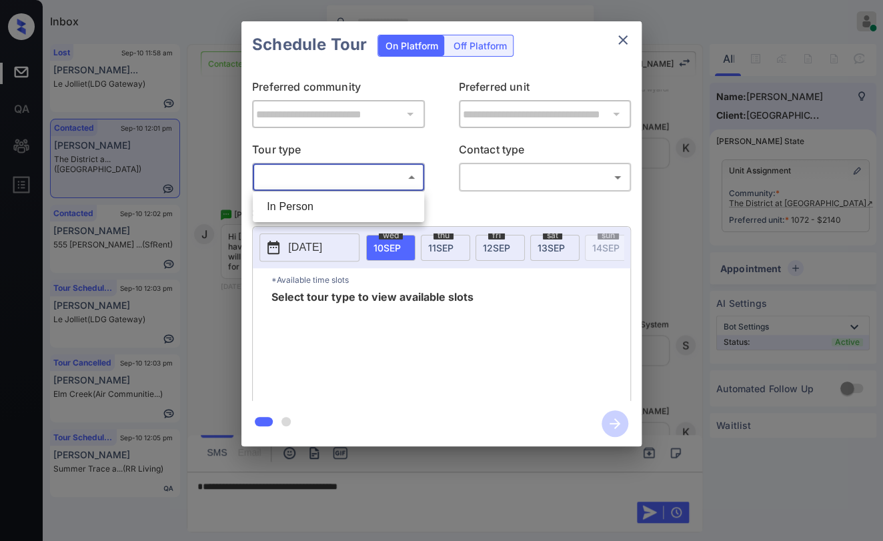
click at [313, 181] on body "Inbox [PERSON_NAME] [PERSON_NAME] Online Set yourself offline Set yourself on b…" at bounding box center [441, 270] width 883 height 541
click at [303, 205] on li "In Person" at bounding box center [338, 207] width 165 height 24
type input "********"
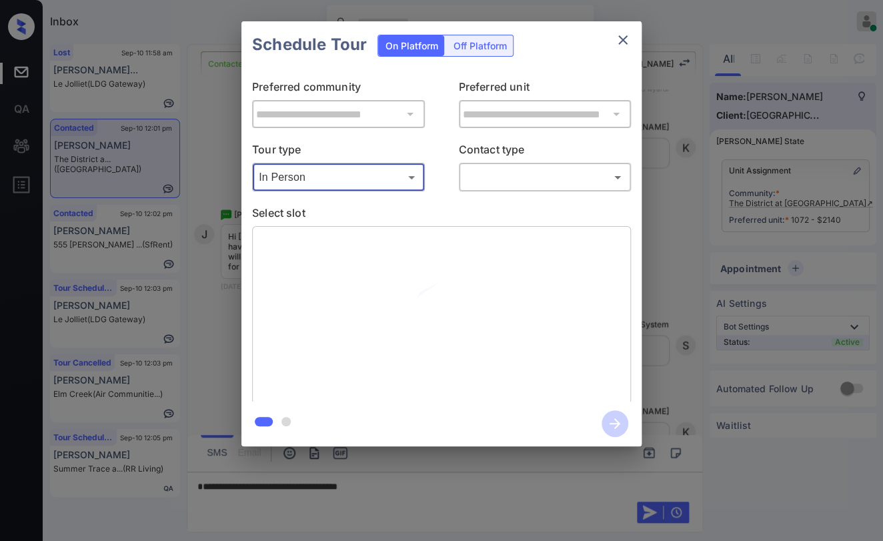
click at [506, 188] on div "​ ​" at bounding box center [545, 177] width 173 height 29
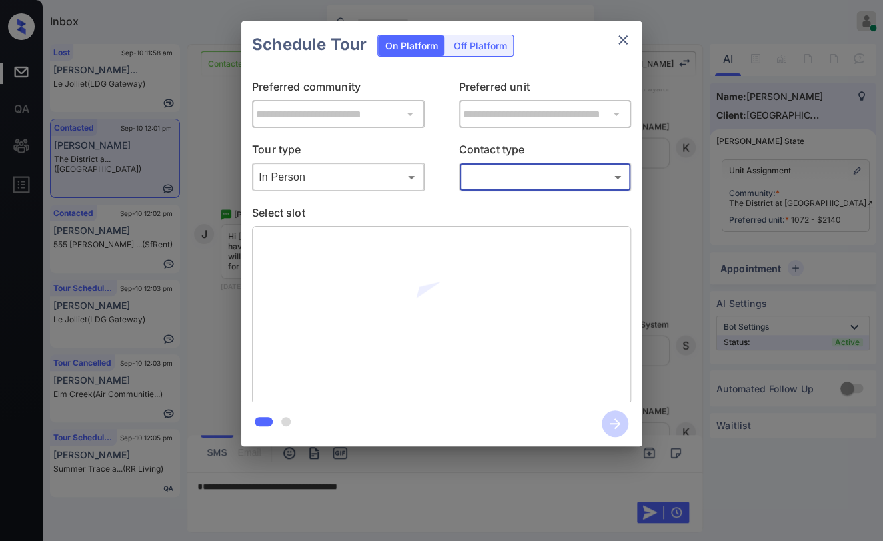
click at [506, 175] on body "Inbox [PERSON_NAME] [PERSON_NAME] Online Set yourself offline Set yourself on b…" at bounding box center [441, 270] width 883 height 541
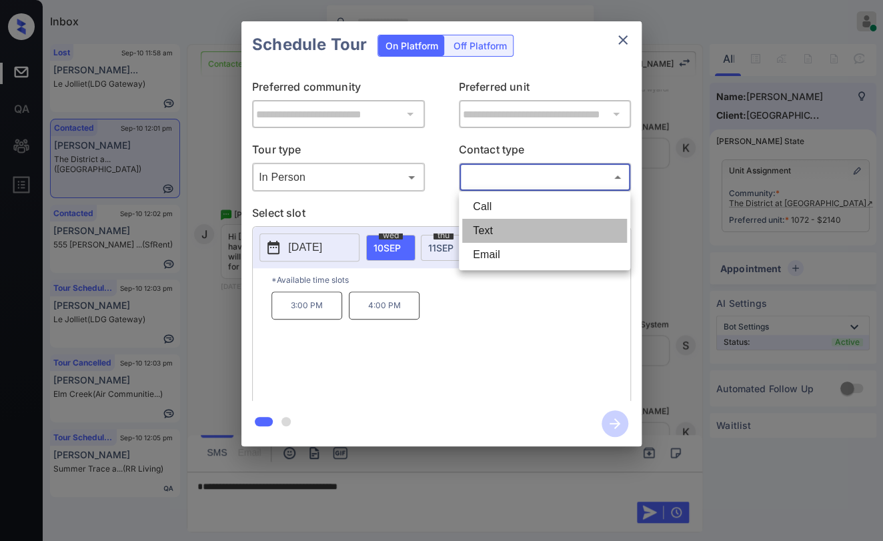
click at [481, 226] on li "Text" at bounding box center [544, 231] width 165 height 24
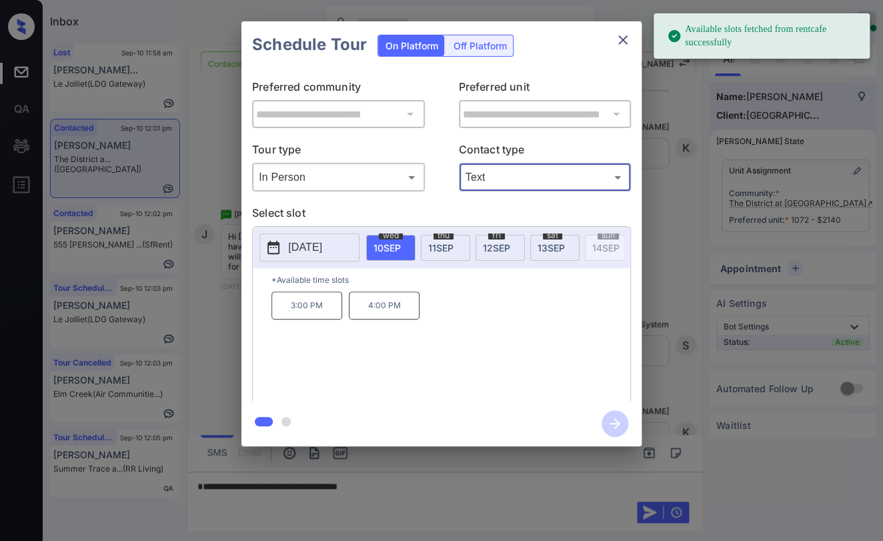
type input "****"
click at [550, 245] on span "[DATE]" at bounding box center [551, 247] width 27 height 11
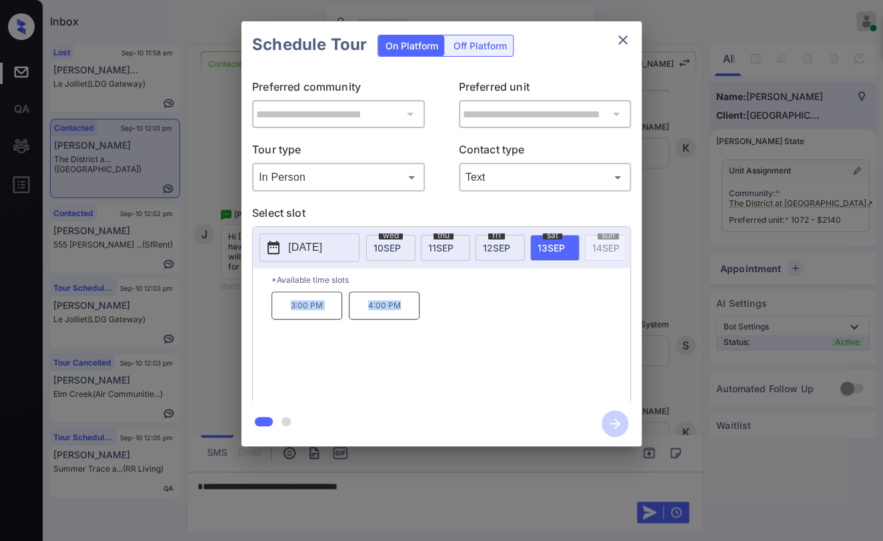
drag, startPoint x: 285, startPoint y: 314, endPoint x: 410, endPoint y: 314, distance: 124.8
click at [410, 314] on div "3:00 PM 4:00 PM" at bounding box center [451, 345] width 359 height 107
copy div "3:00 PM 4:00 PM"
click at [617, 39] on icon "close" at bounding box center [623, 40] width 16 height 16
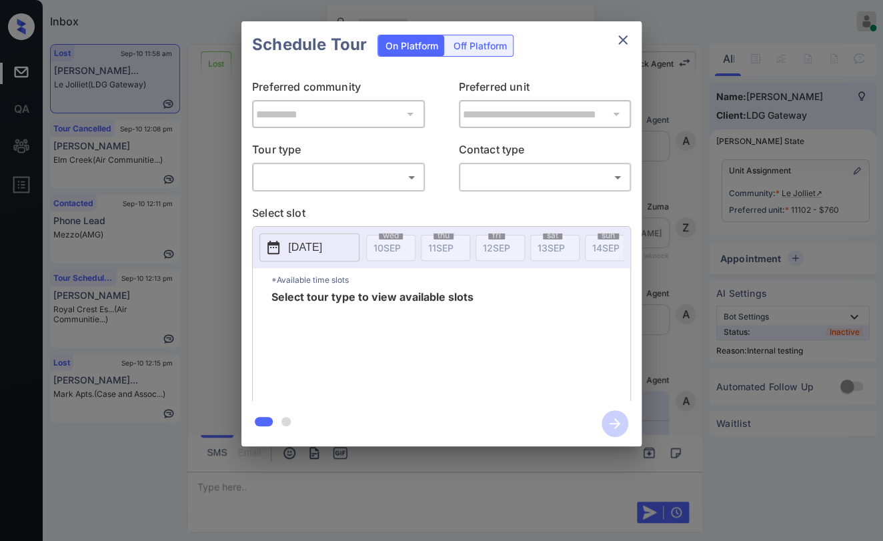
scroll to position [7435, 0]
click at [360, 171] on body "Inbox [PERSON_NAME] [PERSON_NAME] Online Set yourself offline Set yourself on b…" at bounding box center [441, 270] width 883 height 541
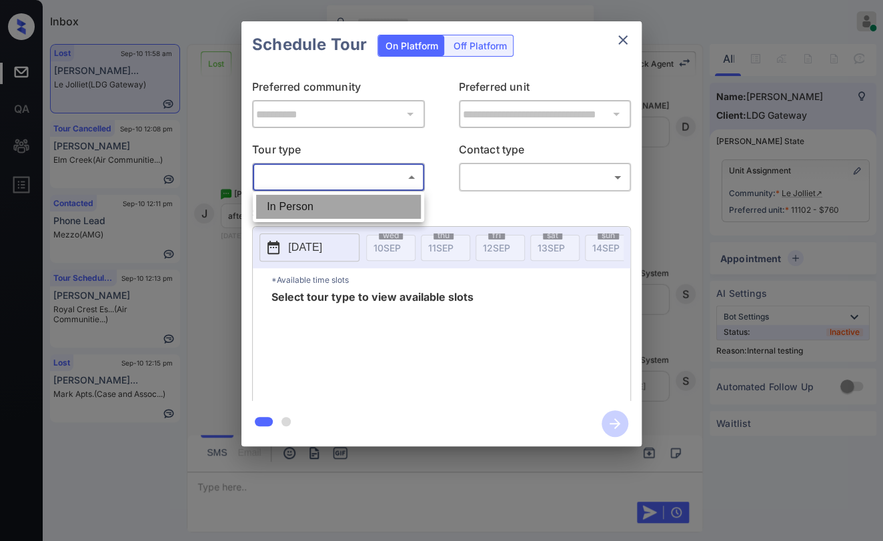
click at [322, 205] on li "In Person" at bounding box center [338, 207] width 165 height 24
type input "********"
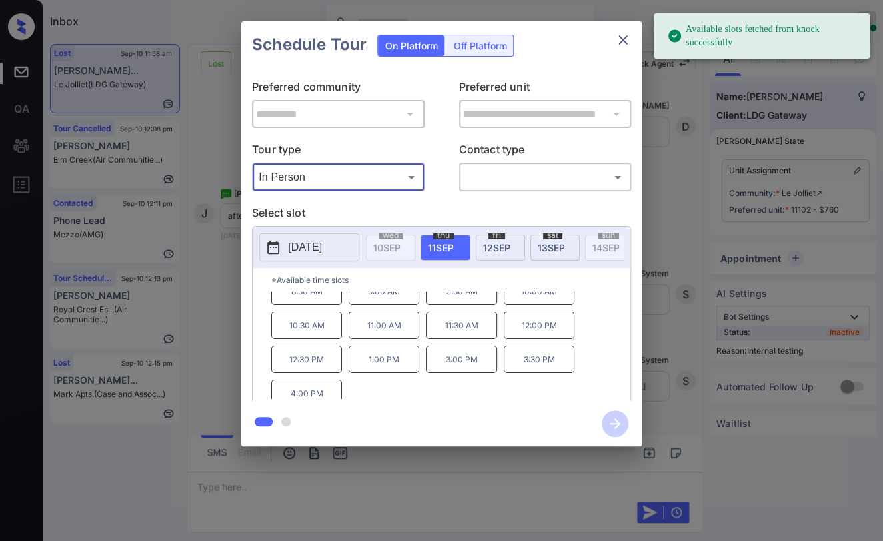
scroll to position [21, 0]
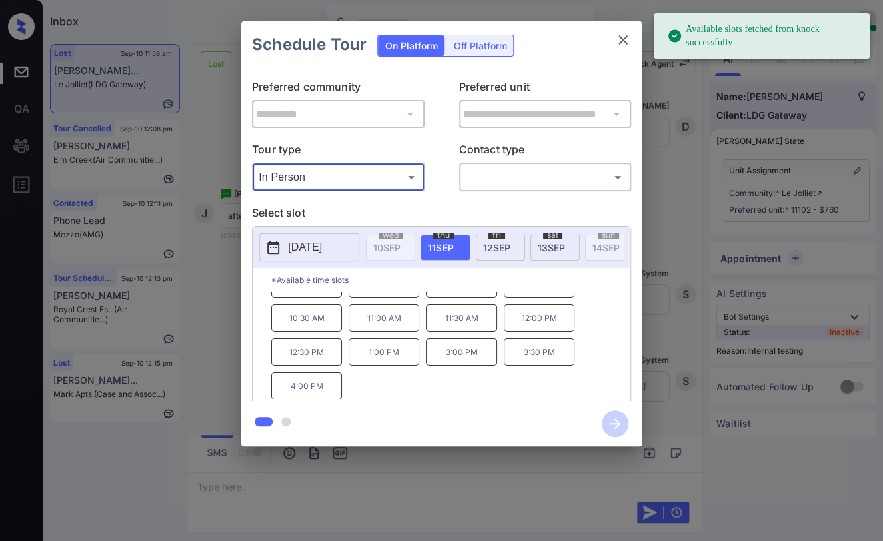
click at [496, 250] on span "[DATE]" at bounding box center [496, 247] width 27 height 11
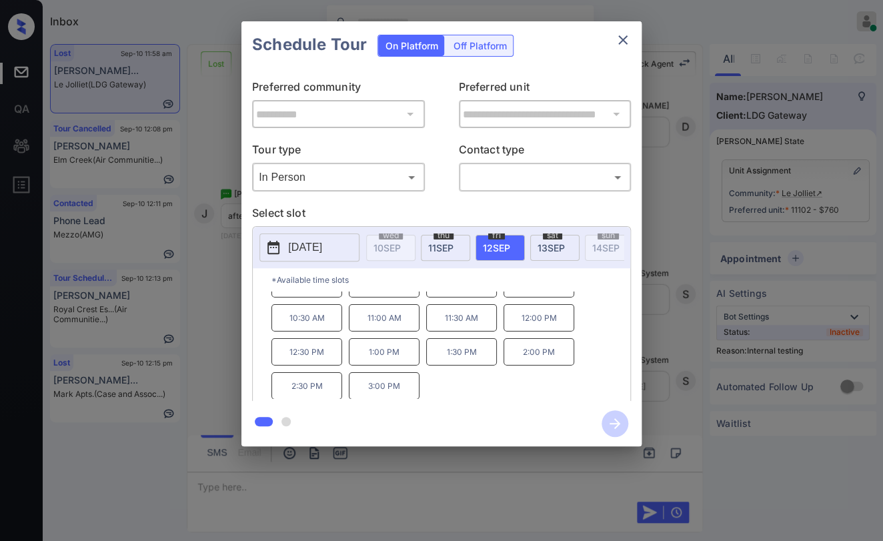
click at [550, 244] on span "[DATE]" at bounding box center [551, 247] width 27 height 11
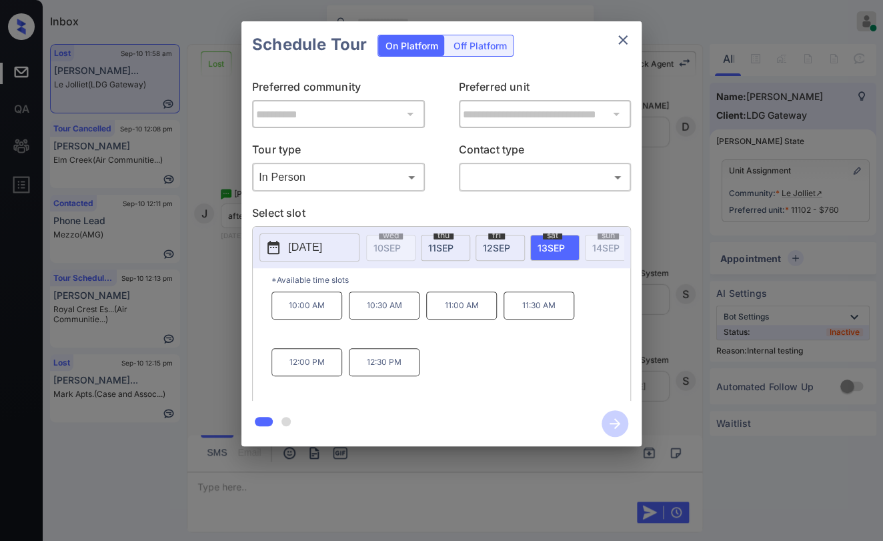
scroll to position [0, 0]
click at [315, 252] on p "2025-09-13" at bounding box center [305, 248] width 34 height 16
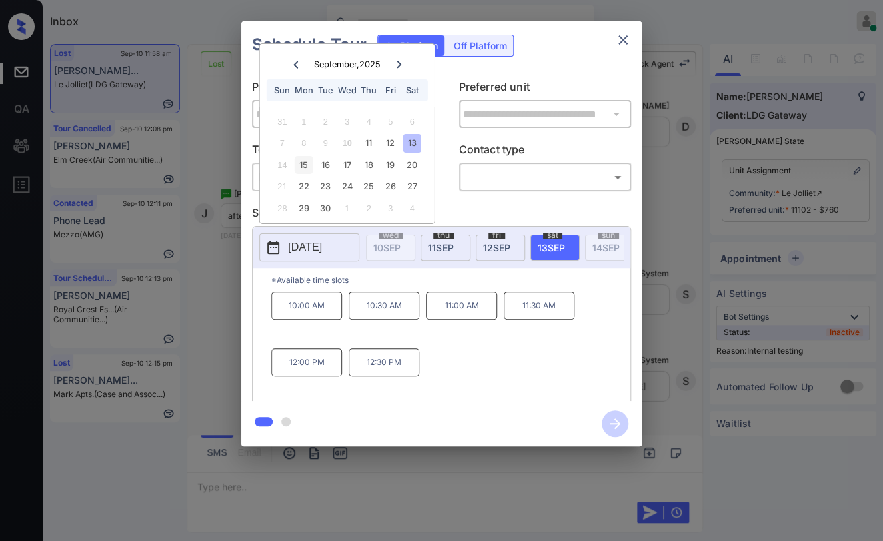
click at [304, 165] on div "15" at bounding box center [304, 165] width 18 height 18
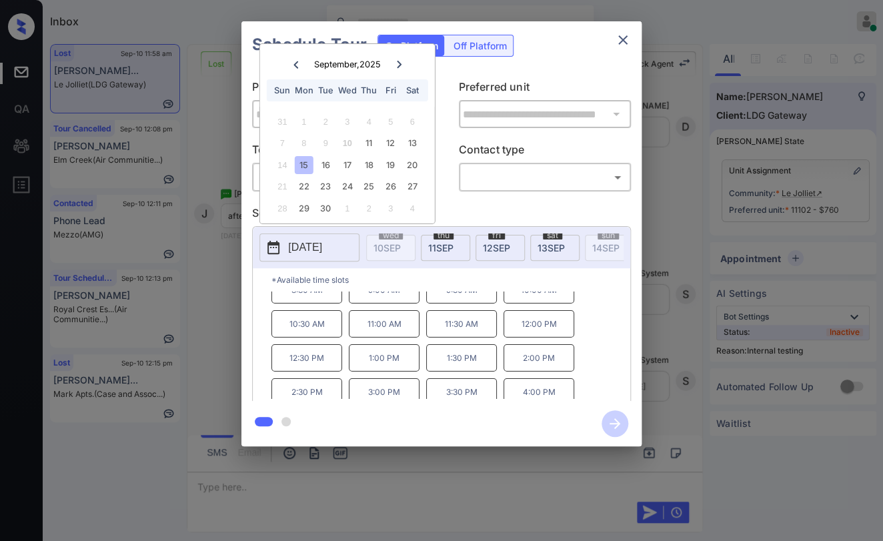
scroll to position [21, 0]
click at [326, 162] on div "16" at bounding box center [326, 165] width 18 height 18
click at [342, 165] on div "17" at bounding box center [347, 165] width 18 height 18
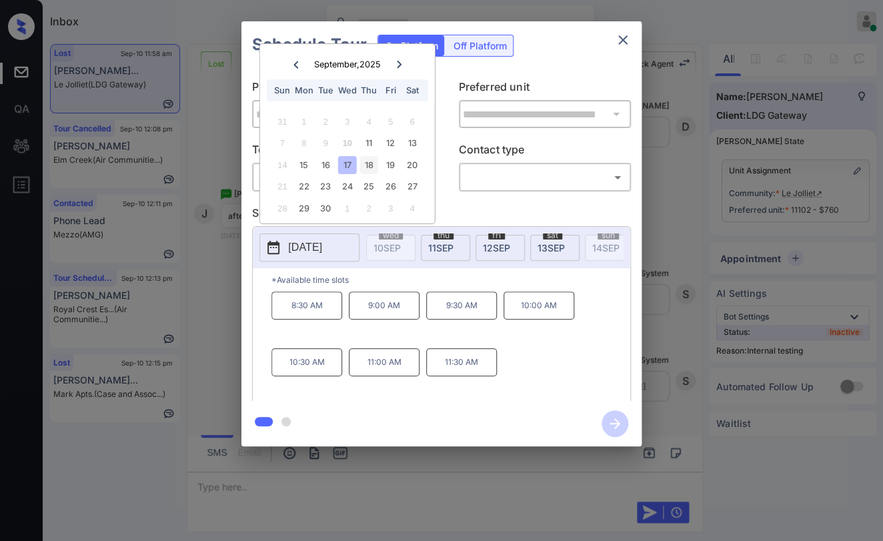
click at [374, 166] on div "18" at bounding box center [369, 165] width 18 height 18
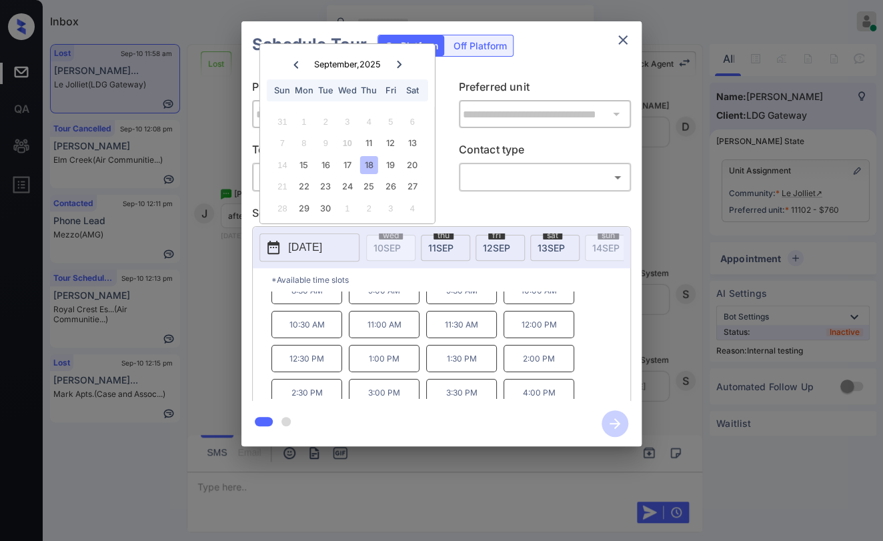
scroll to position [21, 0]
click at [396, 162] on div "19" at bounding box center [391, 165] width 18 height 18
click at [417, 165] on div "20" at bounding box center [412, 165] width 18 height 18
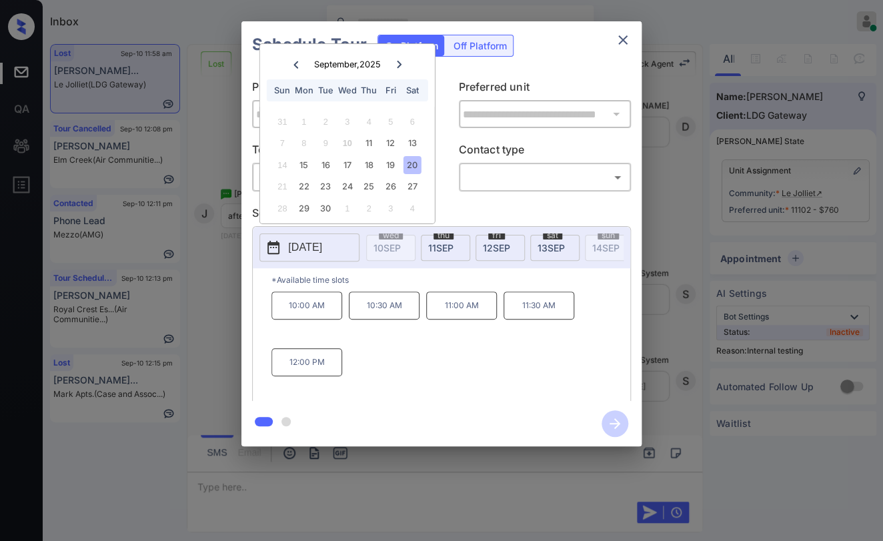
scroll to position [0, 0]
click at [310, 183] on div "22" at bounding box center [304, 186] width 18 height 18
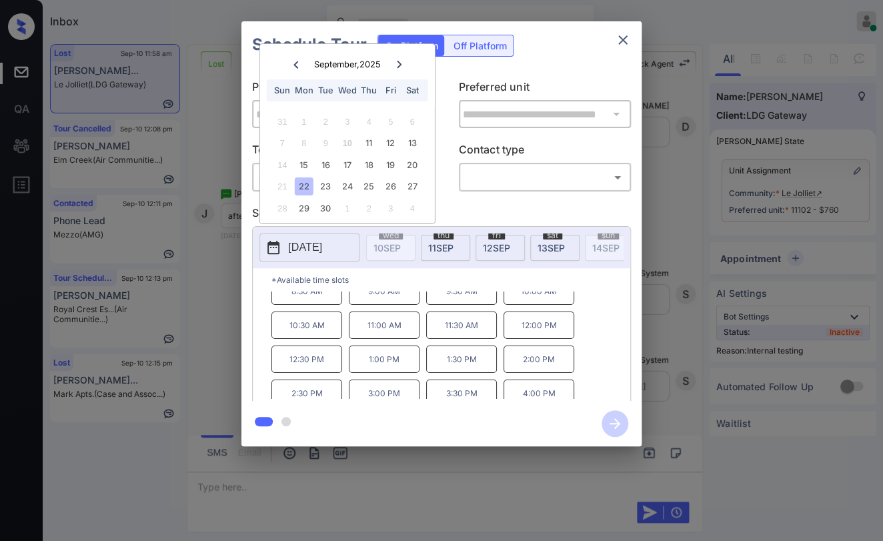
scroll to position [21, 0]
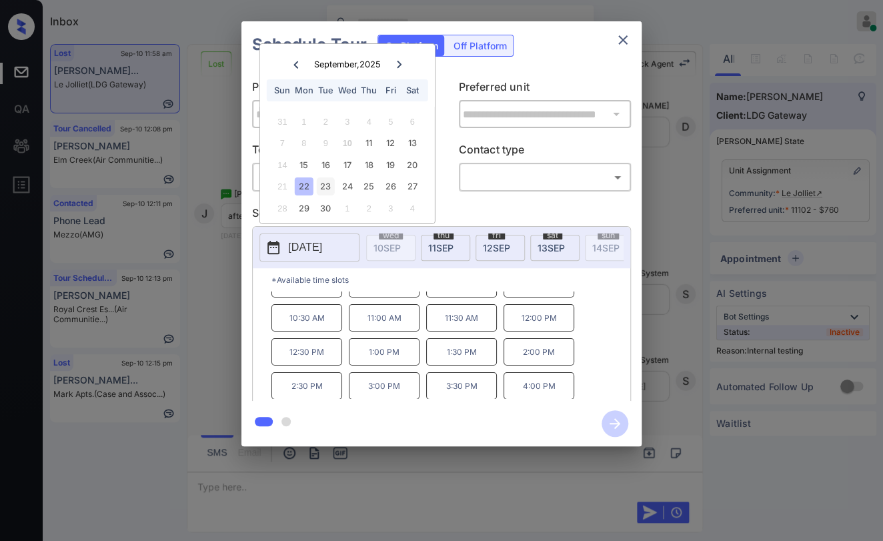
click at [331, 181] on div "23" at bounding box center [326, 186] width 18 height 18
click at [619, 33] on icon "close" at bounding box center [623, 40] width 16 height 16
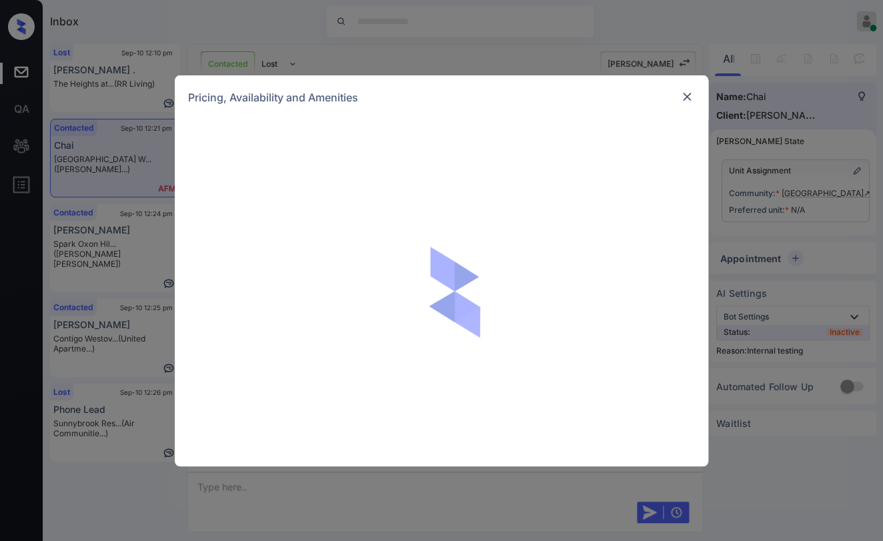
scroll to position [8800, 0]
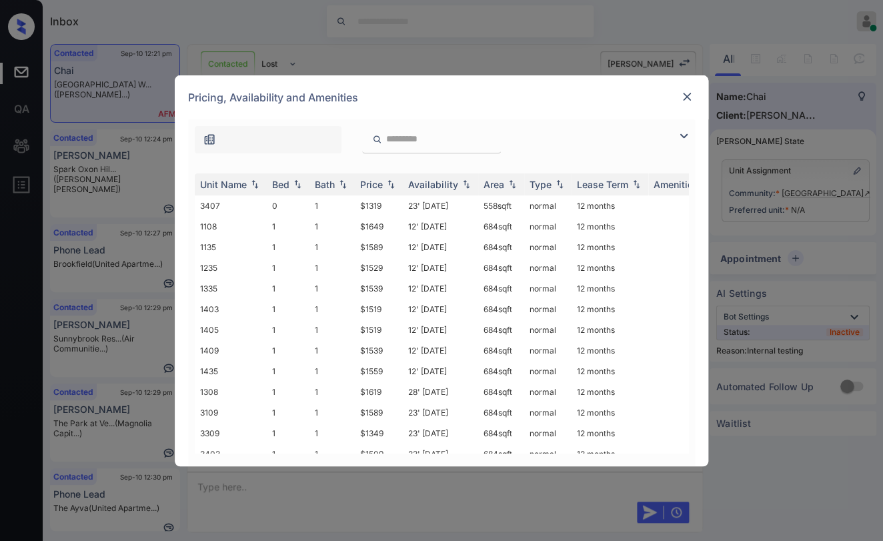
drag, startPoint x: 73, startPoint y: 107, endPoint x: 108, endPoint y: 86, distance: 40.7
click at [73, 105] on div "**********" at bounding box center [441, 270] width 883 height 541
click at [580, 33] on div "**********" at bounding box center [441, 270] width 883 height 541
click at [680, 97] on img at bounding box center [686, 96] width 13 height 13
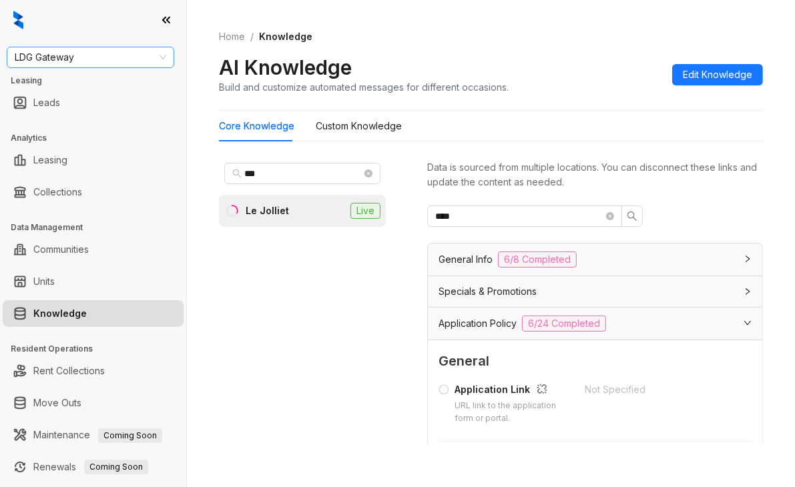
scroll to position [267, 0]
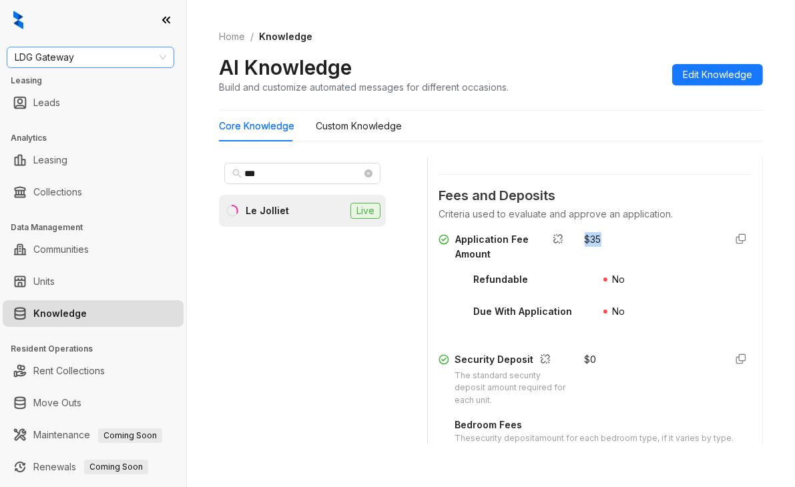
click at [115, 59] on span "LDG Gateway" at bounding box center [90, 57] width 151 height 20
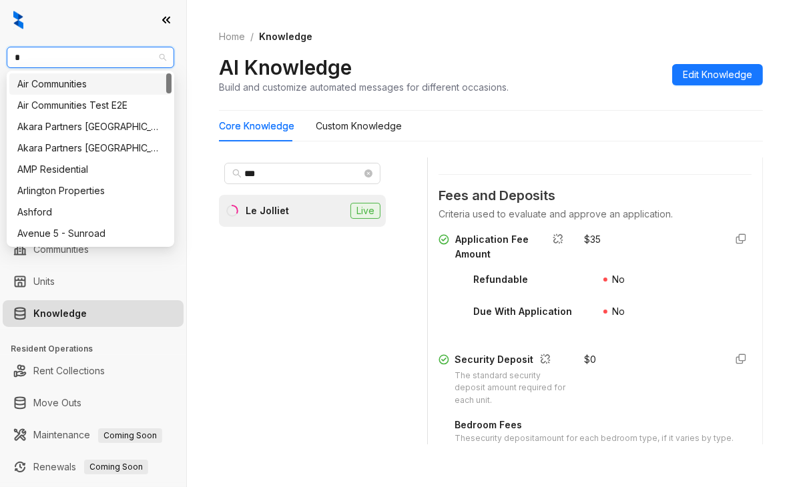
type input "**"
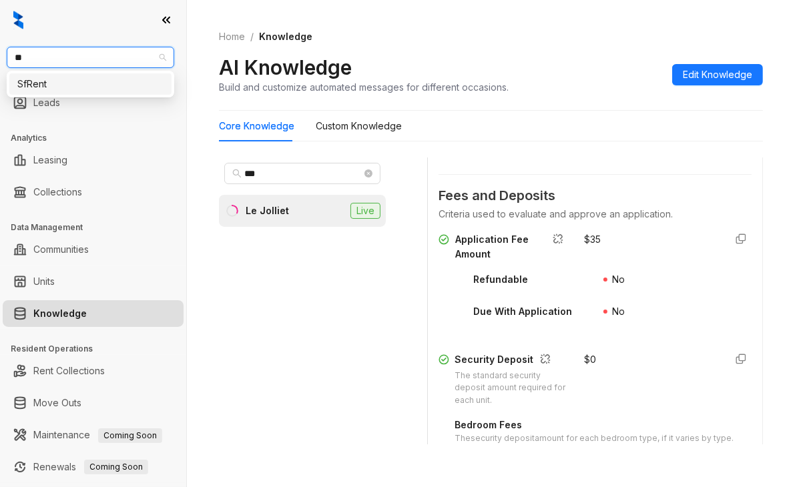
click at [71, 81] on div "SfRent" at bounding box center [90, 84] width 146 height 15
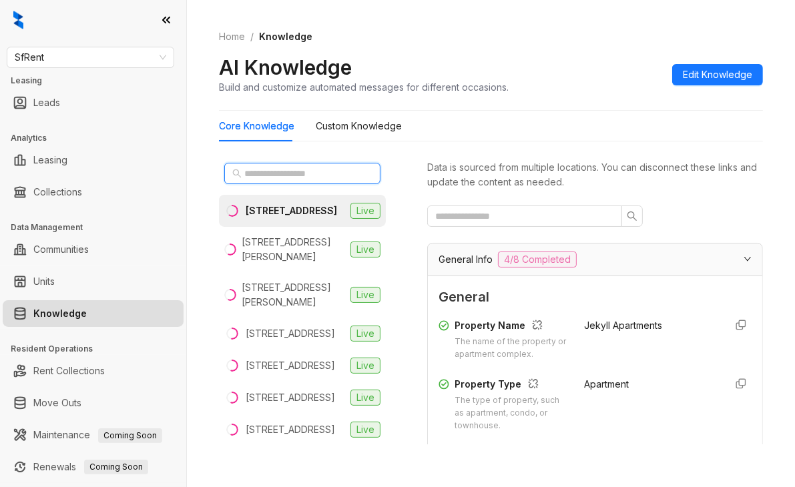
click at [261, 174] on input "text" at bounding box center [302, 173] width 117 height 15
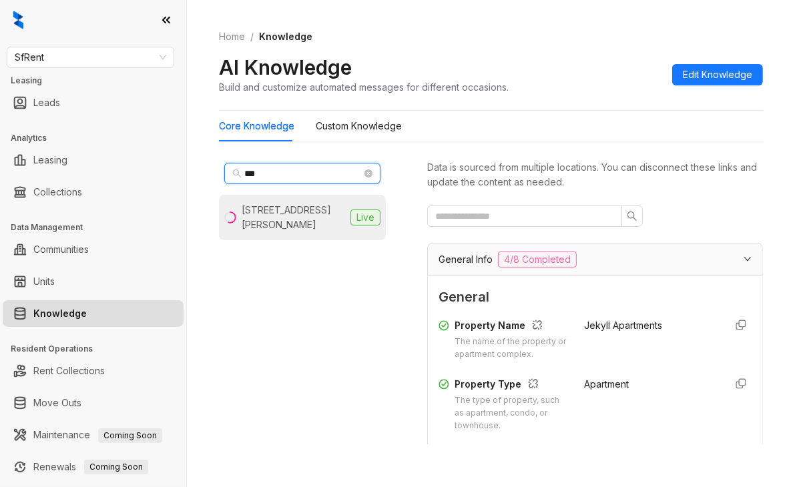
type input "***"
click at [263, 203] on div "555 O’Farrell St, San Francisco, CA" at bounding box center [293, 217] width 103 height 29
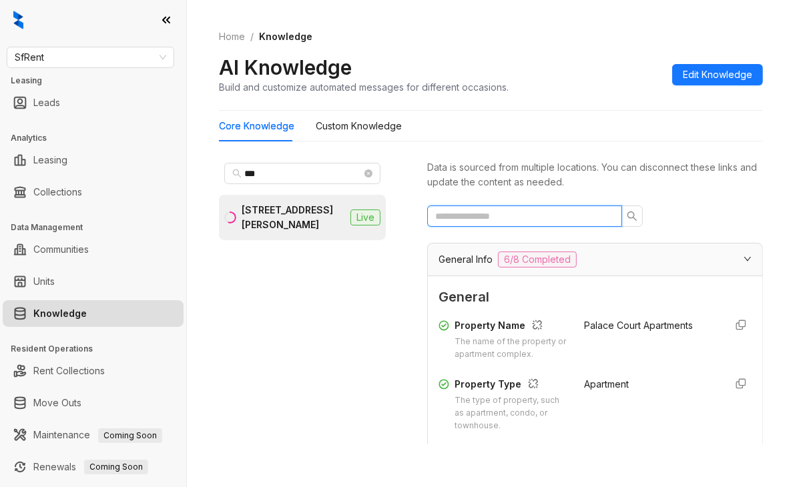
click at [462, 215] on input "text" at bounding box center [519, 216] width 168 height 15
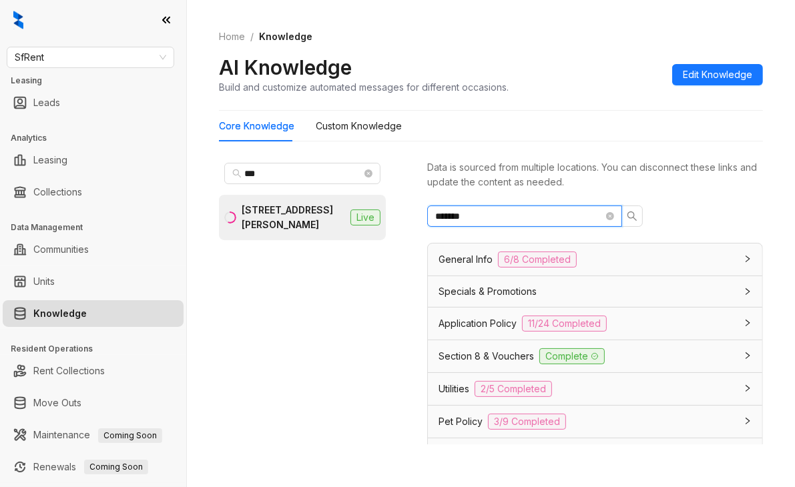
type input "******"
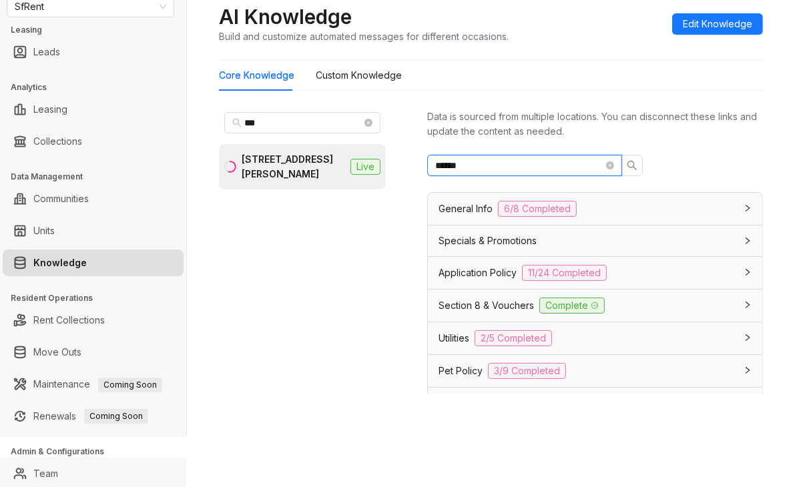
scroll to position [85, 0]
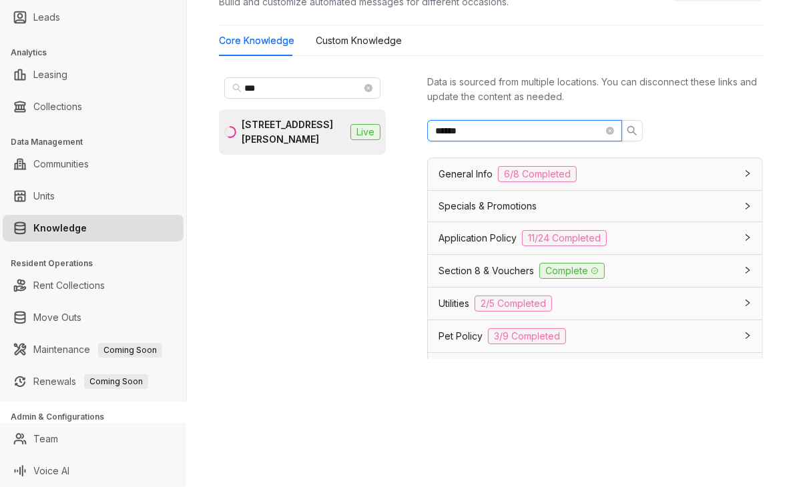
drag, startPoint x: 483, startPoint y: 133, endPoint x: 416, endPoint y: 132, distance: 67.4
click at [417, 133] on div "*** 555 O’Farrell St, San Francisco, CA Live Data is sourced from multiple loca…" at bounding box center [491, 219] width 544 height 304
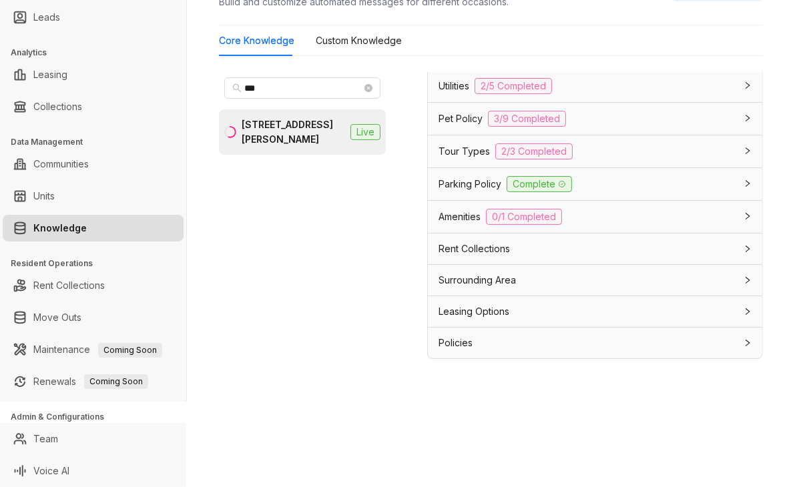
scroll to position [1196, 0]
click at [488, 187] on span "Parking Policy" at bounding box center [469, 184] width 63 height 15
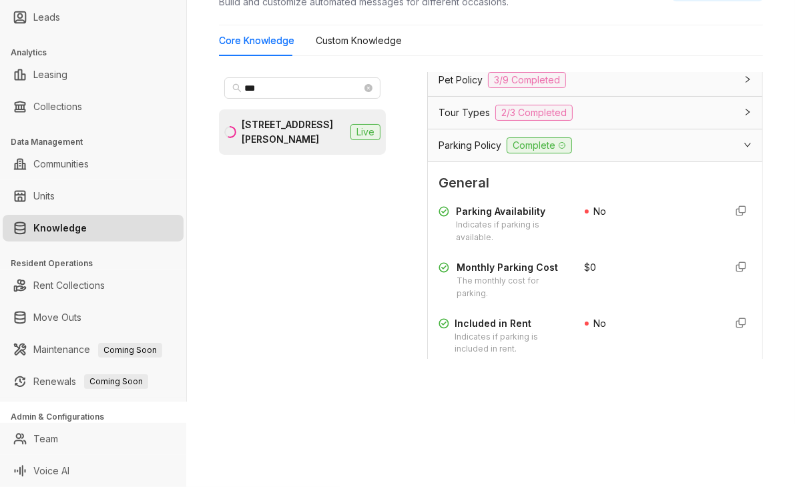
scroll to position [1200, 0]
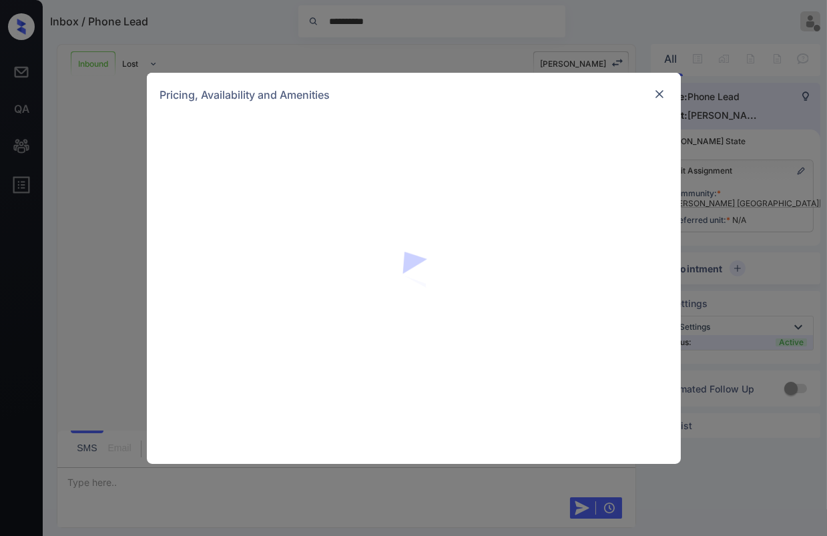
scroll to position [500, 0]
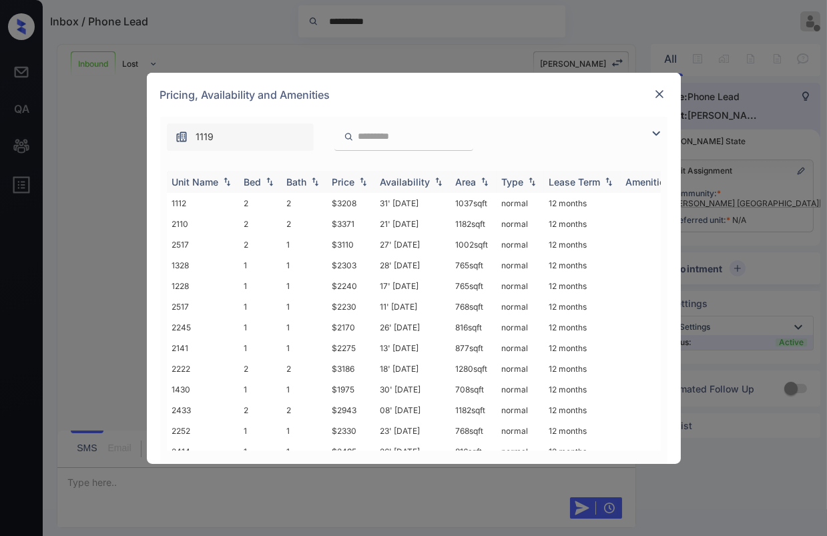
click at [257, 179] on div "Bed" at bounding box center [252, 181] width 17 height 11
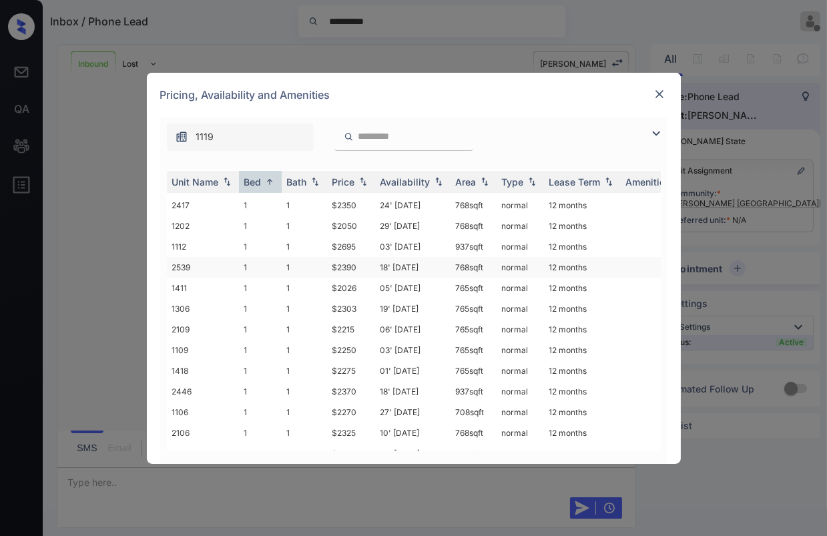
scroll to position [592, 0]
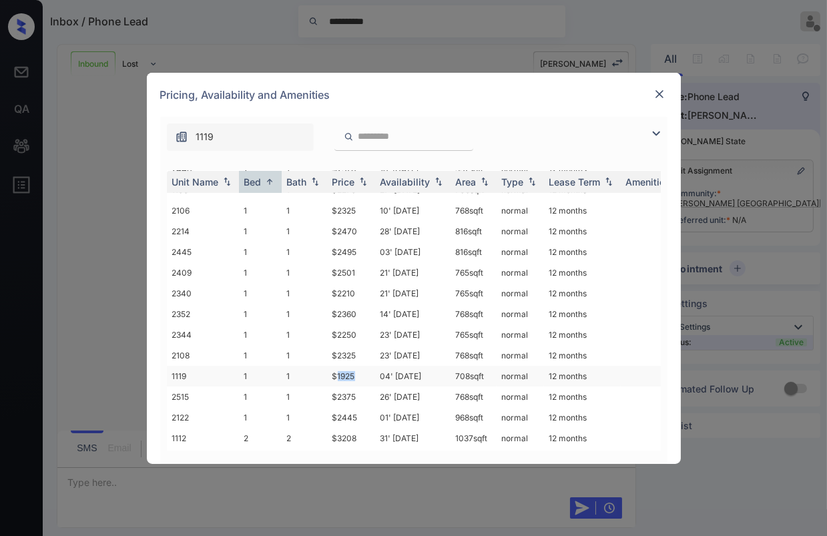
drag, startPoint x: 336, startPoint y: 352, endPoint x: 358, endPoint y: 353, distance: 22.1
click at [358, 366] on td "$1925" at bounding box center [351, 376] width 48 height 21
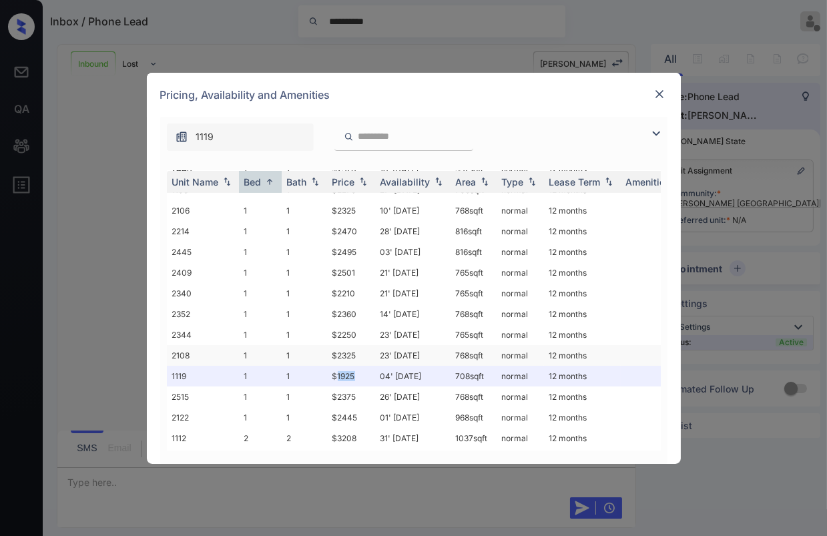
copy td "1925"
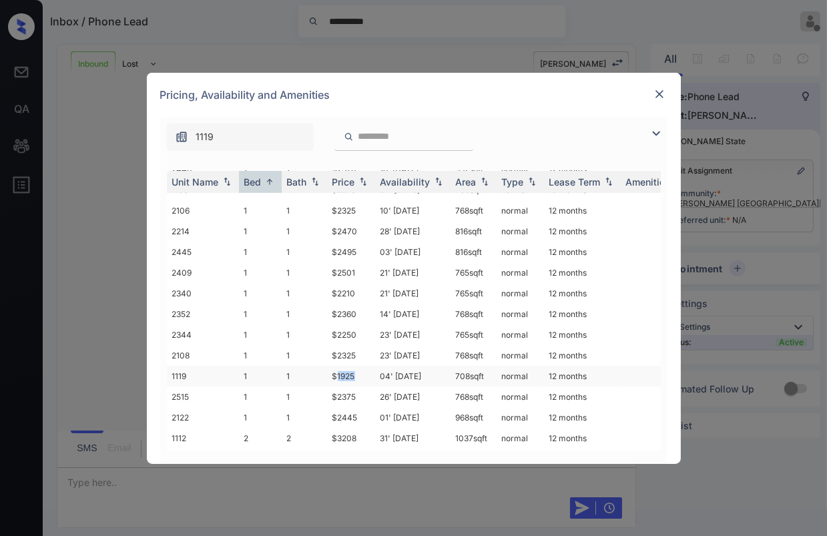
click at [347, 366] on td "$1925" at bounding box center [351, 376] width 48 height 21
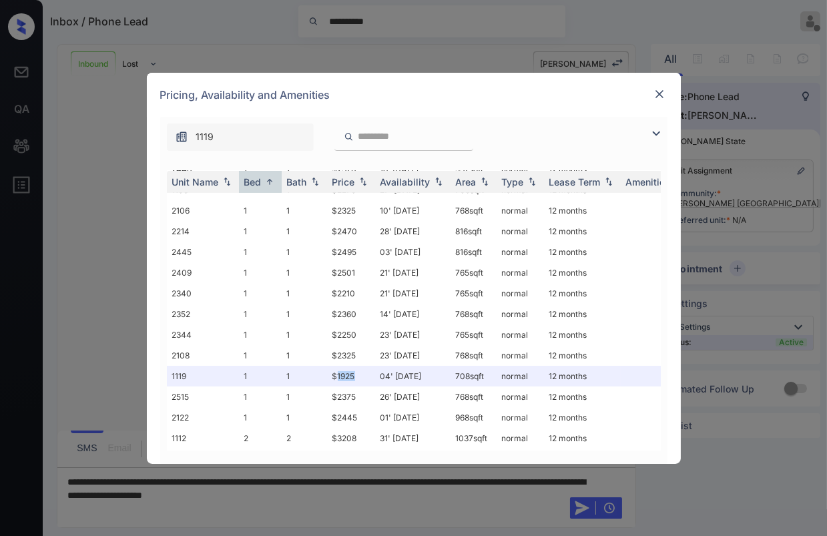
click at [655, 91] on img at bounding box center [658, 93] width 13 height 13
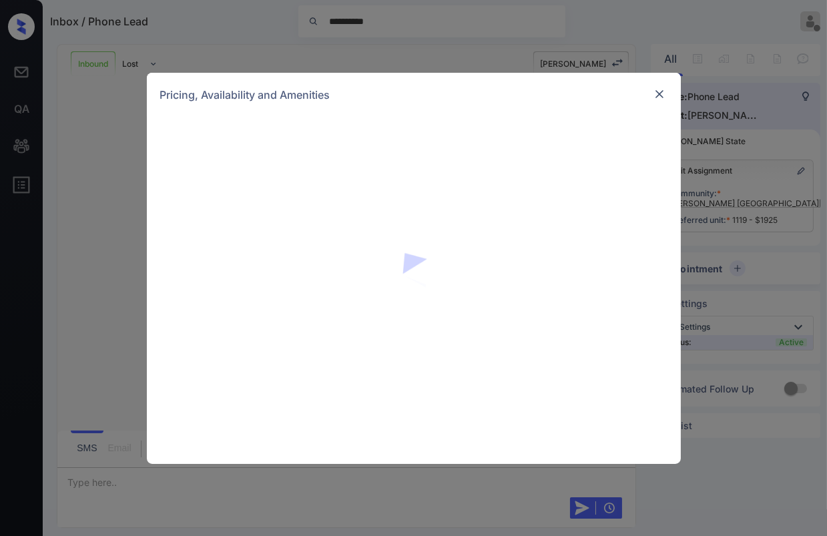
scroll to position [364, 0]
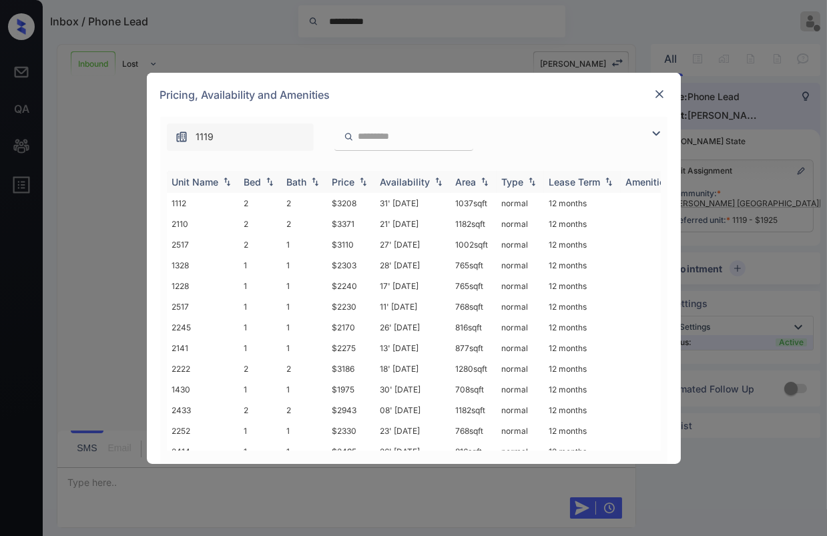
click at [260, 180] on div "Bed" at bounding box center [252, 181] width 17 height 11
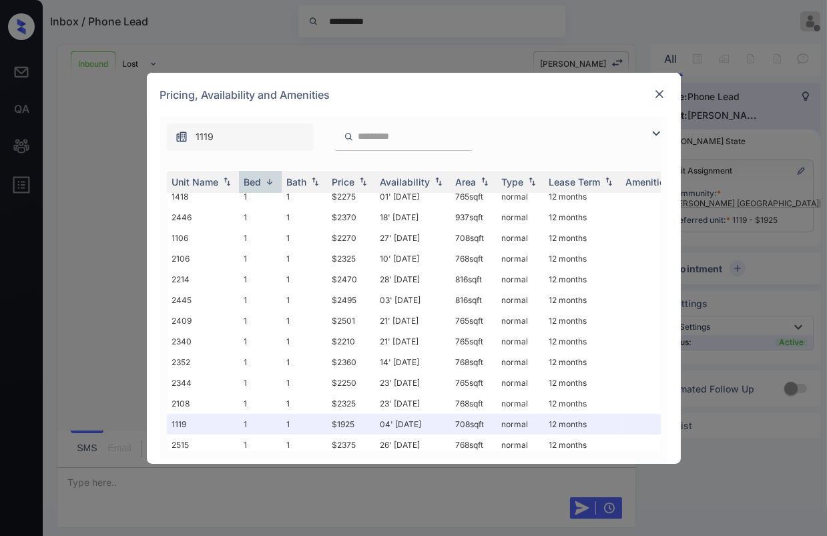
scroll to position [983, 0]
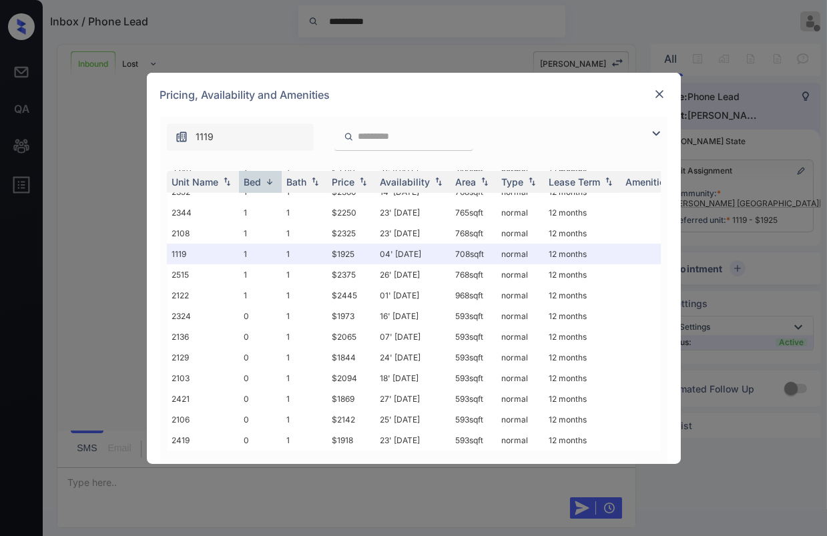
click at [659, 97] on img at bounding box center [658, 93] width 13 height 13
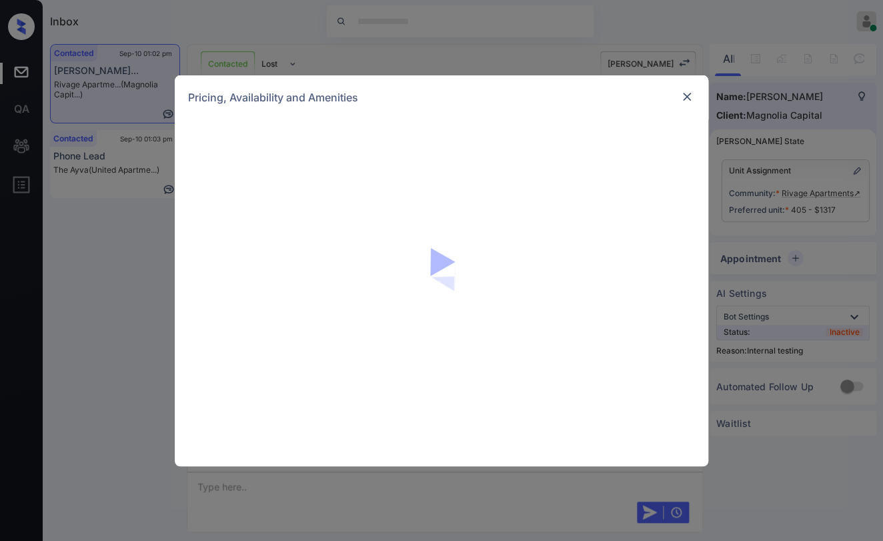
scroll to position [3511, 0]
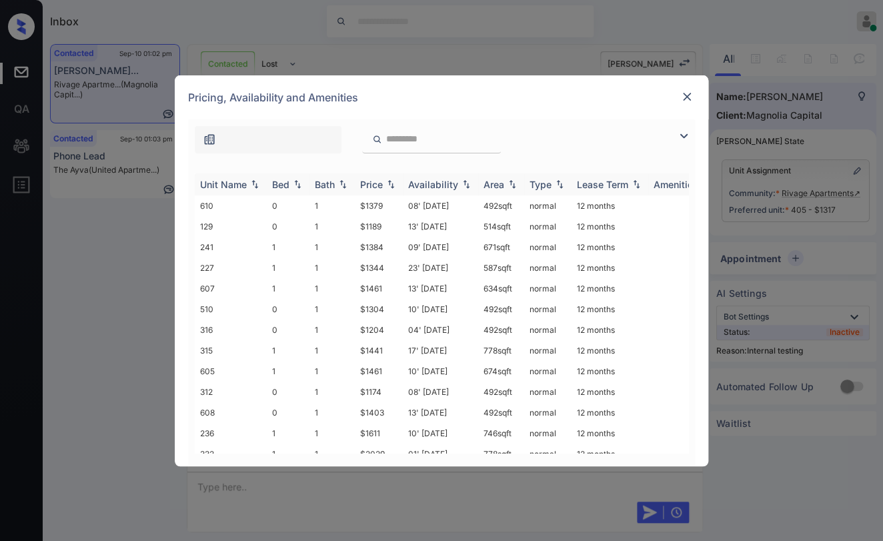
click at [287, 184] on div "Bed" at bounding box center [280, 184] width 17 height 11
click at [286, 183] on div "Bed" at bounding box center [280, 184] width 17 height 11
click at [680, 95] on img at bounding box center [686, 96] width 13 height 13
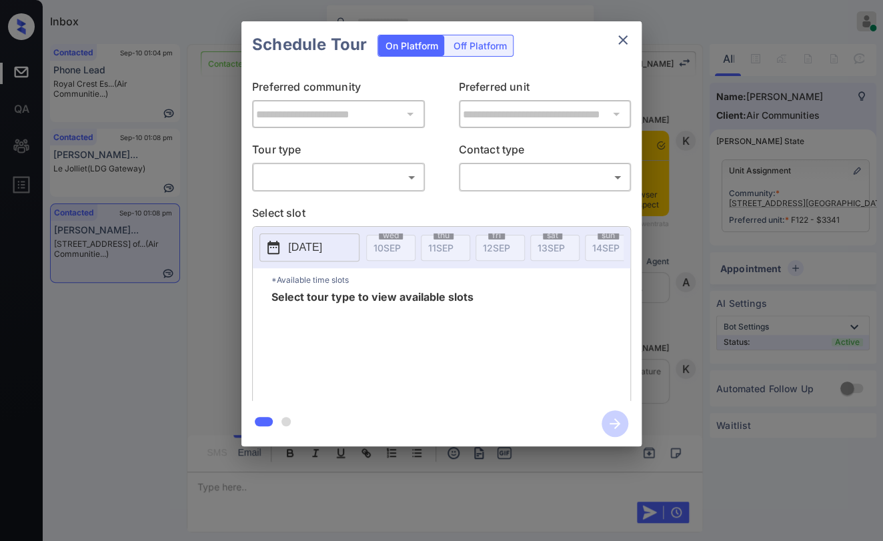
click at [288, 180] on body "Inbox [PERSON_NAME] [PERSON_NAME] Online Set yourself offline Set yourself on b…" at bounding box center [441, 270] width 883 height 541
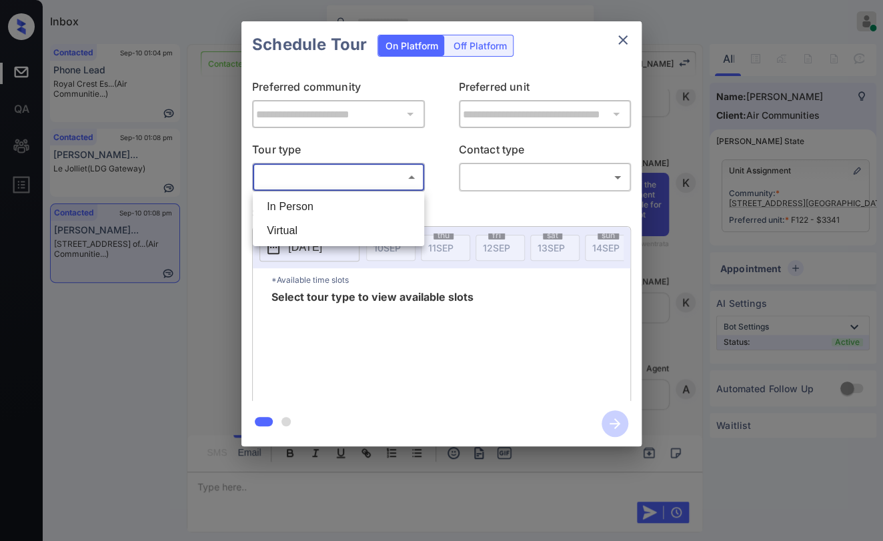
click at [624, 39] on div at bounding box center [441, 270] width 883 height 541
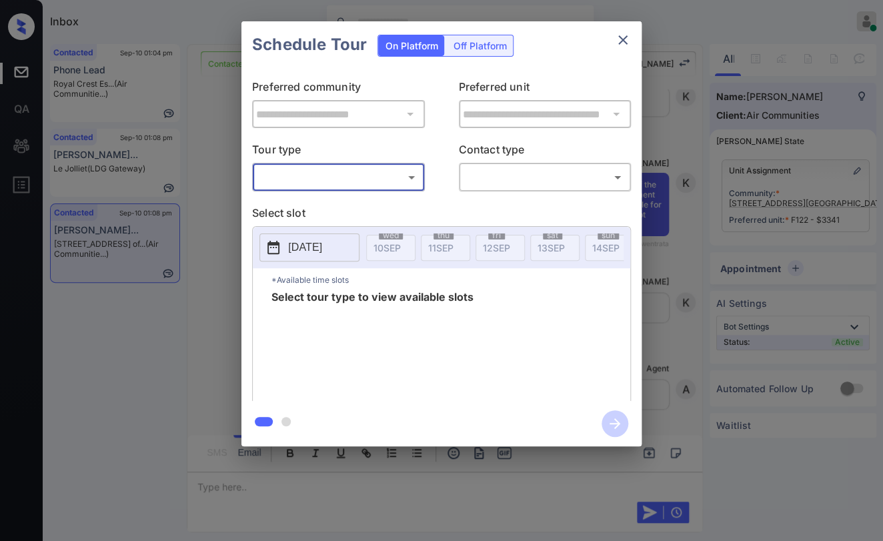
click at [618, 39] on icon "close" at bounding box center [623, 40] width 16 height 16
